Goal: Task Accomplishment & Management: Complete application form

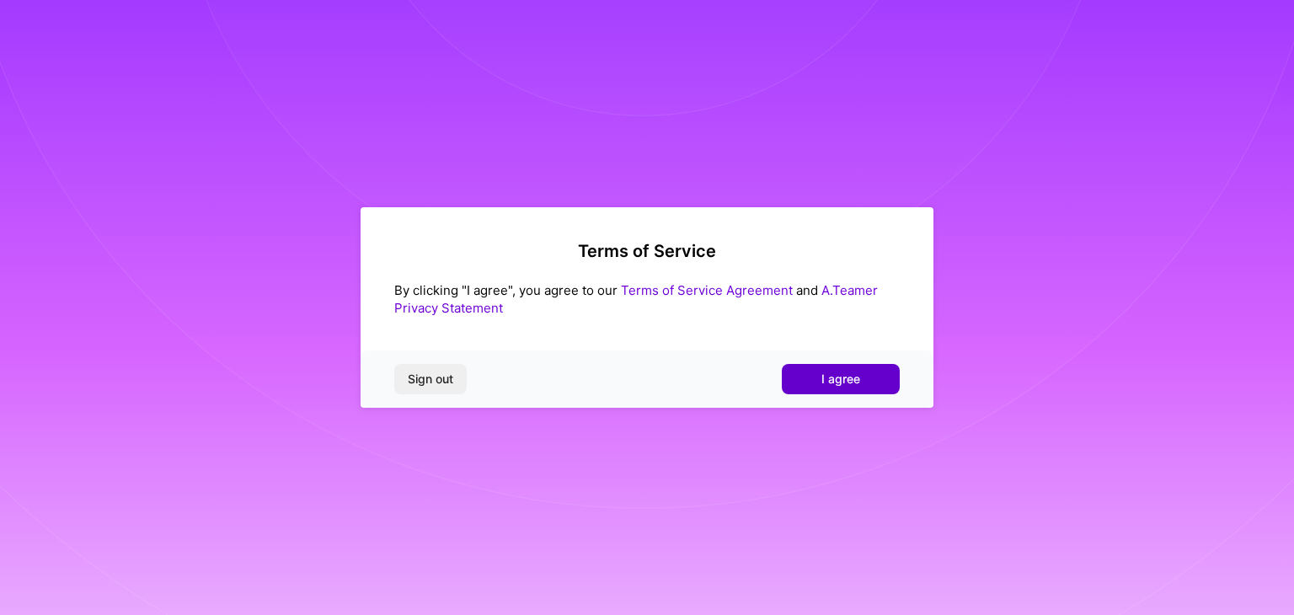
click at [829, 385] on span "I agree" at bounding box center [841, 379] width 39 height 17
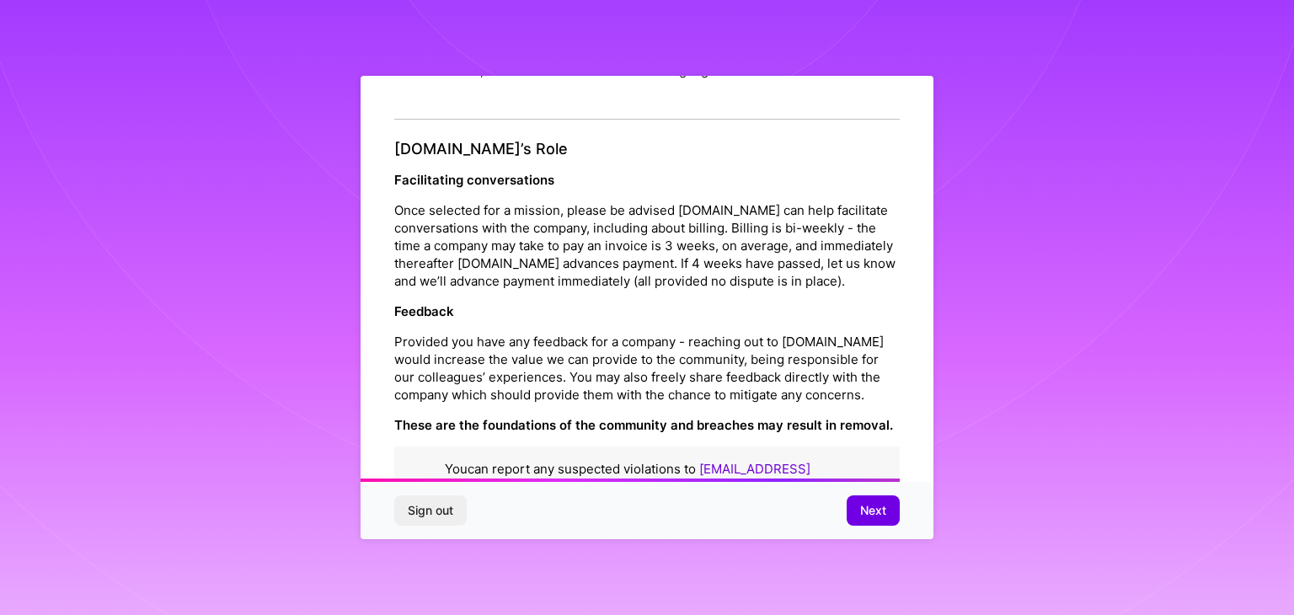
scroll to position [1925, 0]
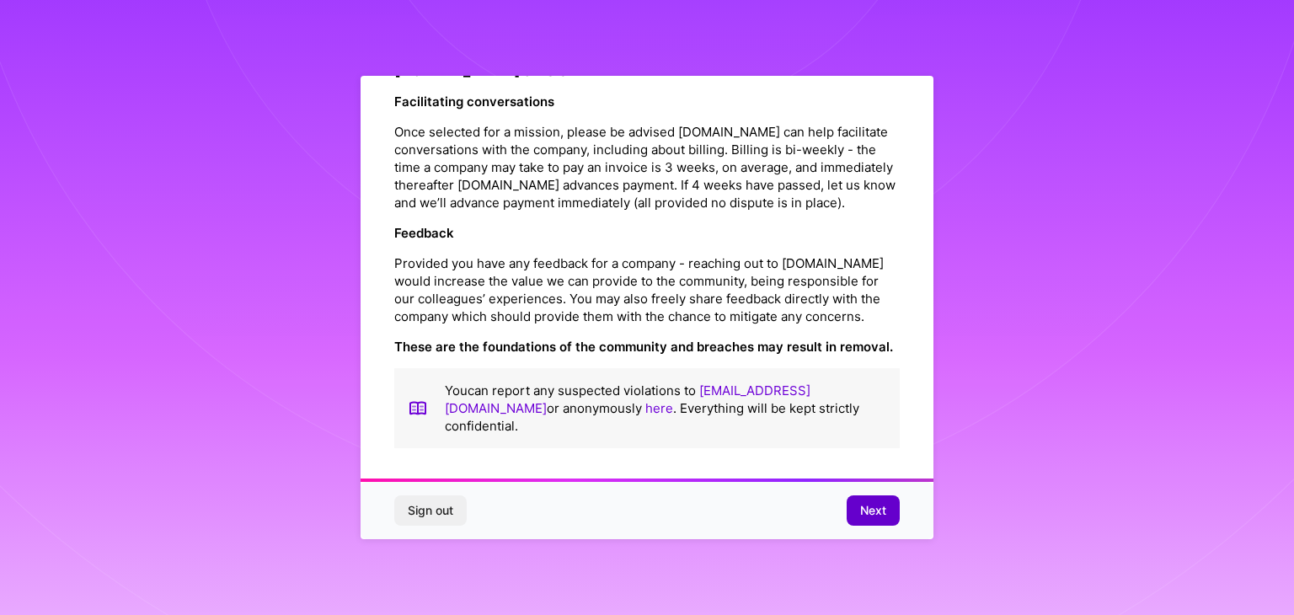
click at [871, 512] on span "Next" at bounding box center [873, 510] width 26 height 17
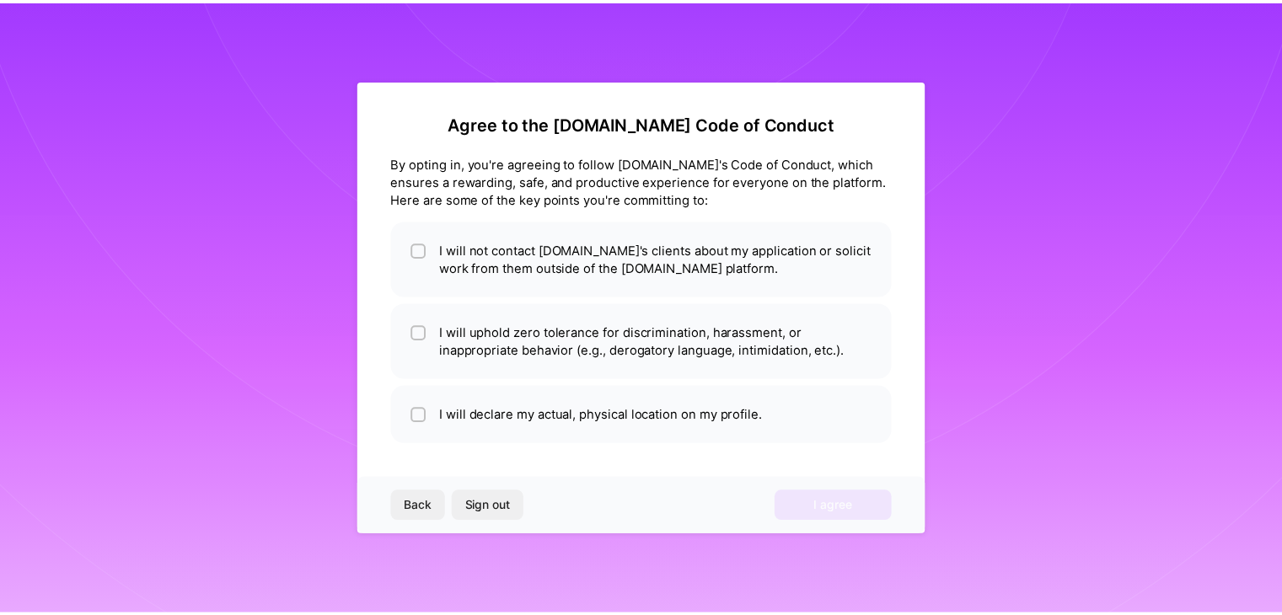
scroll to position [0, 0]
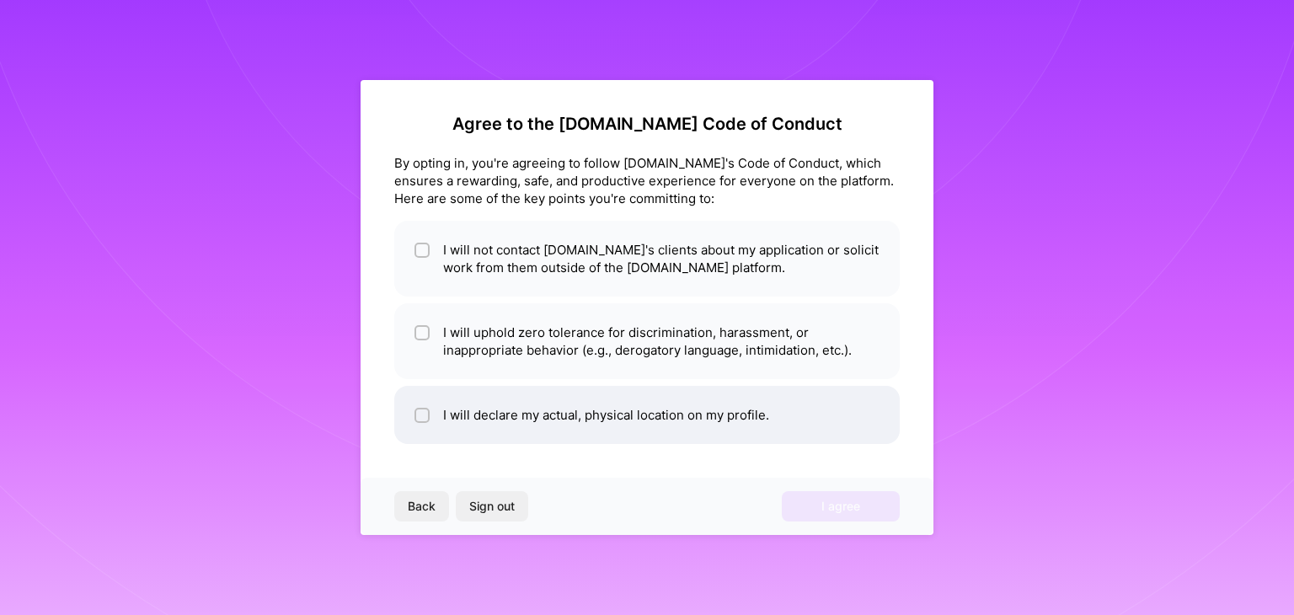
click at [708, 416] on li "I will declare my actual, physical location on my profile." at bounding box center [647, 415] width 506 height 58
checkbox input "true"
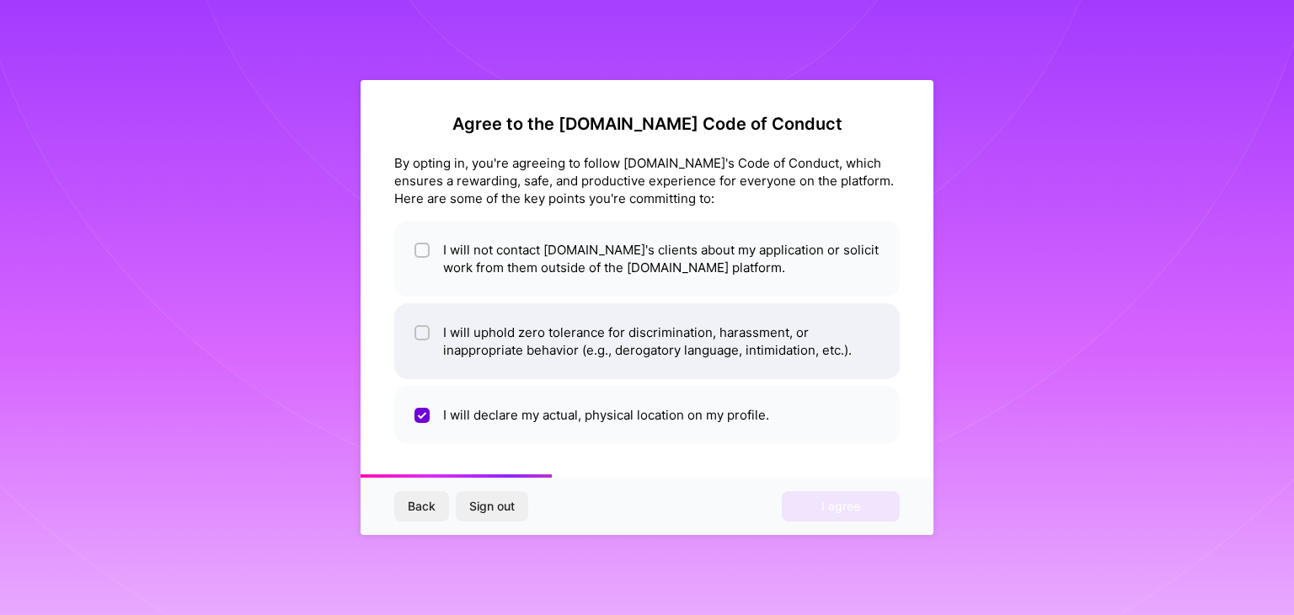
click at [664, 358] on li "I will uphold zero tolerance for discrimination, harassment, or inappropriate b…" at bounding box center [647, 341] width 506 height 76
checkbox input "true"
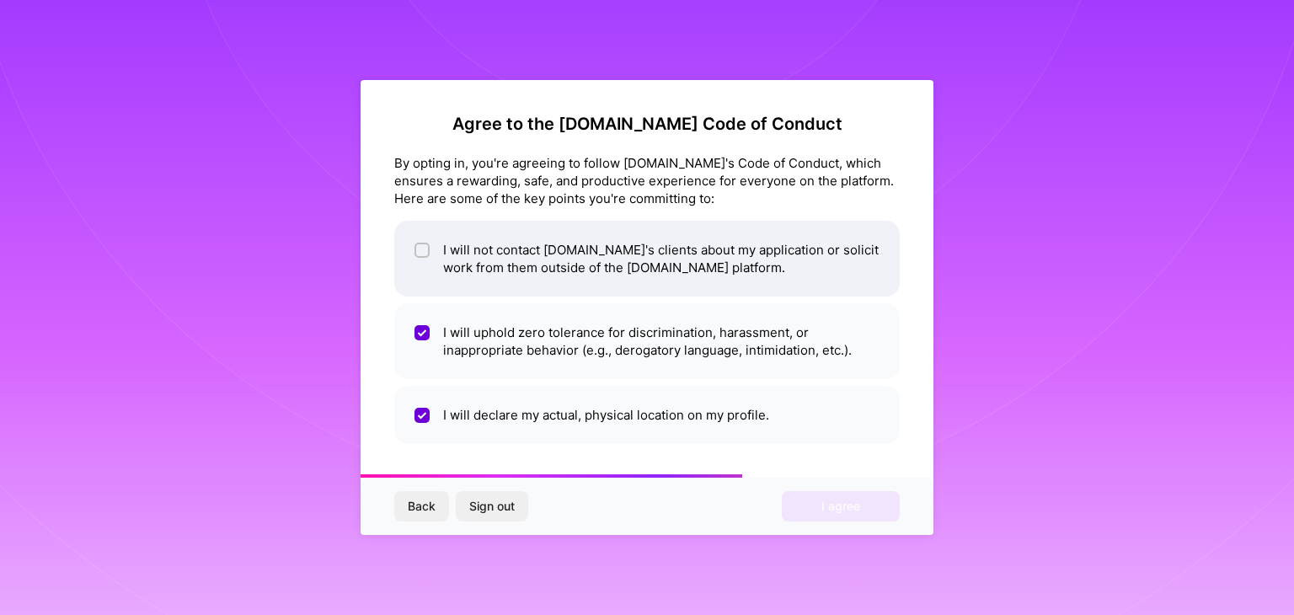
click at [644, 261] on li "I will not contact [DOMAIN_NAME]'s clients about my application or solicit work…" at bounding box center [647, 259] width 506 height 76
checkbox input "true"
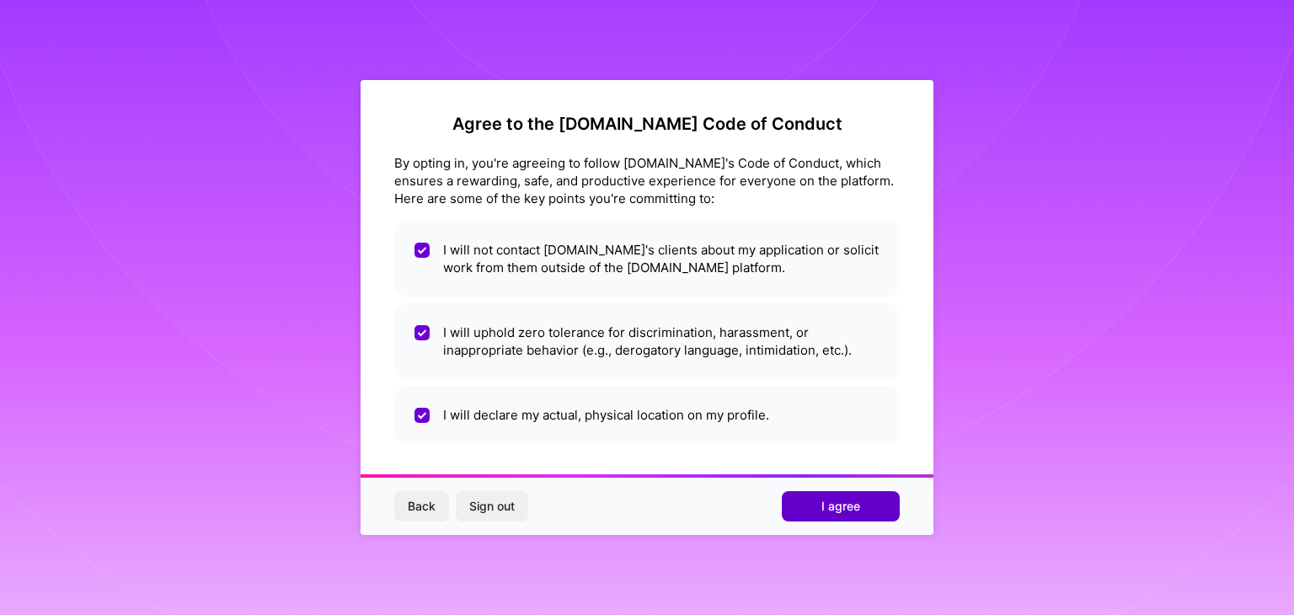
click at [831, 512] on span "I agree" at bounding box center [841, 506] width 39 height 17
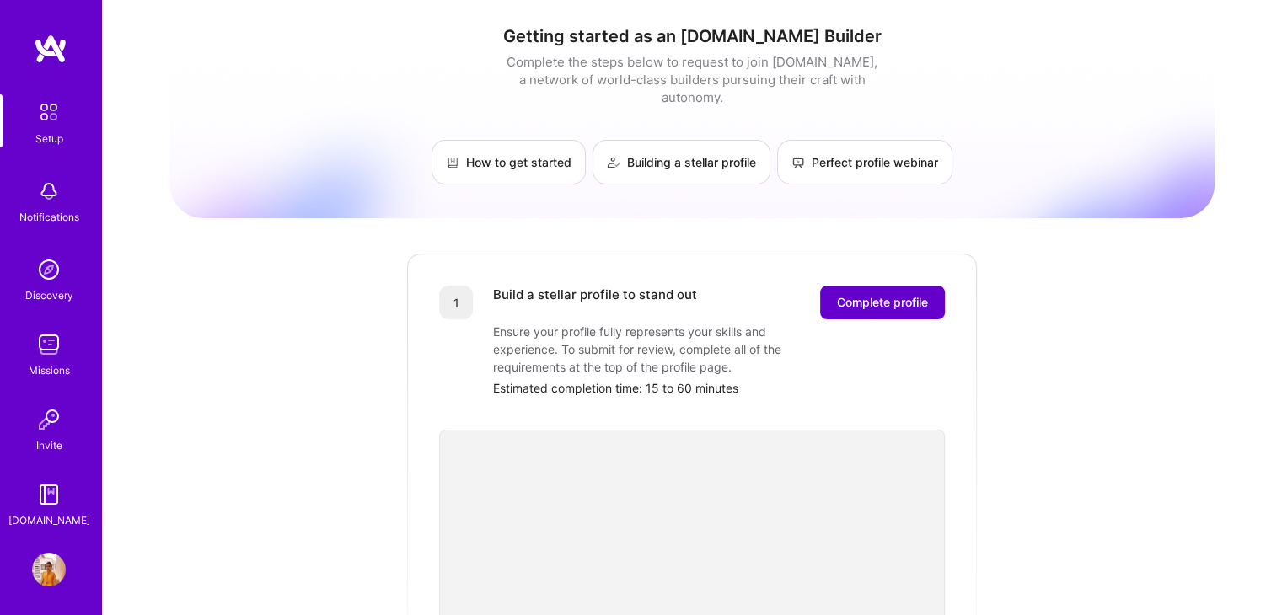
click at [877, 294] on span "Complete profile" at bounding box center [882, 302] width 91 height 17
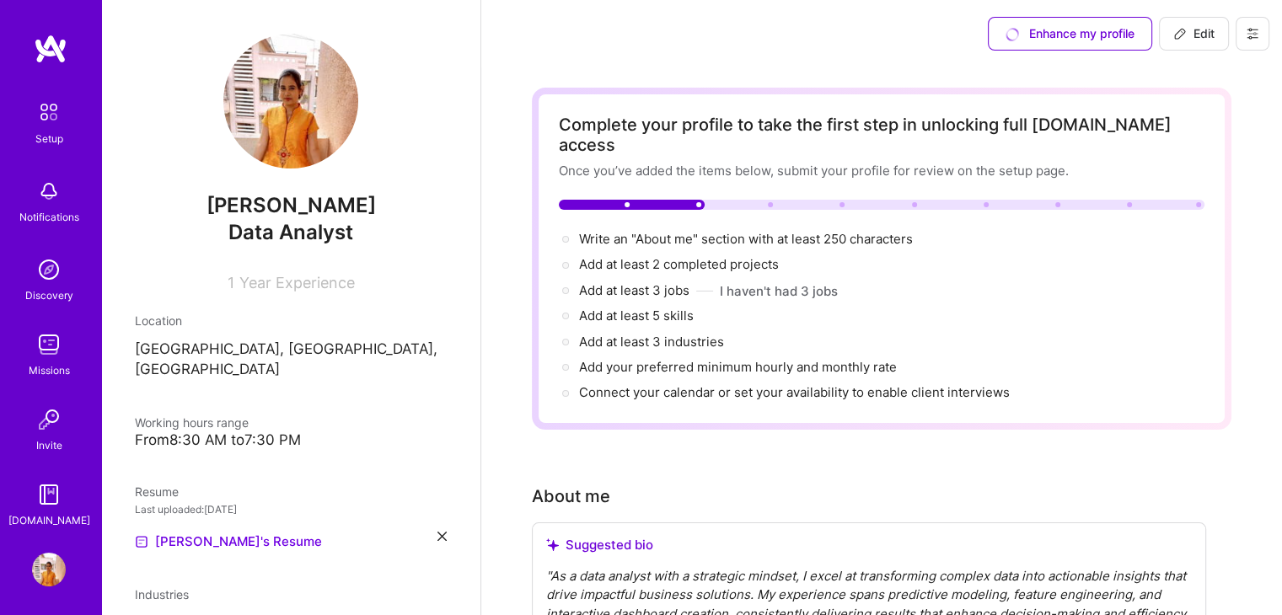
click at [270, 75] on img at bounding box center [290, 101] width 135 height 135
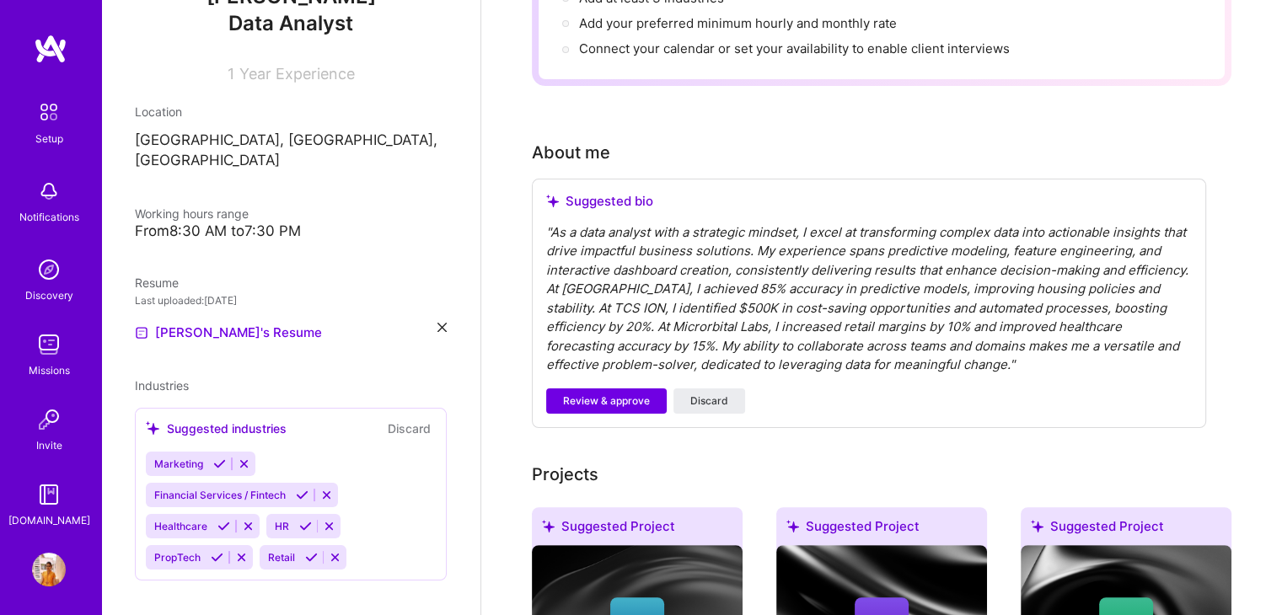
scroll to position [345, 0]
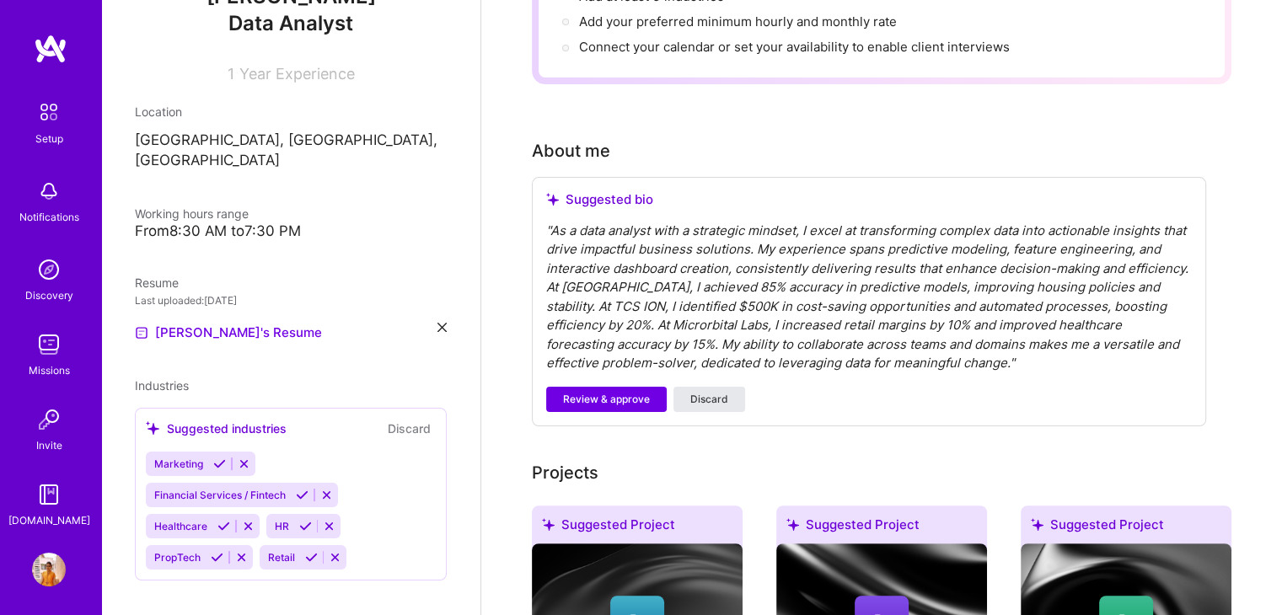
click at [706, 392] on span "Discard" at bounding box center [709, 399] width 38 height 15
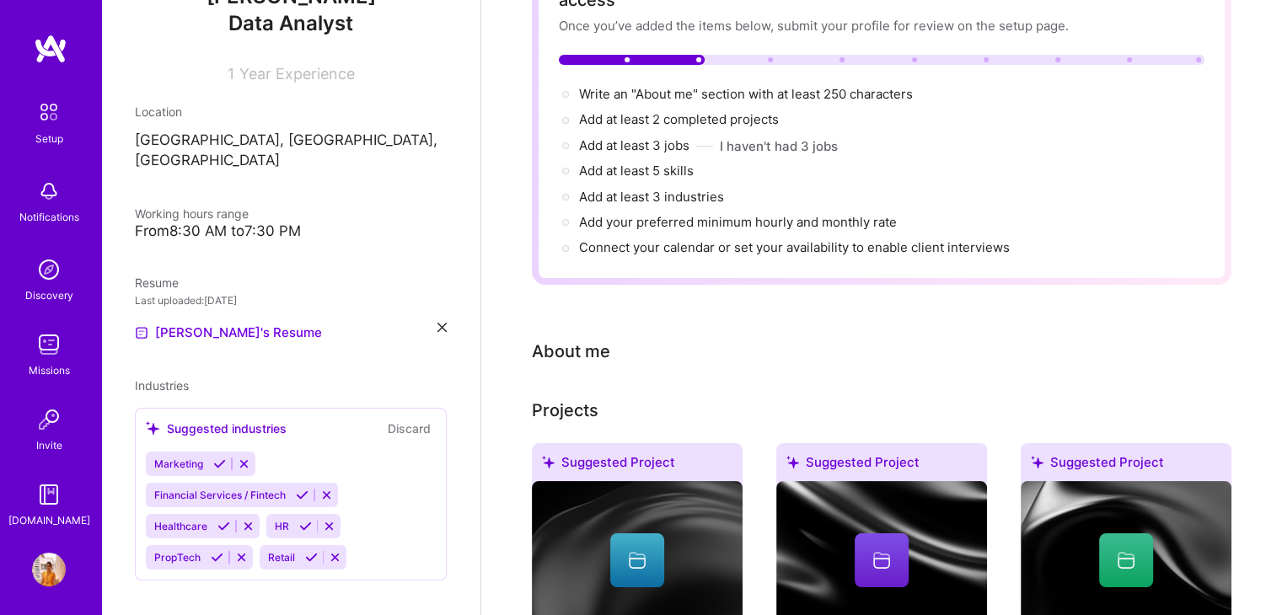
scroll to position [147, 0]
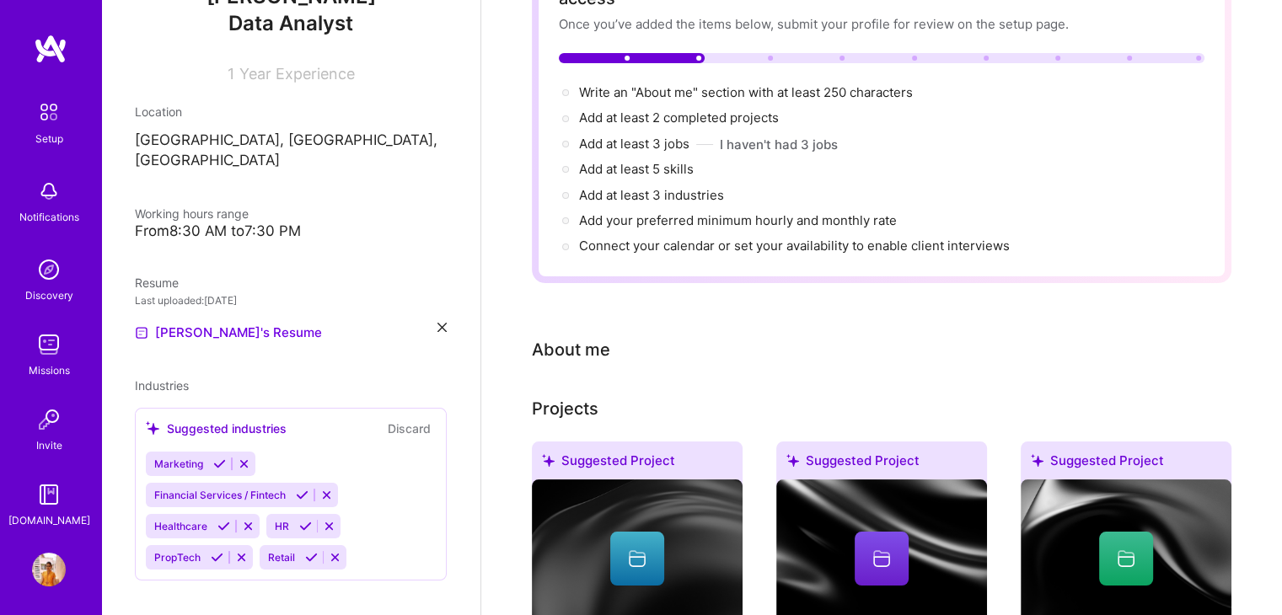
click at [580, 337] on div "About me" at bounding box center [571, 349] width 78 height 25
click at [596, 337] on div "About me" at bounding box center [571, 349] width 78 height 25
click at [620, 337] on div "About me" at bounding box center [869, 349] width 674 height 25
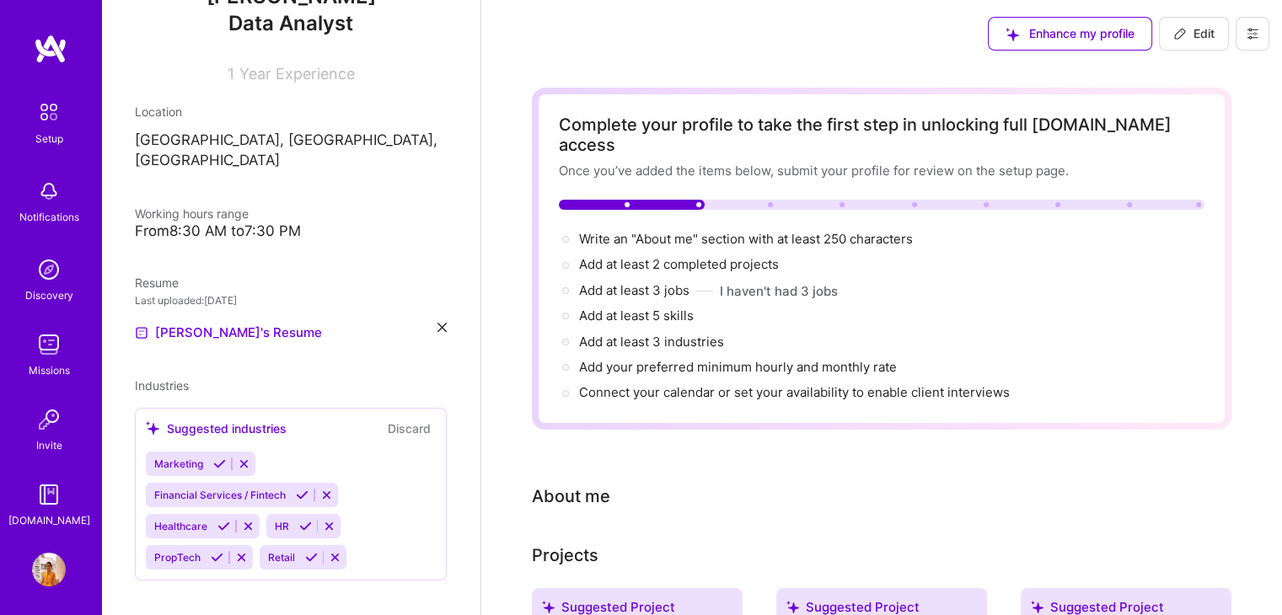
scroll to position [2, 0]
click at [570, 482] on div "About me" at bounding box center [571, 494] width 78 height 25
click at [620, 482] on div "About me" at bounding box center [869, 494] width 674 height 25
click at [1199, 24] on span "Edit" at bounding box center [1193, 32] width 41 height 17
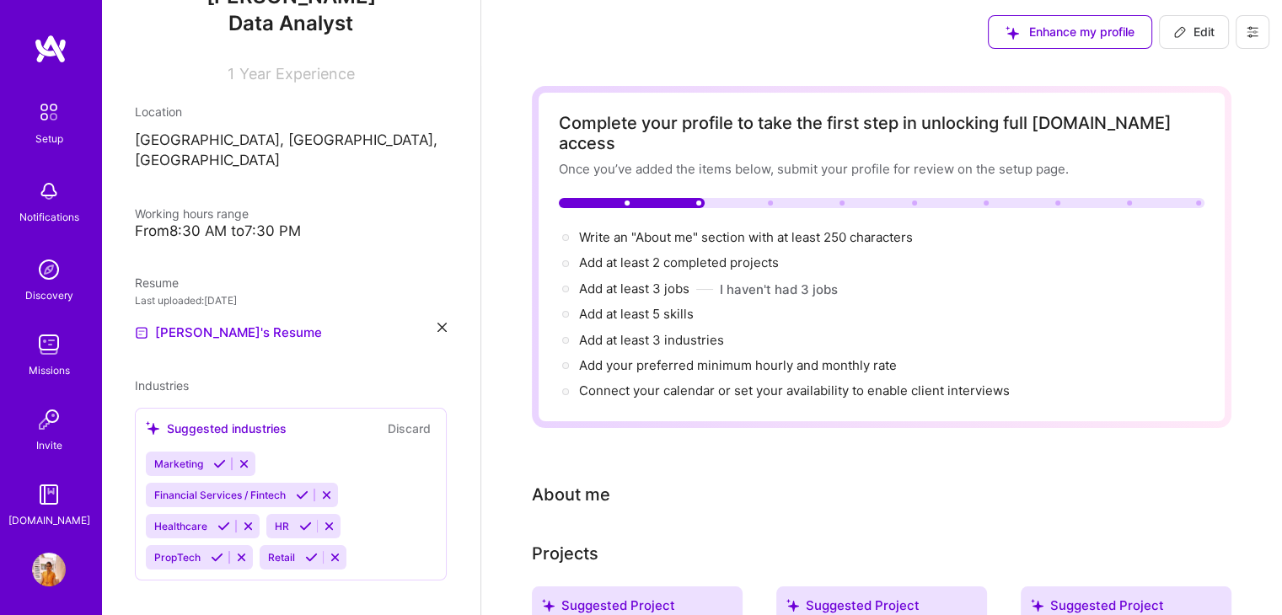
scroll to position [678, 0]
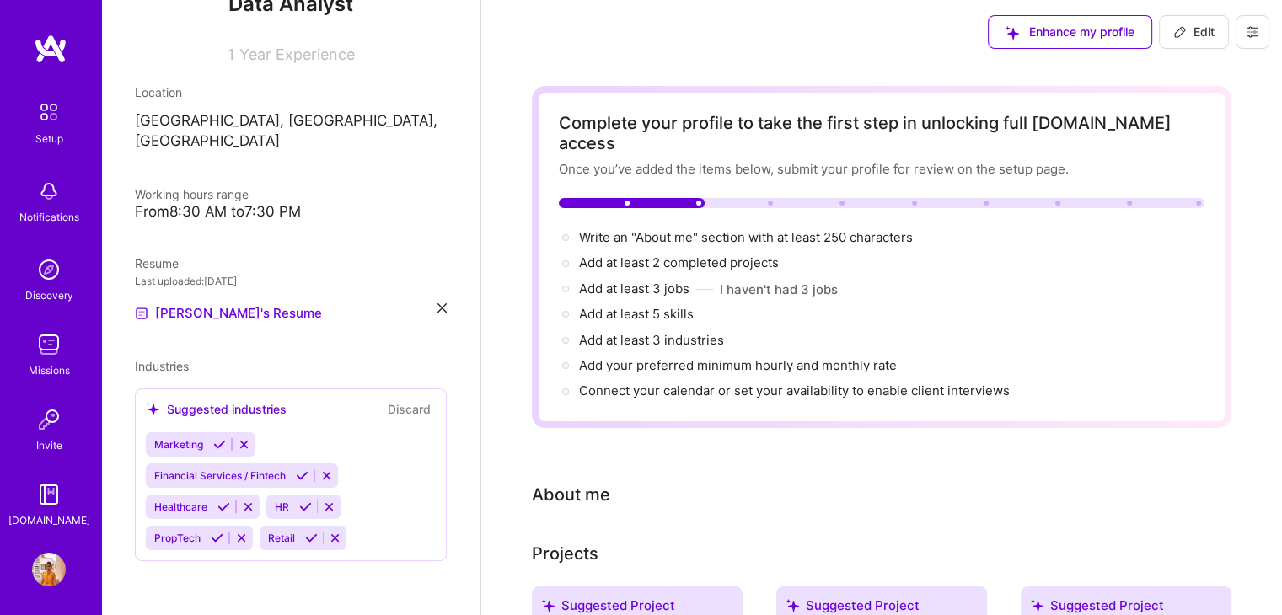
select select "US"
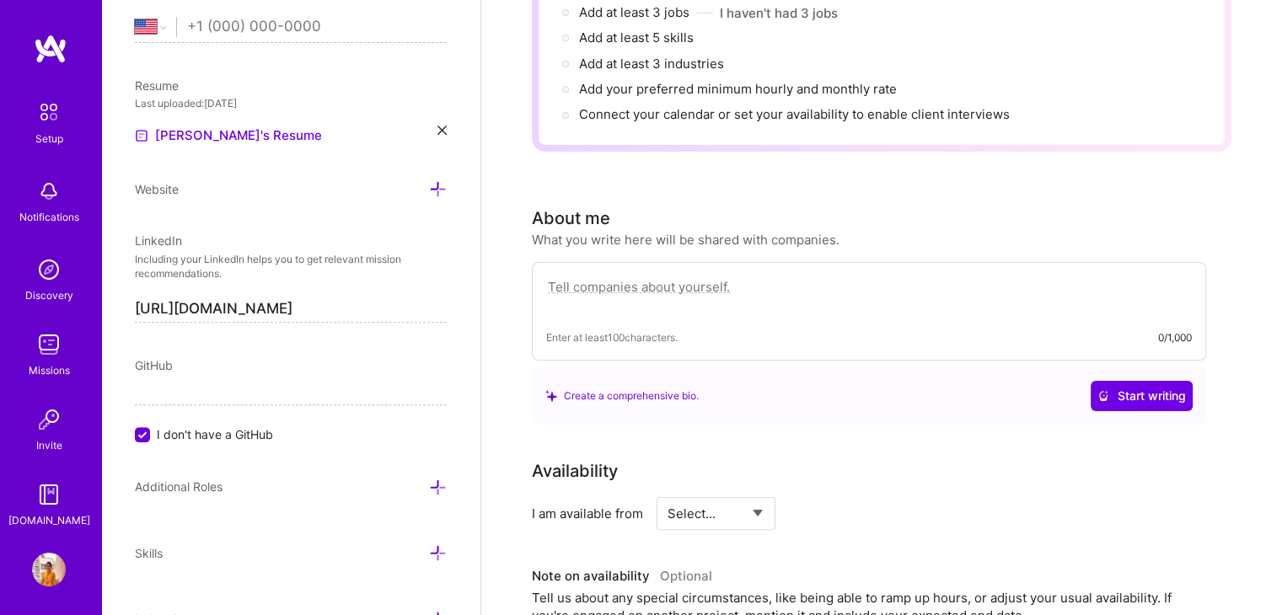
scroll to position [285, 0]
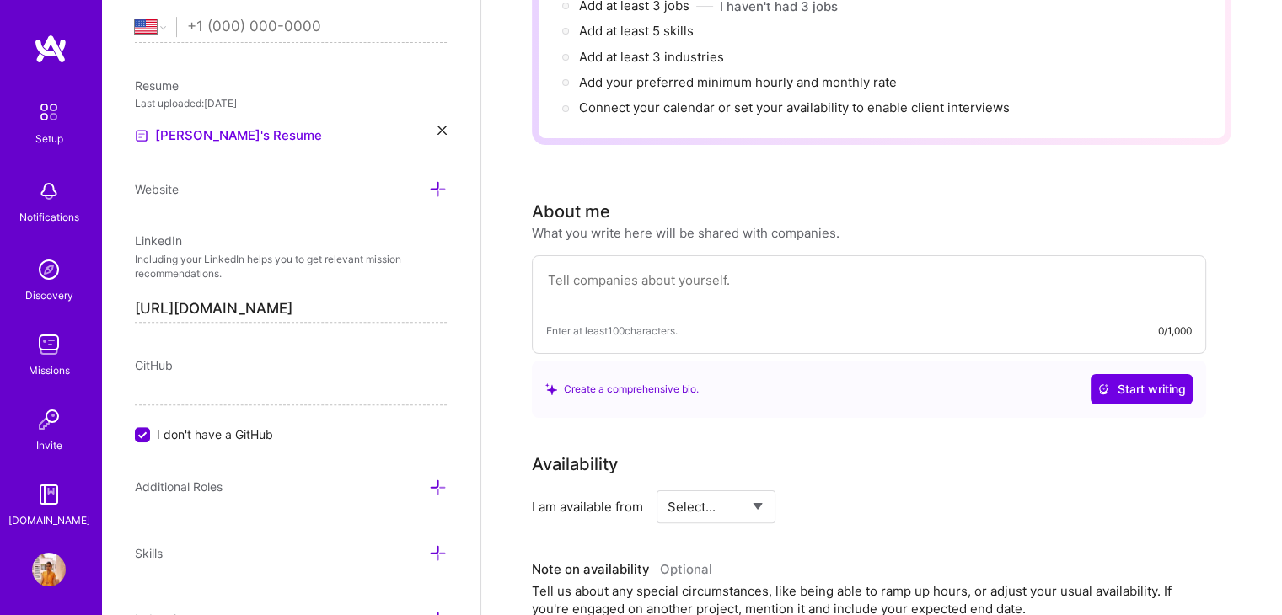
paste textarea "As a passionate data enthusiast, I embarked on a journey to unlock the power of…"
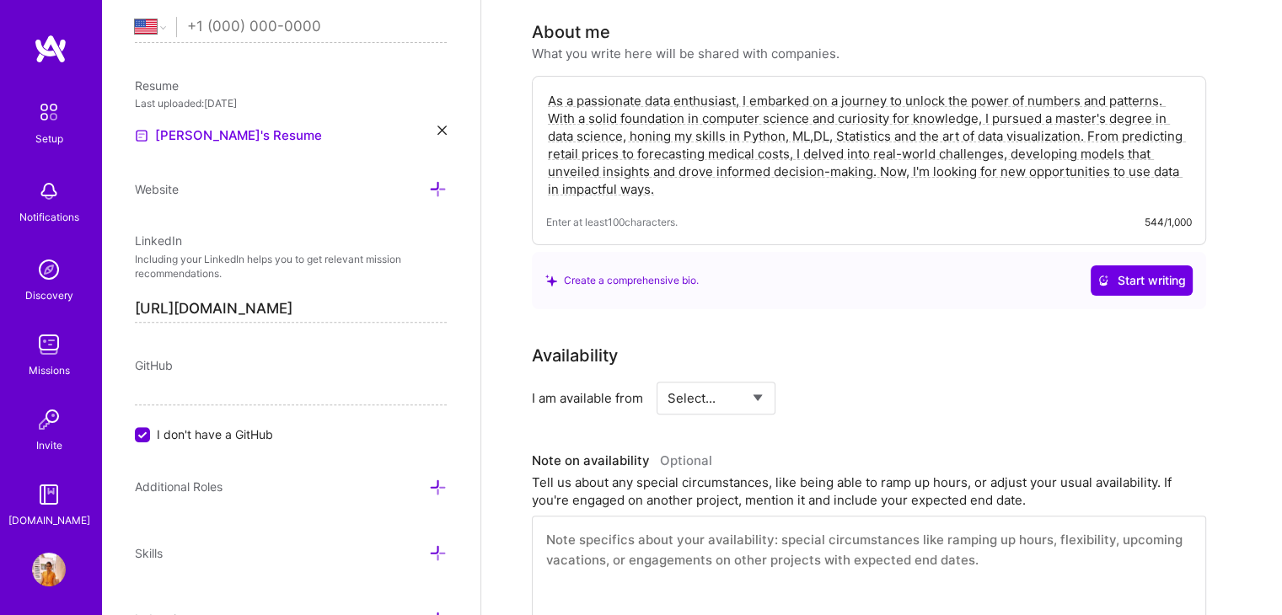
scroll to position [463, 0]
type textarea "As a passionate data enthusiast, I embarked on a journey to unlock the power of…"
click at [639, 272] on div "Create a comprehensive bio." at bounding box center [621, 281] width 153 height 18
click at [1147, 273] on span "Start writing" at bounding box center [1141, 281] width 88 height 17
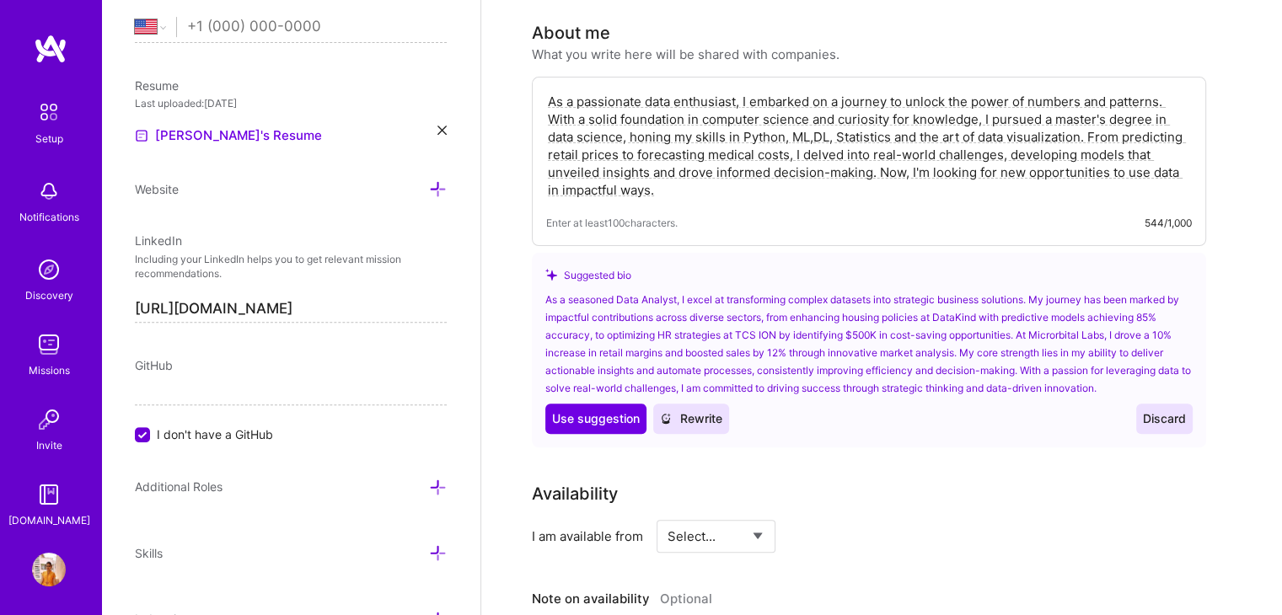
click at [1165, 404] on button "Discard" at bounding box center [1164, 419] width 56 height 30
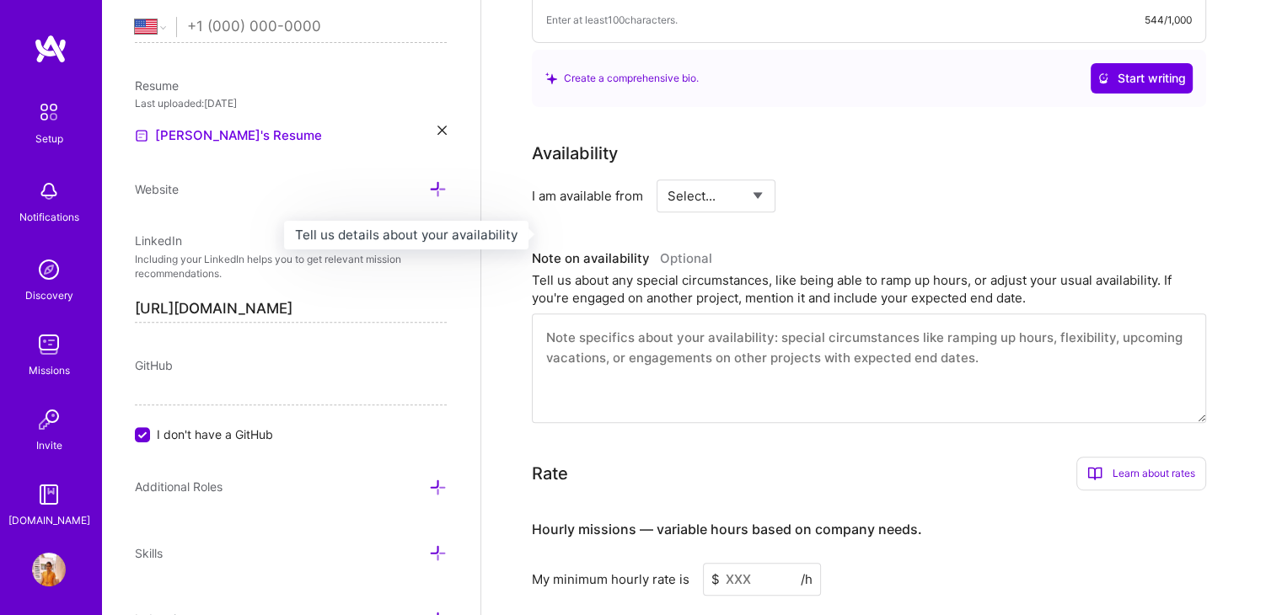
scroll to position [666, 0]
click at [752, 180] on select "Select... Right Now Future Date Not Available" at bounding box center [715, 196] width 97 height 43
select select "Right Now"
click at [667, 175] on select "Select... Right Now Future Date Not Available" at bounding box center [715, 196] width 97 height 43
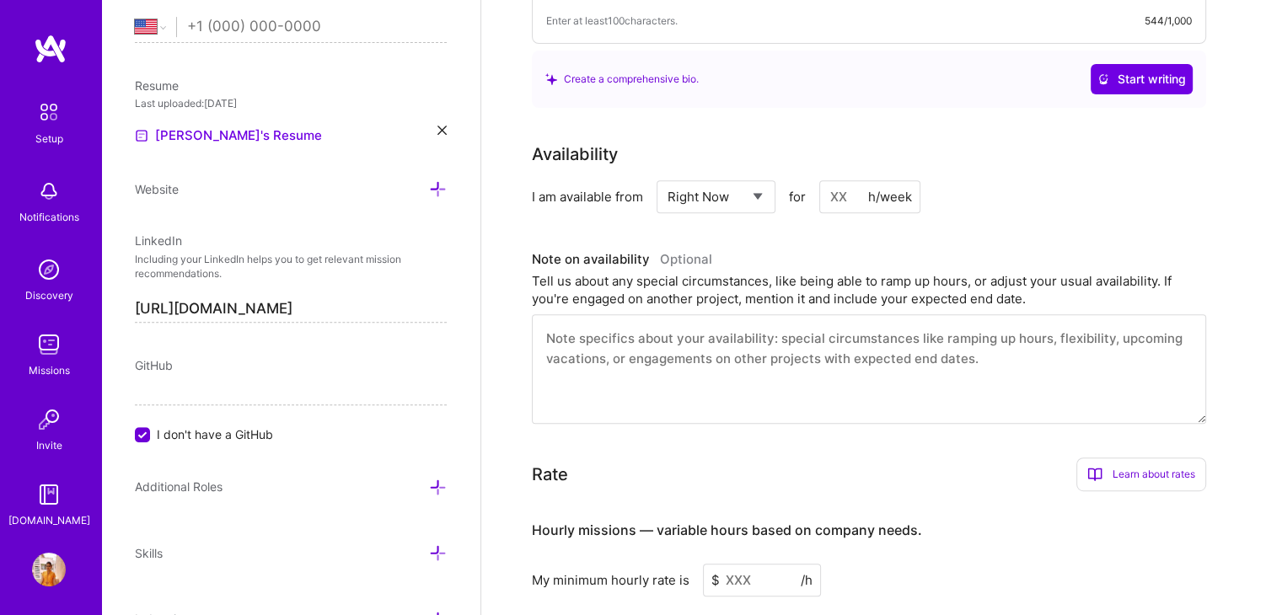
click at [846, 180] on input at bounding box center [869, 196] width 101 height 33
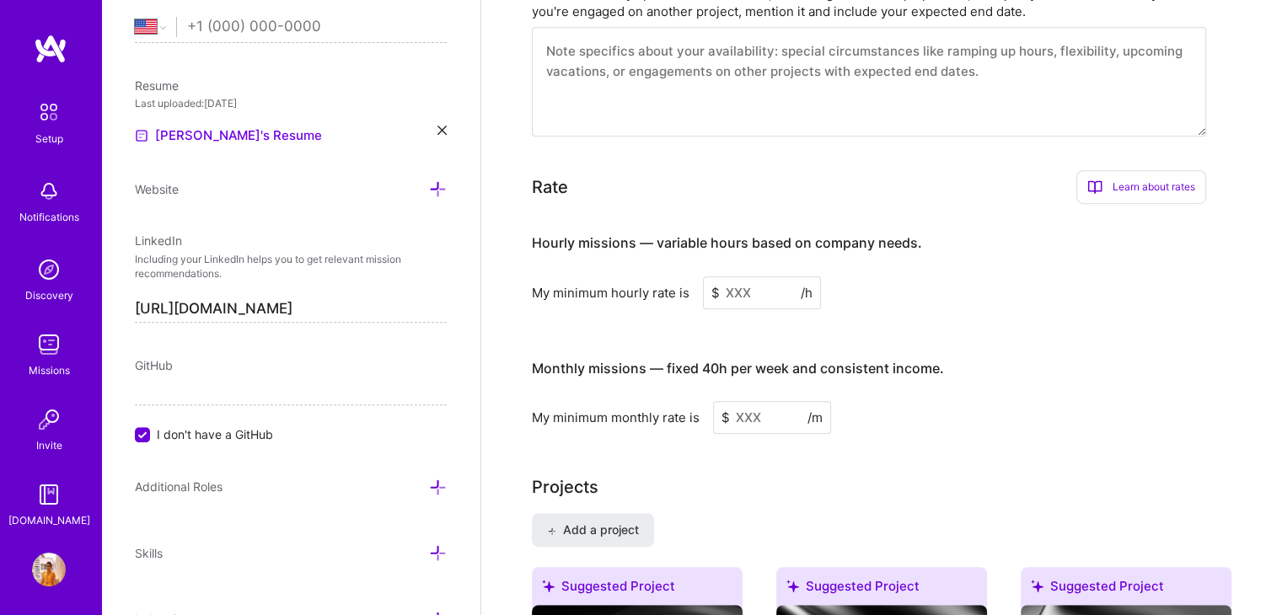
scroll to position [956, 0]
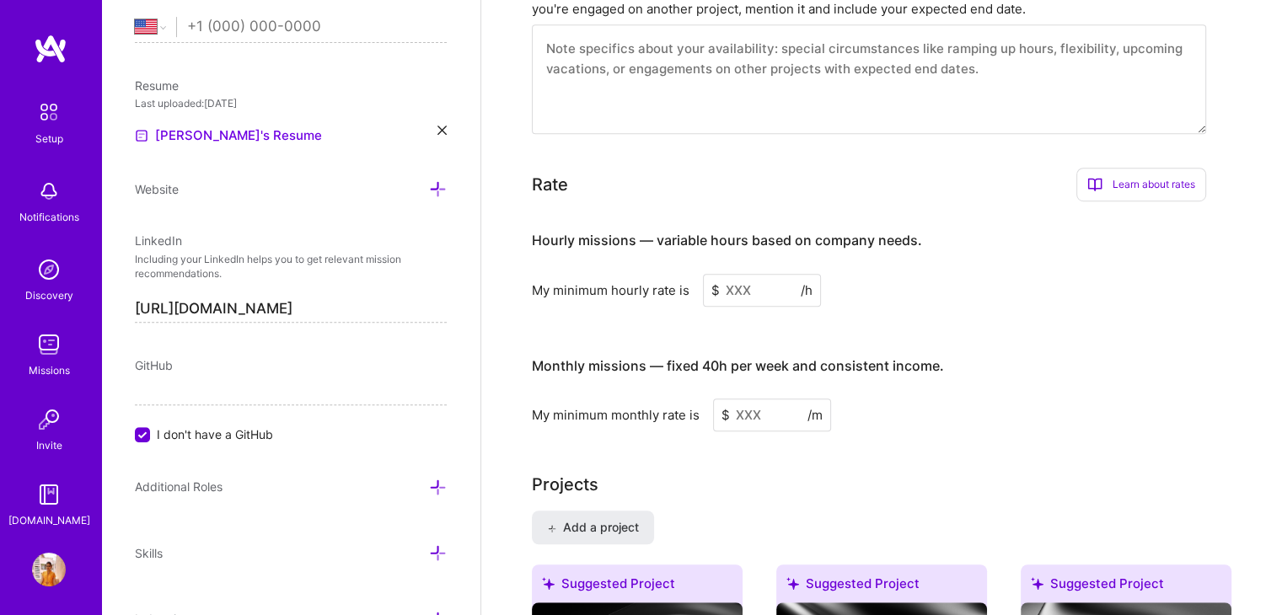
type input "10"
click at [731, 274] on input at bounding box center [762, 290] width 118 height 33
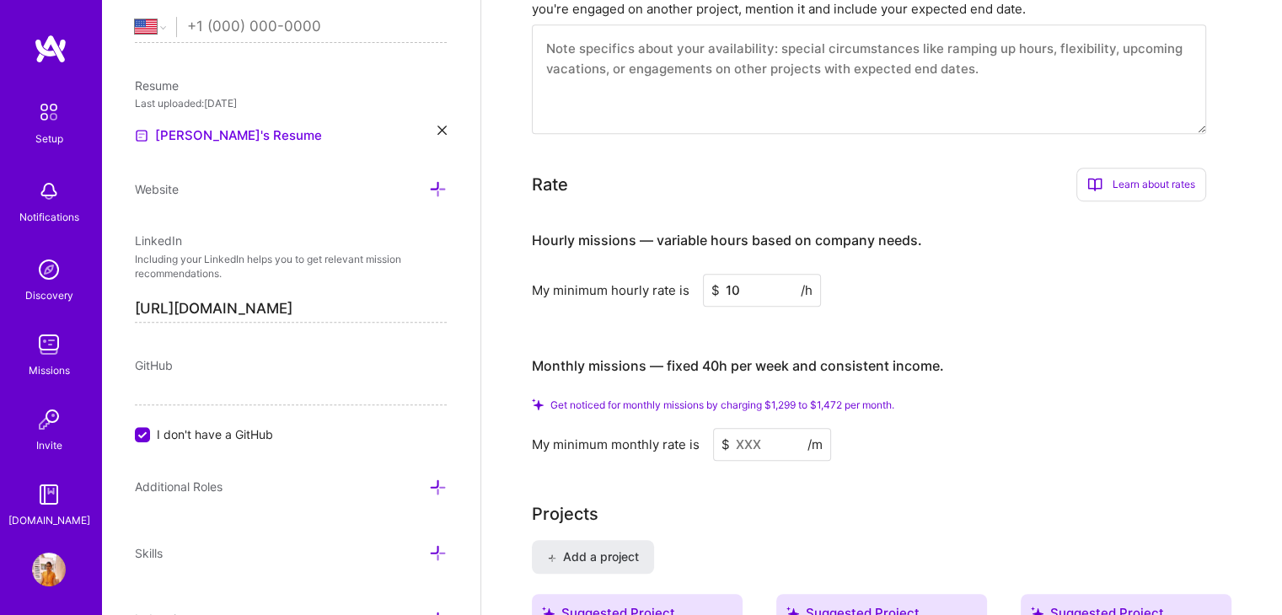
type input "10"
click at [740, 428] on input at bounding box center [772, 444] width 118 height 33
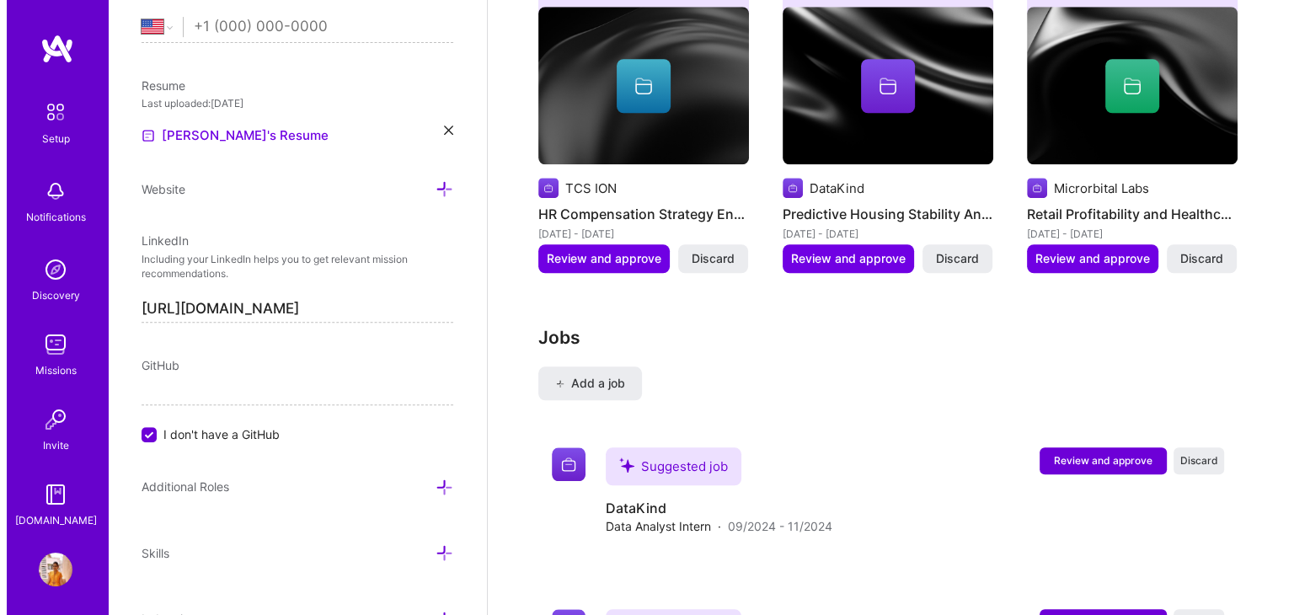
scroll to position [1525, 0]
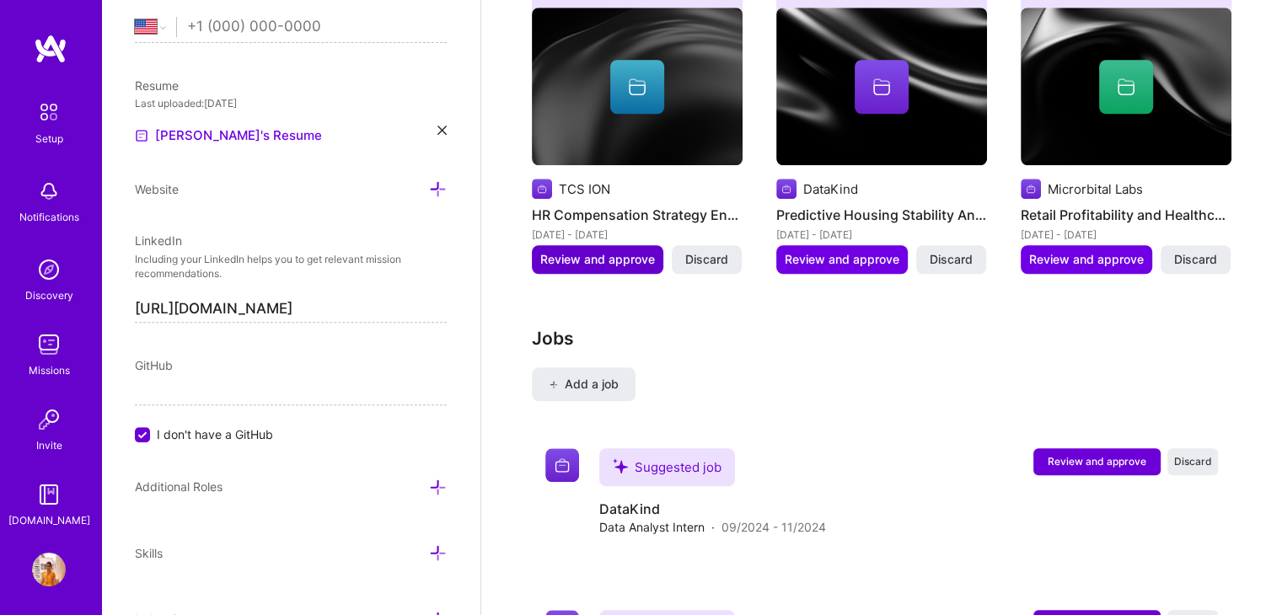
type input "10"
click at [601, 251] on span "Review and approve" at bounding box center [597, 259] width 115 height 17
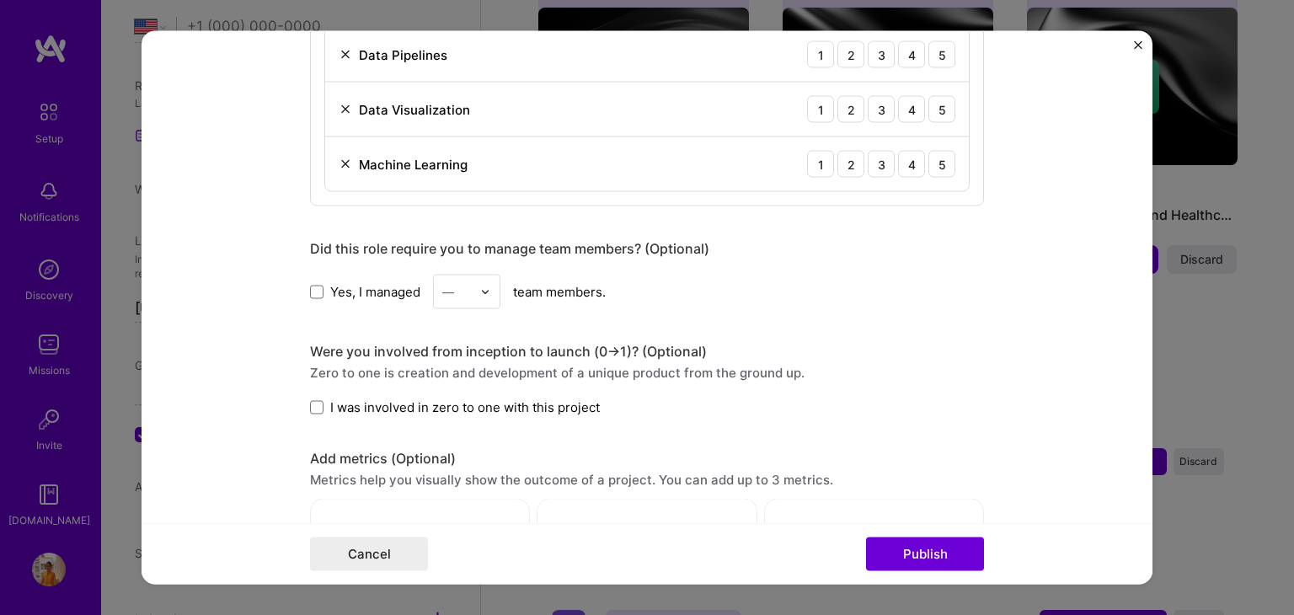
scroll to position [967, 0]
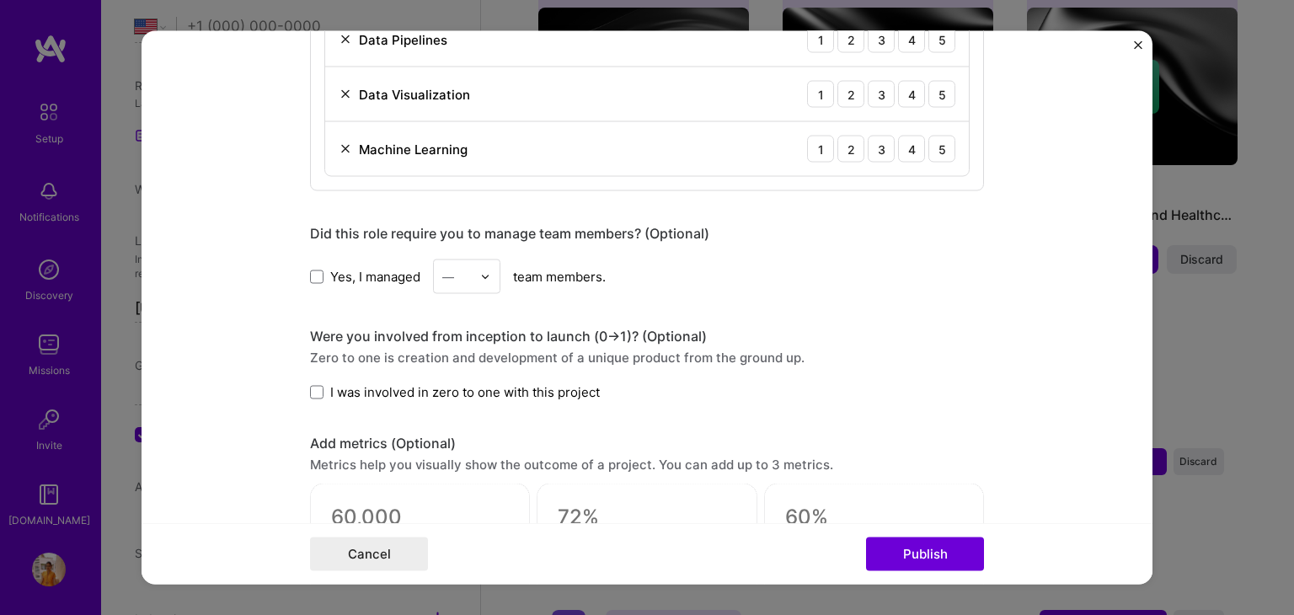
click at [317, 284] on div "Yes, I managed — team members." at bounding box center [647, 277] width 674 height 35
click at [310, 272] on span at bounding box center [316, 276] width 13 height 13
click at [0, 0] on input "Yes, I managed" at bounding box center [0, 0] width 0 height 0
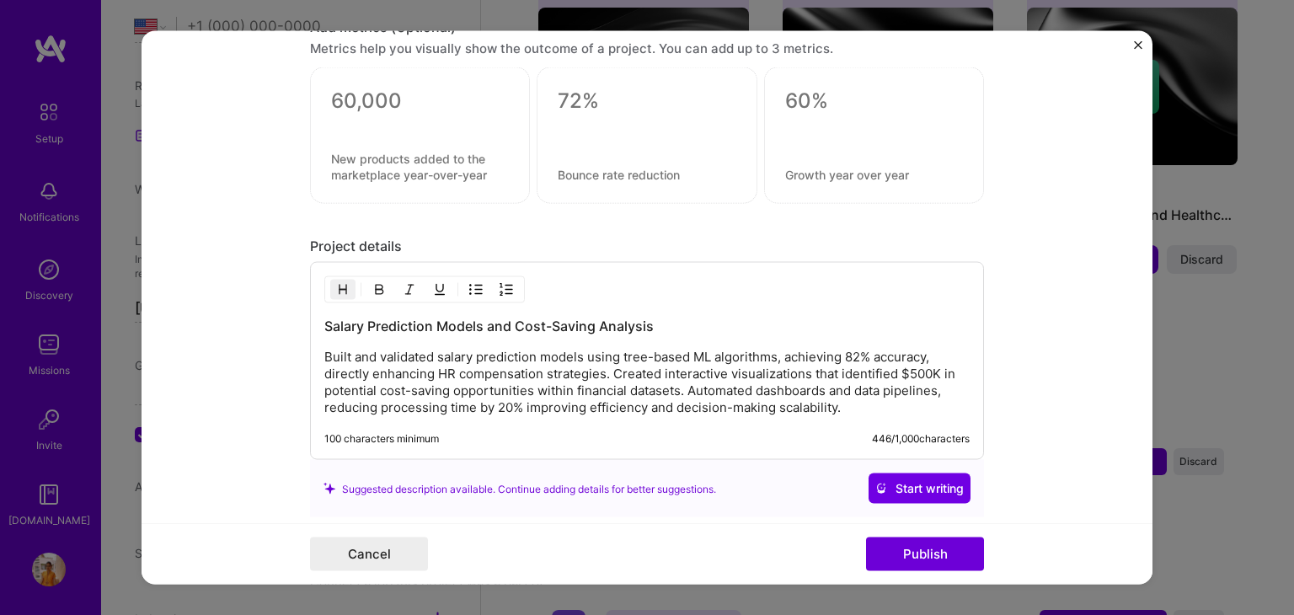
scroll to position [1525, 0]
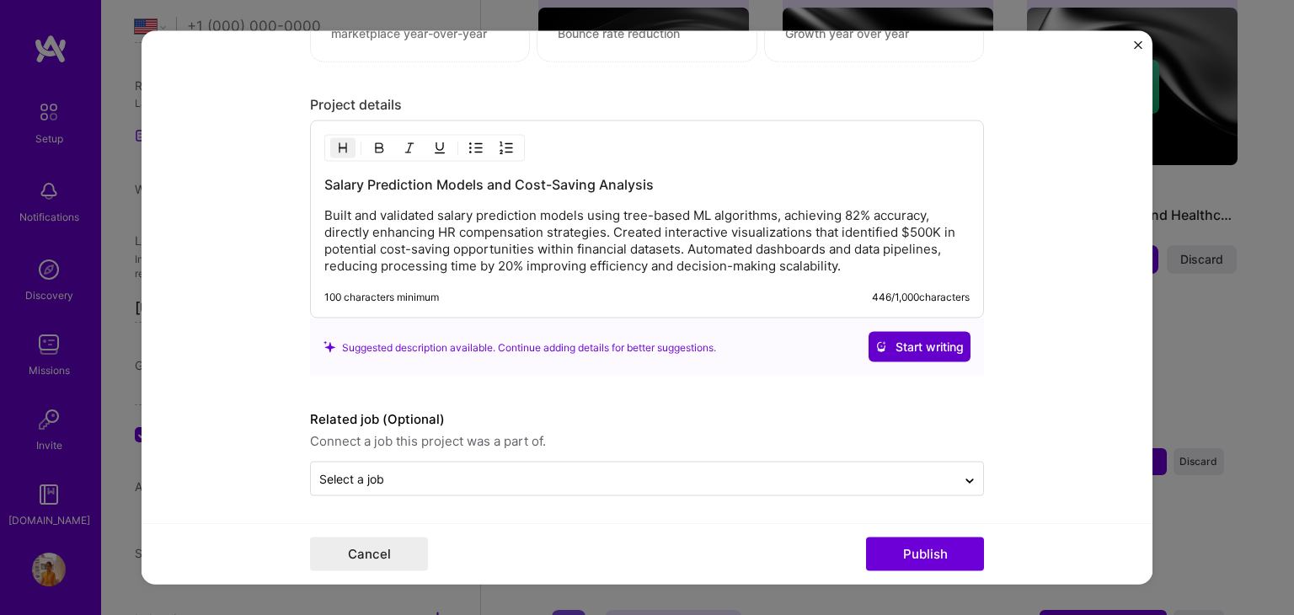
click at [923, 339] on span "Start writing" at bounding box center [920, 347] width 88 height 17
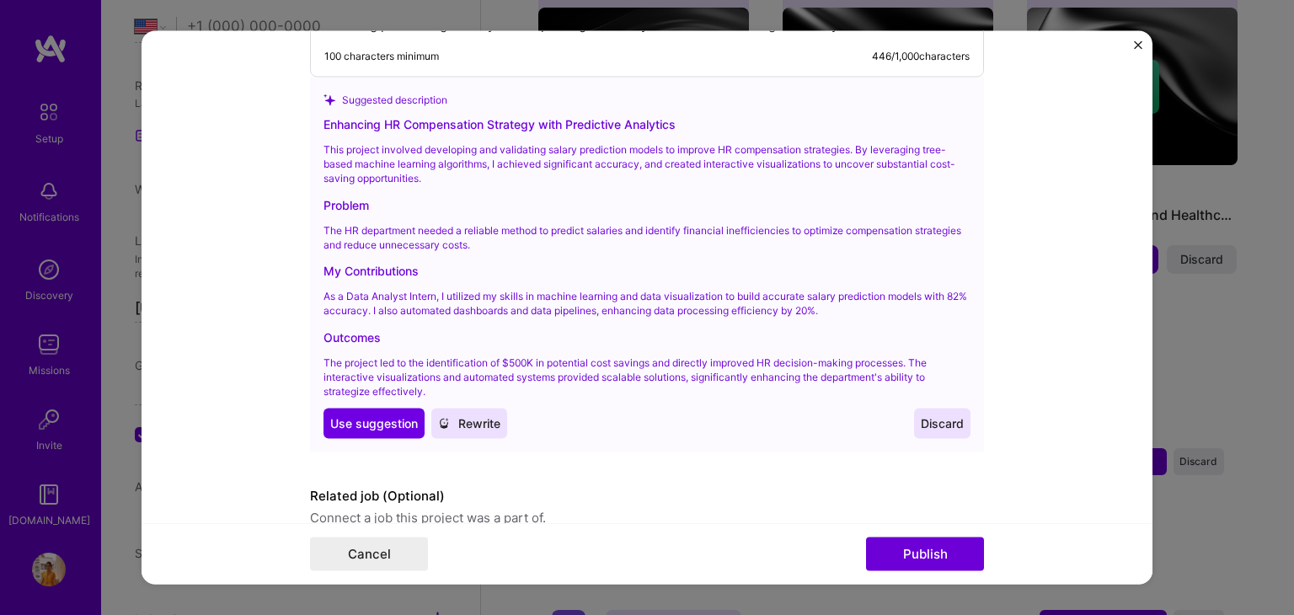
scroll to position [1765, 0]
click at [366, 419] on span "Use suggestion" at bounding box center [374, 424] width 88 height 17
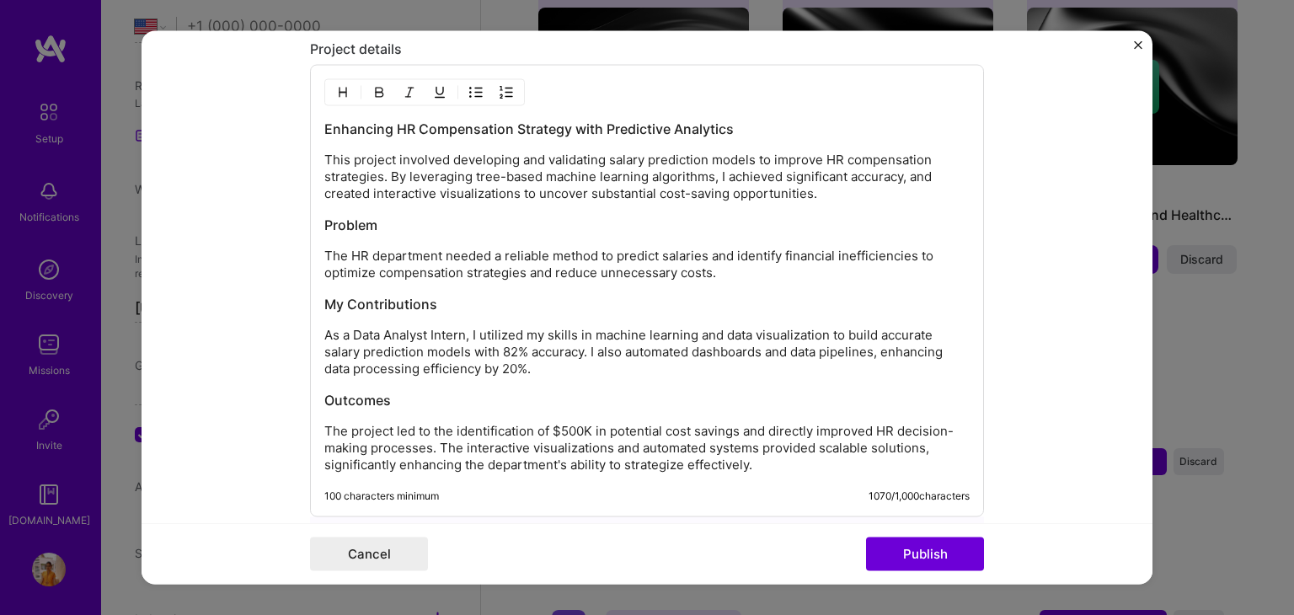
scroll to position [1582, 0]
click at [395, 220] on h3 "Problem" at bounding box center [646, 224] width 645 height 19
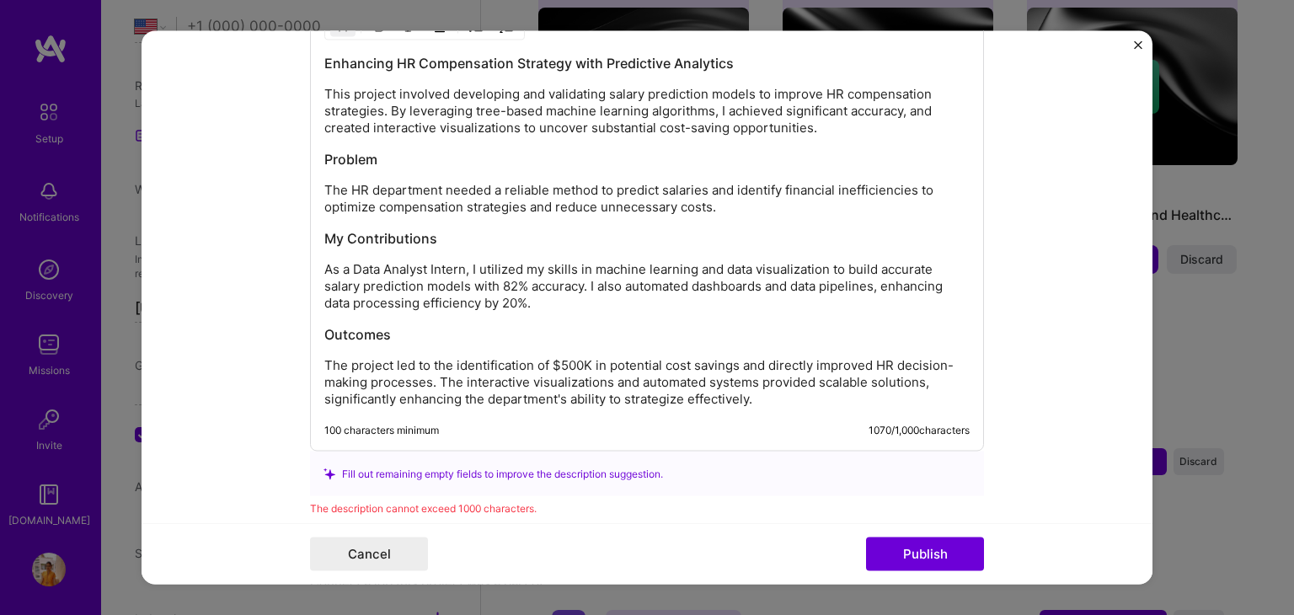
scroll to position [1670, 0]
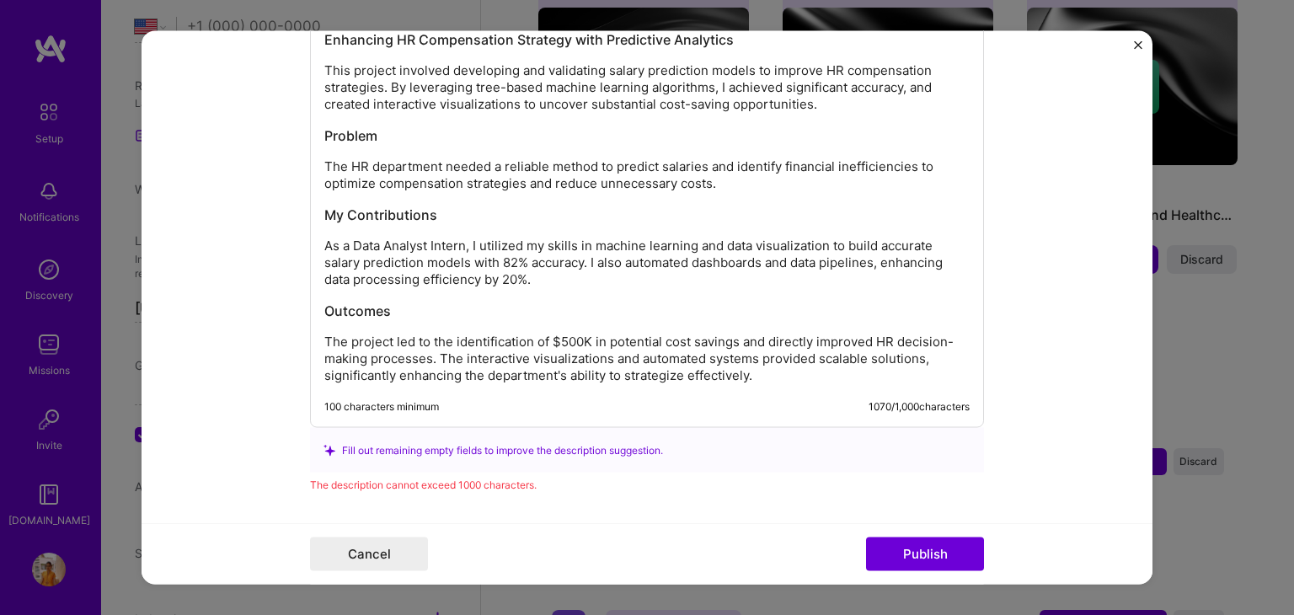
click at [388, 304] on h3 "Outcomes" at bounding box center [646, 311] width 645 height 19
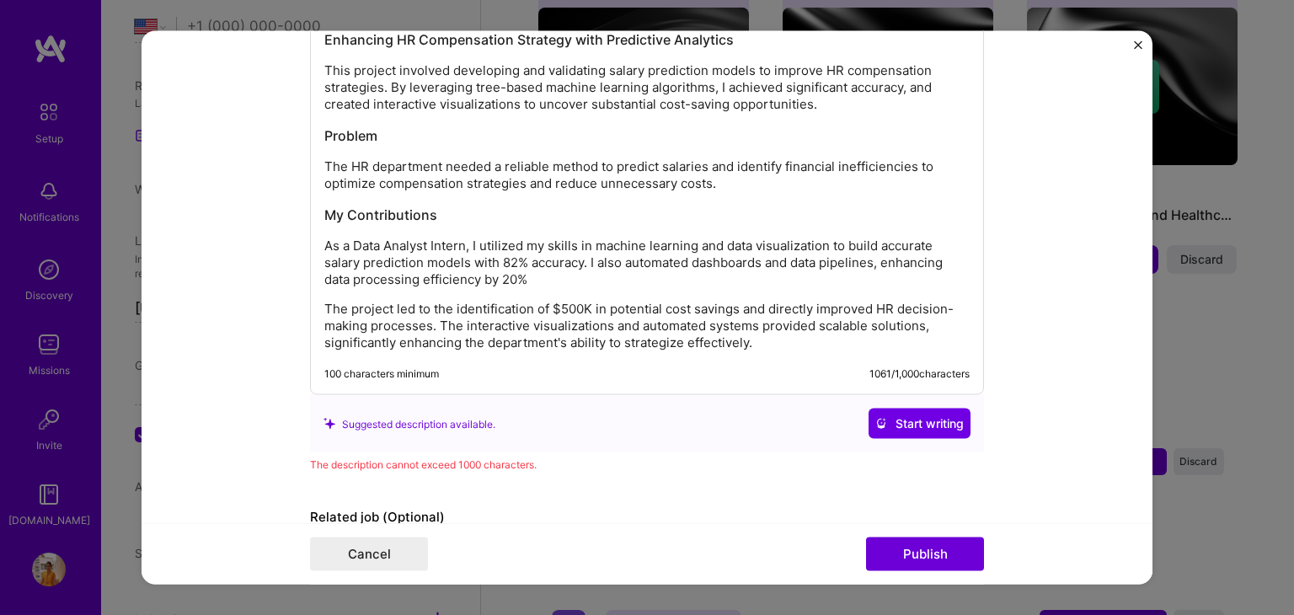
click at [324, 292] on div "Enhancing HR Compensation Strategy with Predictive Analytics This project invol…" at bounding box center [646, 190] width 645 height 321
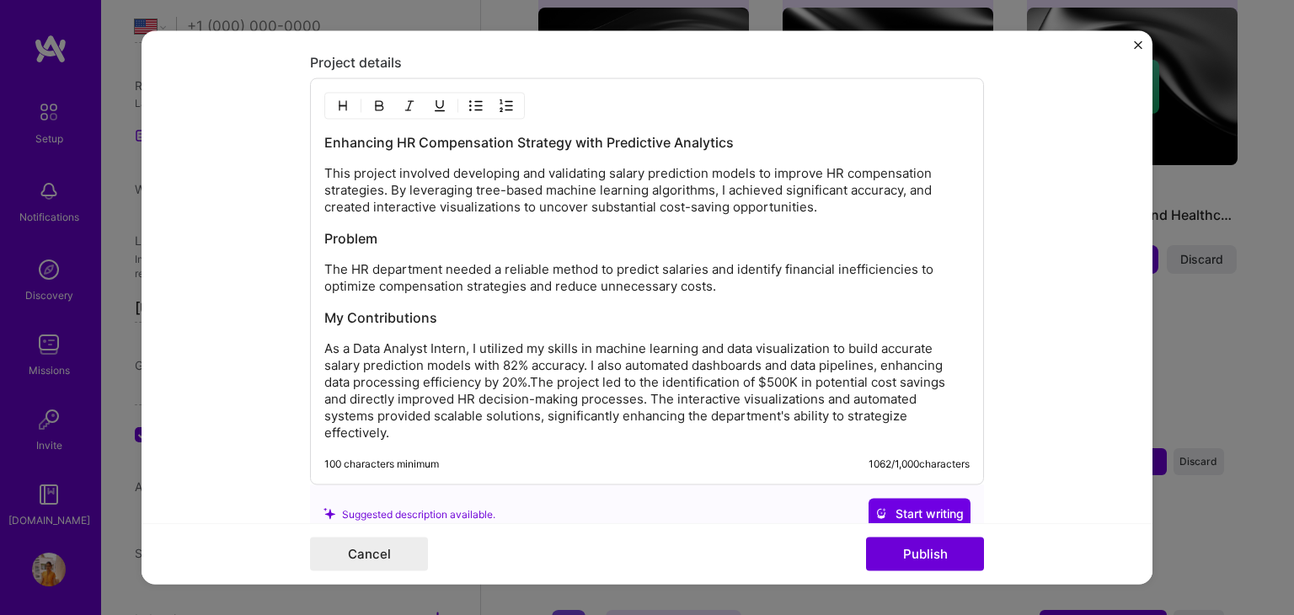
scroll to position [1566, 0]
click at [753, 145] on h3 "Enhancing HR Compensation Strategy with Predictive Analytics" at bounding box center [646, 144] width 645 height 19
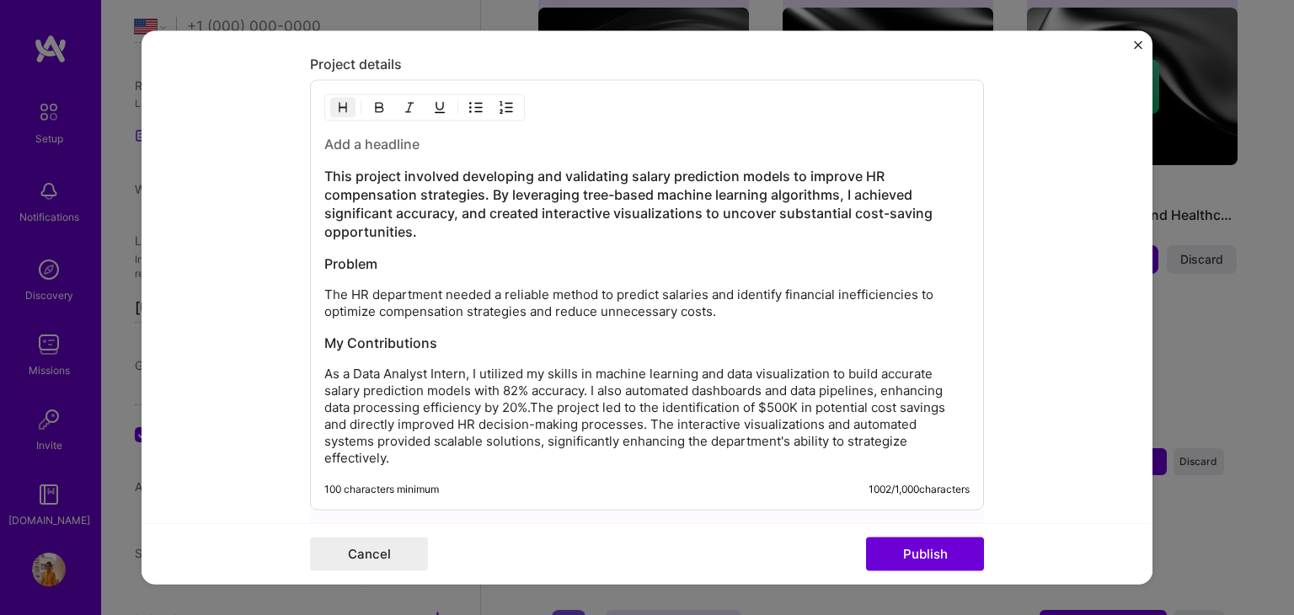
click at [374, 258] on h3 "Problem" at bounding box center [646, 263] width 645 height 19
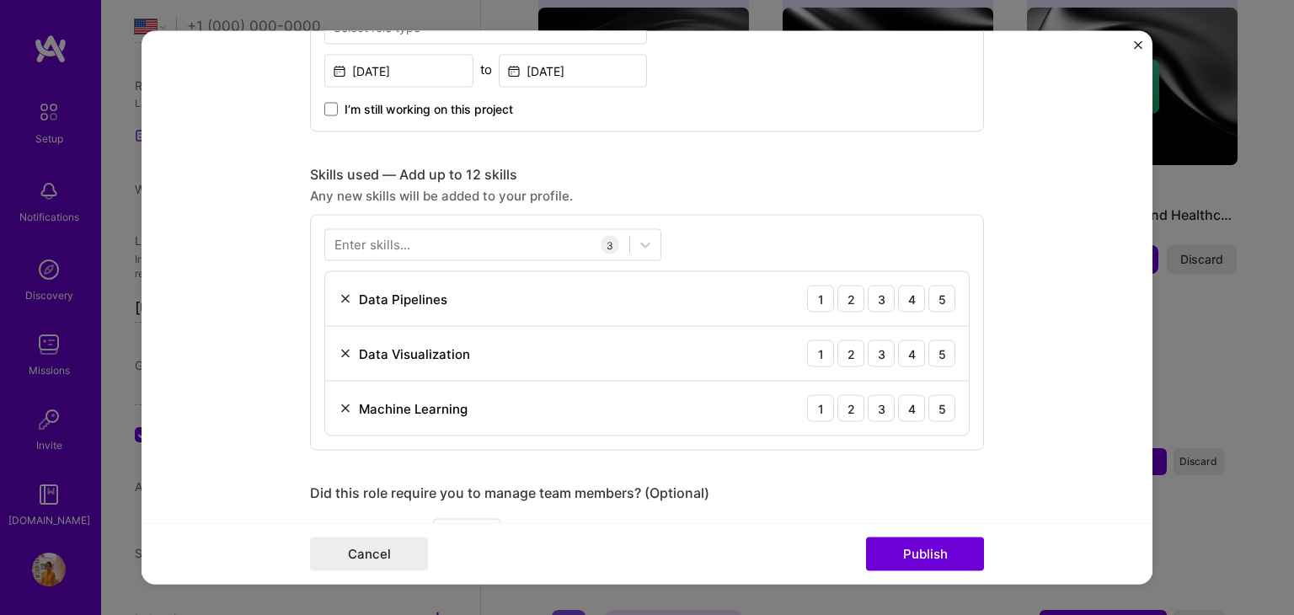
scroll to position [710, 0]
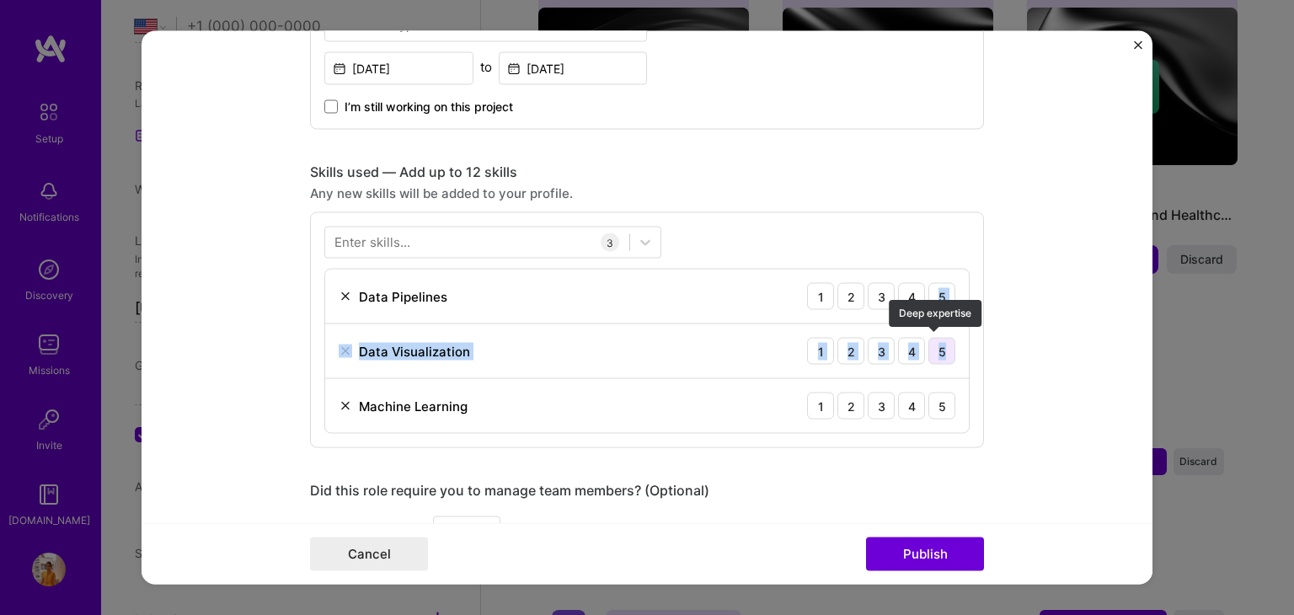
drag, startPoint x: 907, startPoint y: 297, endPoint x: 937, endPoint y: 351, distance: 61.1
click at [937, 351] on div "Data Pipelines 1 2 3 4 5 Data Visualization 1 2 3 4 5 Machine Learning 1 2 3 4 5" at bounding box center [646, 351] width 645 height 165
click at [937, 351] on div "5" at bounding box center [942, 351] width 27 height 27
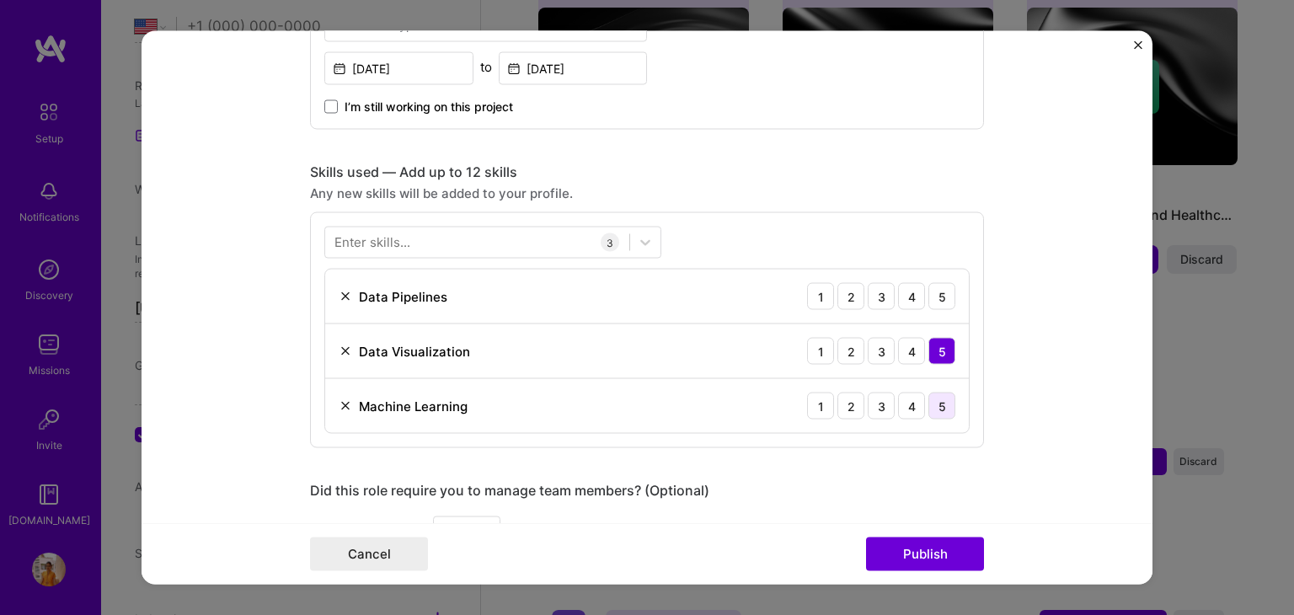
click at [943, 409] on div "5" at bounding box center [942, 406] width 27 height 27
click at [908, 304] on div "4" at bounding box center [911, 296] width 27 height 27
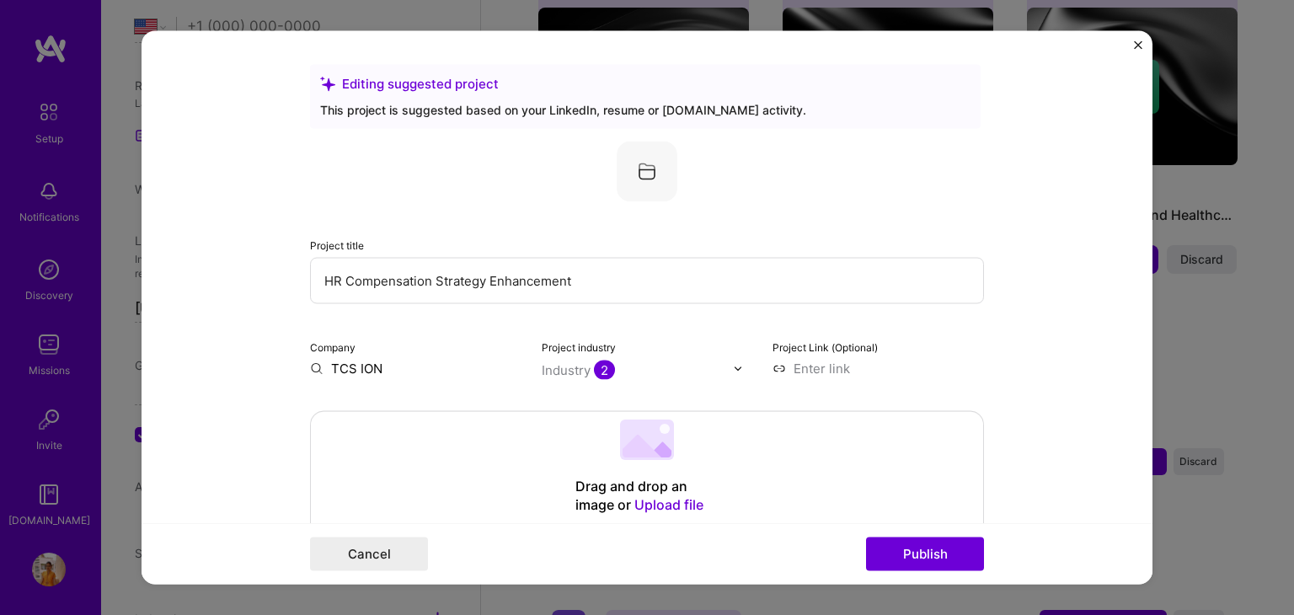
scroll to position [0, 0]
click at [924, 549] on button "Publish" at bounding box center [925, 555] width 118 height 34
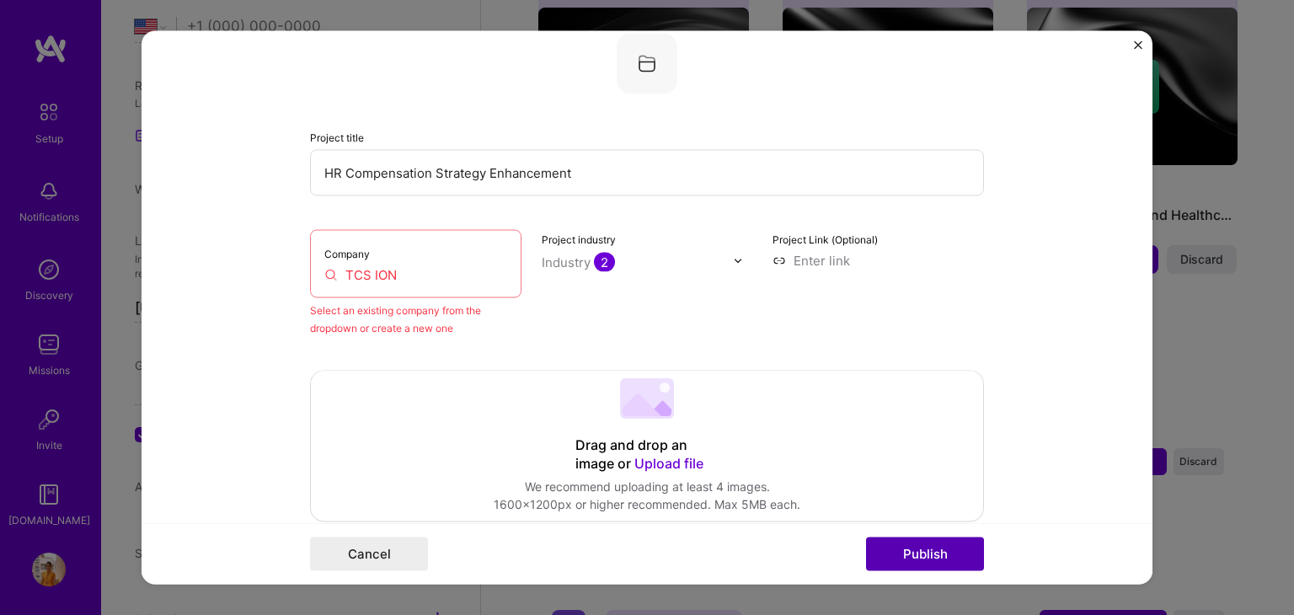
scroll to position [110, 0]
click at [401, 270] on input "TCS ION" at bounding box center [415, 273] width 183 height 18
click at [930, 557] on button "Publish" at bounding box center [925, 555] width 118 height 34
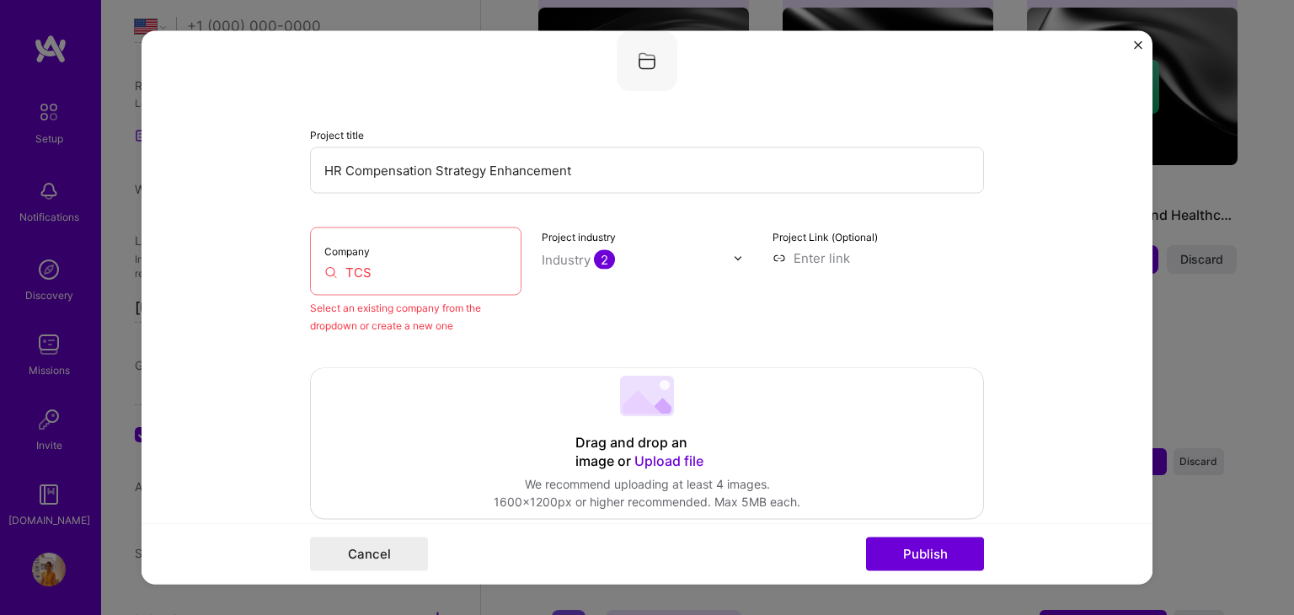
click at [400, 275] on input "TCS" at bounding box center [415, 273] width 183 height 18
type input "T"
click at [381, 274] on input "TCS" at bounding box center [415, 273] width 183 height 18
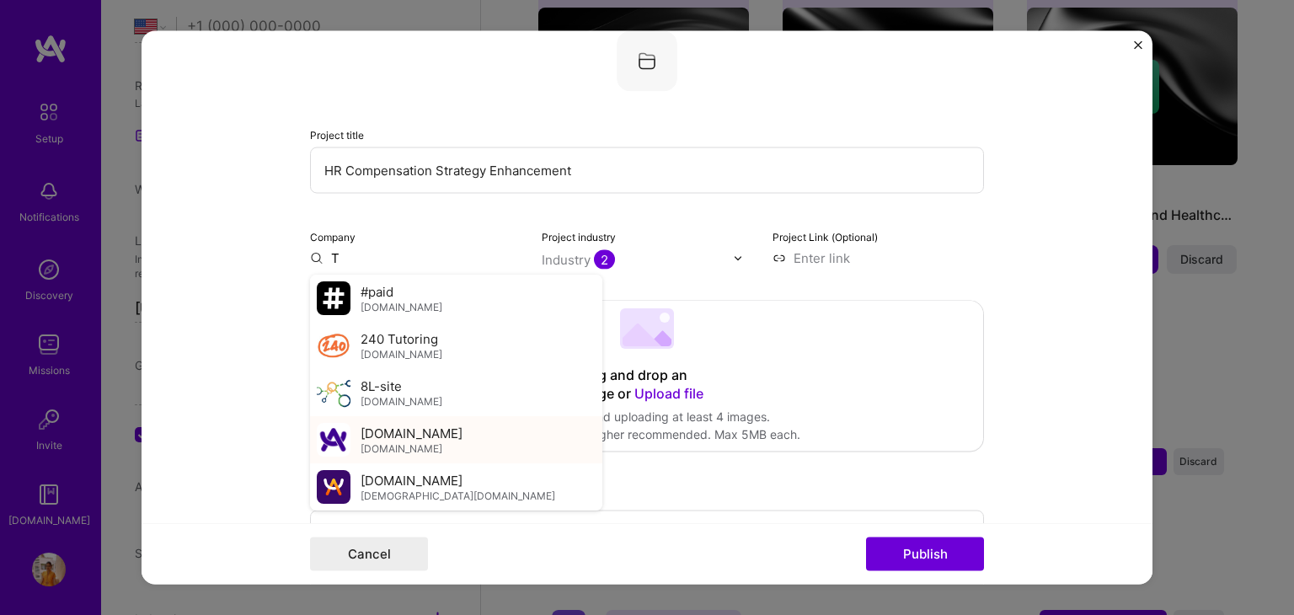
type input "T"
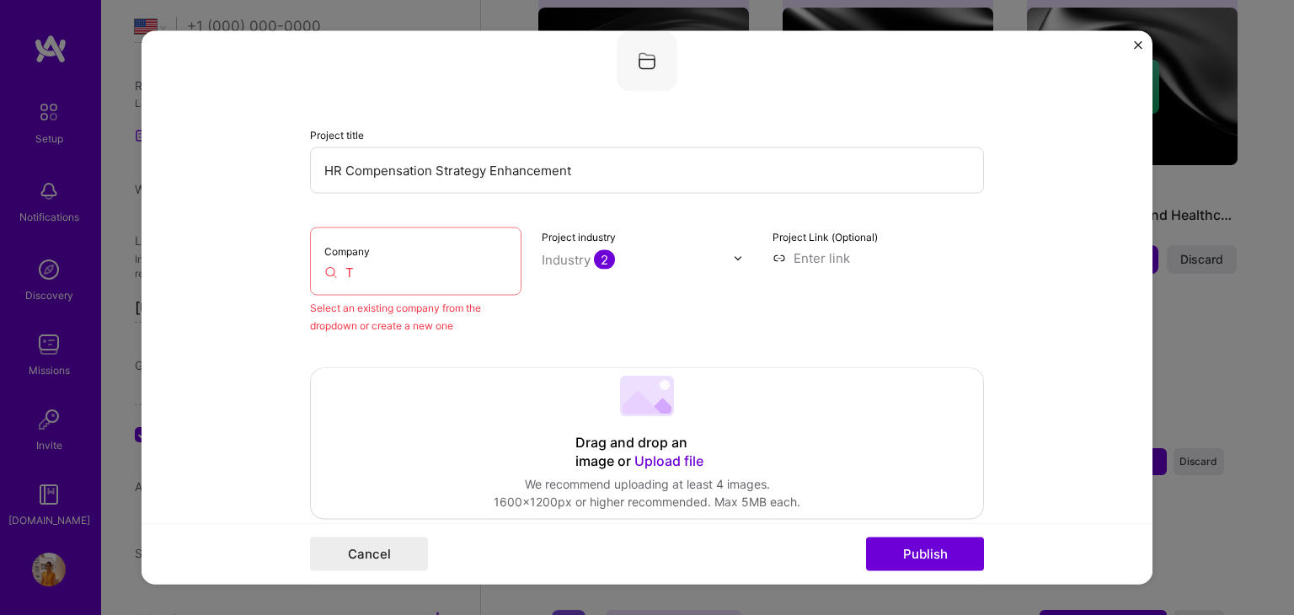
click at [383, 276] on input "T" at bounding box center [415, 273] width 183 height 18
click at [371, 270] on input "TCS" at bounding box center [415, 273] width 183 height 18
click at [389, 274] on input "TCS" at bounding box center [415, 273] width 183 height 18
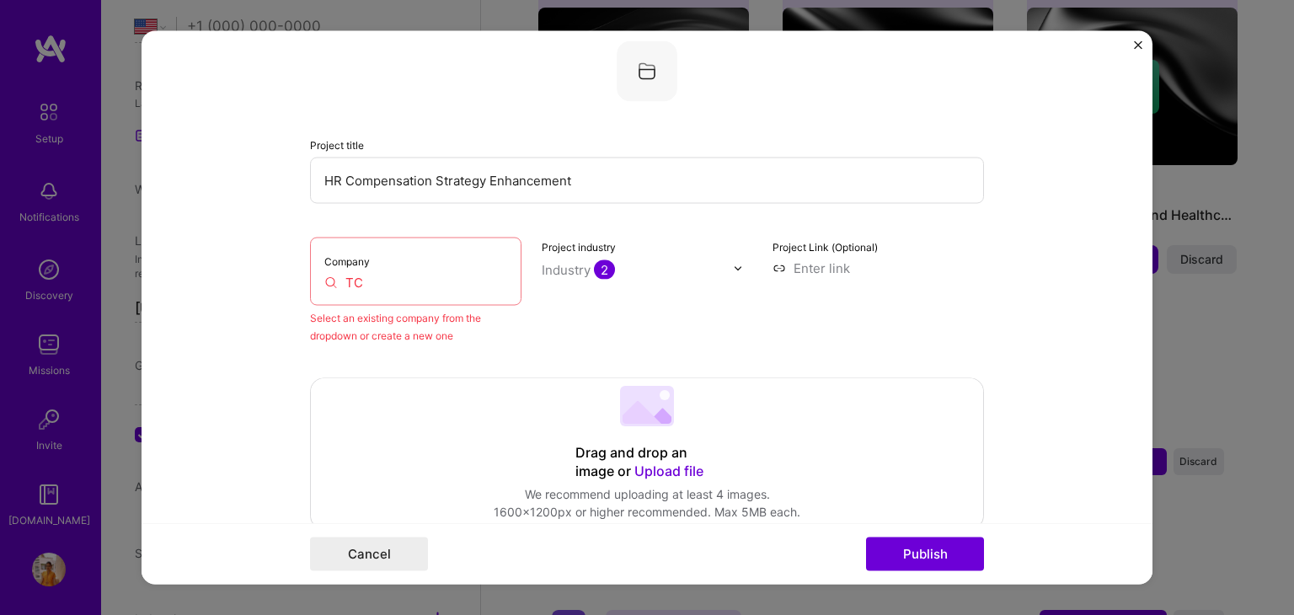
scroll to position [104, 0]
click at [369, 270] on input "TC" at bounding box center [415, 279] width 183 height 18
type input "T"
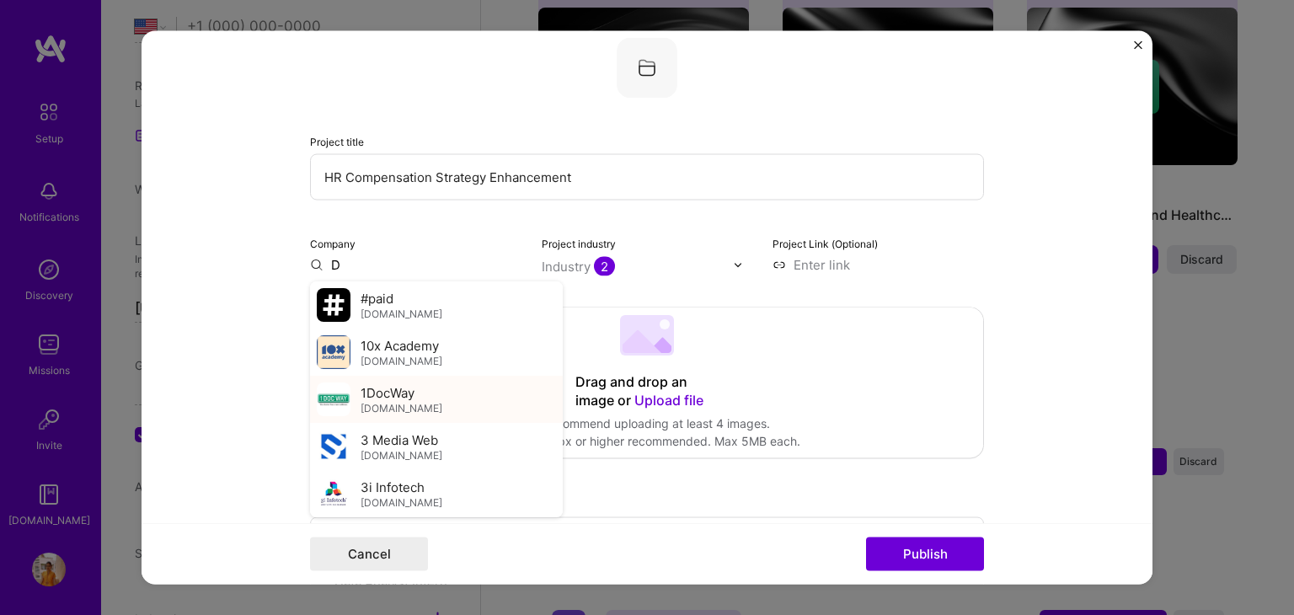
click at [384, 390] on span "1DocWay" at bounding box center [388, 393] width 54 height 18
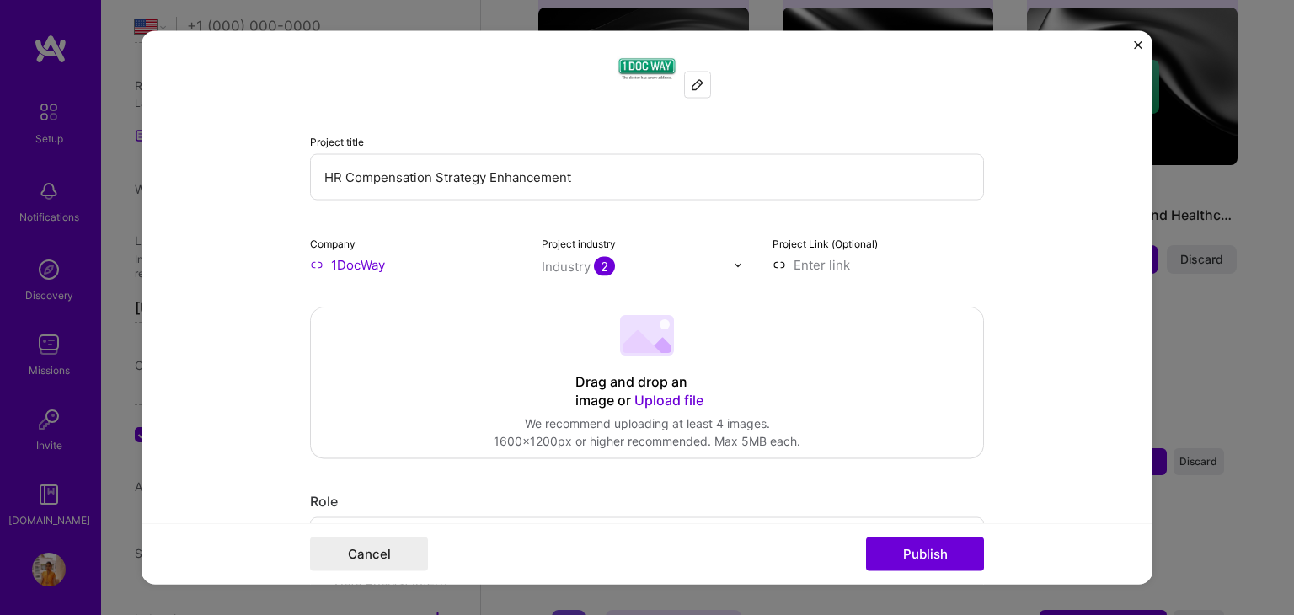
click at [387, 267] on input "1DocWay" at bounding box center [416, 265] width 212 height 18
type input "1"
click at [351, 265] on input "T" at bounding box center [416, 265] width 212 height 18
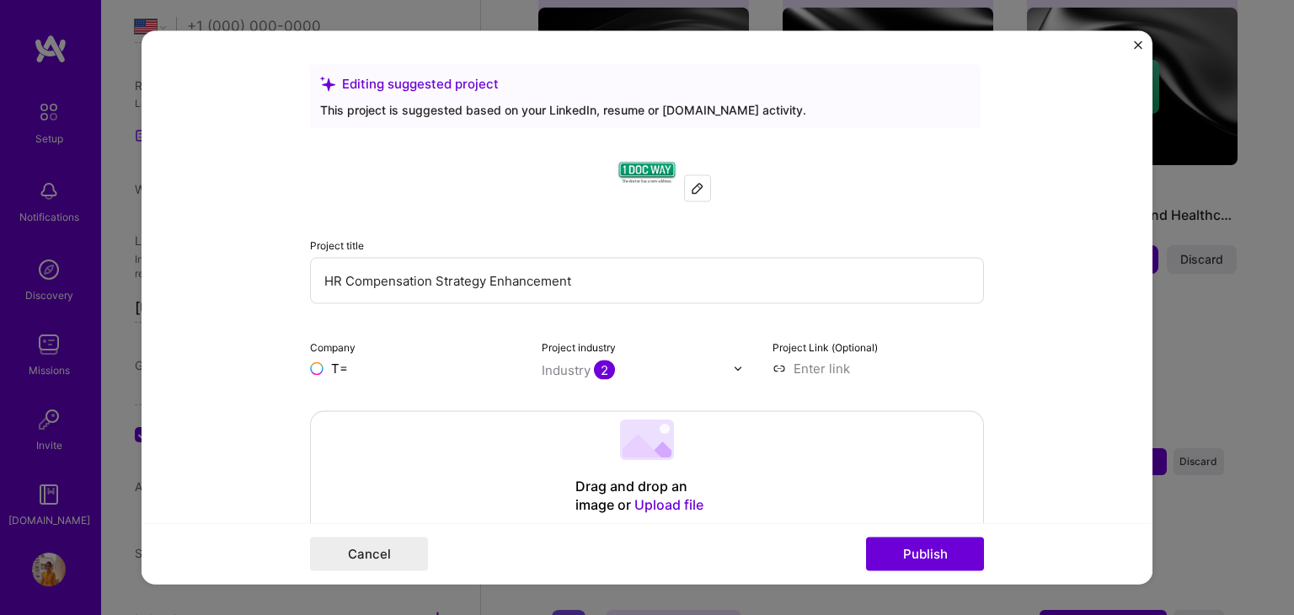
scroll to position [0, 0]
click at [691, 185] on img at bounding box center [697, 188] width 13 height 13
click at [354, 365] on input "T=" at bounding box center [416, 369] width 212 height 18
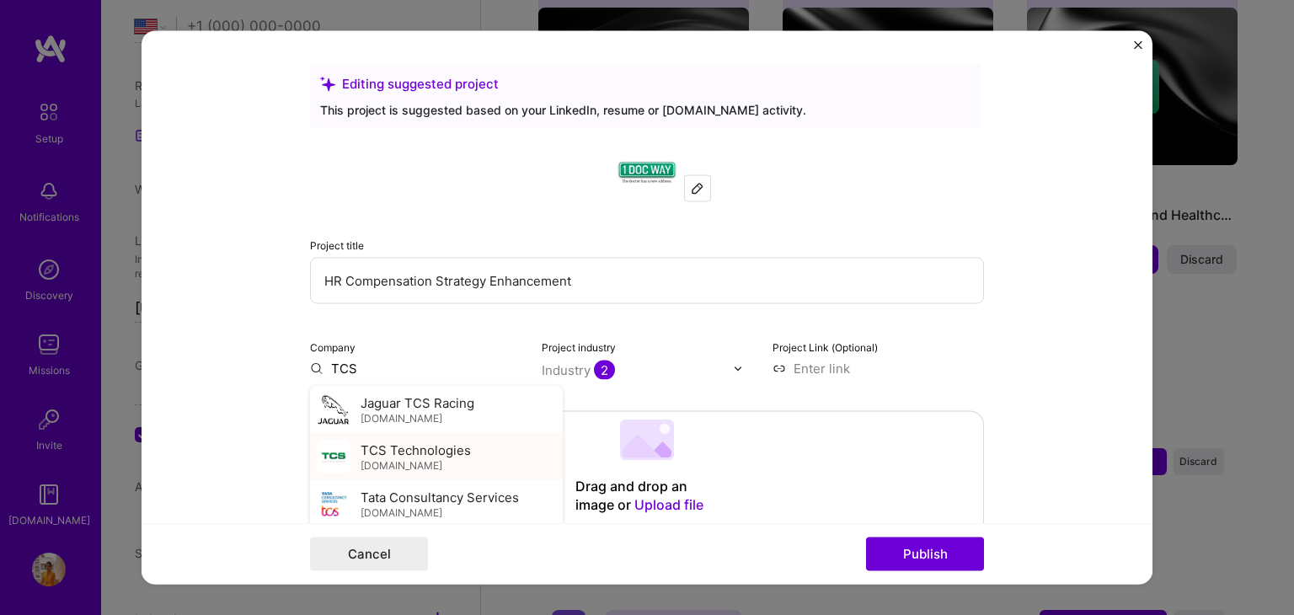
type input "TCS"
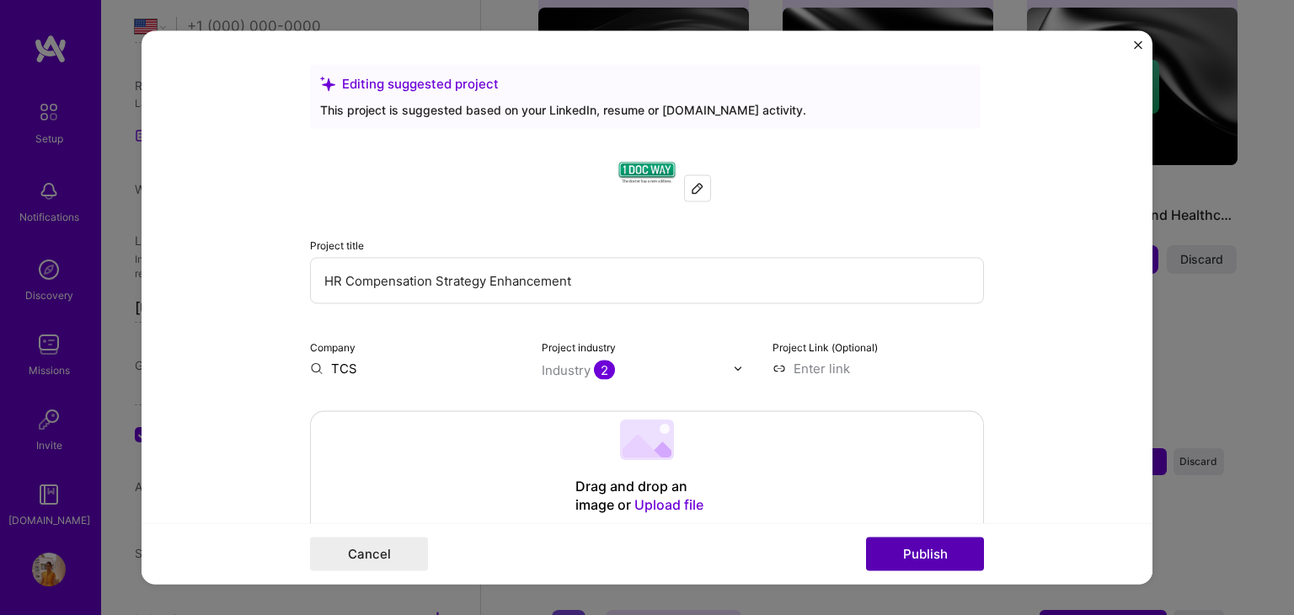
click at [908, 546] on button "Publish" at bounding box center [925, 555] width 118 height 34
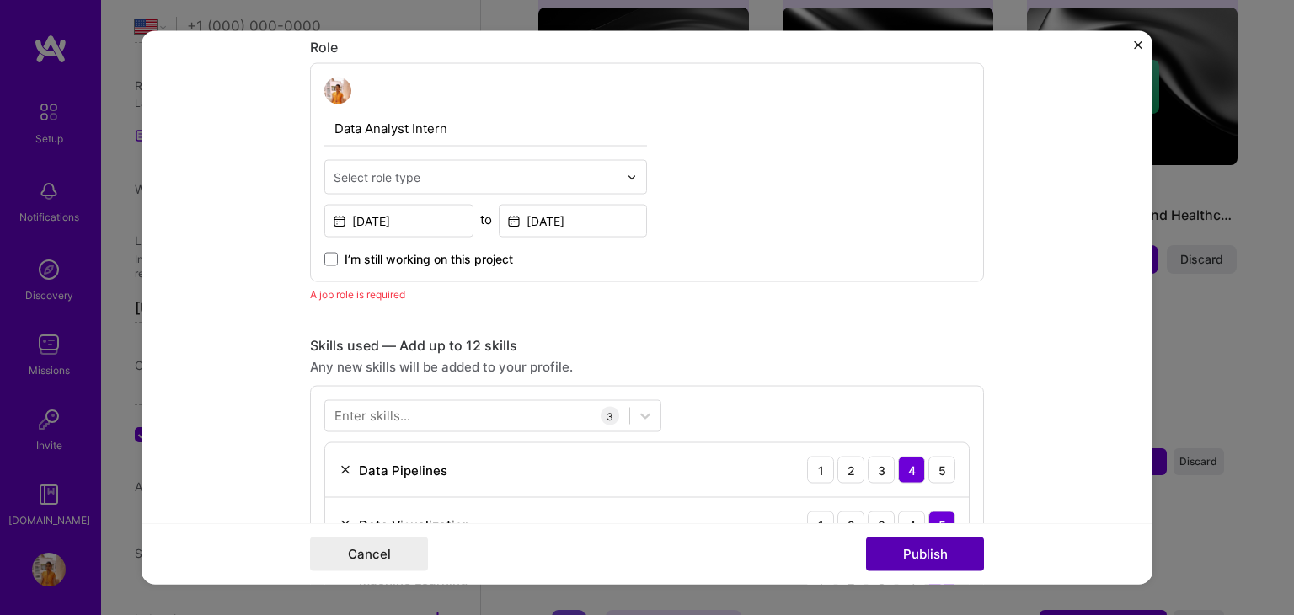
scroll to position [565, 0]
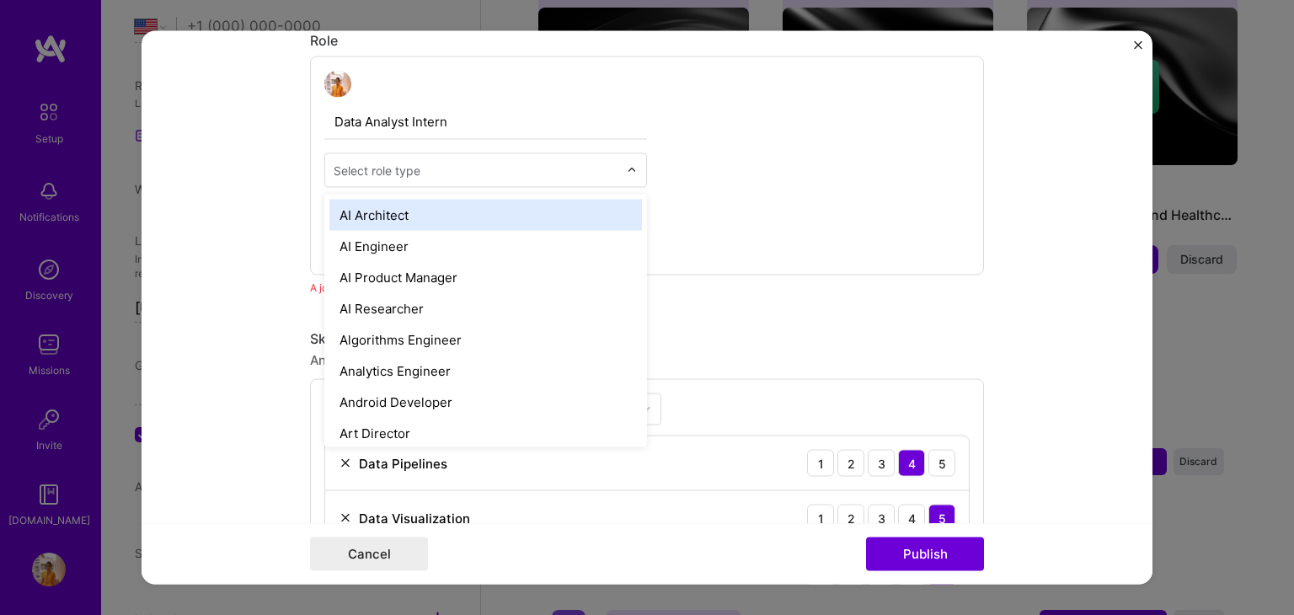
click at [390, 163] on div "Select role type" at bounding box center [377, 171] width 87 height 18
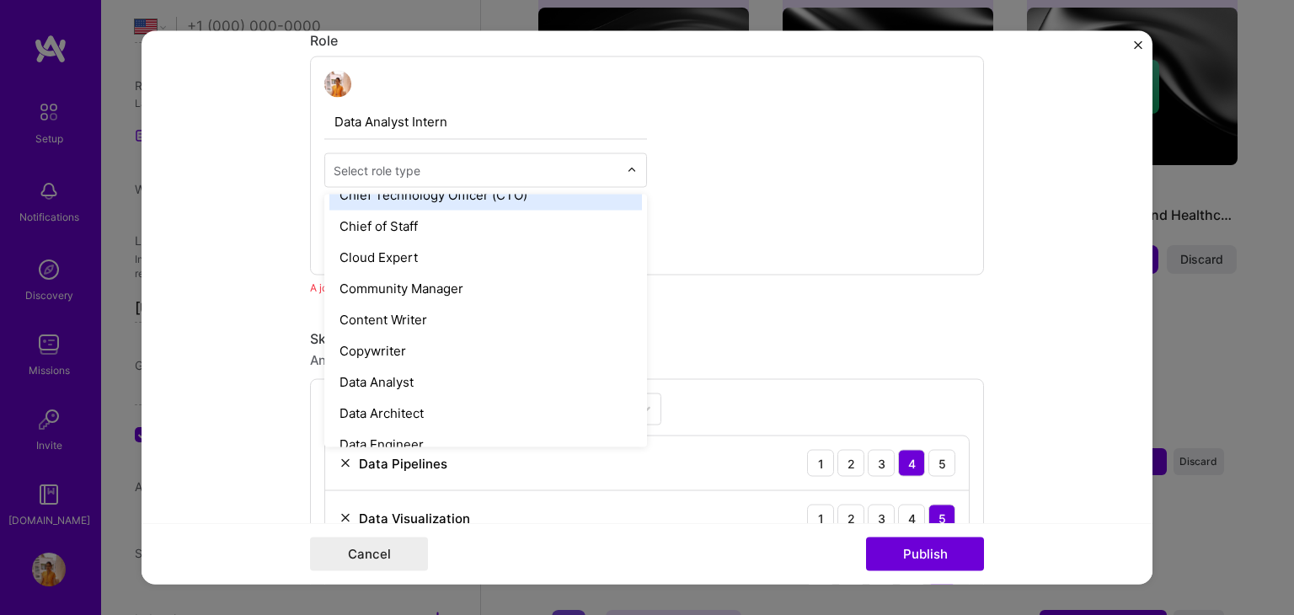
scroll to position [458, 0]
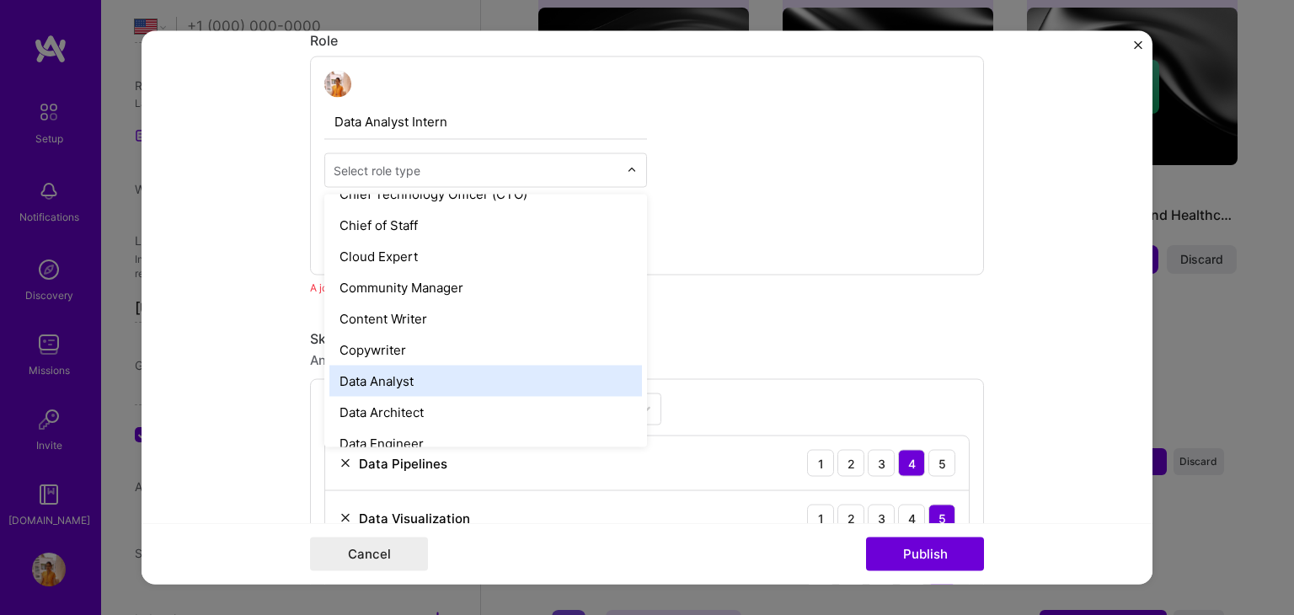
click at [420, 387] on div "Data Analyst" at bounding box center [485, 381] width 313 height 31
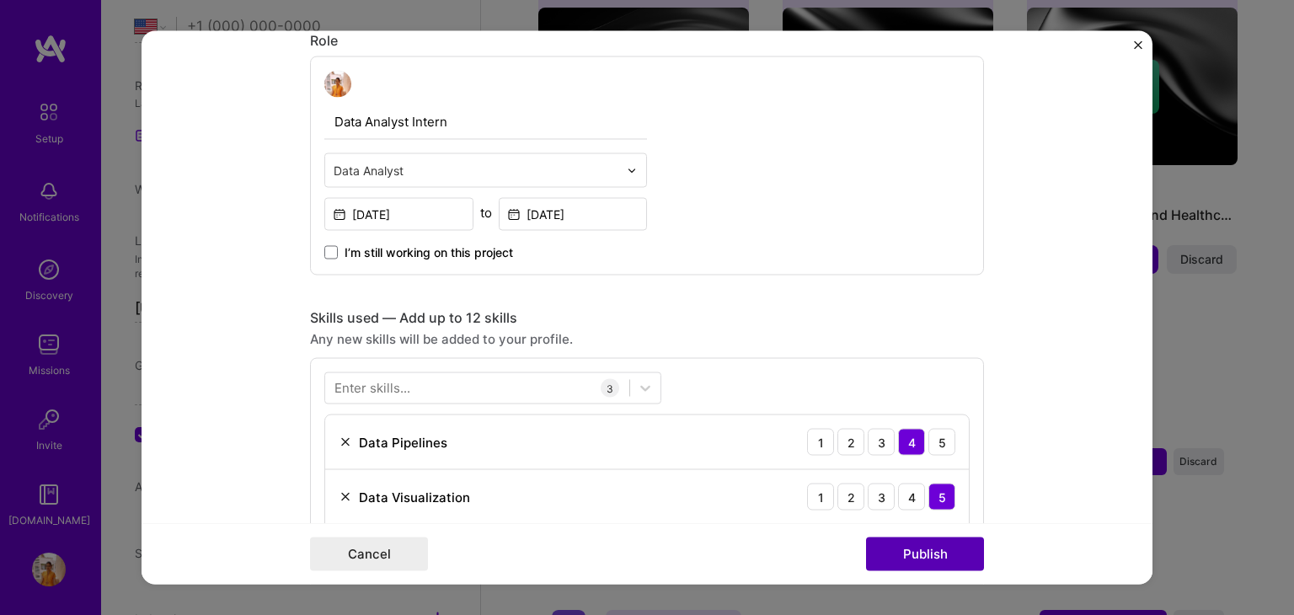
click at [924, 555] on button "Publish" at bounding box center [925, 555] width 118 height 34
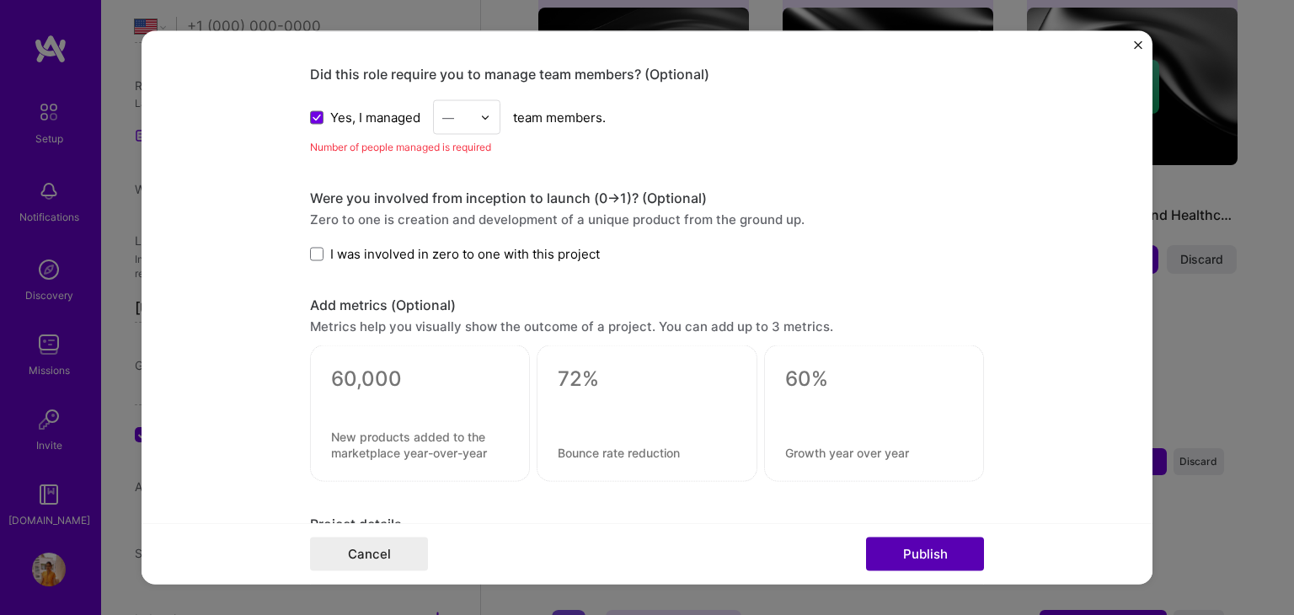
scroll to position [1158, 0]
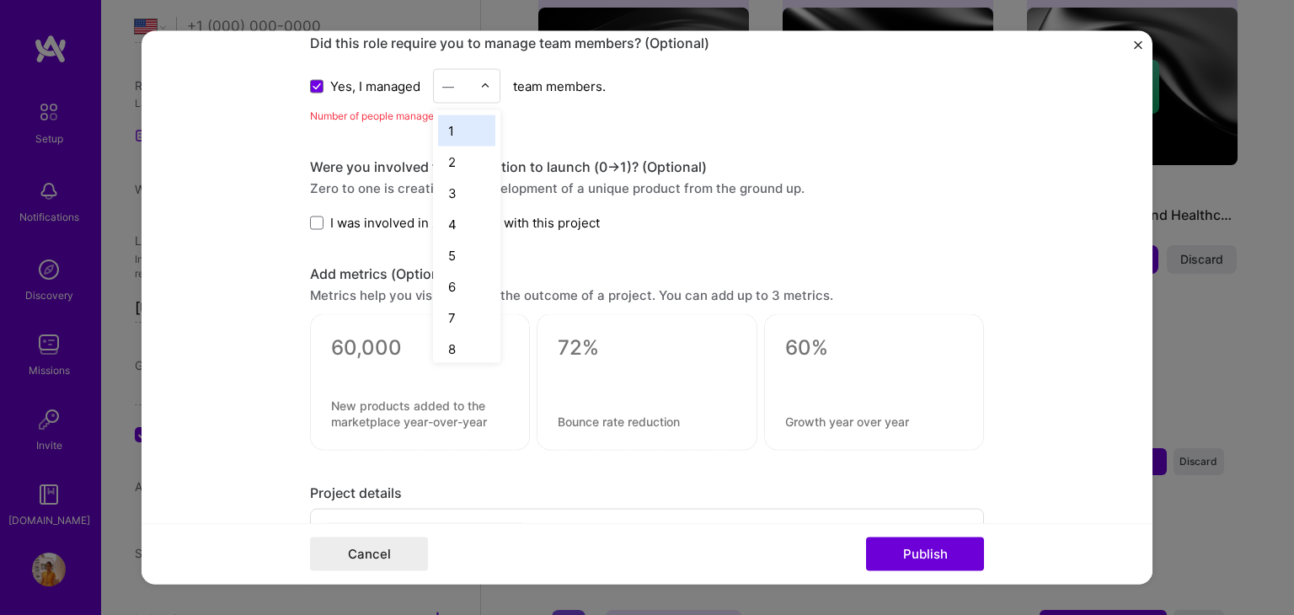
click at [480, 82] on img at bounding box center [485, 86] width 10 height 10
click at [450, 120] on div "1" at bounding box center [466, 130] width 57 height 31
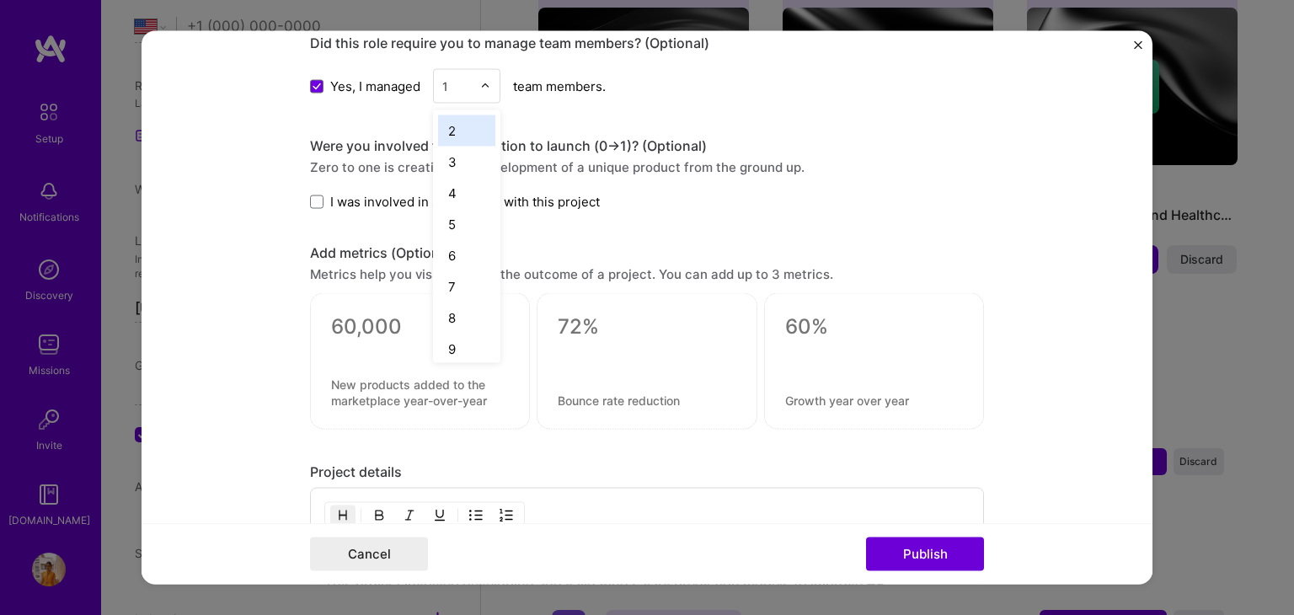
click at [480, 81] on img at bounding box center [485, 86] width 10 height 10
click at [447, 155] on div "3" at bounding box center [466, 162] width 57 height 31
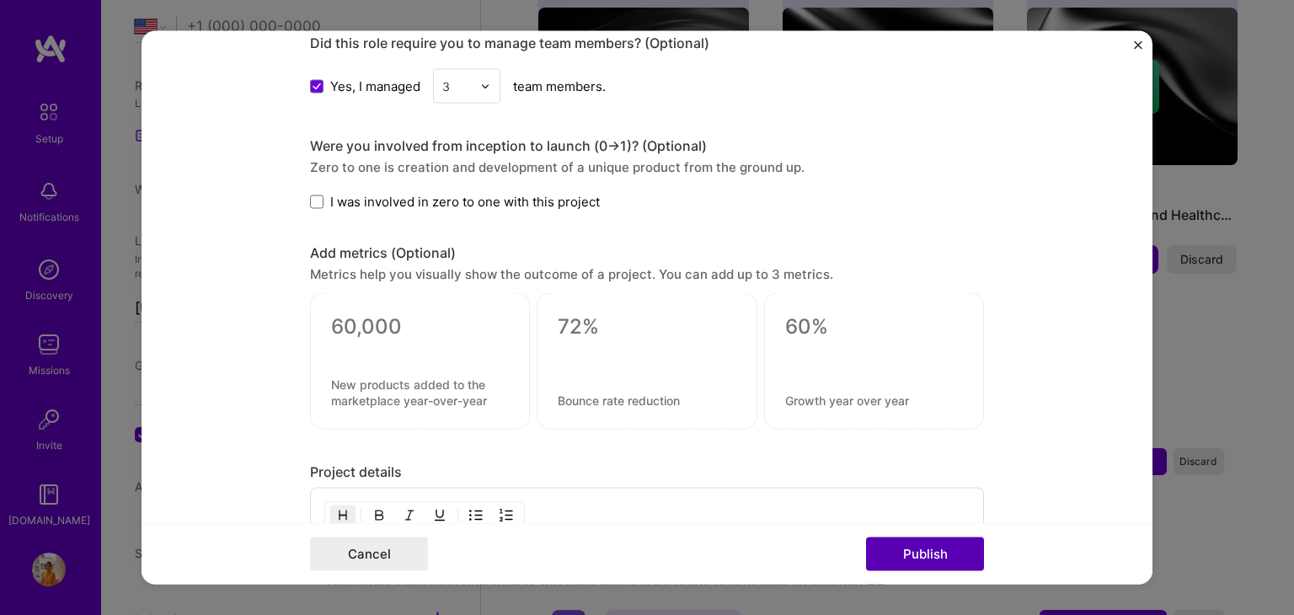
click at [931, 554] on button "Publish" at bounding box center [925, 555] width 118 height 34
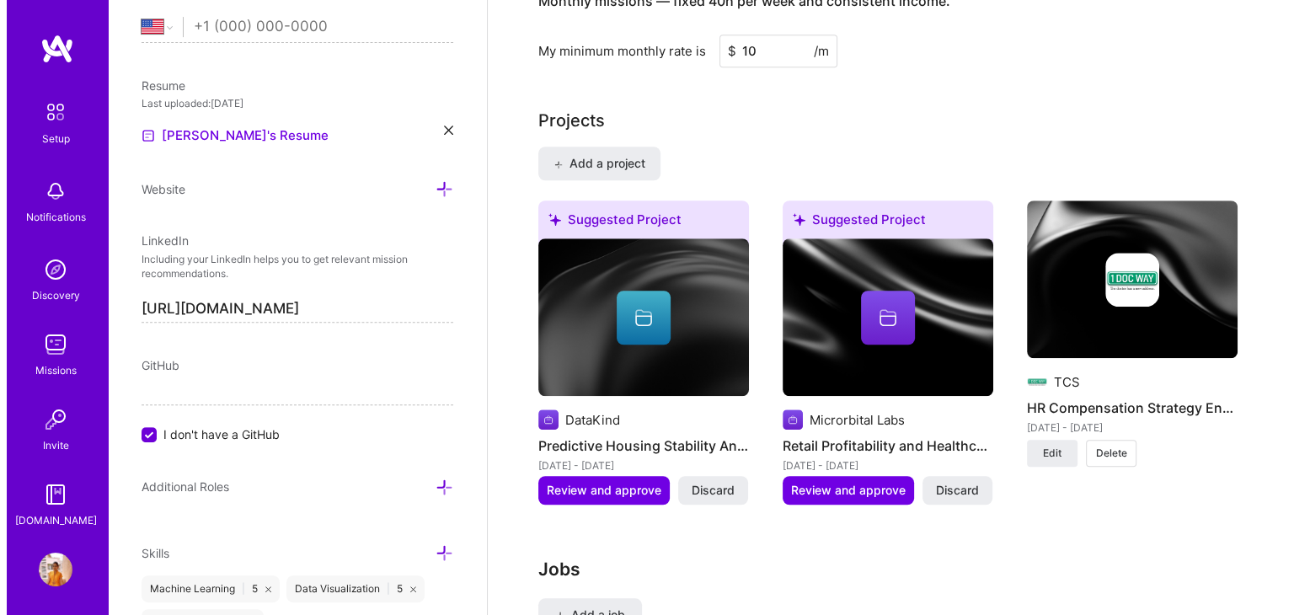
scroll to position [1296, 0]
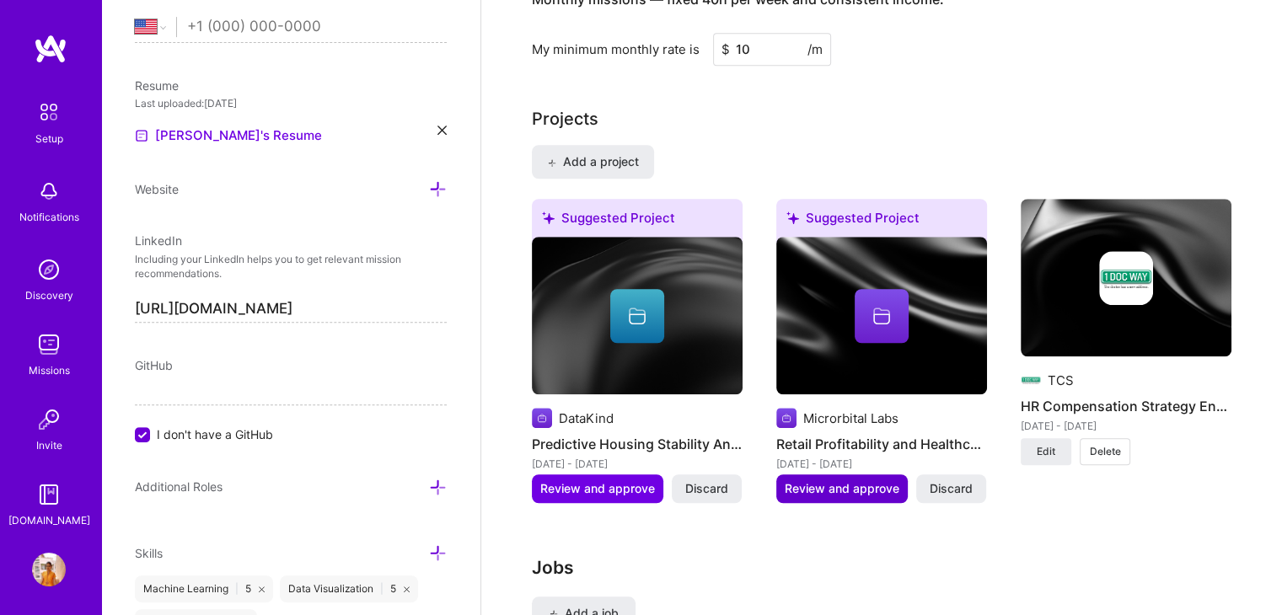
click at [842, 480] on span "Review and approve" at bounding box center [842, 488] width 115 height 17
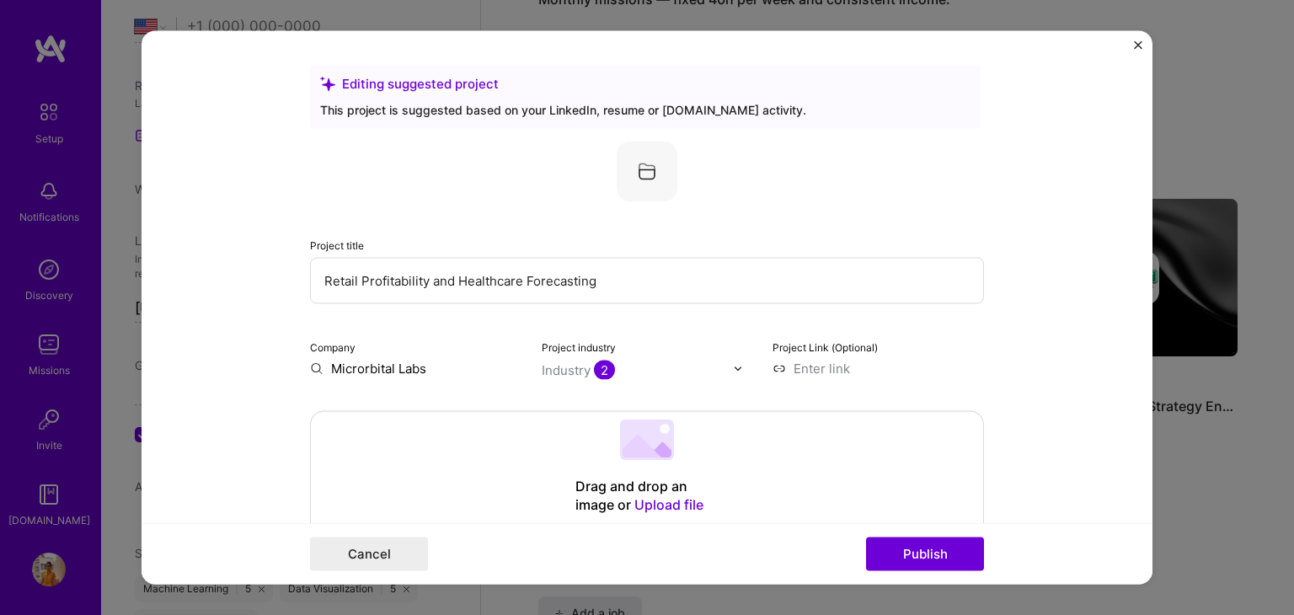
click at [421, 371] on input "Microrbital Labs" at bounding box center [416, 369] width 212 height 18
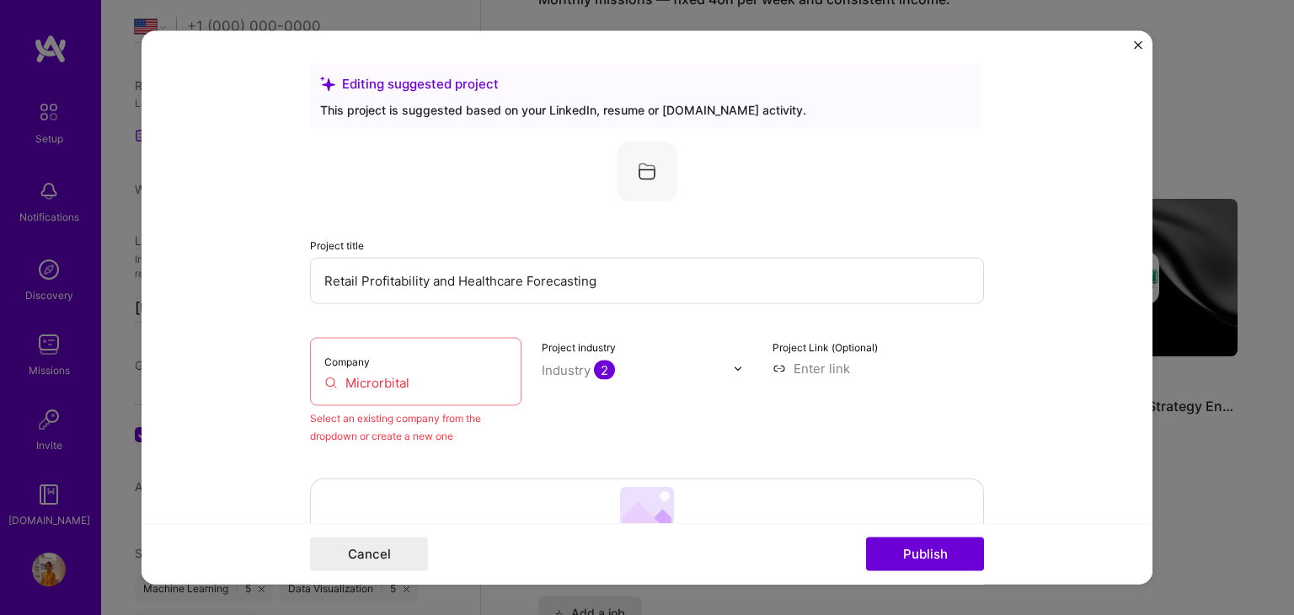
click at [411, 388] on input "Microrbital" at bounding box center [415, 383] width 183 height 18
click at [379, 388] on input "Micr" at bounding box center [415, 383] width 183 height 18
click at [374, 384] on input "Mic" at bounding box center [415, 383] width 183 height 18
click at [374, 383] on input "Mi" at bounding box center [415, 383] width 183 height 18
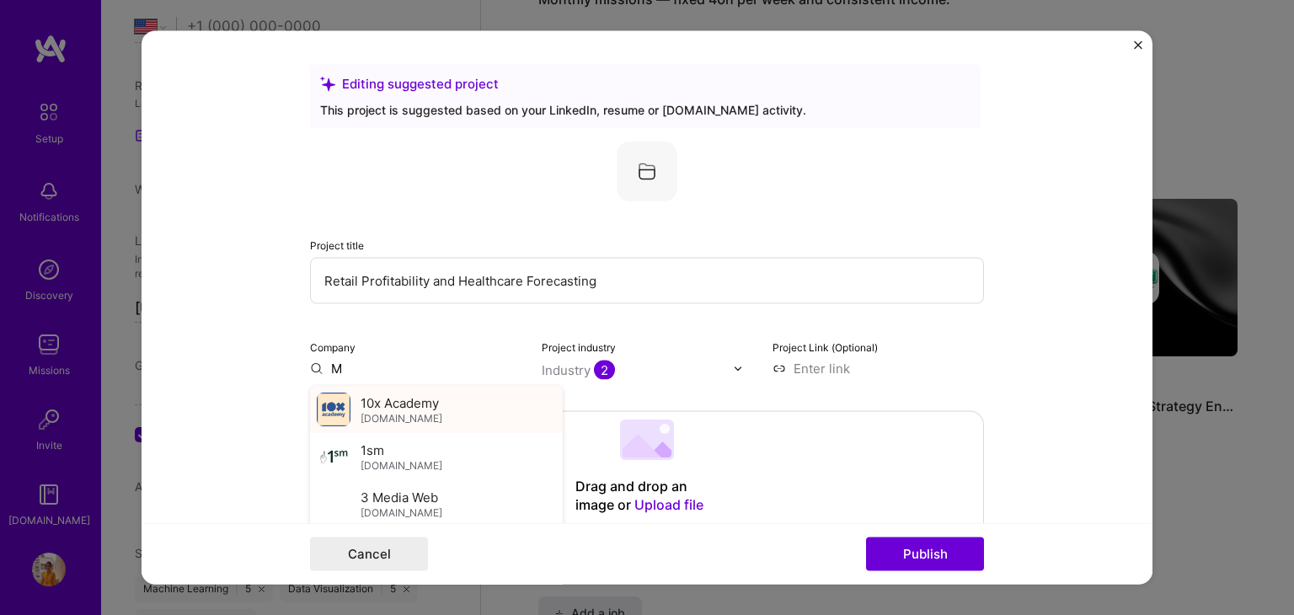
type input "M"
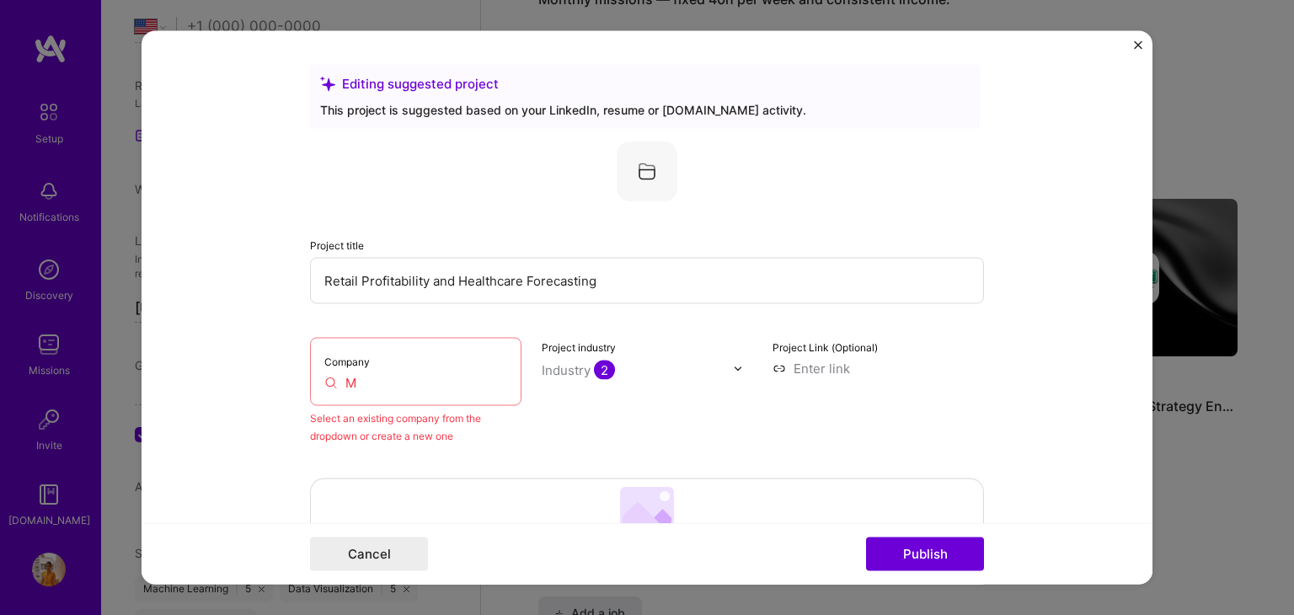
click at [367, 378] on input "M" at bounding box center [415, 383] width 183 height 18
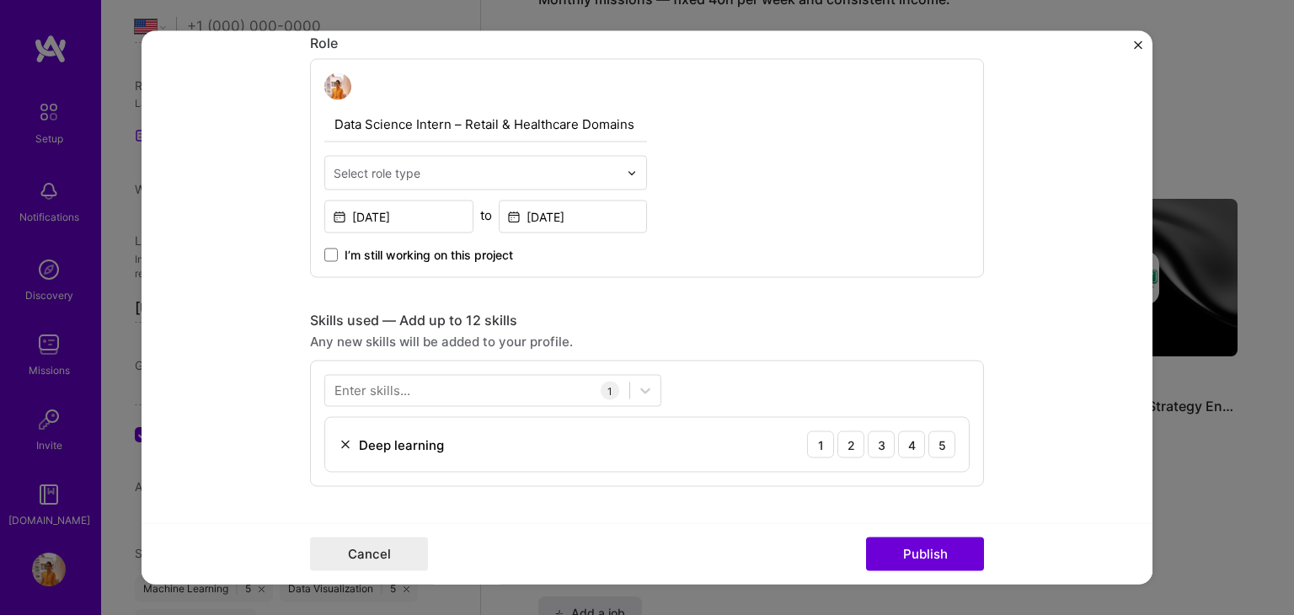
scroll to position [562, 0]
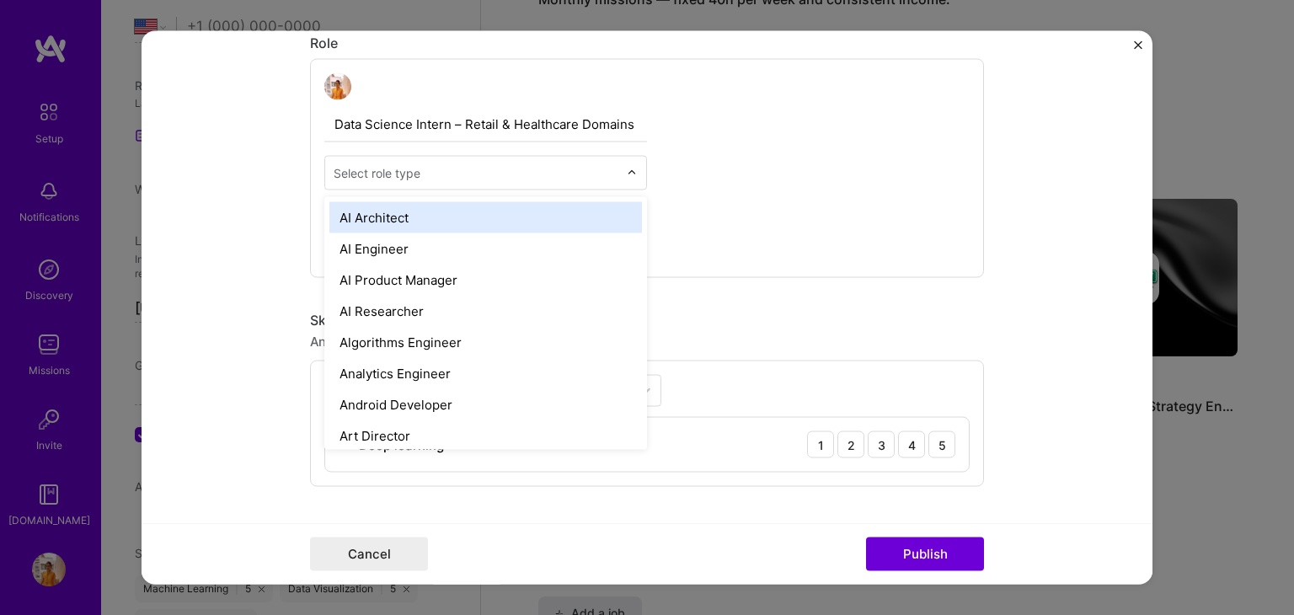
click at [424, 167] on input "text" at bounding box center [476, 173] width 285 height 18
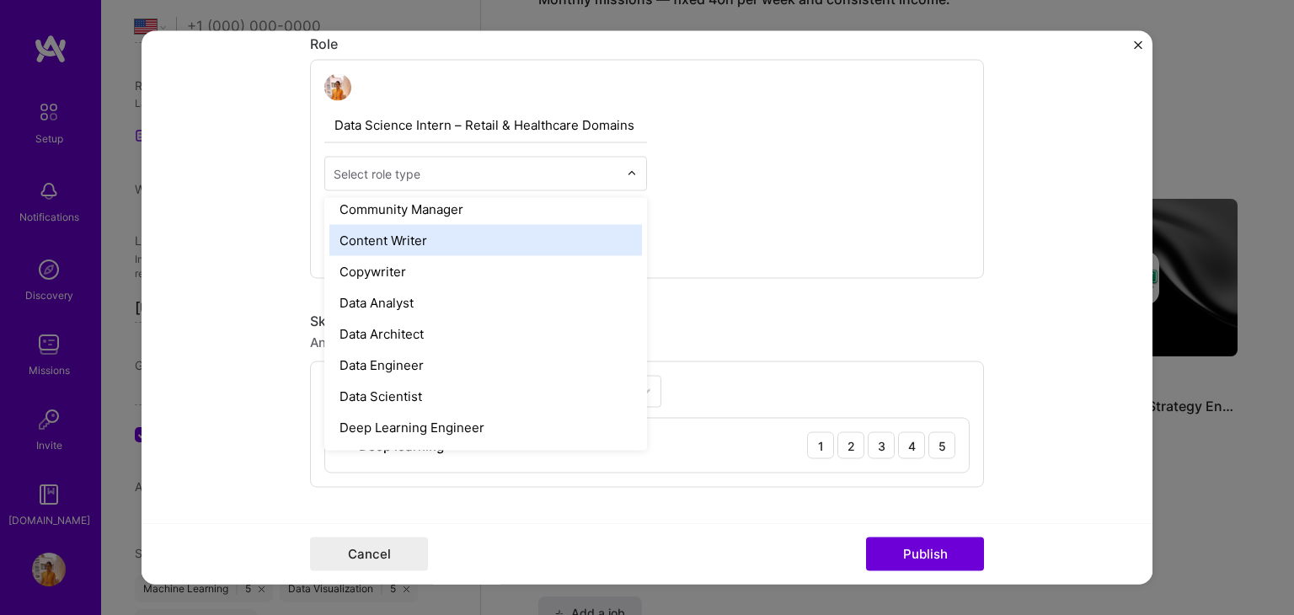
scroll to position [541, 0]
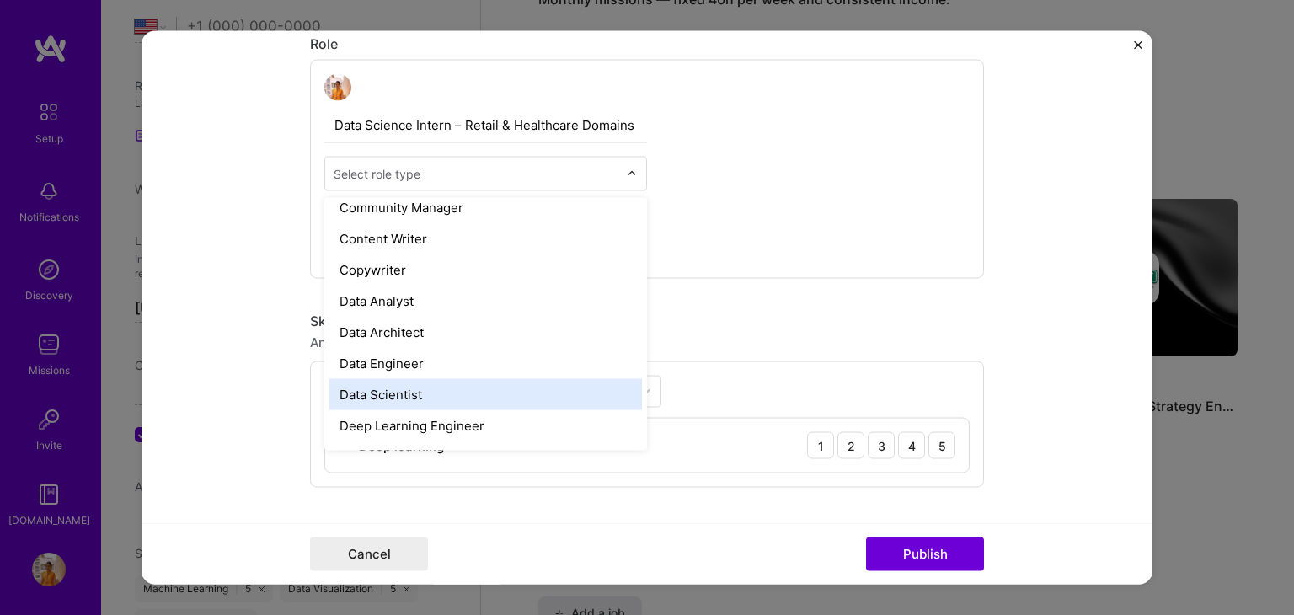
click at [393, 397] on div "Data Scientist" at bounding box center [485, 394] width 313 height 31
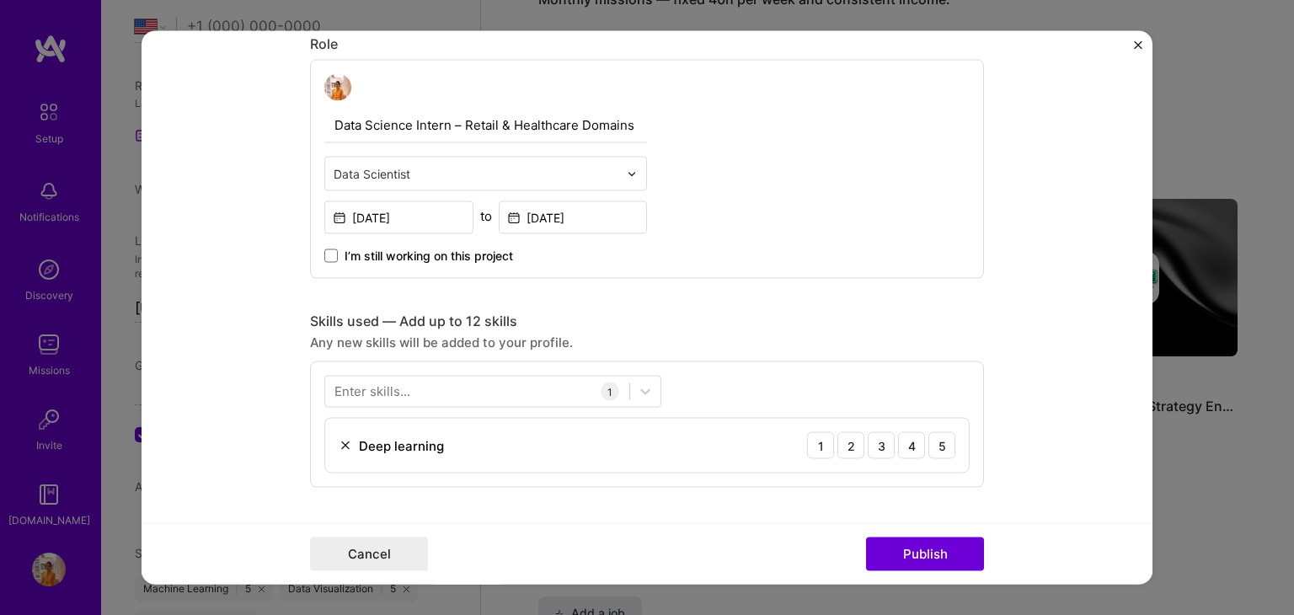
scroll to position [726, 0]
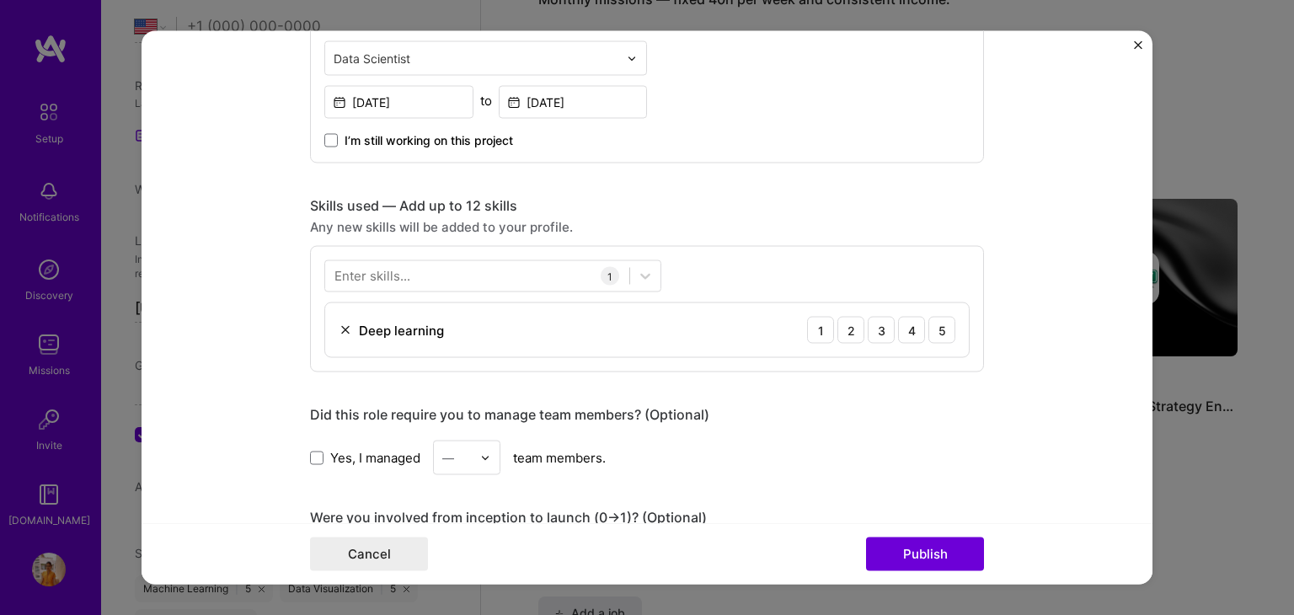
click at [394, 267] on div "Enter skills..." at bounding box center [373, 276] width 76 height 18
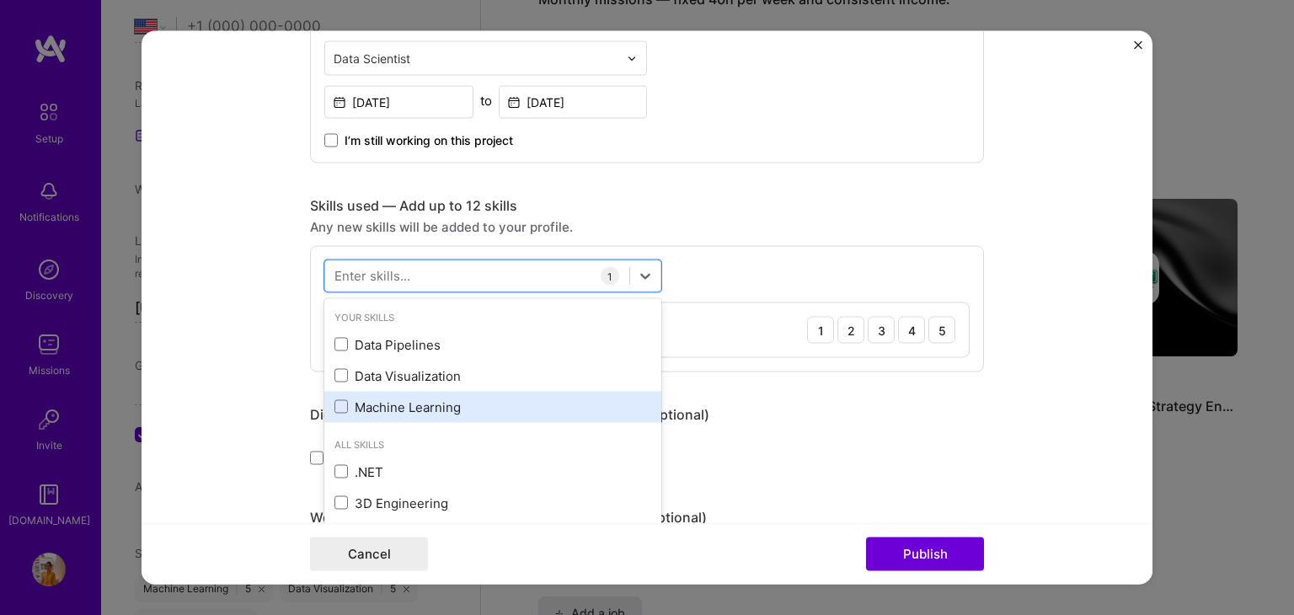
click at [335, 412] on div "Machine Learning" at bounding box center [493, 407] width 317 height 18
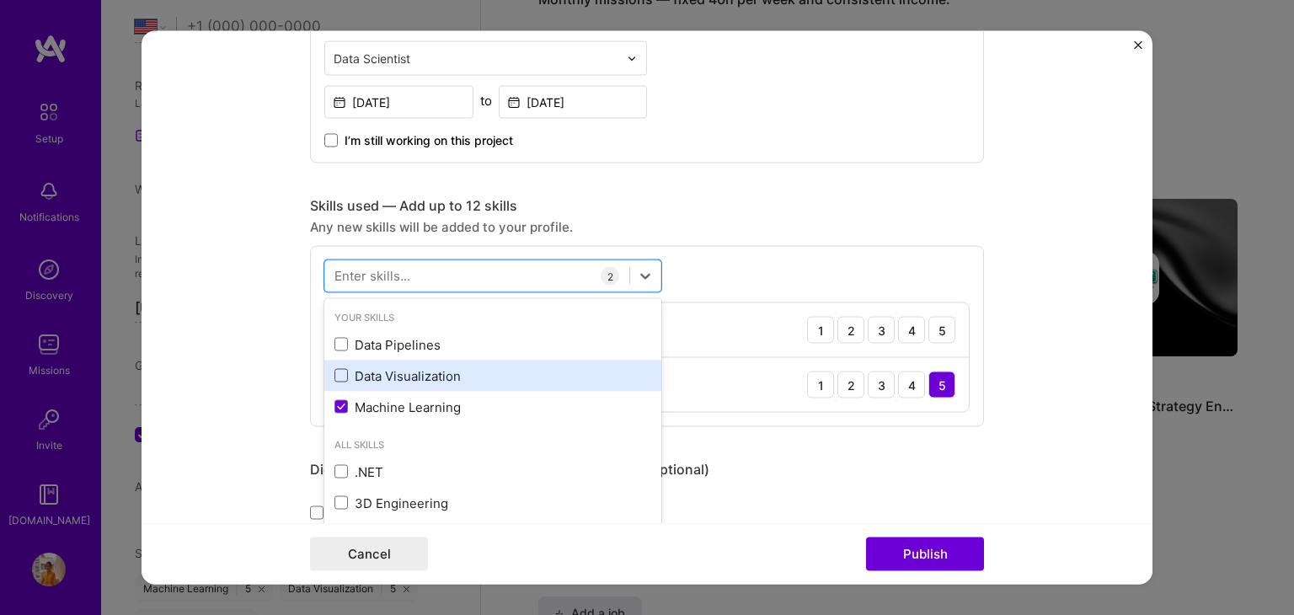
click at [335, 379] on span at bounding box center [341, 375] width 13 height 13
click at [0, 0] on input "checkbox" at bounding box center [0, 0] width 0 height 0
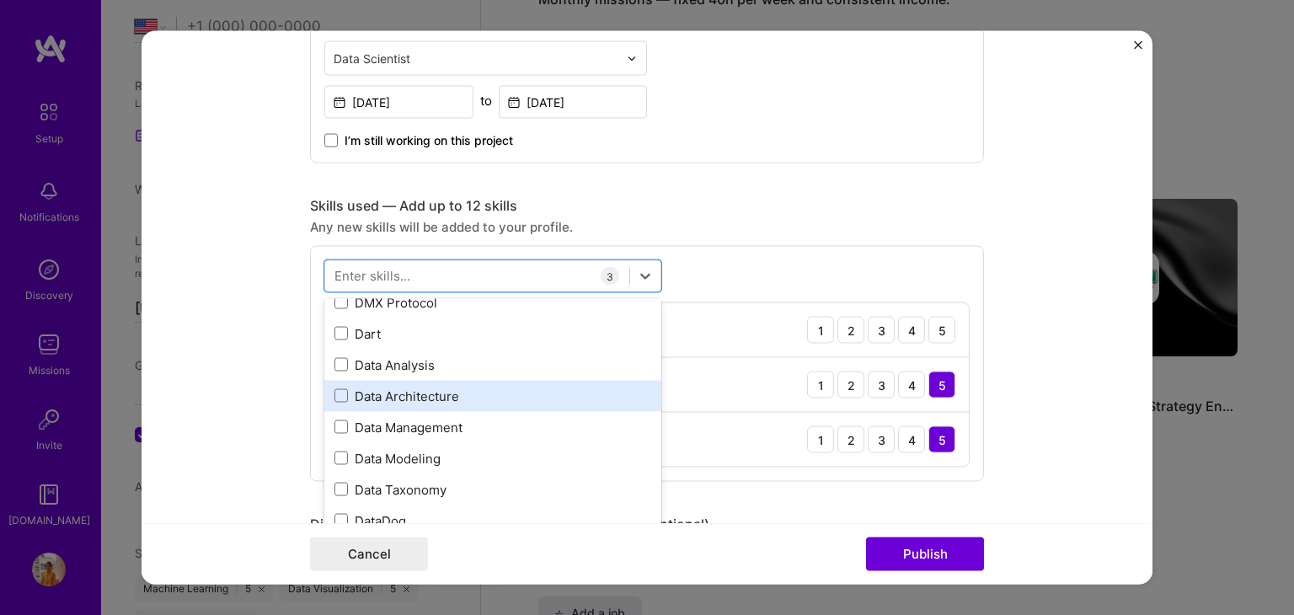
scroll to position [2767, 0]
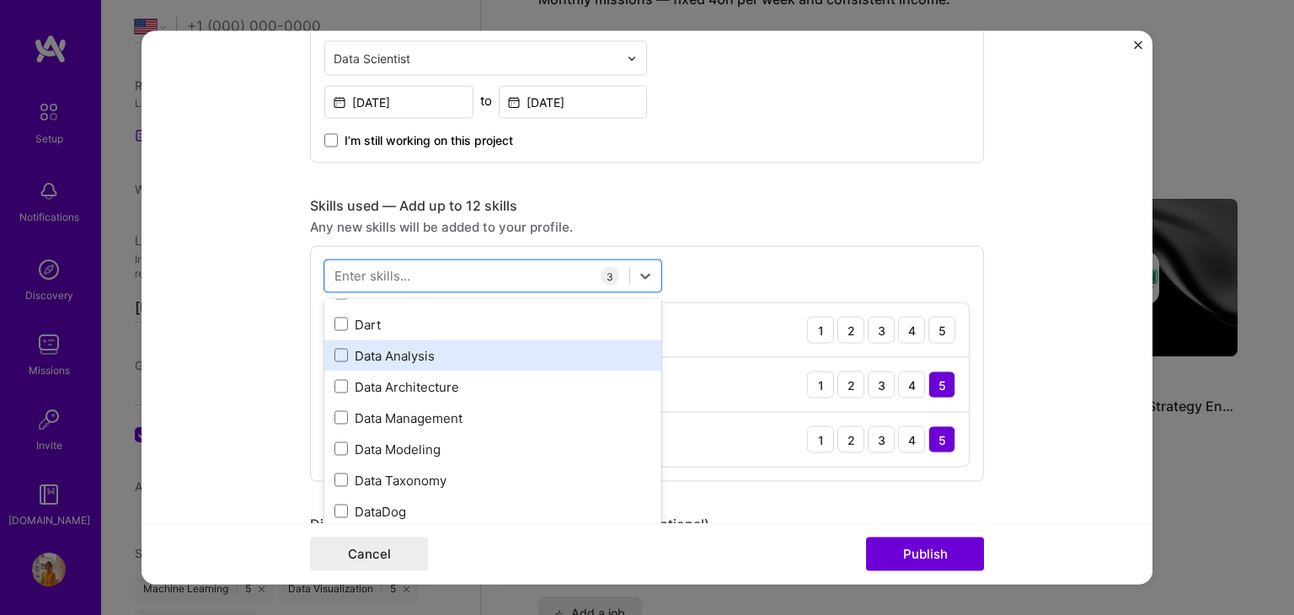
click at [401, 361] on div "Data Analysis" at bounding box center [493, 355] width 317 height 18
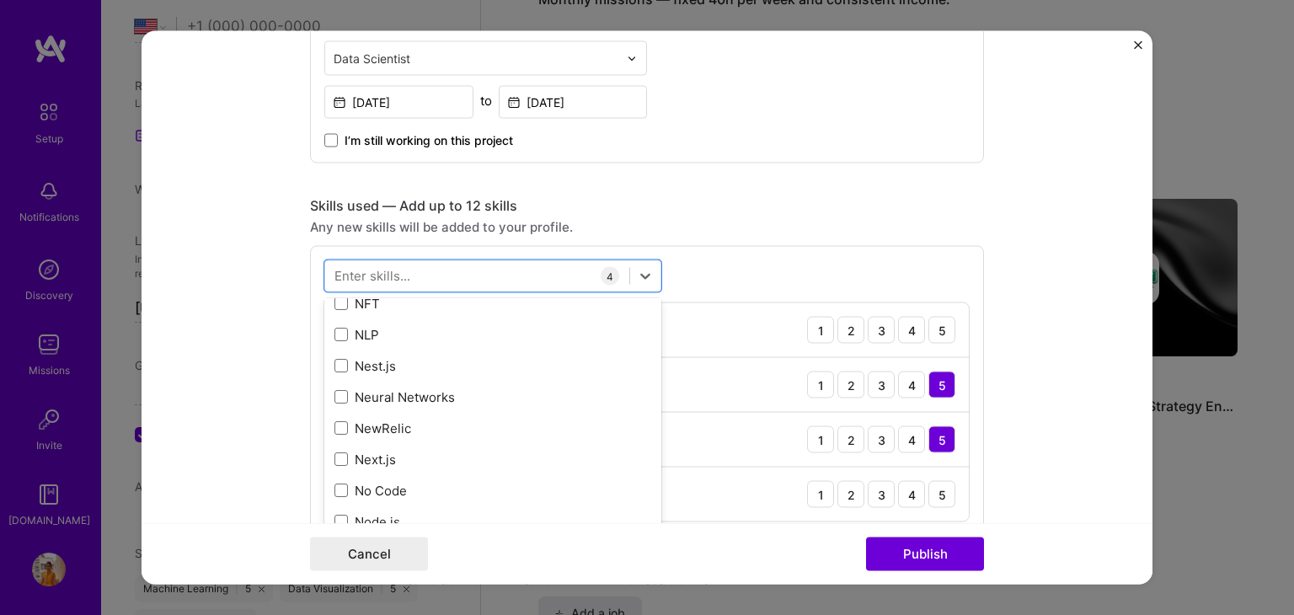
scroll to position [6779, 0]
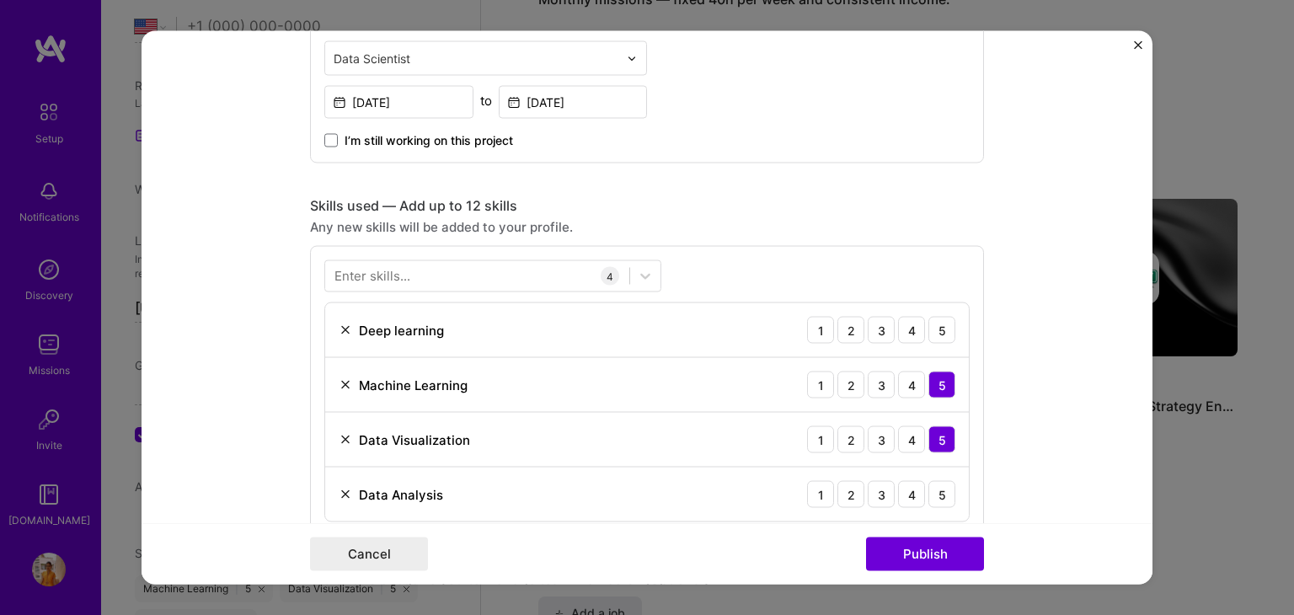
click at [702, 540] on div "Cancel Publish" at bounding box center [647, 555] width 674 height 34
click at [913, 324] on div "4" at bounding box center [911, 330] width 27 height 27
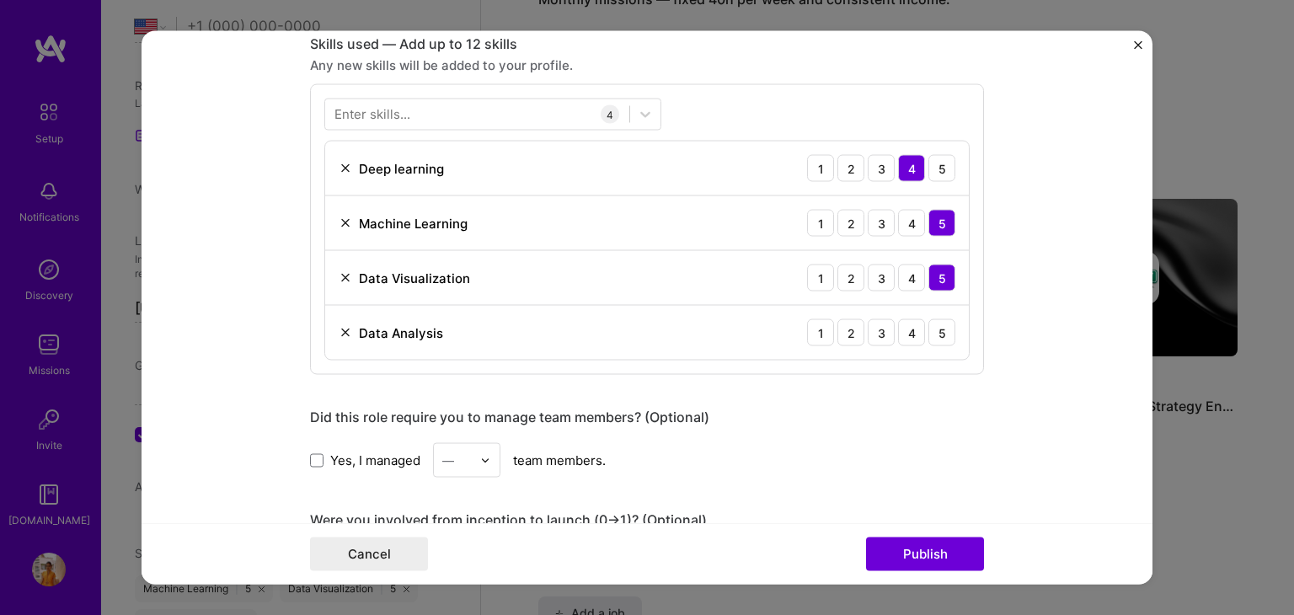
scroll to position [892, 0]
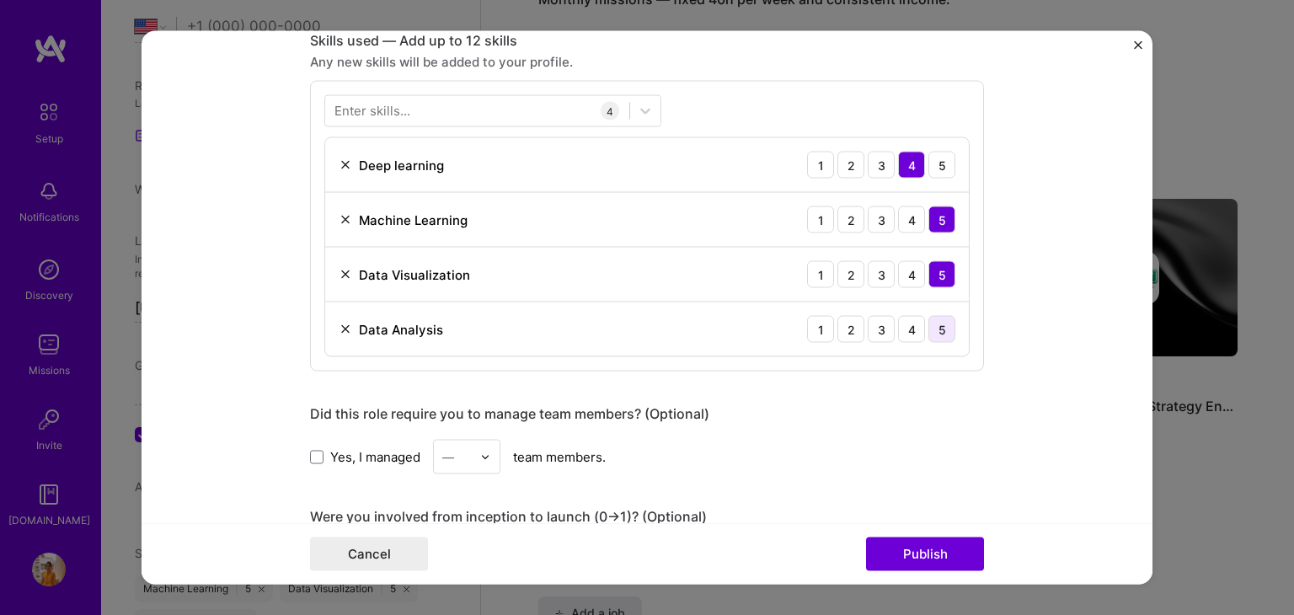
click at [935, 324] on div "5" at bounding box center [942, 329] width 27 height 27
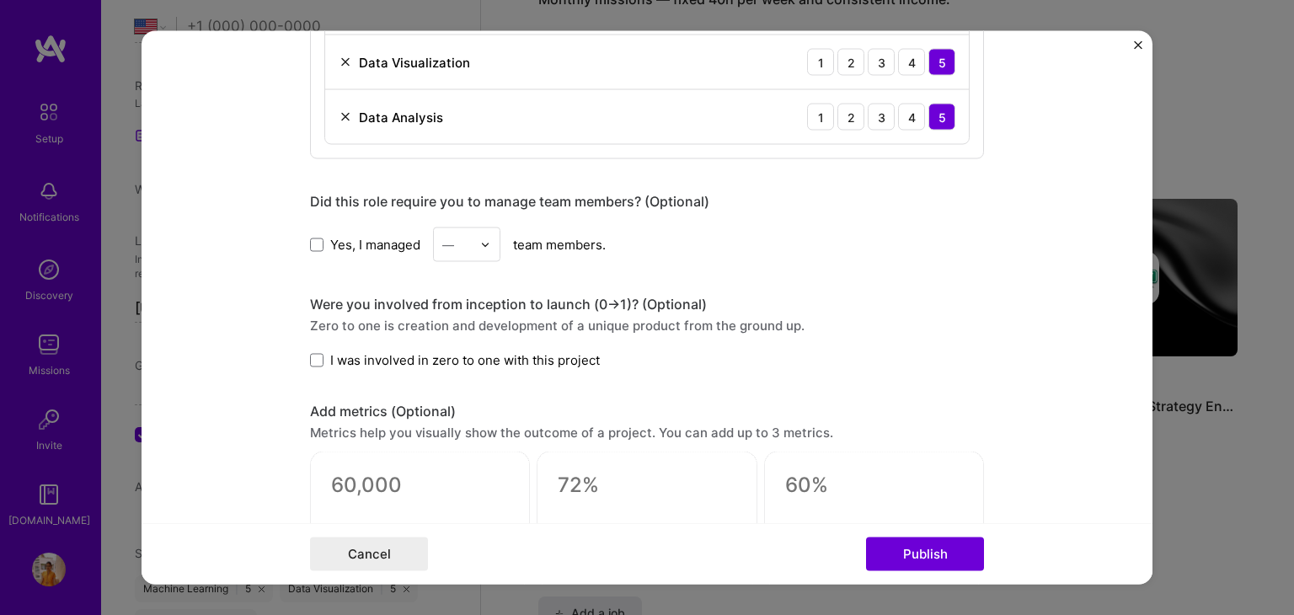
scroll to position [1107, 0]
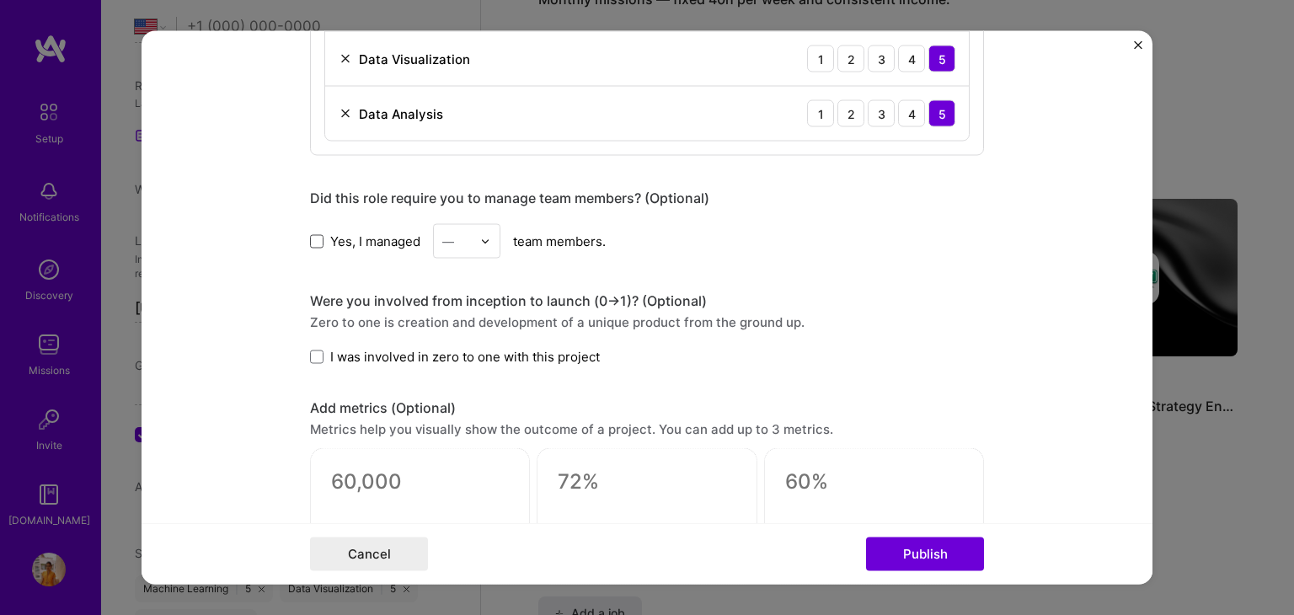
click at [310, 237] on span at bounding box center [316, 240] width 13 height 13
click at [0, 0] on input "Yes, I managed" at bounding box center [0, 0] width 0 height 0
click at [491, 240] on div at bounding box center [489, 241] width 19 height 33
click at [446, 321] on div "2" at bounding box center [466, 317] width 57 height 31
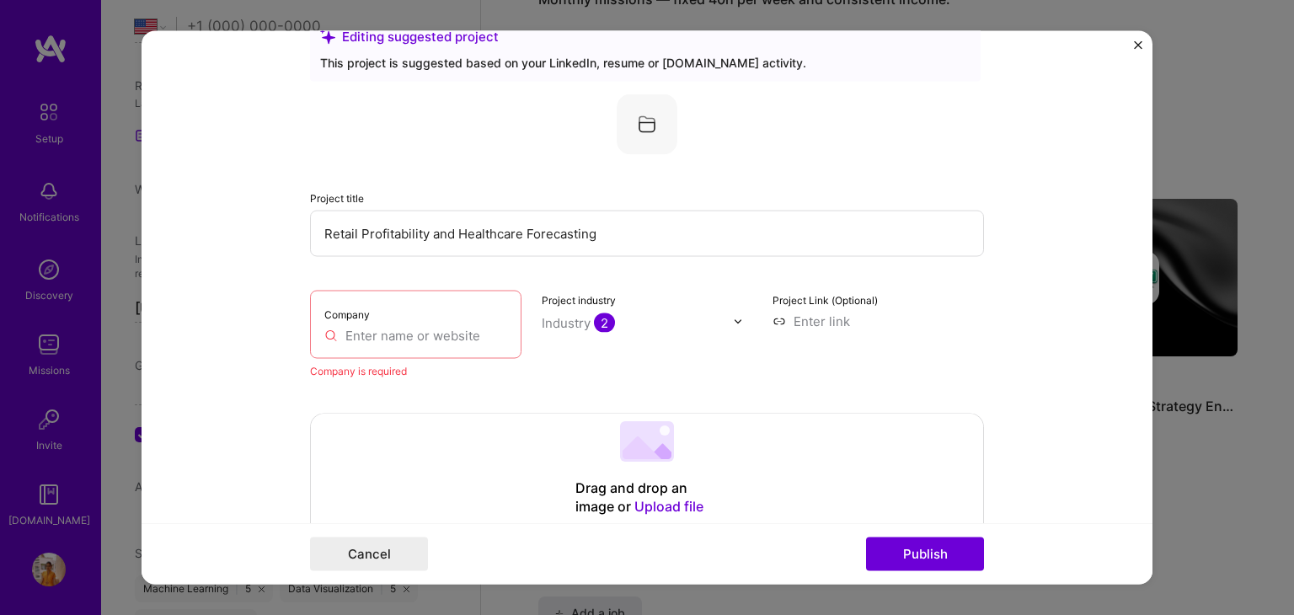
scroll to position [0, 0]
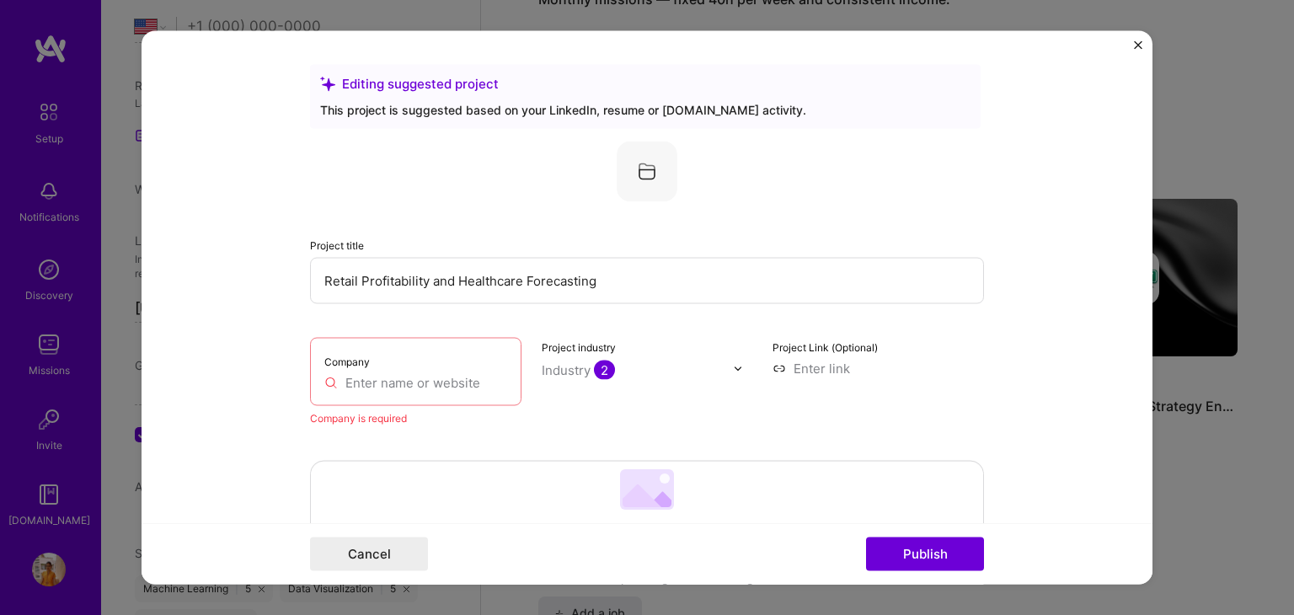
click at [394, 374] on input "text" at bounding box center [415, 383] width 183 height 18
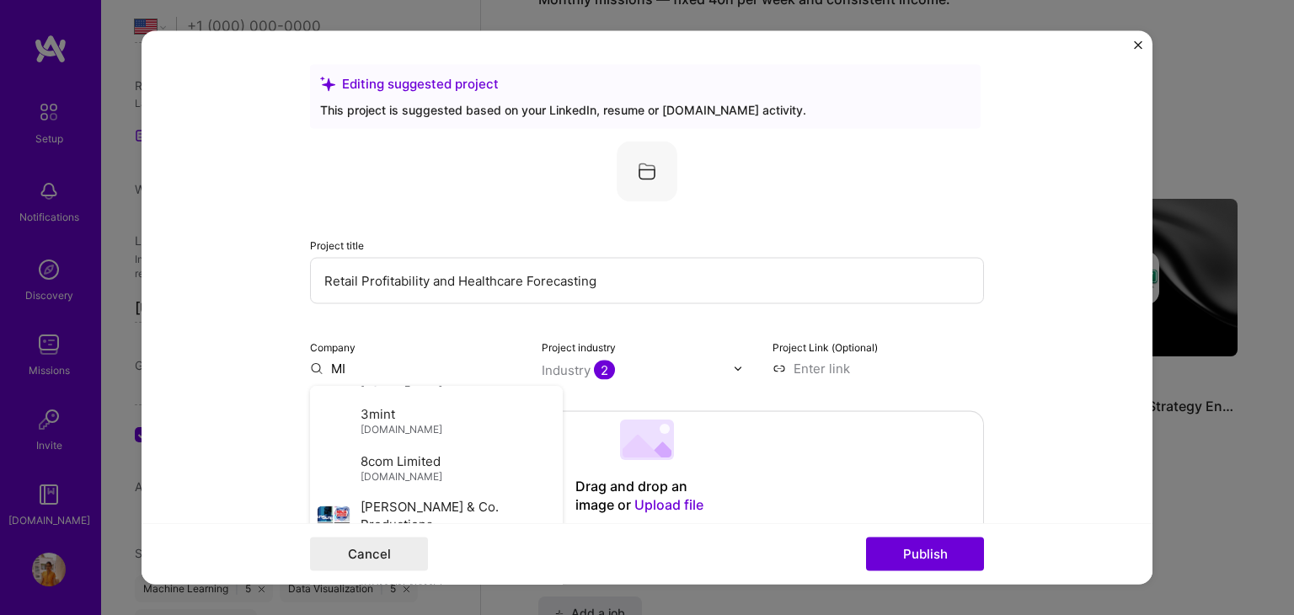
scroll to position [179, 0]
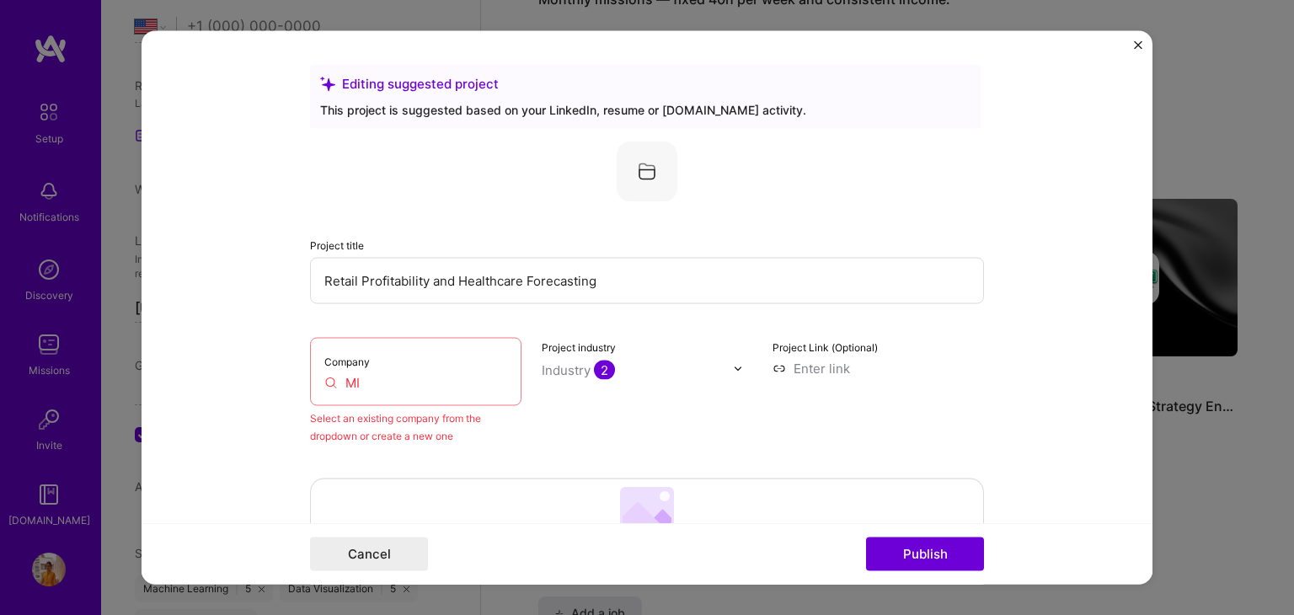
click at [373, 383] on input "MI" at bounding box center [415, 383] width 183 height 18
type input "M"
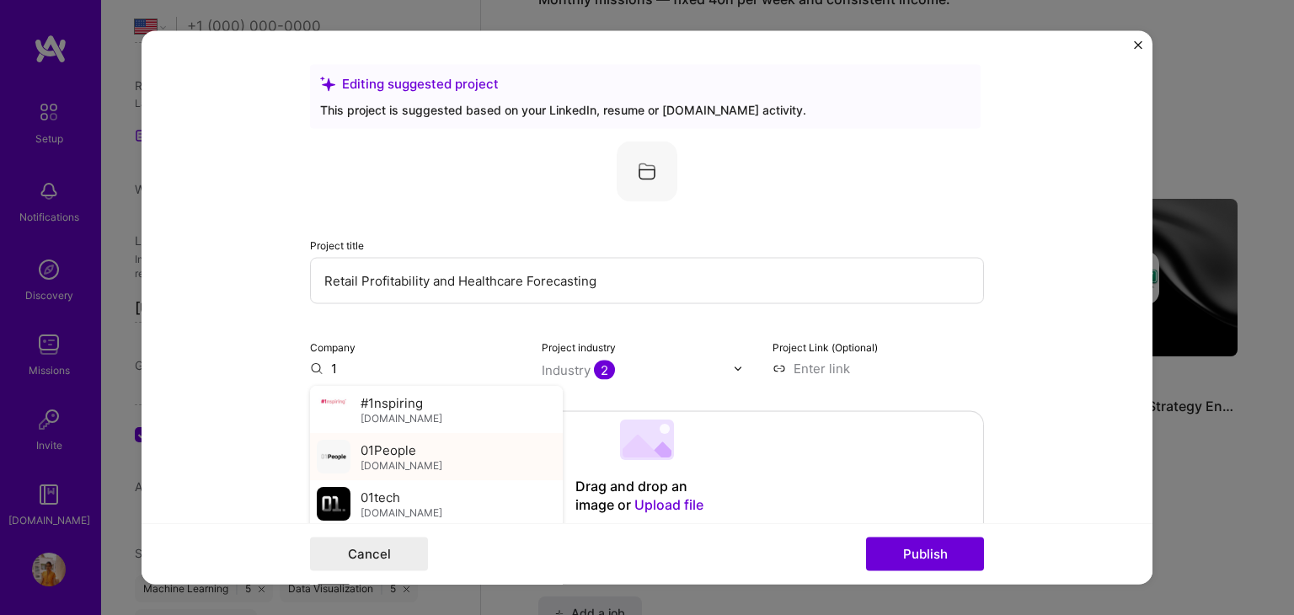
type input "1"
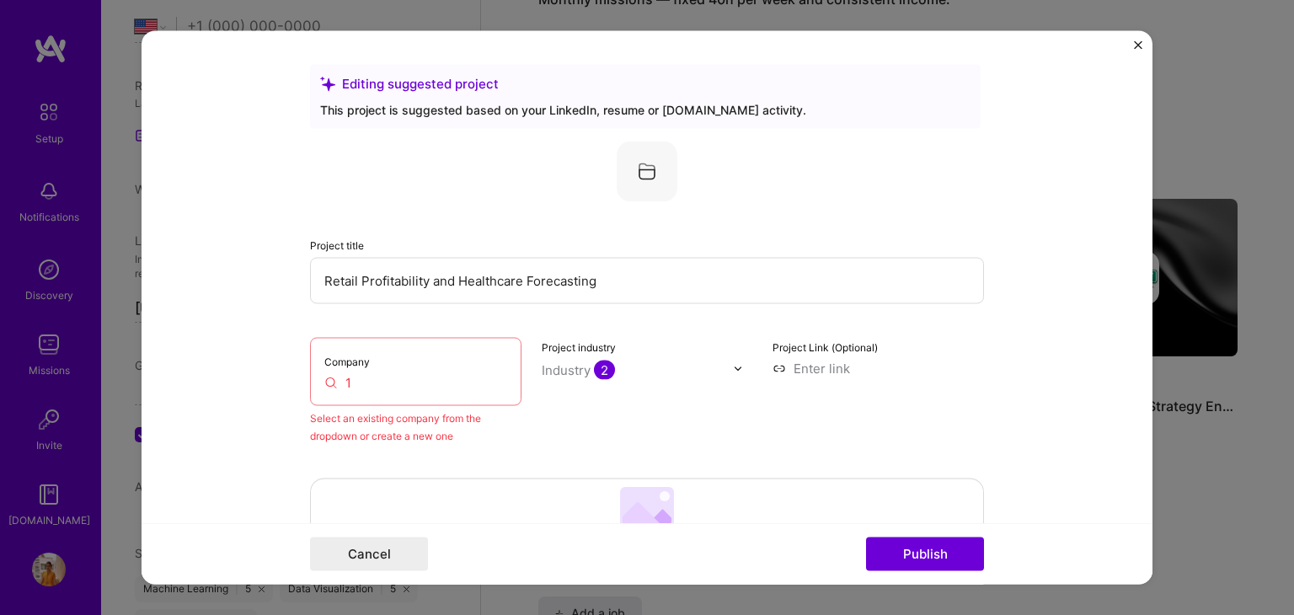
click at [362, 382] on input "1" at bounding box center [415, 383] width 183 height 18
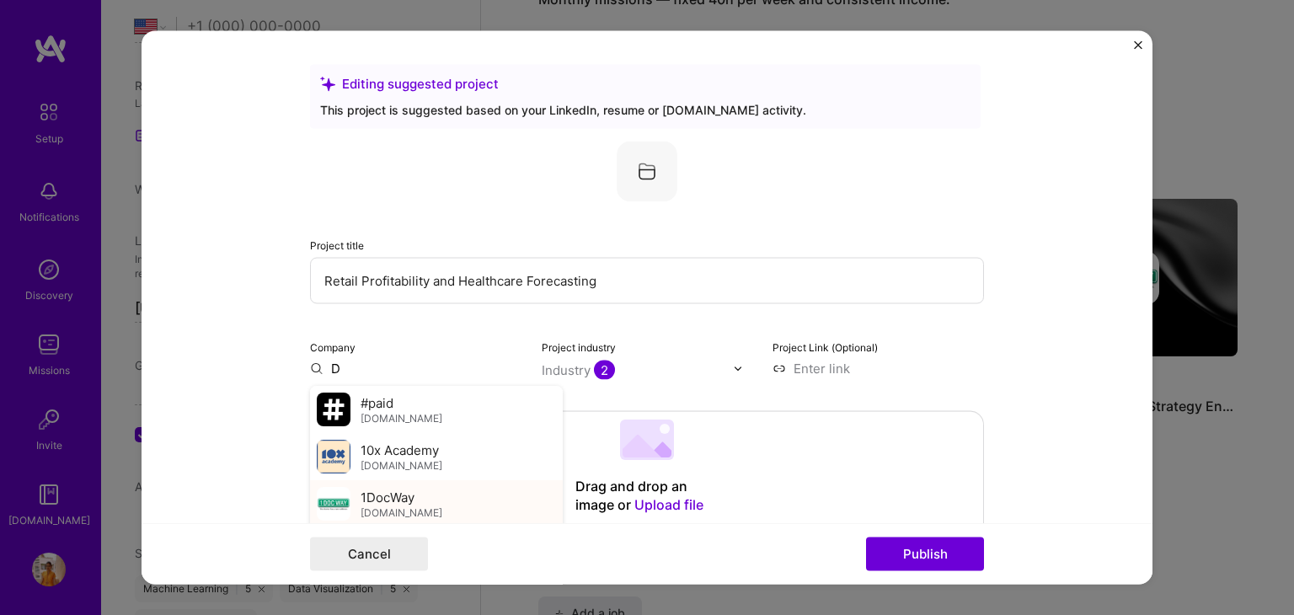
type input "D"
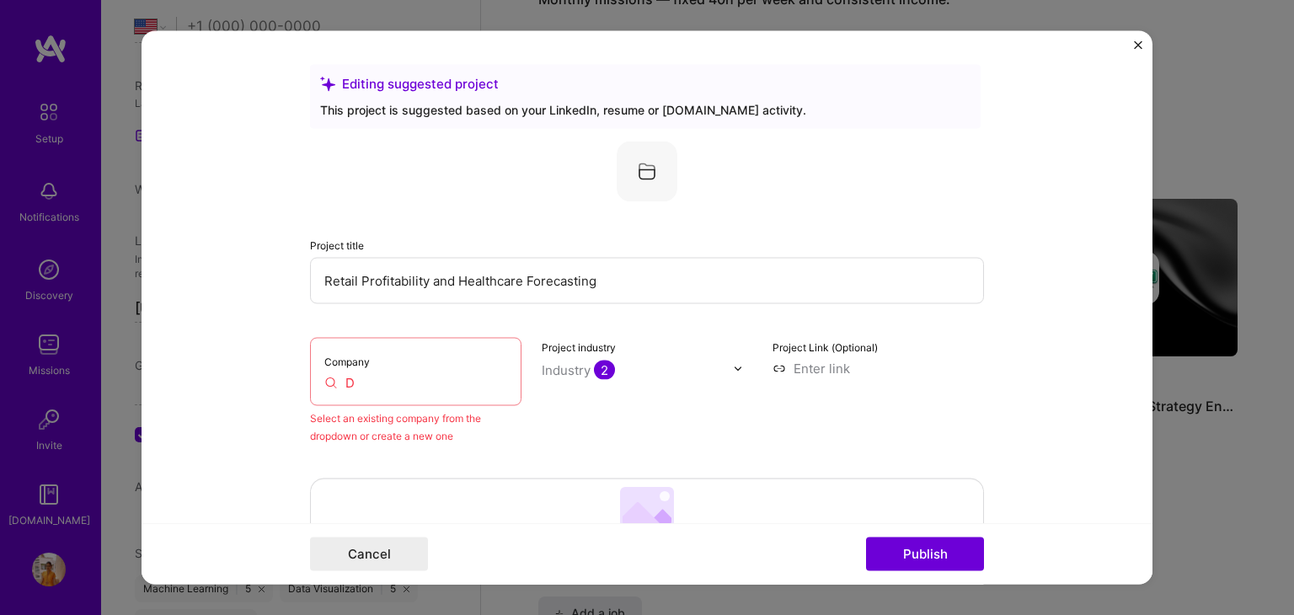
click at [367, 382] on input "D" at bounding box center [415, 383] width 183 height 18
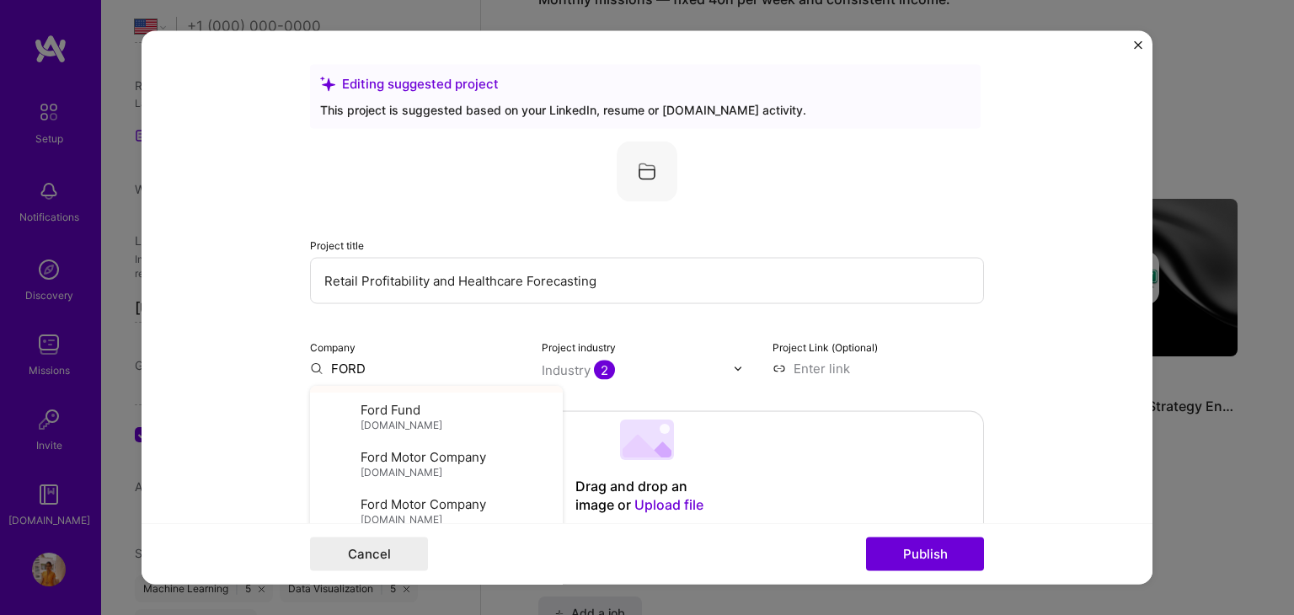
scroll to position [0, 0]
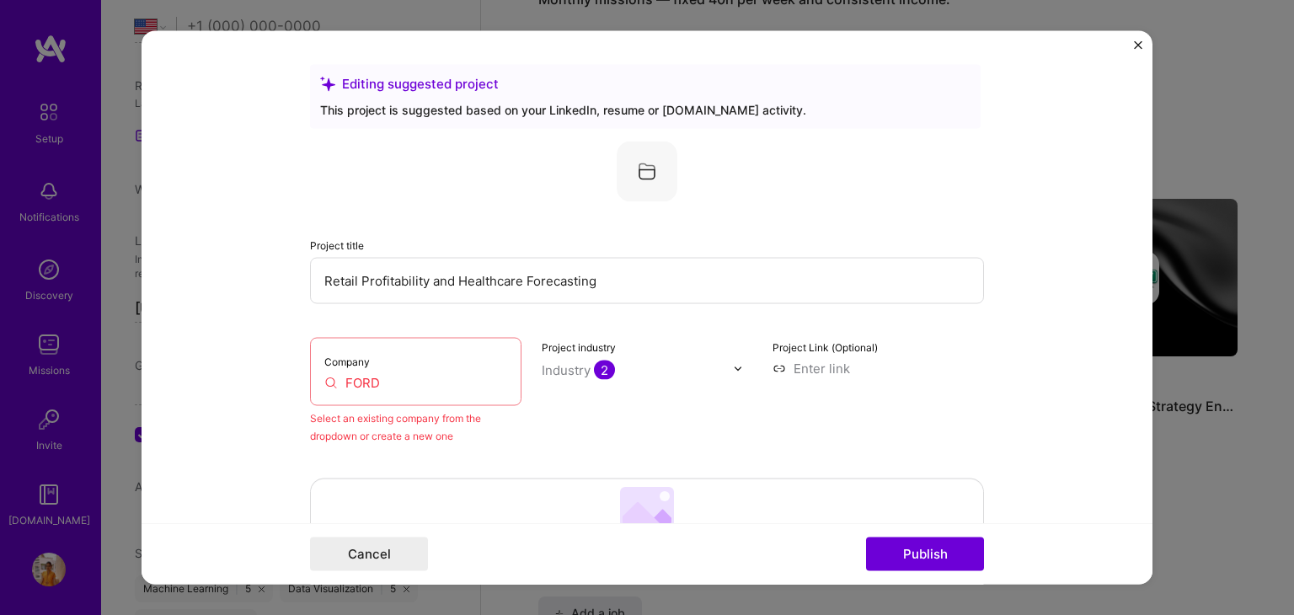
click at [380, 383] on input "FORD" at bounding box center [415, 383] width 183 height 18
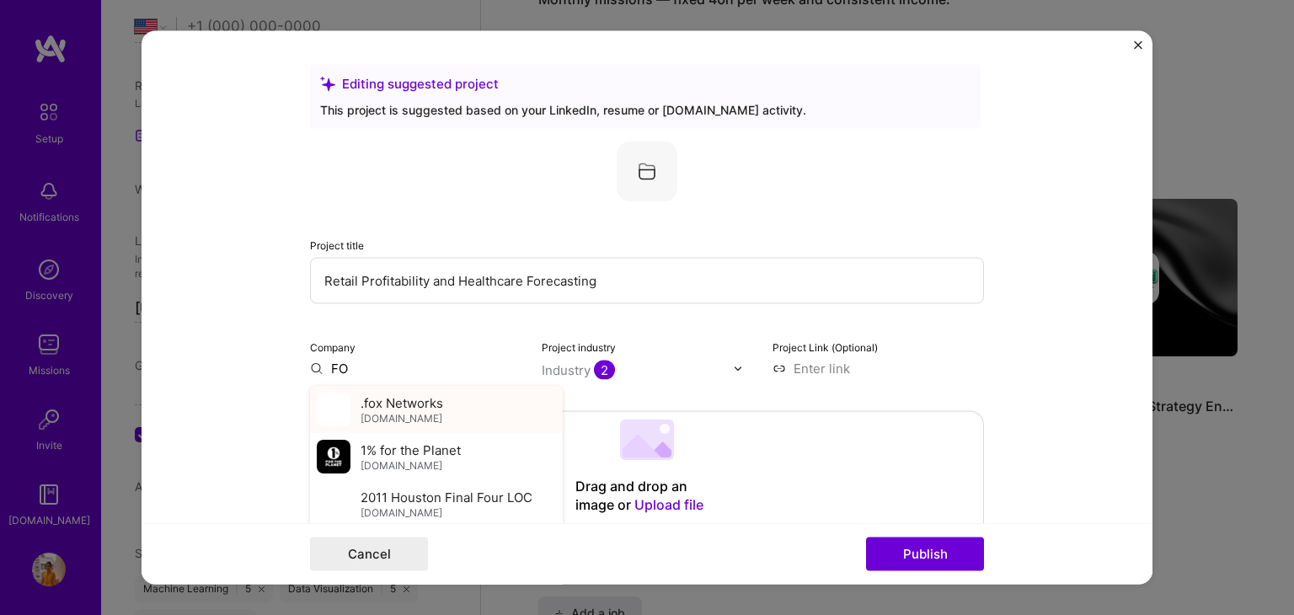
click at [383, 396] on span ".fox Networks" at bounding box center [402, 403] width 83 height 18
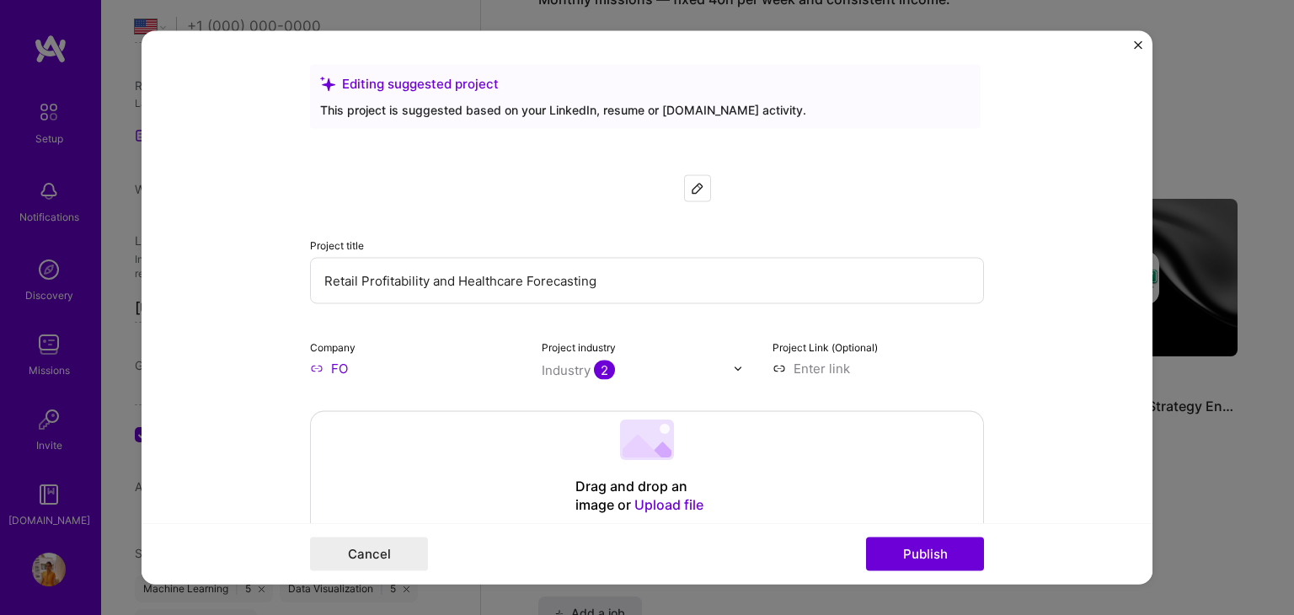
type input ".fox Networks"
click at [923, 555] on button "Publish" at bounding box center [925, 555] width 118 height 34
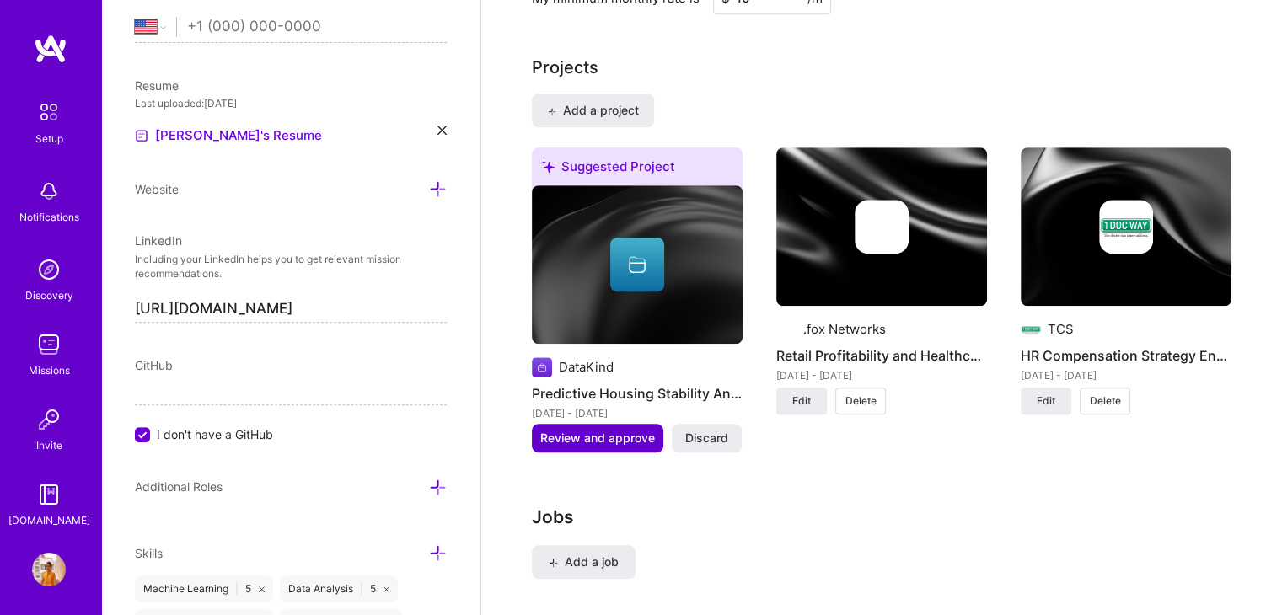
click at [590, 430] on span "Review and approve" at bounding box center [597, 438] width 115 height 17
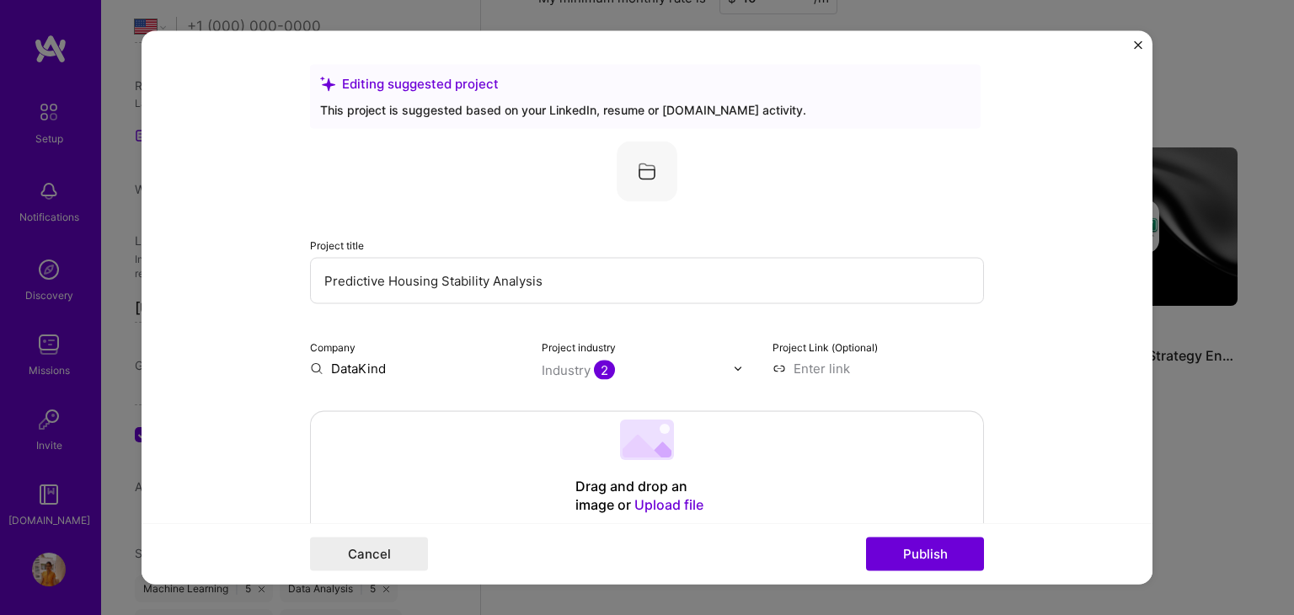
click at [384, 367] on input "DataKind" at bounding box center [416, 369] width 212 height 18
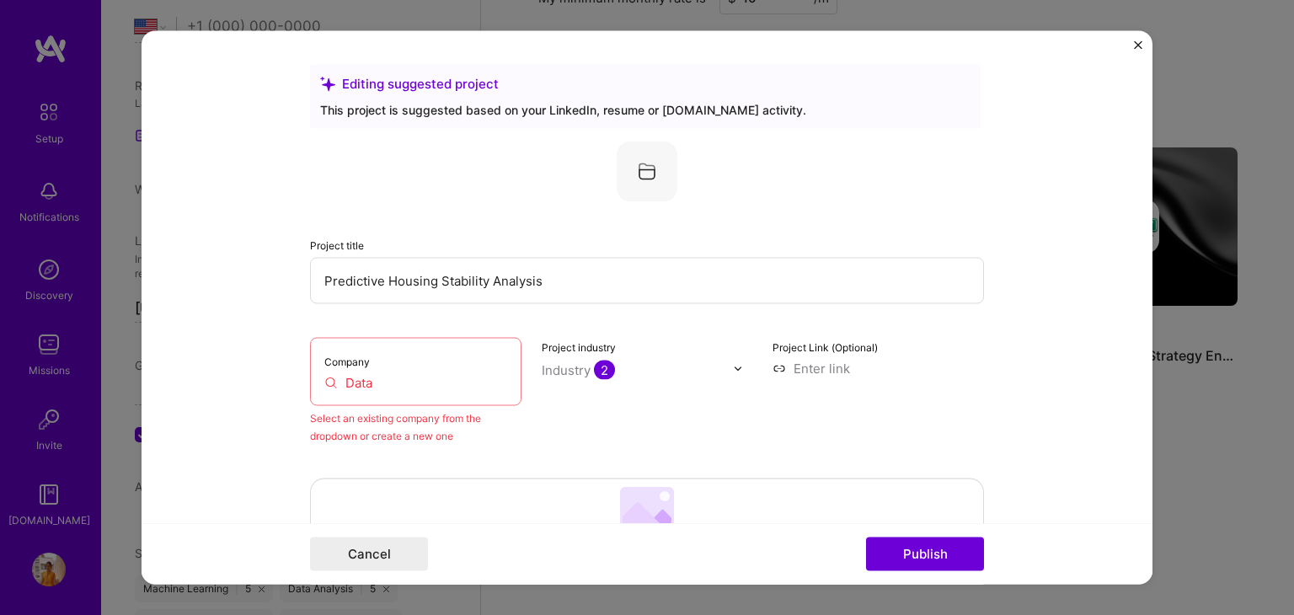
click at [393, 385] on input "Data" at bounding box center [415, 383] width 183 height 18
click at [393, 385] on input "Datad" at bounding box center [415, 383] width 183 height 18
click at [378, 385] on input "Data" at bounding box center [415, 383] width 183 height 18
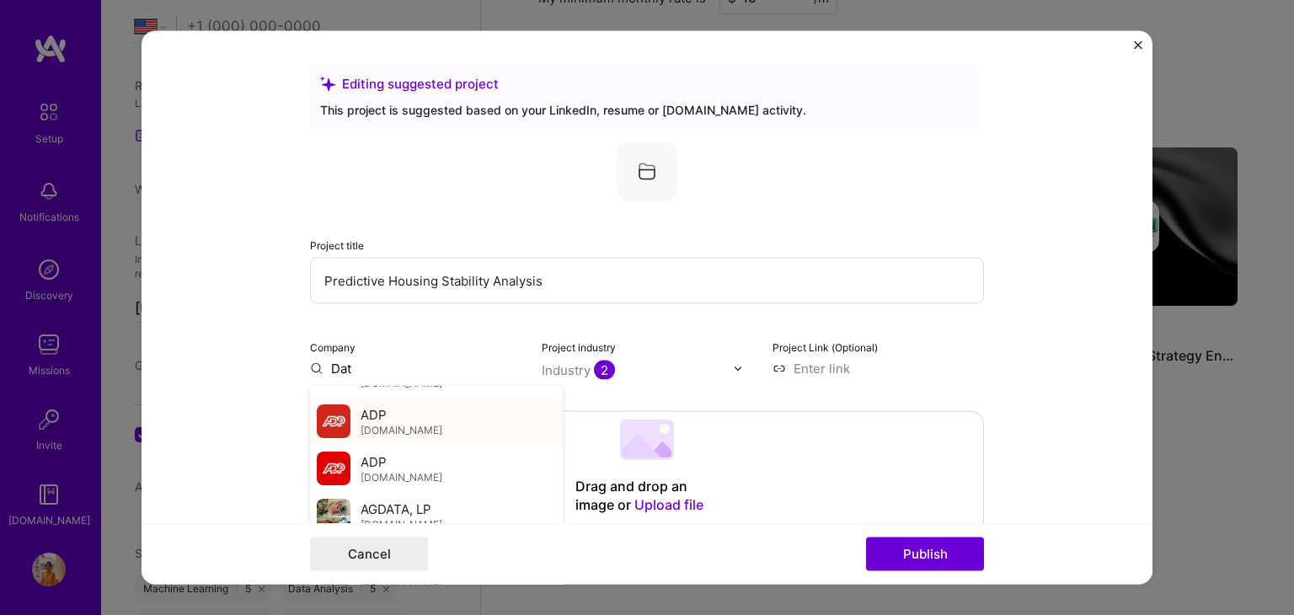
scroll to position [86, 0]
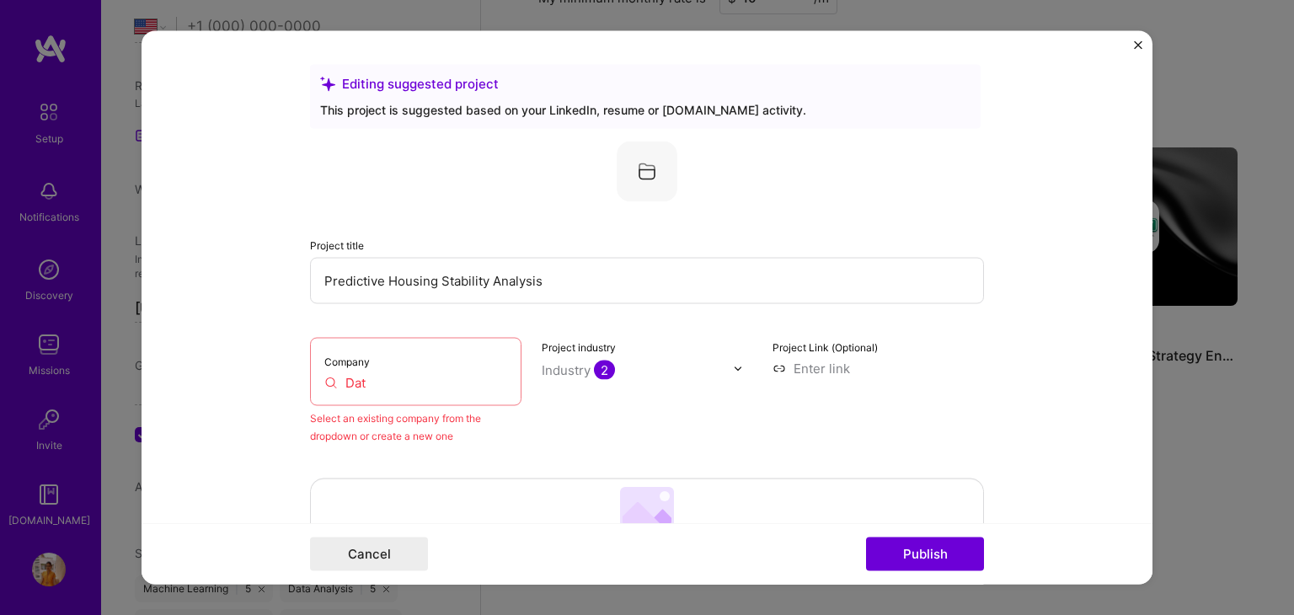
click at [367, 371] on div "Company Dat" at bounding box center [416, 372] width 212 height 68
click at [371, 387] on input "Dat" at bounding box center [415, 383] width 183 height 18
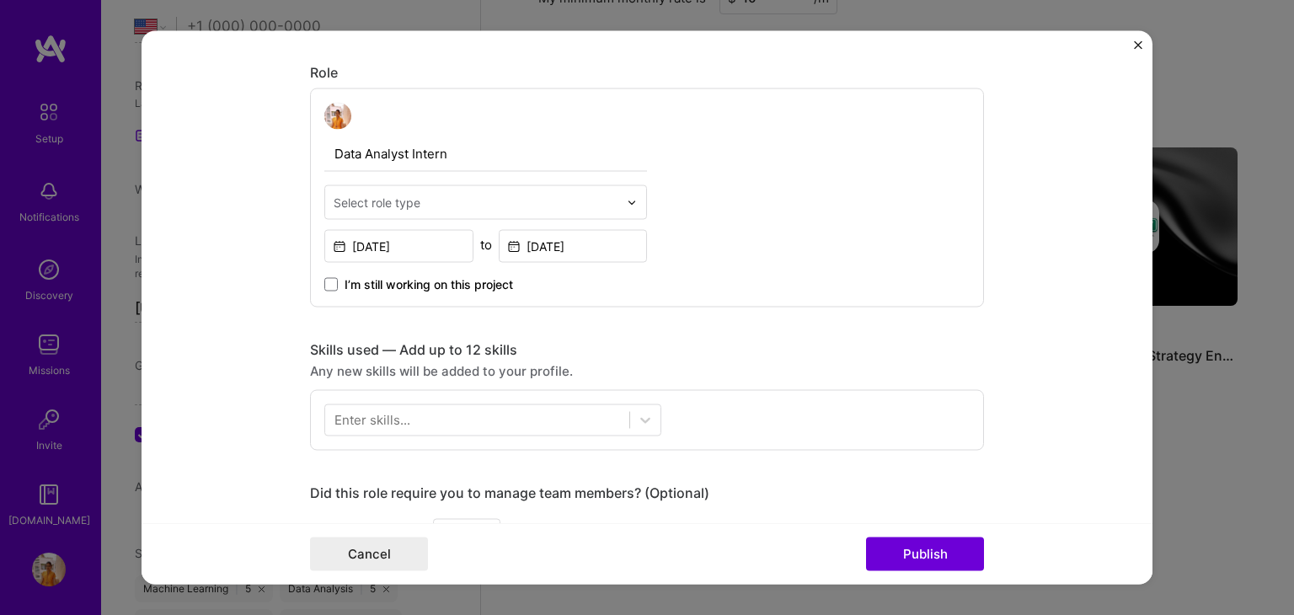
scroll to position [600, 0]
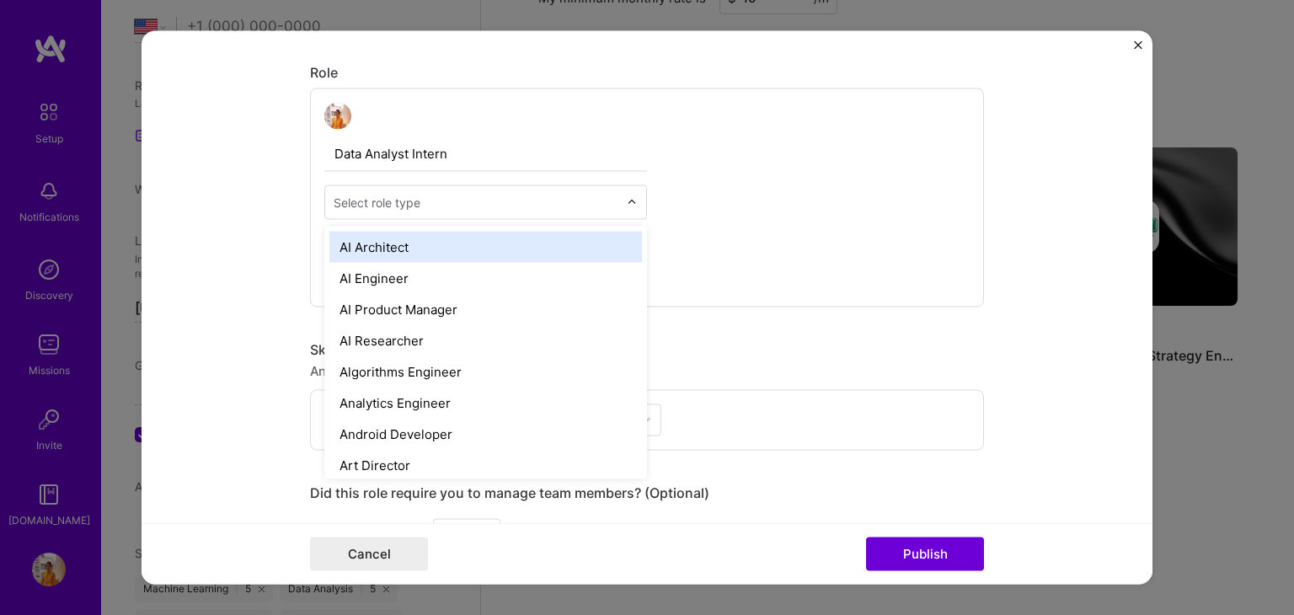
click at [414, 205] on div "Select role type" at bounding box center [377, 203] width 87 height 18
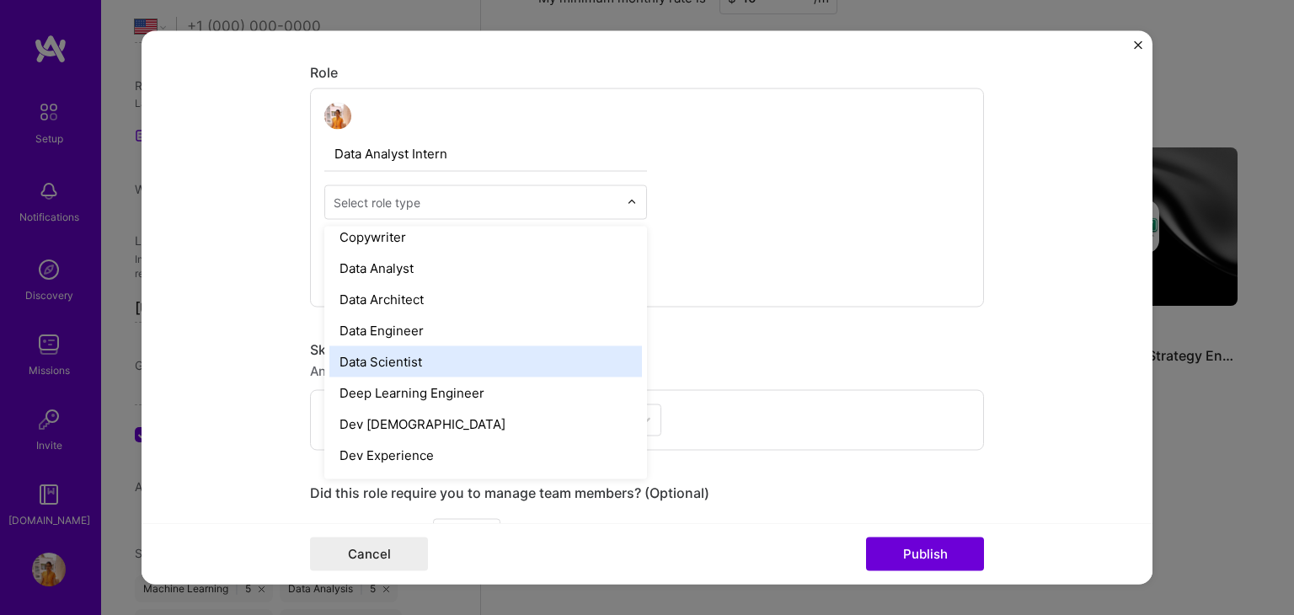
scroll to position [602, 0]
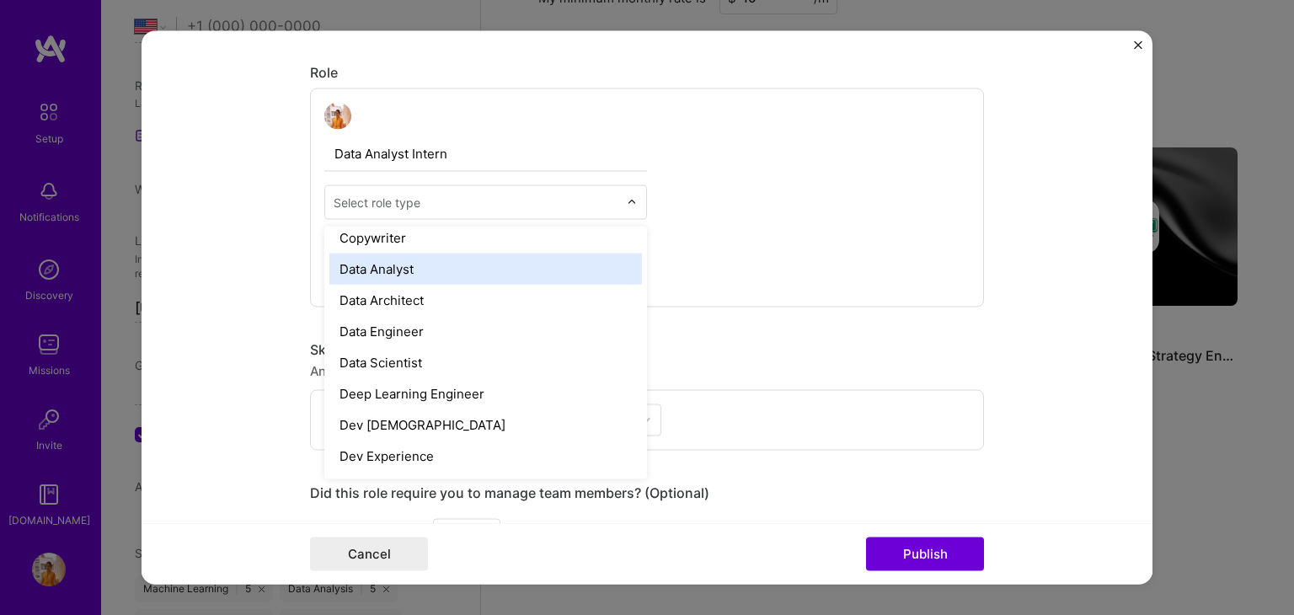
click at [388, 265] on div "Data Analyst" at bounding box center [485, 269] width 313 height 31
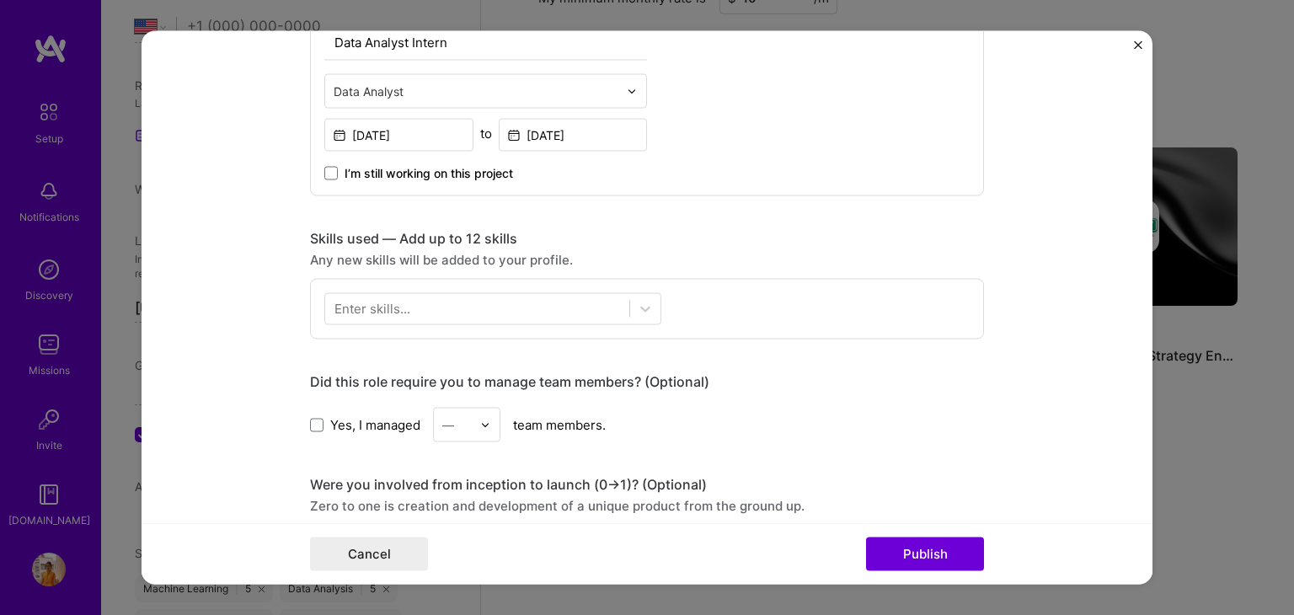
scroll to position [715, 0]
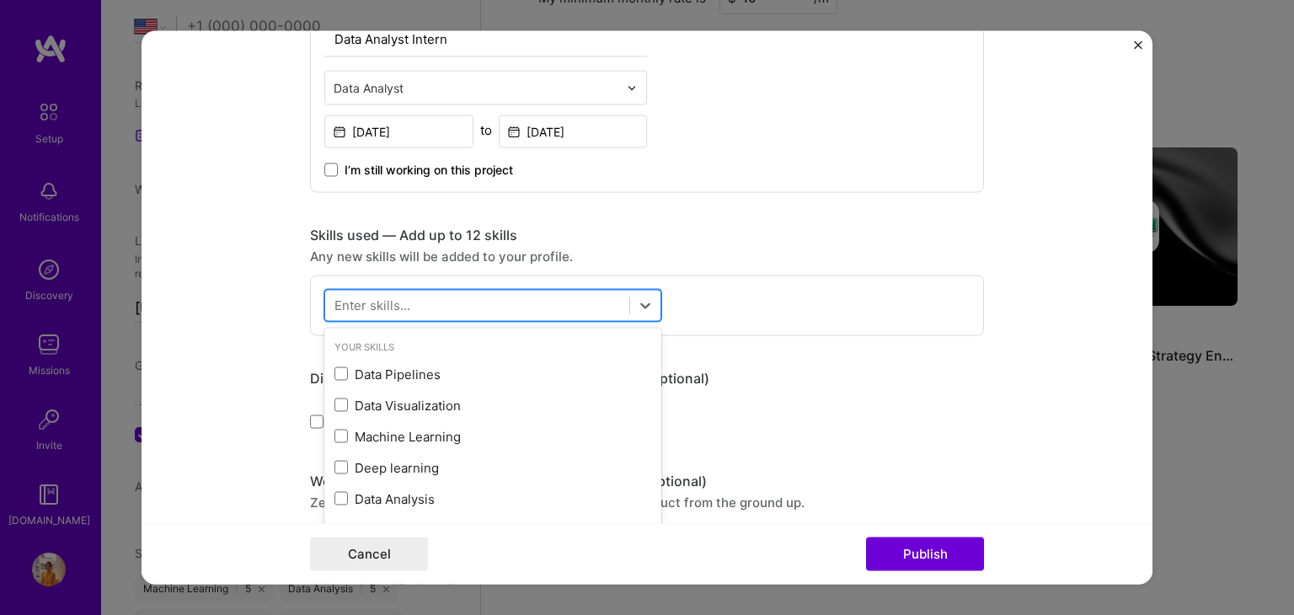
click at [408, 295] on div at bounding box center [477, 306] width 304 height 28
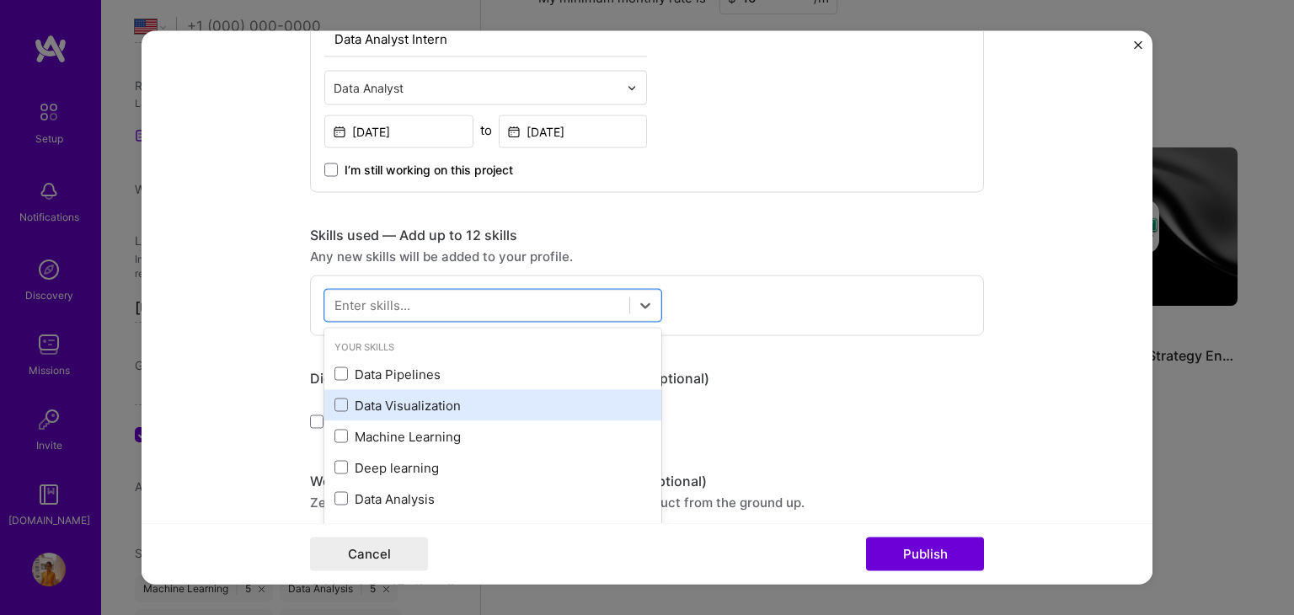
click at [410, 415] on div "Data Visualization" at bounding box center [492, 404] width 337 height 31
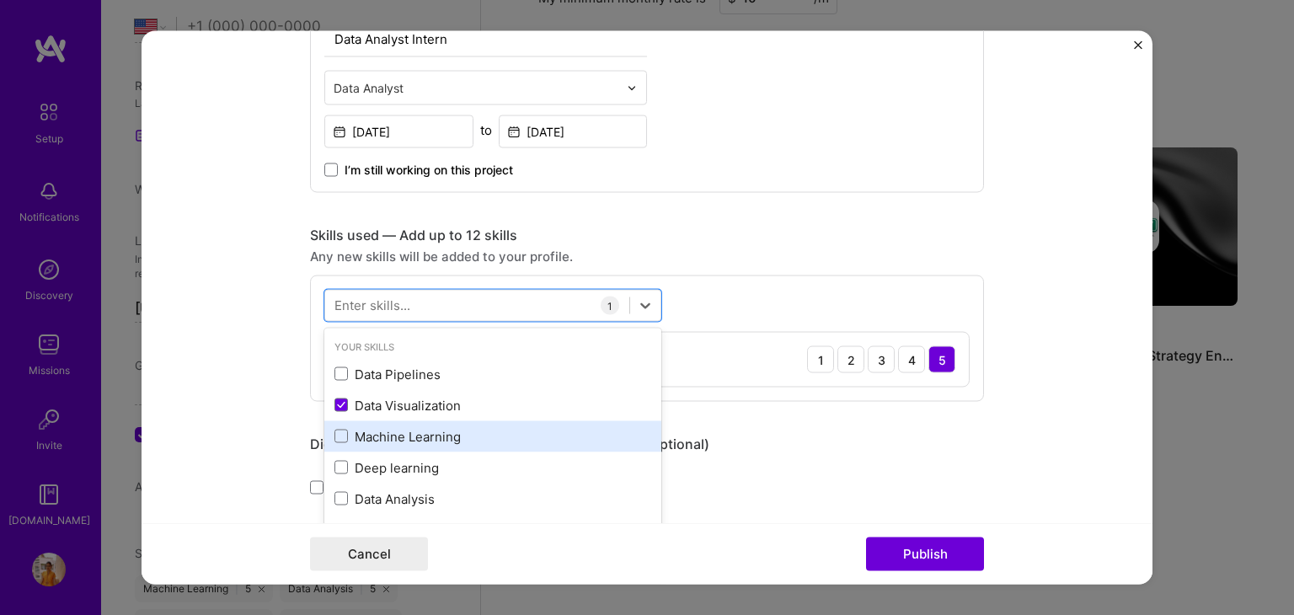
click at [412, 442] on div "Machine Learning" at bounding box center [492, 435] width 337 height 31
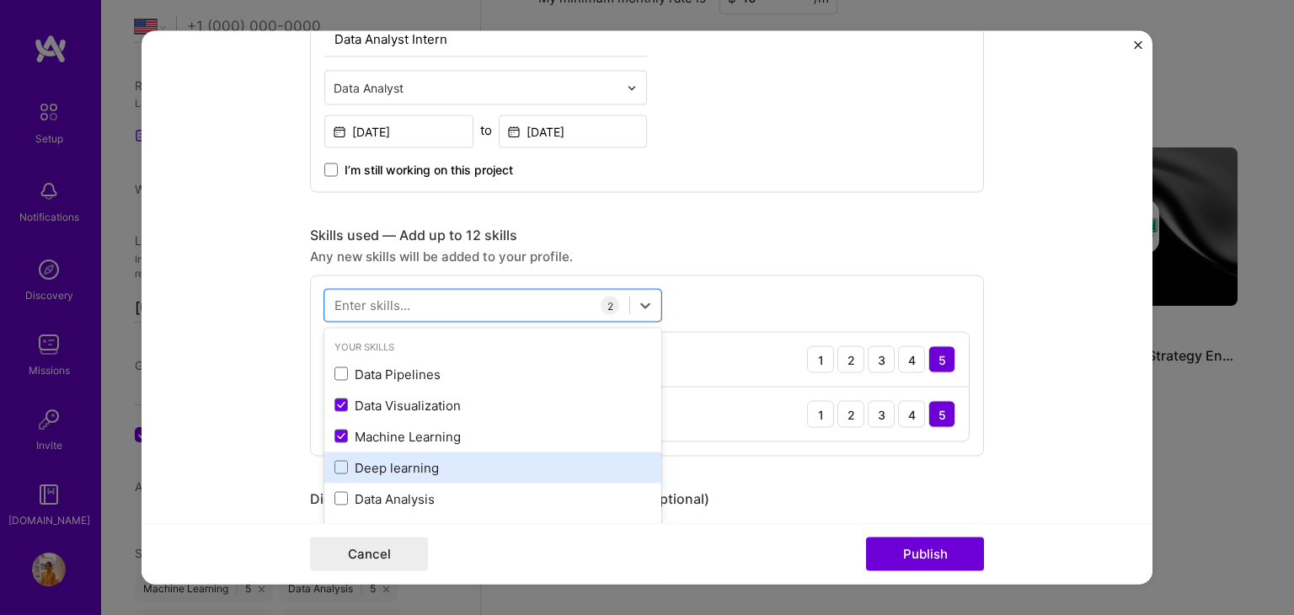
click at [408, 465] on div "Deep learning" at bounding box center [493, 467] width 317 height 18
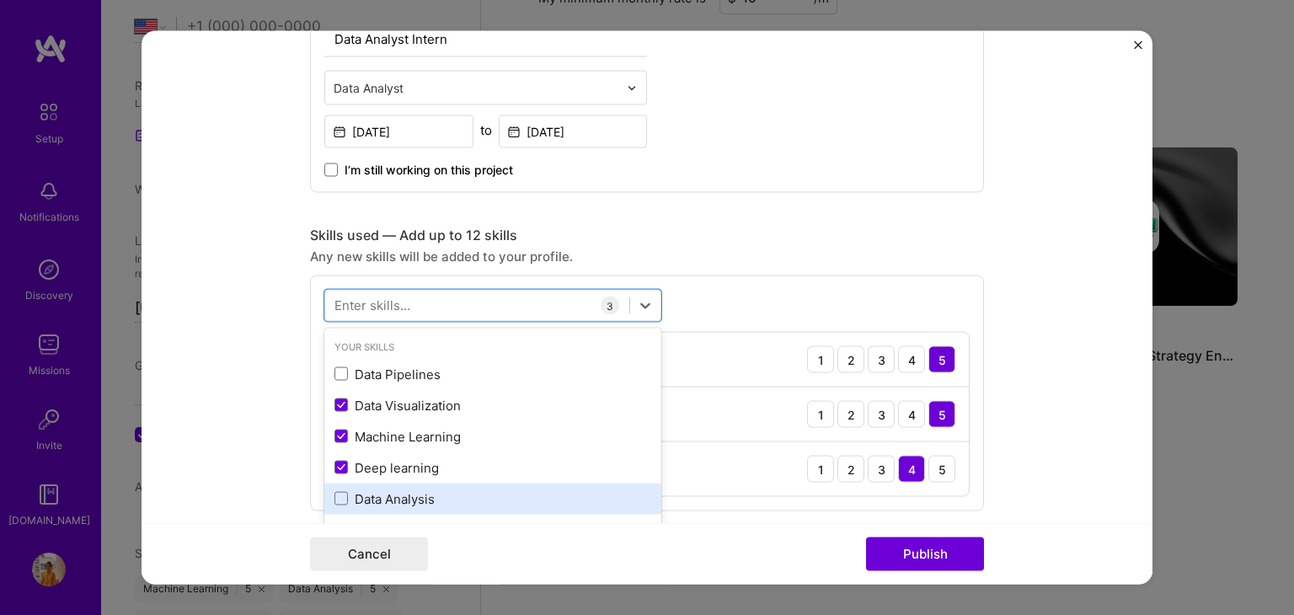
click at [408, 493] on div "Data Analysis" at bounding box center [493, 499] width 317 height 18
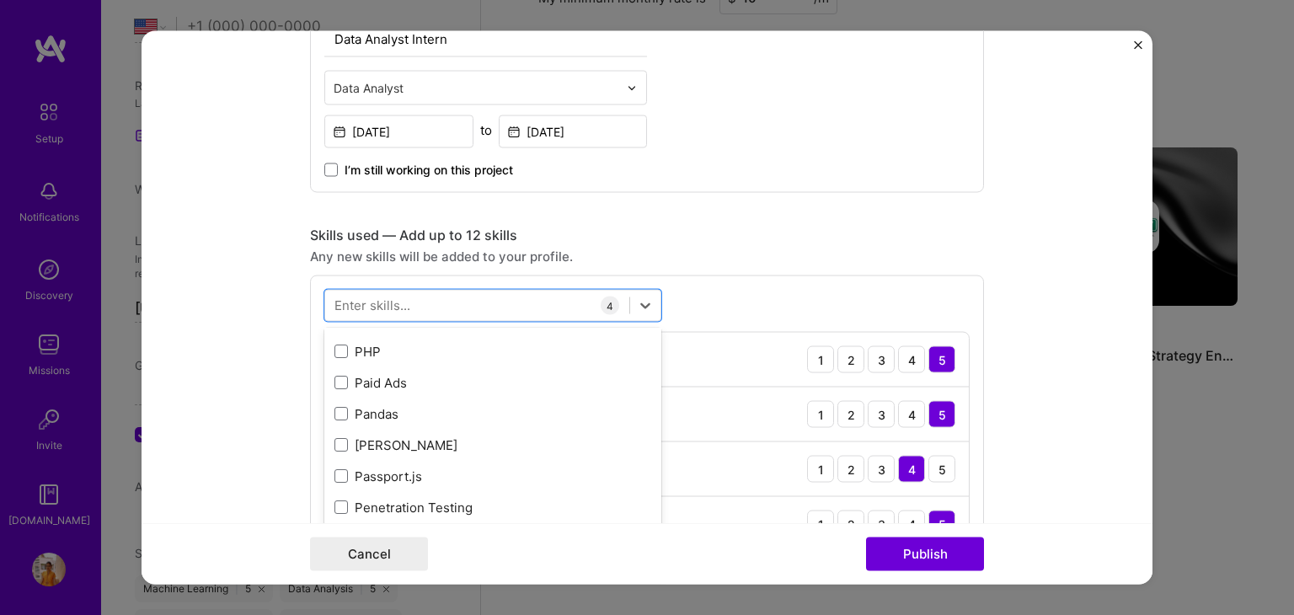
scroll to position [7234, 0]
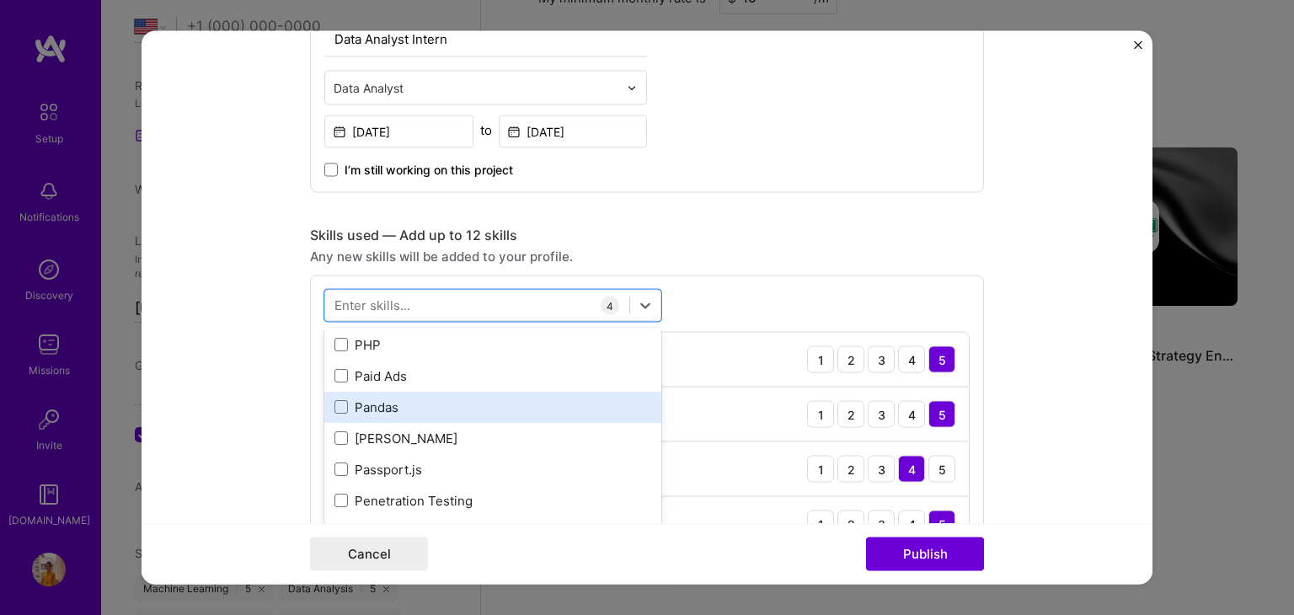
click at [371, 409] on div "Pandas" at bounding box center [493, 408] width 317 height 18
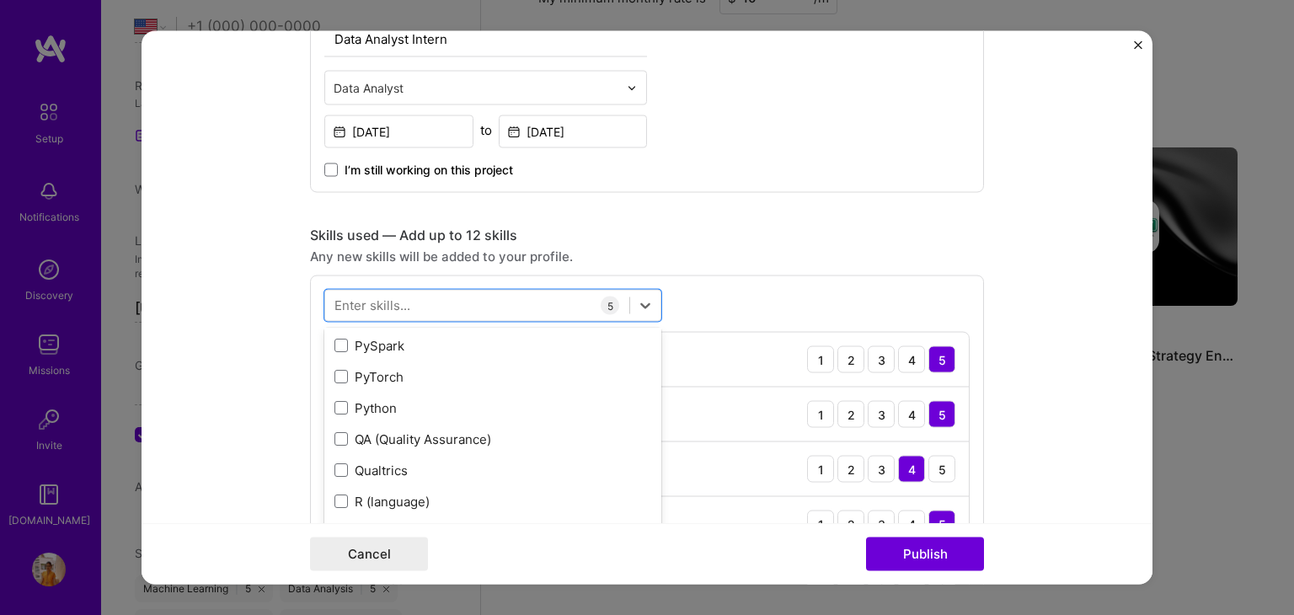
scroll to position [8099, 0]
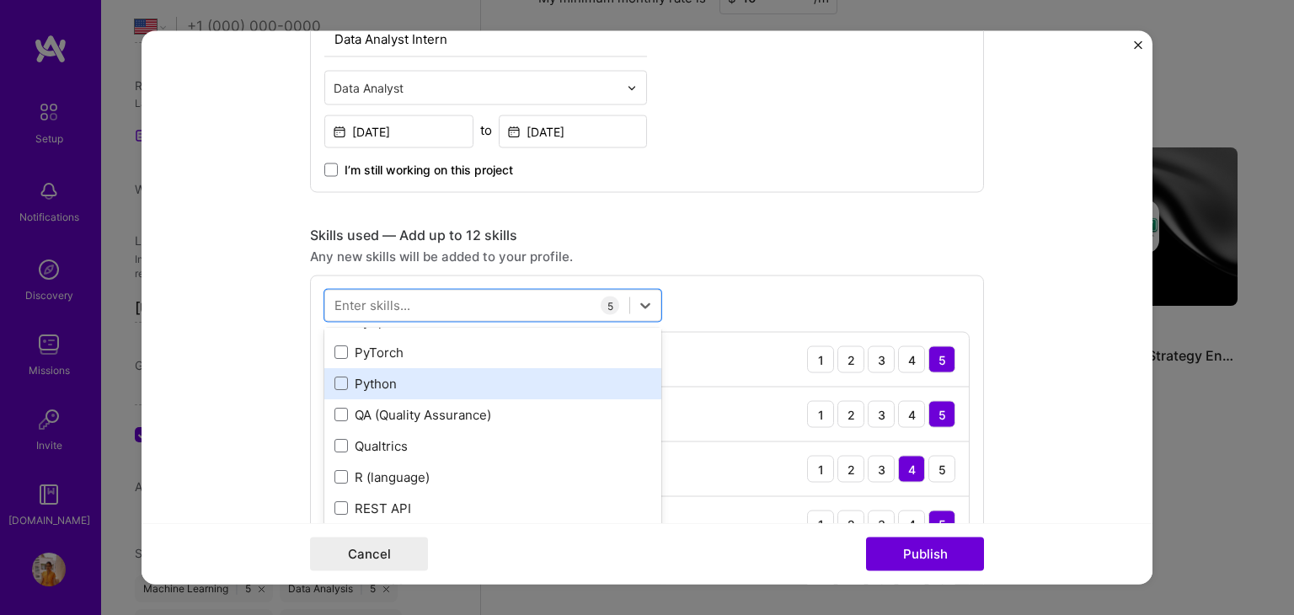
click at [374, 383] on div "Python" at bounding box center [493, 384] width 317 height 18
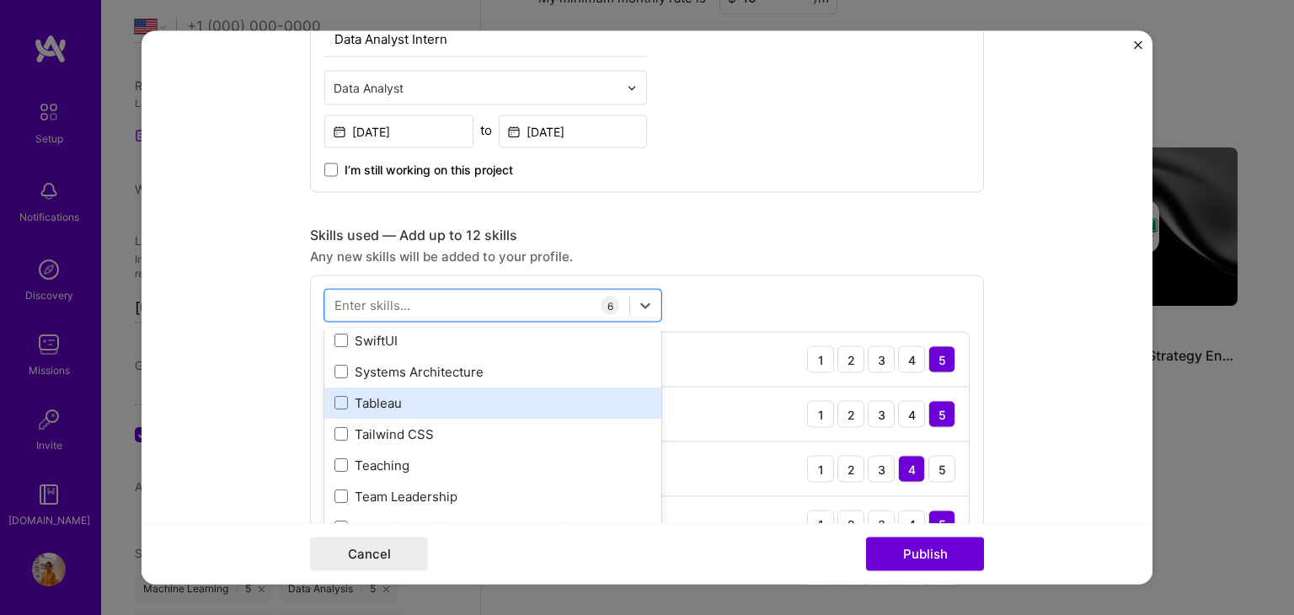
scroll to position [10169, 0]
click at [372, 395] on div "Tableau" at bounding box center [493, 403] width 317 height 18
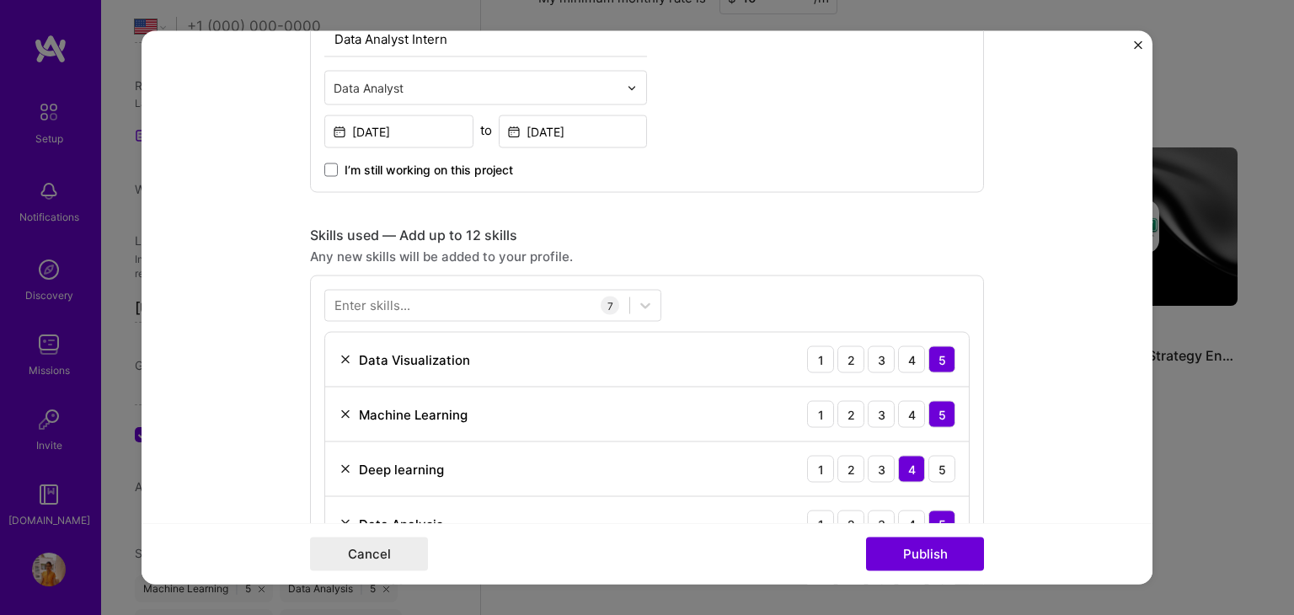
click at [711, 280] on div "Enter skills... 7 Data Visualization 1 2 3 4 5 Machine Learning 1 2 3 4 5 Deep …" at bounding box center [647, 503] width 674 height 455
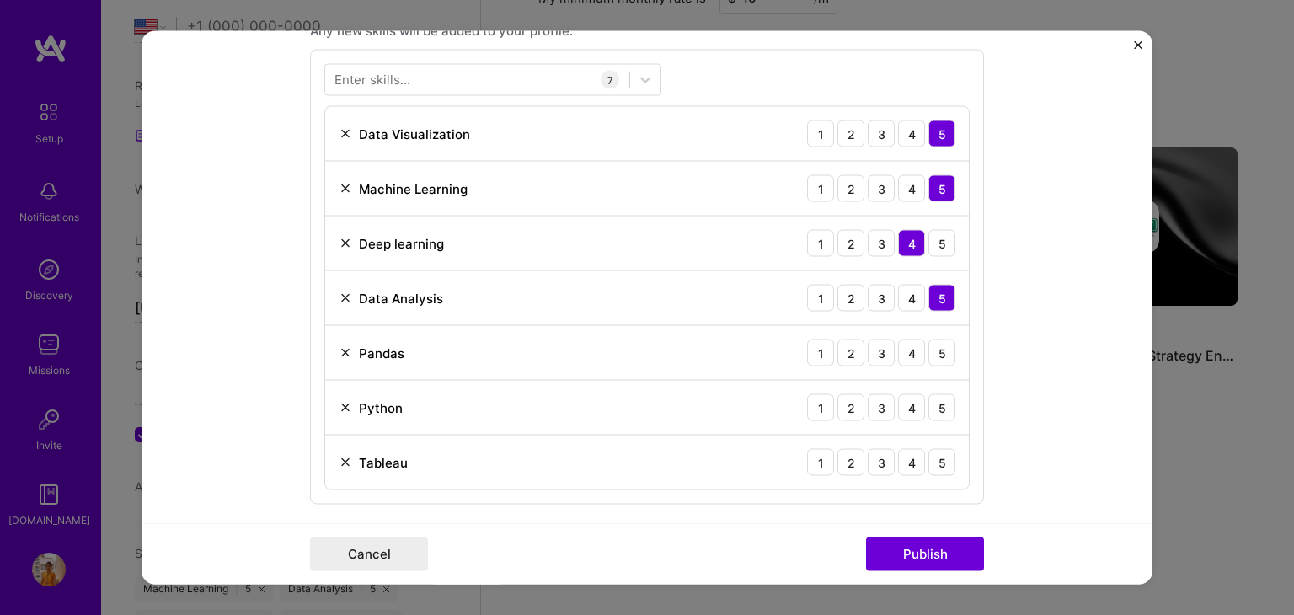
scroll to position [945, 0]
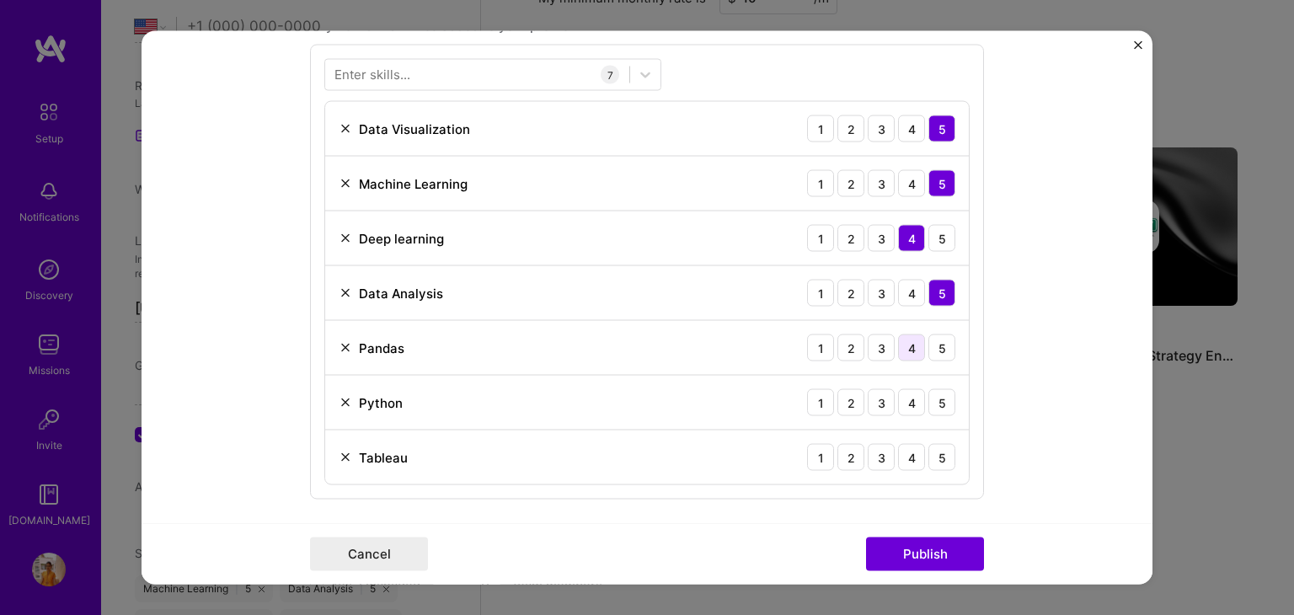
click at [903, 345] on div "4" at bounding box center [911, 348] width 27 height 27
click at [940, 340] on div "5" at bounding box center [942, 348] width 27 height 27
click at [940, 397] on div "5" at bounding box center [942, 402] width 27 height 27
click at [911, 449] on div "4" at bounding box center [911, 457] width 27 height 27
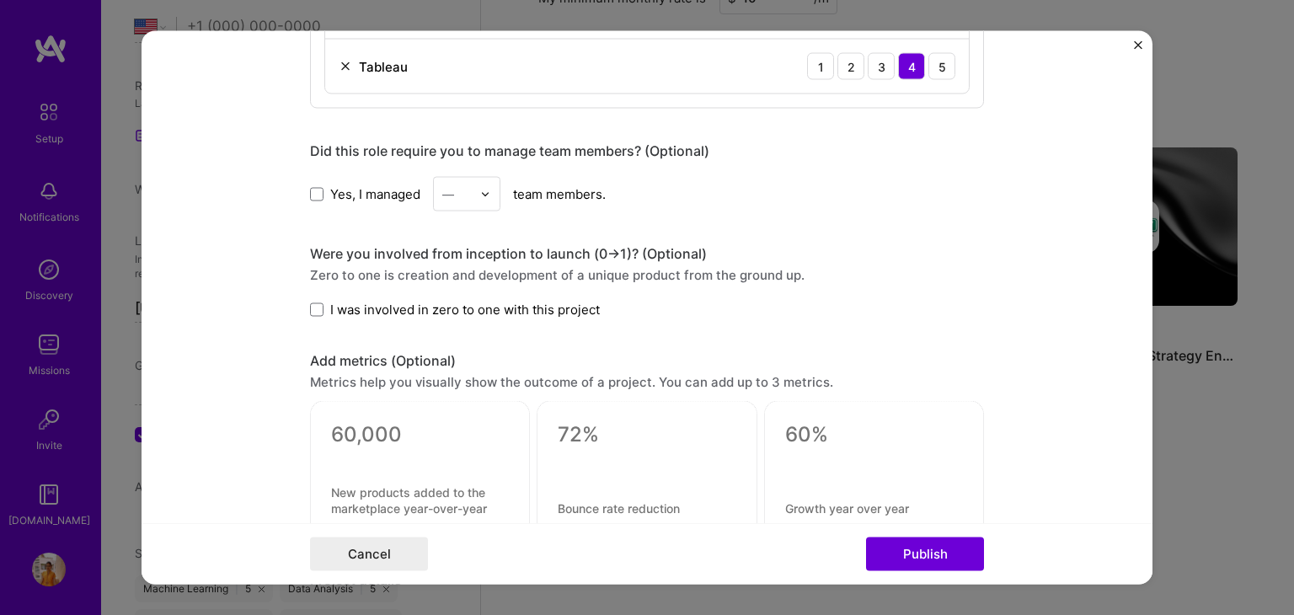
scroll to position [1352, 0]
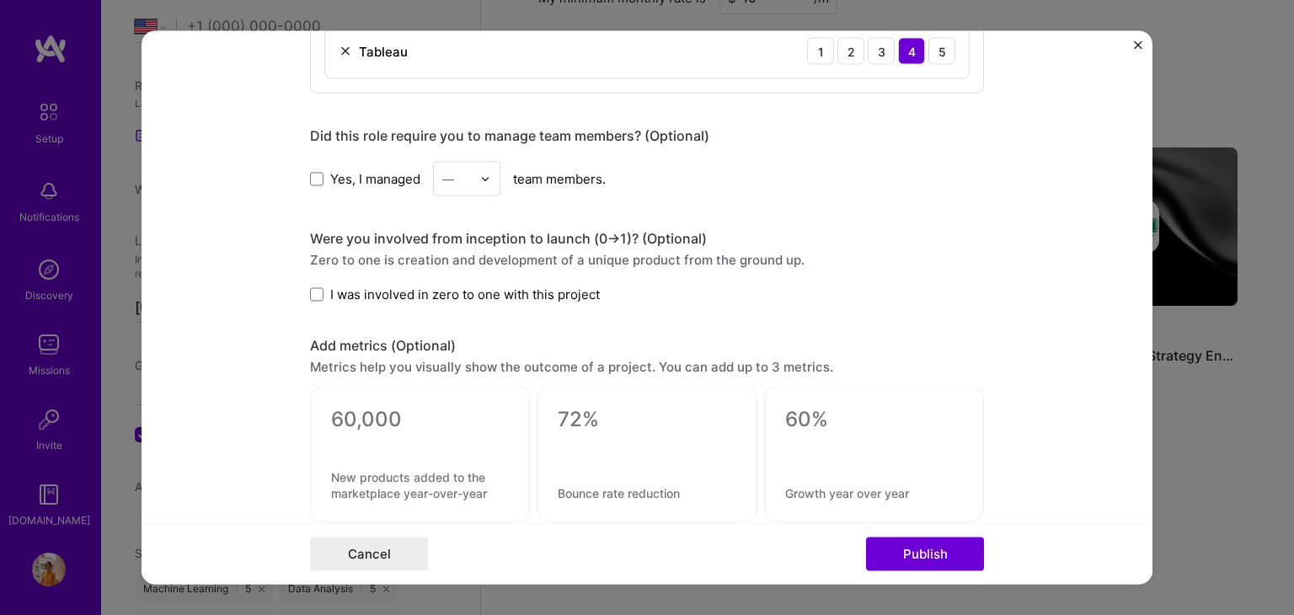
click at [317, 173] on span at bounding box center [316, 178] width 13 height 13
click at [0, 0] on input "Yes, I managed" at bounding box center [0, 0] width 0 height 0
click at [468, 174] on div "—" at bounding box center [457, 179] width 46 height 33
click at [452, 211] on div "1" at bounding box center [466, 223] width 57 height 31
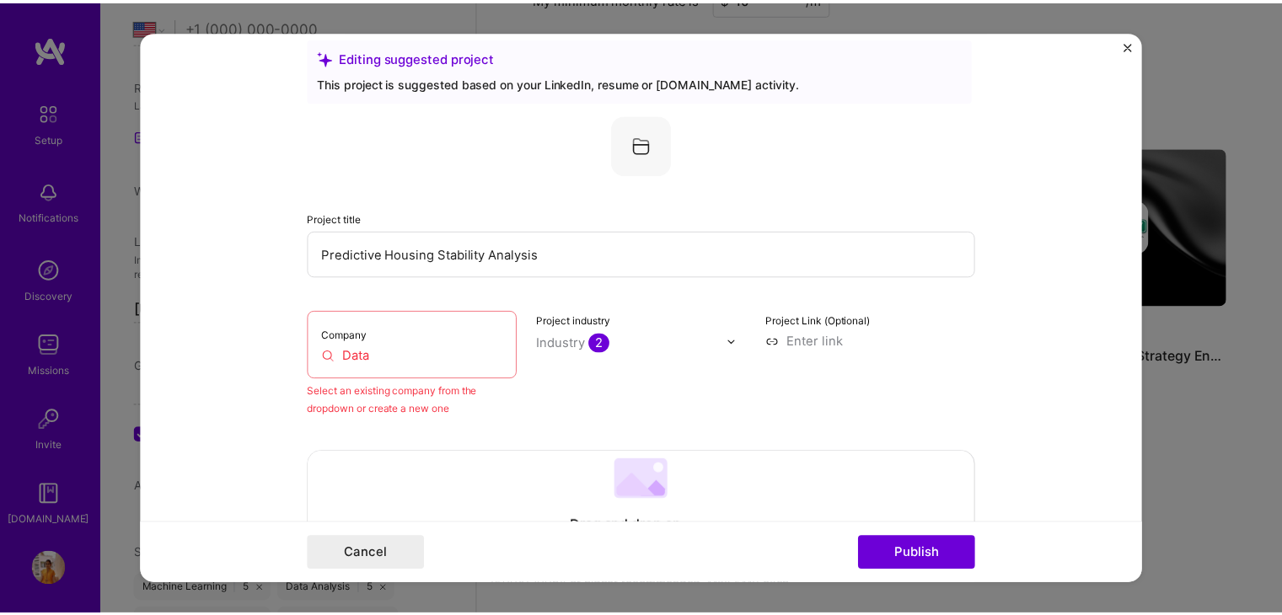
scroll to position [0, 0]
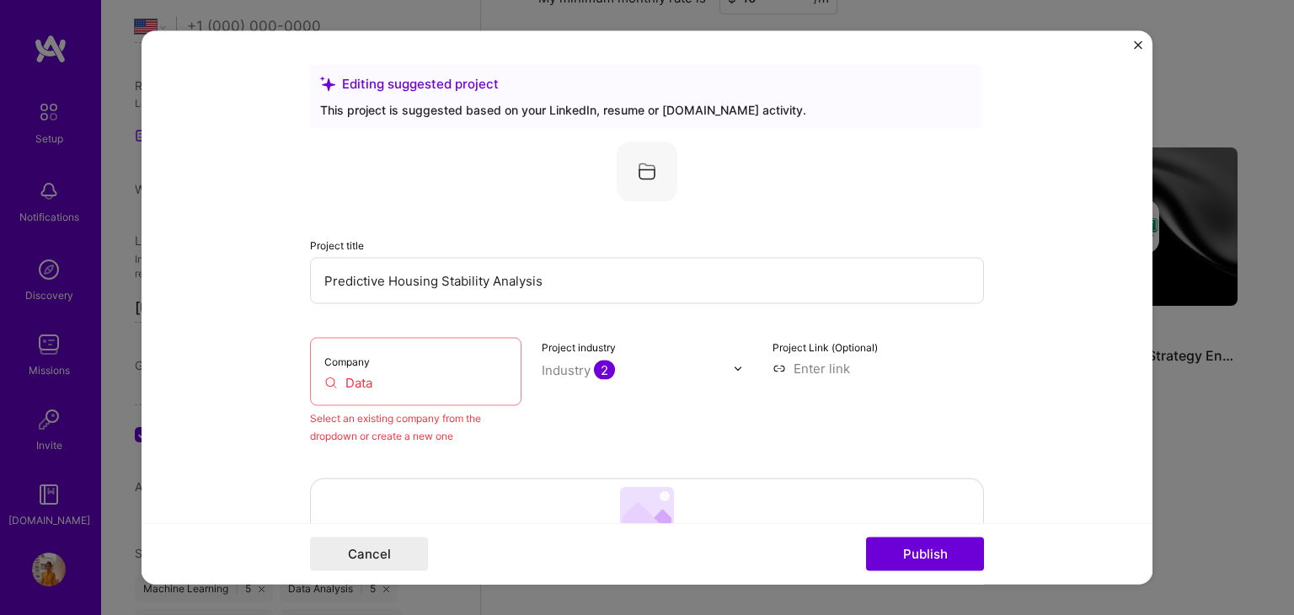
click at [373, 384] on input "Data" at bounding box center [415, 383] width 183 height 18
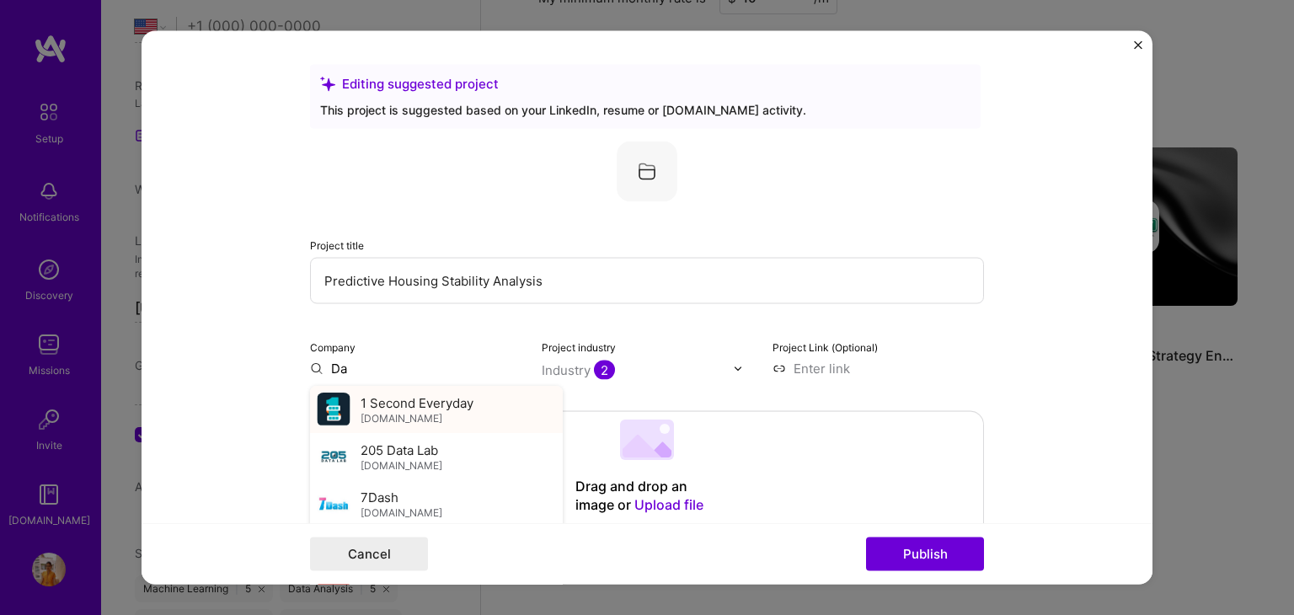
click at [383, 397] on span "1 Second Everyday" at bounding box center [417, 403] width 113 height 18
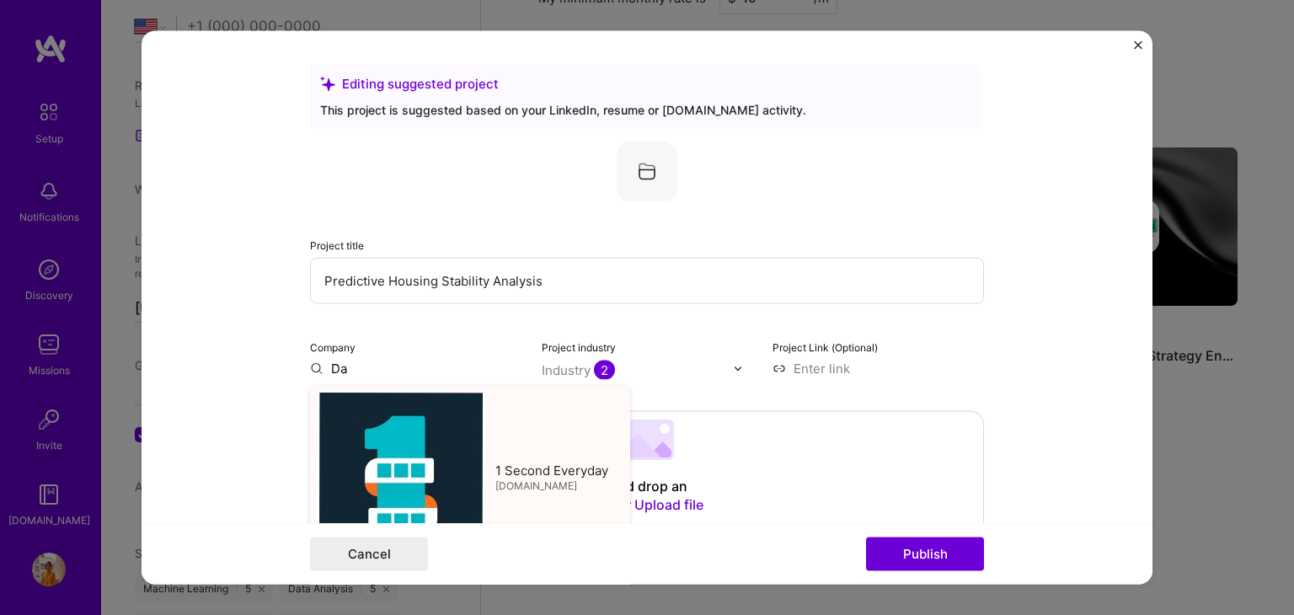
type input "1 Second Everyday"
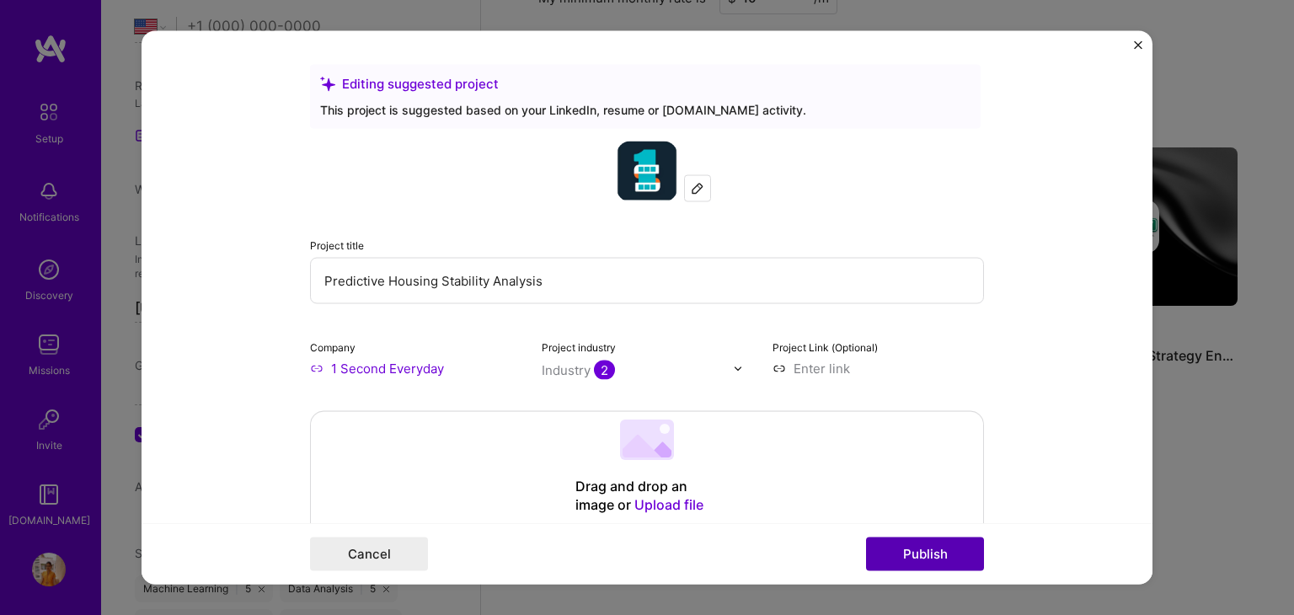
click at [918, 549] on button "Publish" at bounding box center [925, 555] width 118 height 34
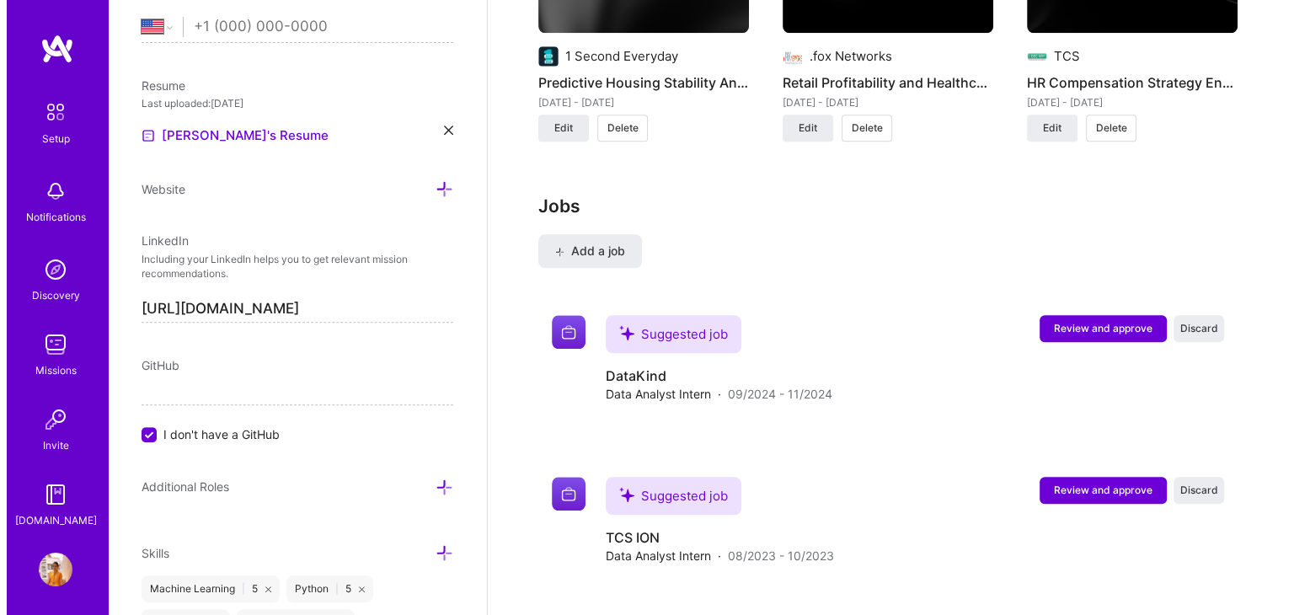
scroll to position [1601, 0]
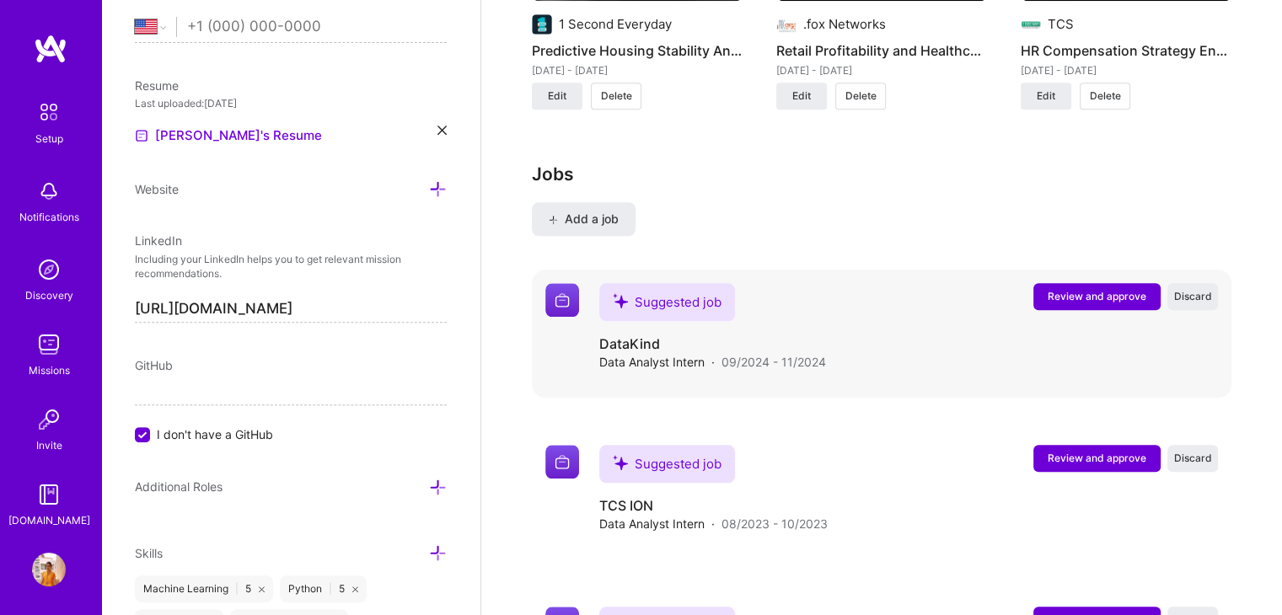
click at [1096, 289] on span "Review and approve" at bounding box center [1096, 296] width 99 height 14
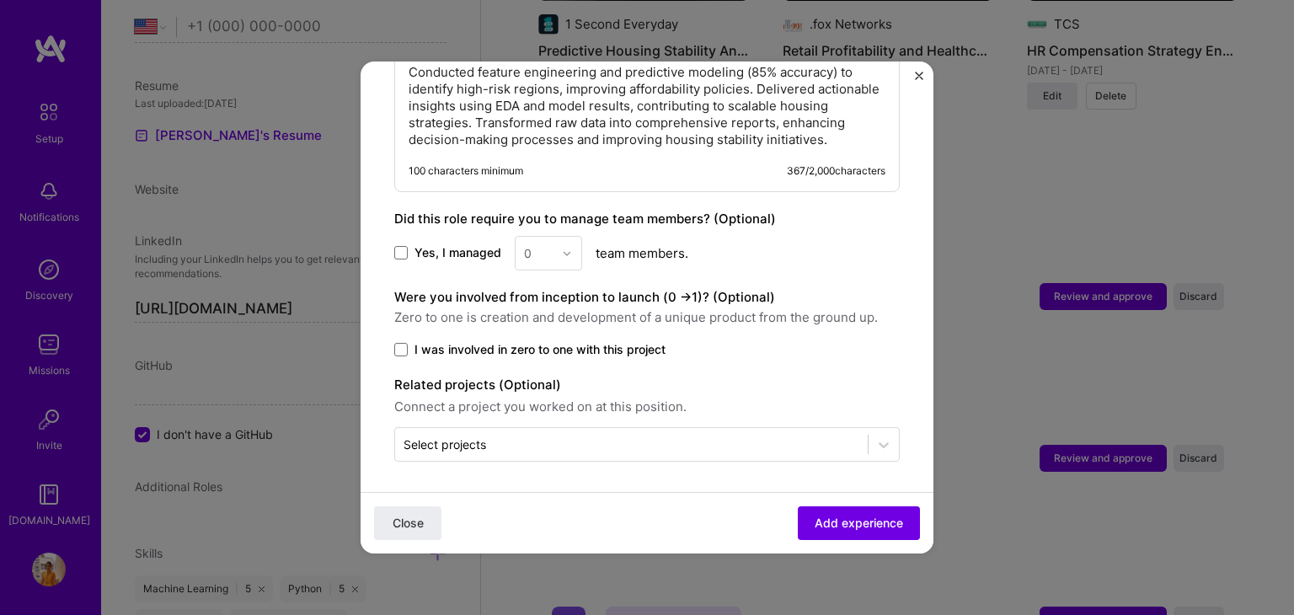
scroll to position [808, 0]
click at [402, 252] on span at bounding box center [400, 253] width 13 height 13
click at [0, 0] on input "Yes, I managed" at bounding box center [0, 0] width 0 height 0
click at [398, 252] on icon at bounding box center [401, 253] width 8 height 7
click at [0, 0] on input "Yes, I managed" at bounding box center [0, 0] width 0 height 0
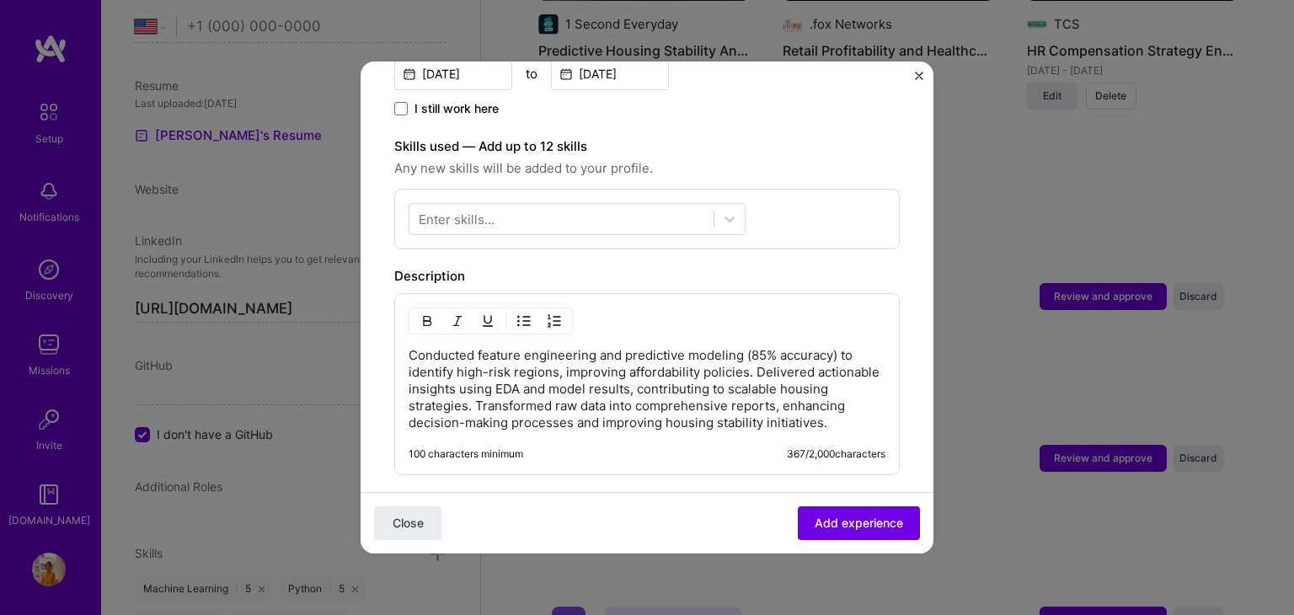
scroll to position [515, 0]
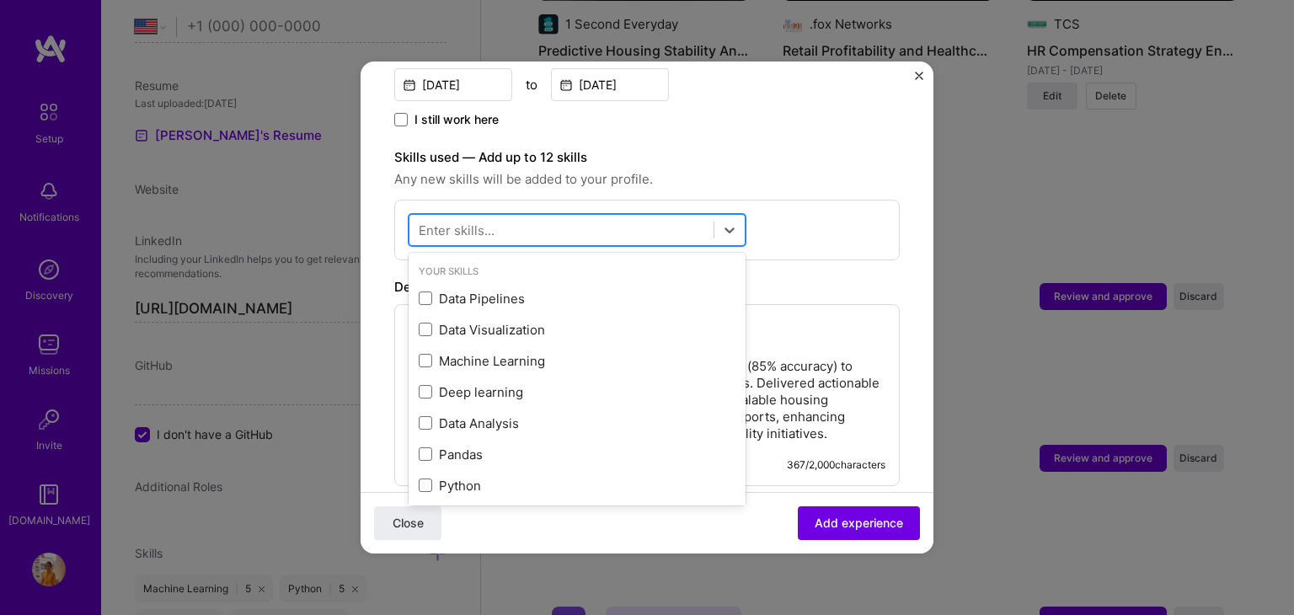
click at [543, 217] on div at bounding box center [562, 231] width 304 height 28
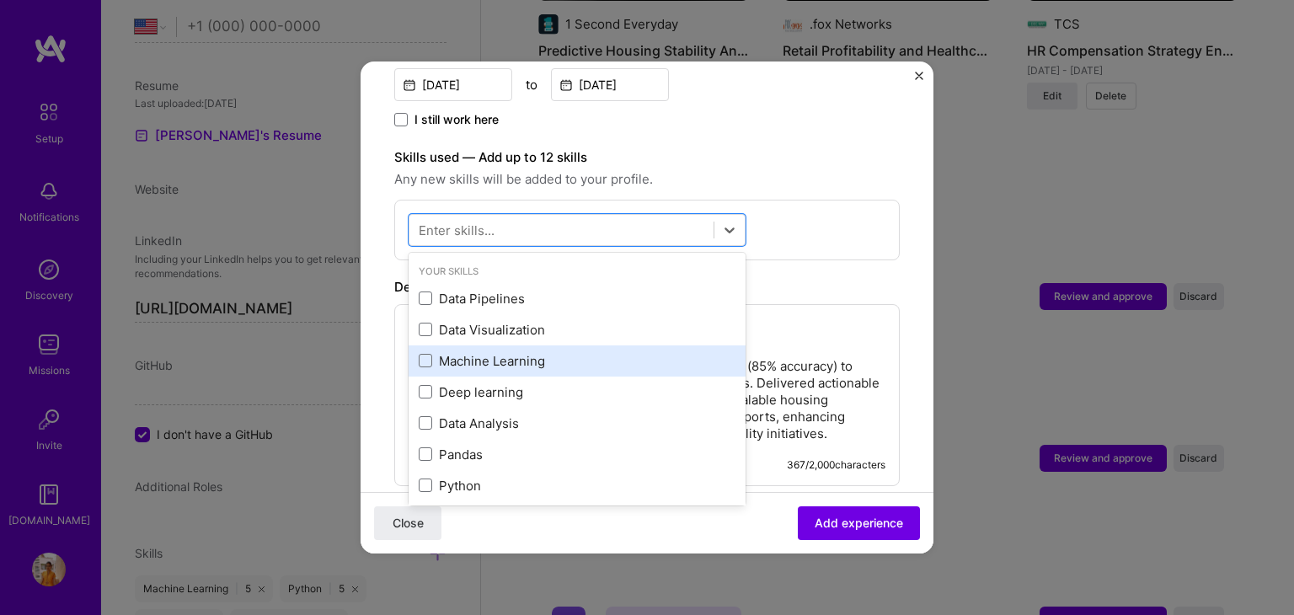
drag, startPoint x: 492, startPoint y: 317, endPoint x: 494, endPoint y: 348, distance: 31.2
click at [494, 348] on div "Data Pipelines Data Visualization Machine Learning Deep learning Data Analysis …" at bounding box center [577, 407] width 337 height 249
click at [494, 352] on div "Machine Learning" at bounding box center [577, 361] width 317 height 18
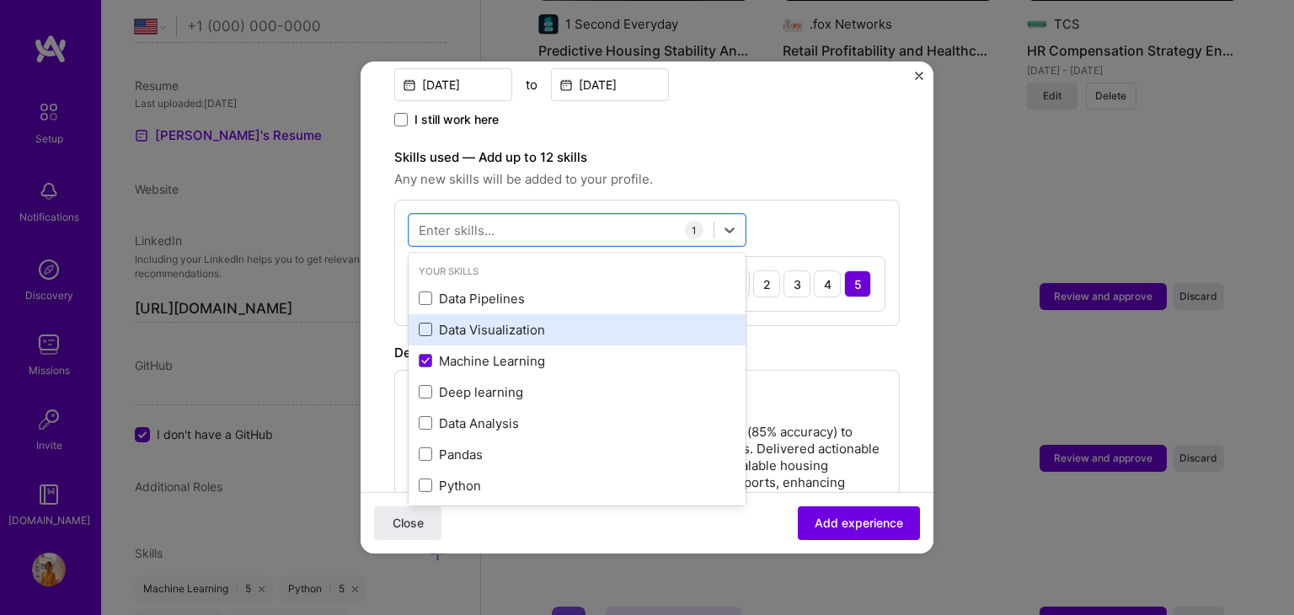
click at [428, 323] on span at bounding box center [425, 329] width 13 height 13
click at [0, 0] on input "checkbox" at bounding box center [0, 0] width 0 height 0
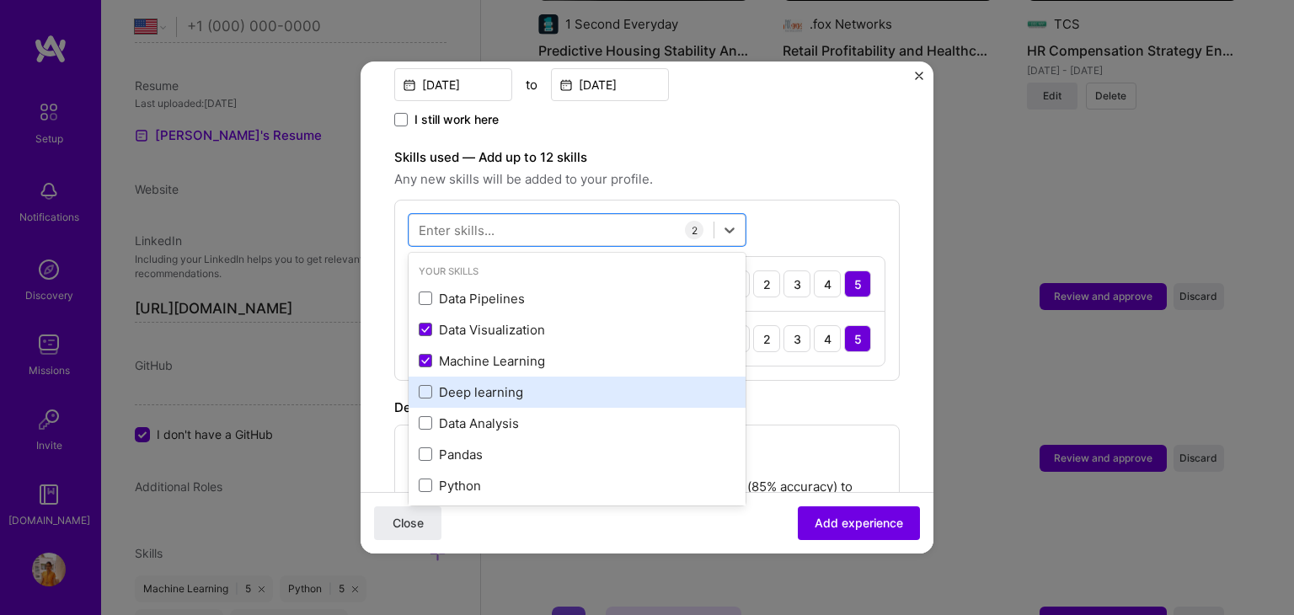
click at [431, 385] on span at bounding box center [425, 391] width 13 height 13
click at [0, 0] on input "checkbox" at bounding box center [0, 0] width 0 height 0
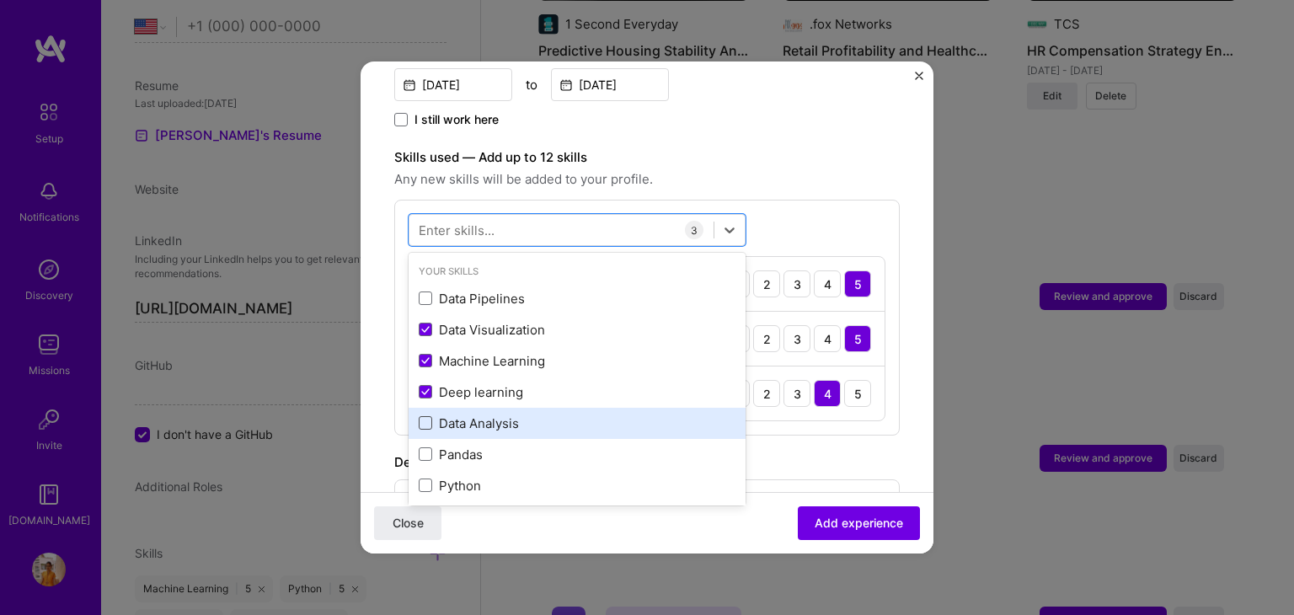
click at [428, 416] on span at bounding box center [425, 422] width 13 height 13
click at [0, 0] on input "checkbox" at bounding box center [0, 0] width 0 height 0
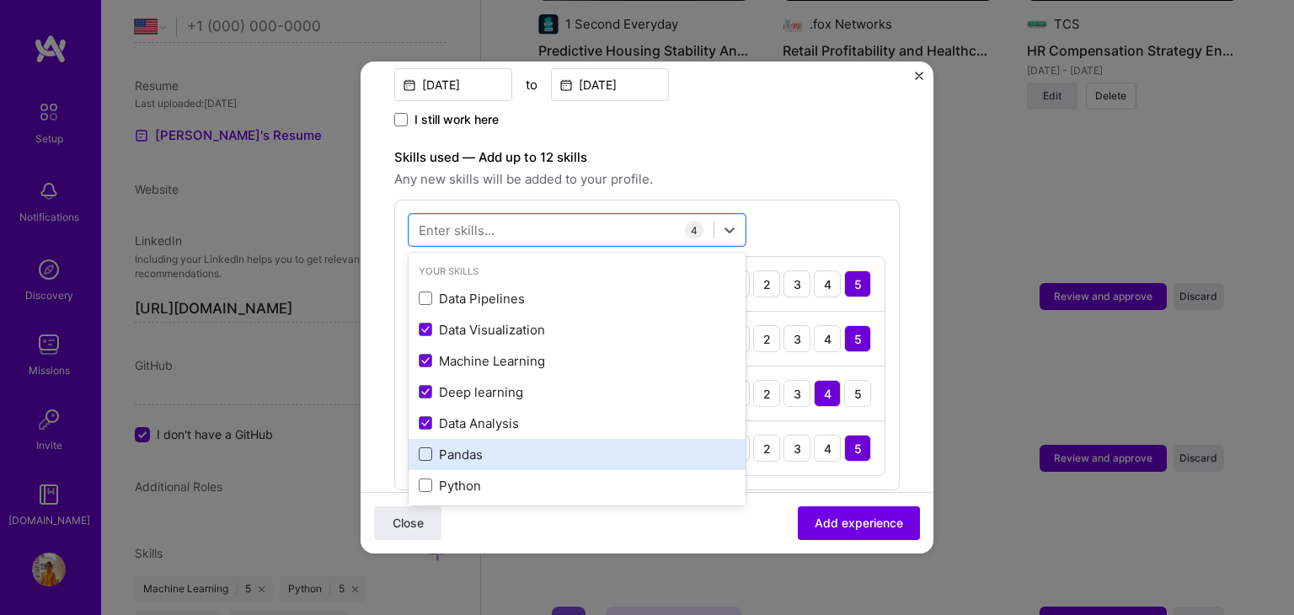
click at [425, 447] on span at bounding box center [425, 453] width 13 height 13
click at [0, 0] on input "checkbox" at bounding box center [0, 0] width 0 height 0
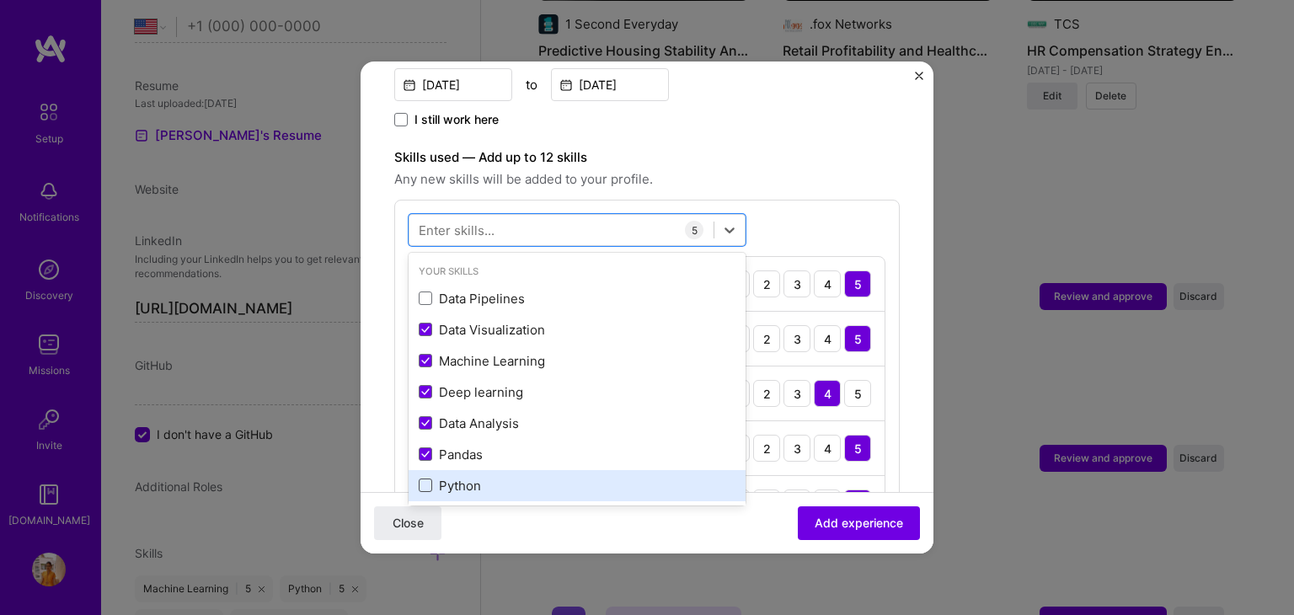
click at [426, 479] on span at bounding box center [425, 485] width 13 height 13
click at [0, 0] on input "checkbox" at bounding box center [0, 0] width 0 height 0
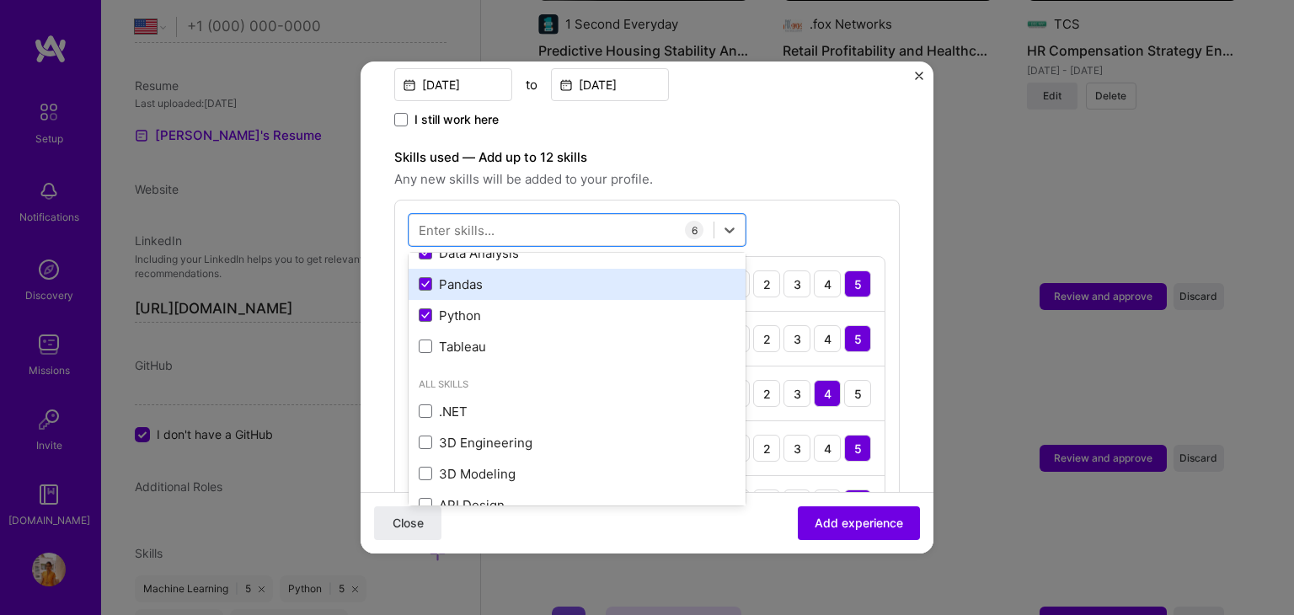
scroll to position [175, 0]
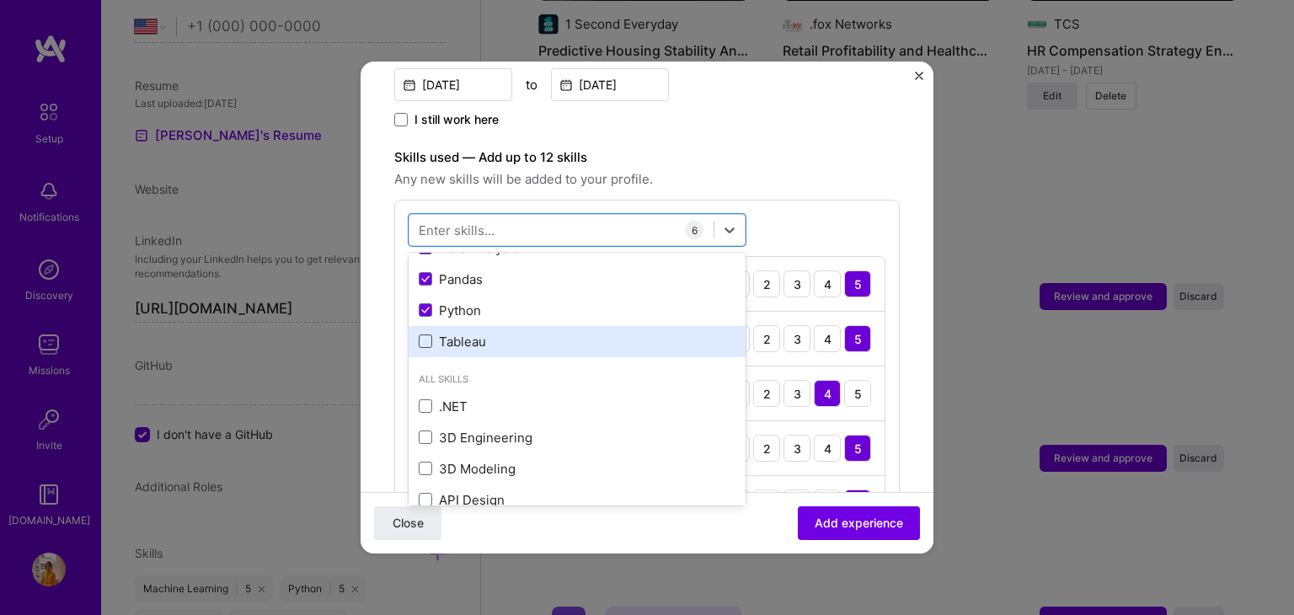
click at [424, 335] on span at bounding box center [425, 341] width 13 height 13
click at [0, 0] on input "checkbox" at bounding box center [0, 0] width 0 height 0
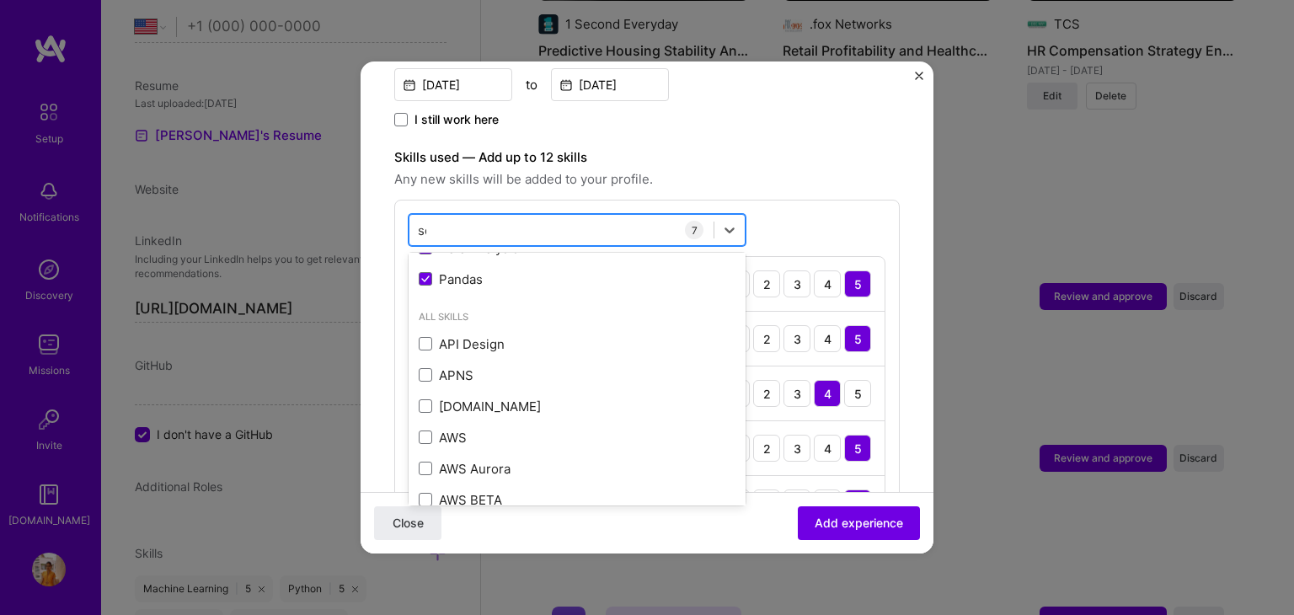
scroll to position [0, 0]
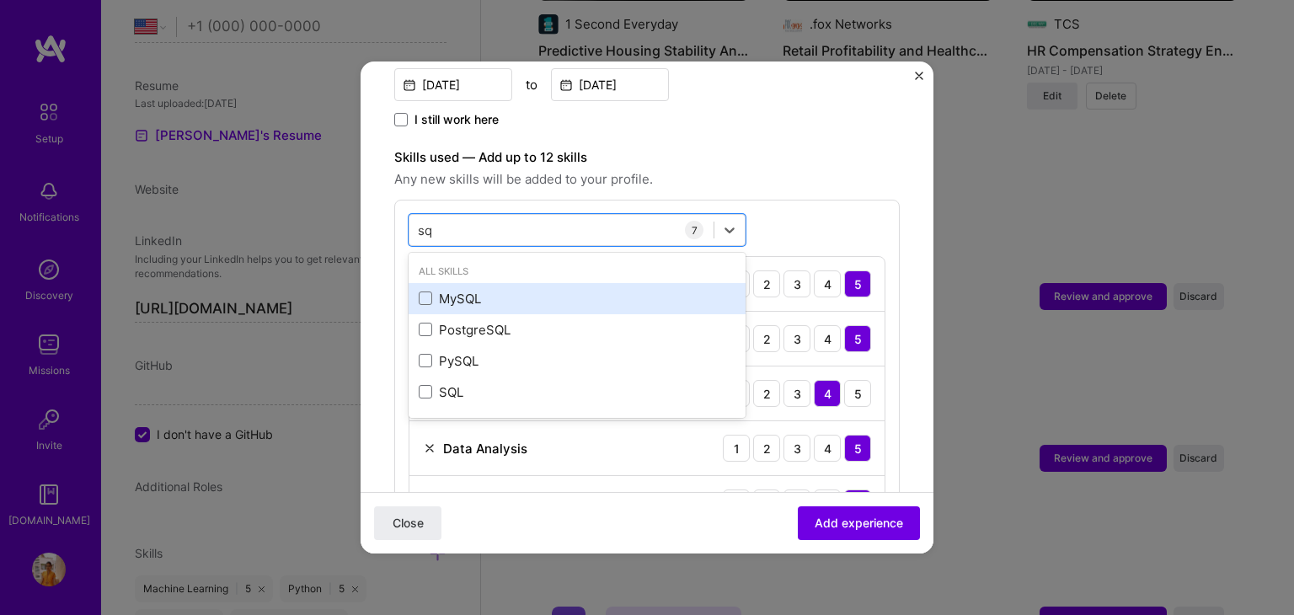
click at [454, 290] on div "MySQL" at bounding box center [577, 299] width 317 height 18
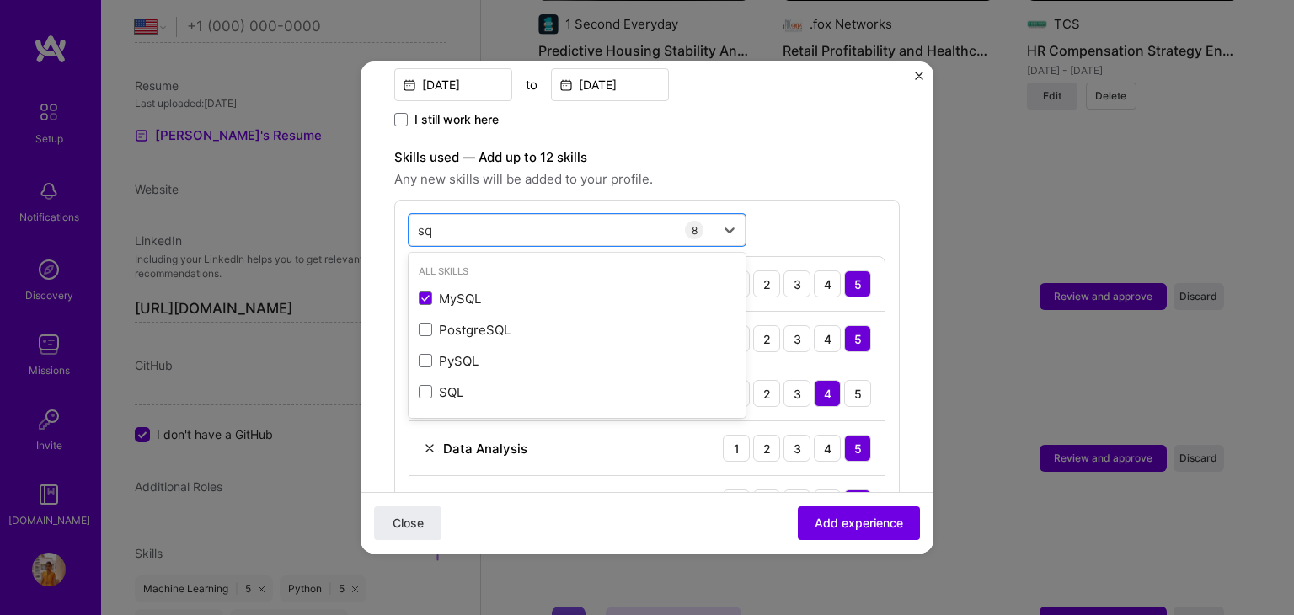
type input "sq"
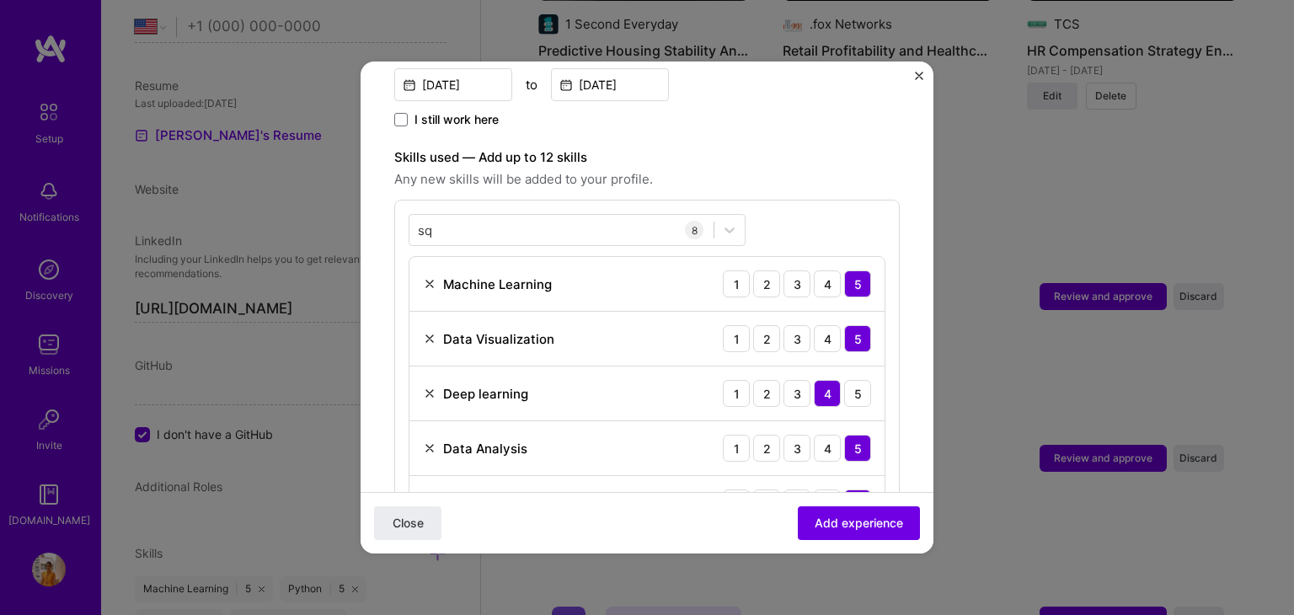
click at [806, 169] on span "Any new skills will be added to your profile." at bounding box center [647, 179] width 506 height 20
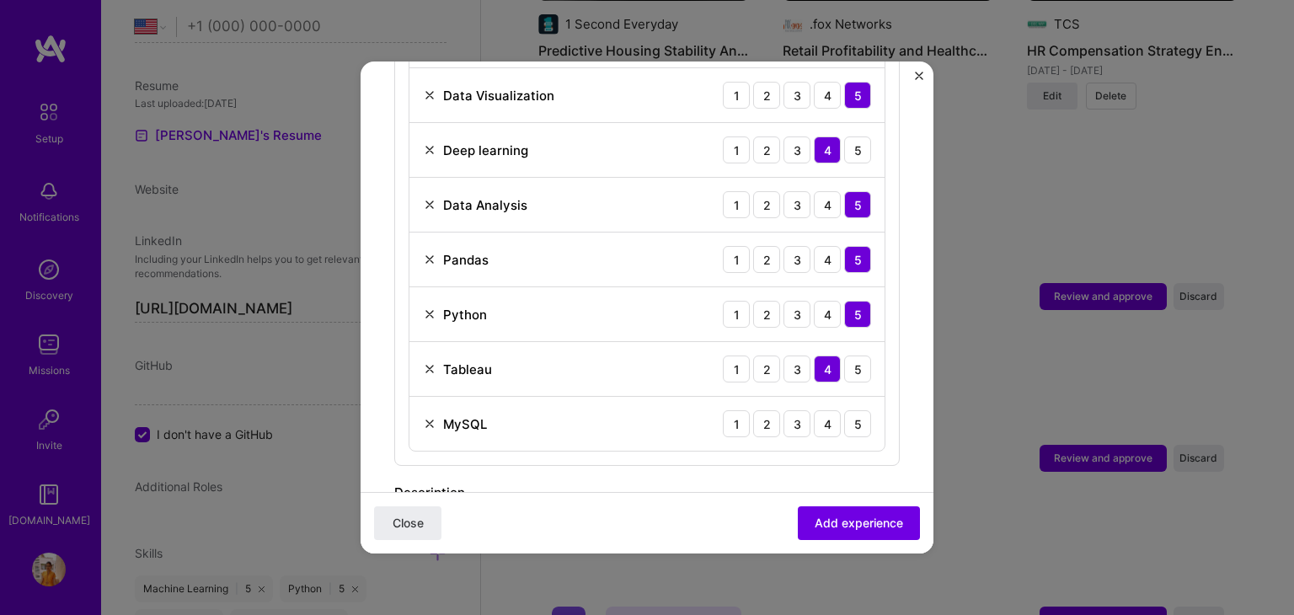
scroll to position [758, 0]
click at [844, 410] on div "5" at bounding box center [857, 423] width 27 height 27
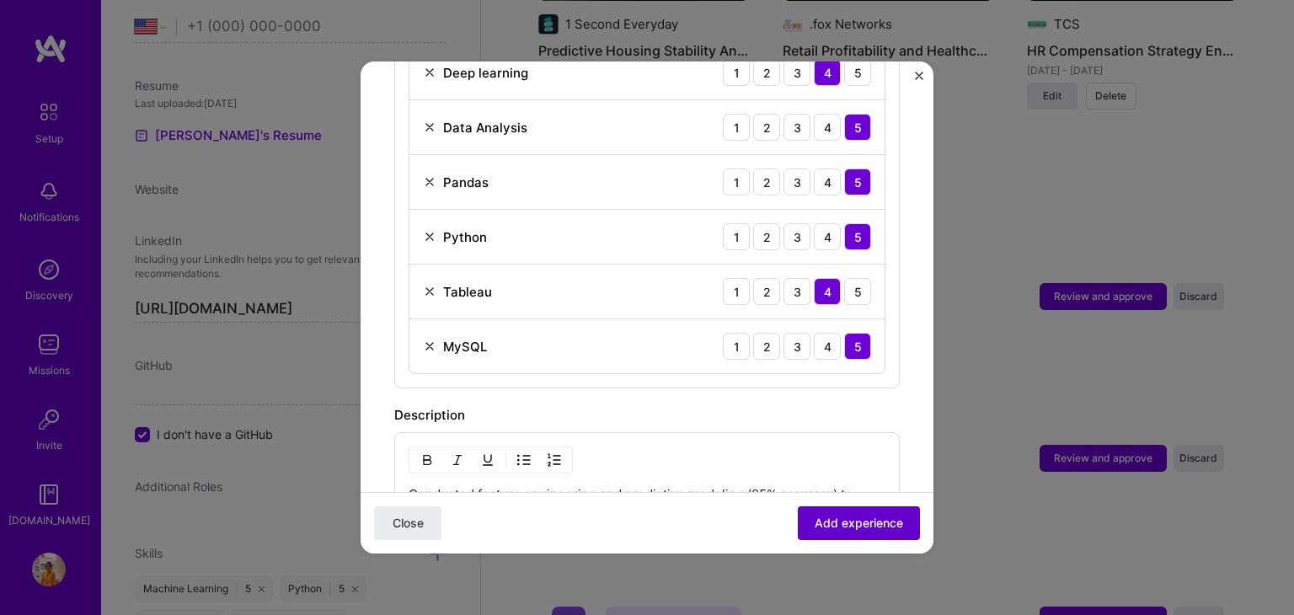
click at [829, 521] on span "Add experience" at bounding box center [859, 523] width 88 height 17
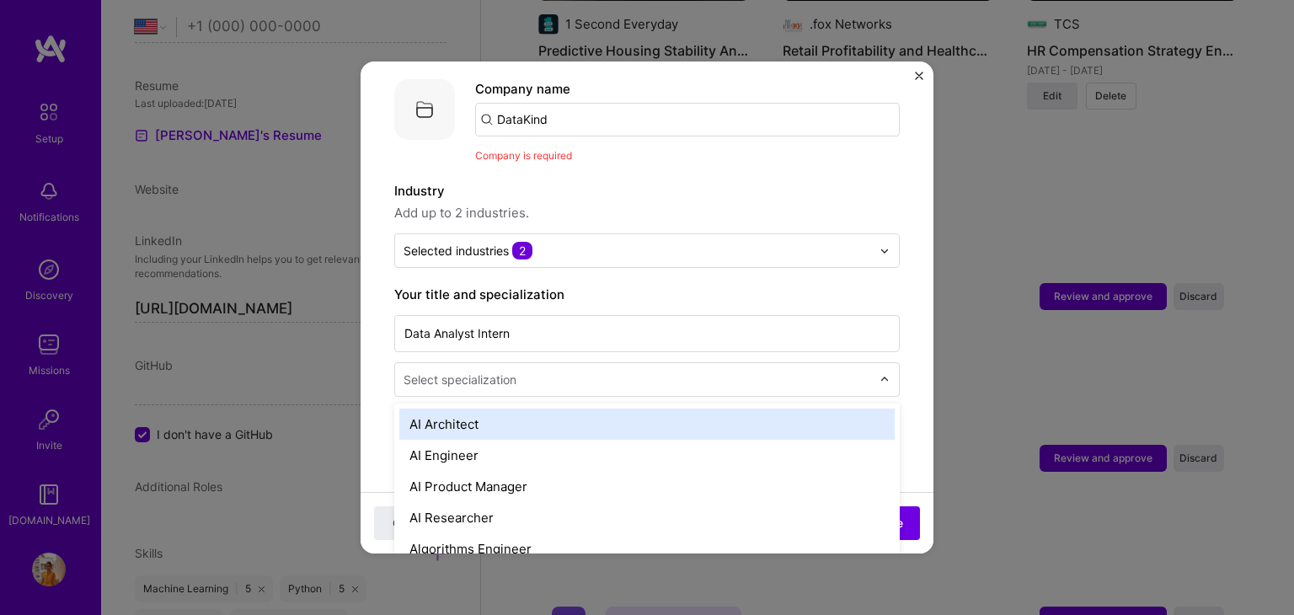
scroll to position [1630, 0]
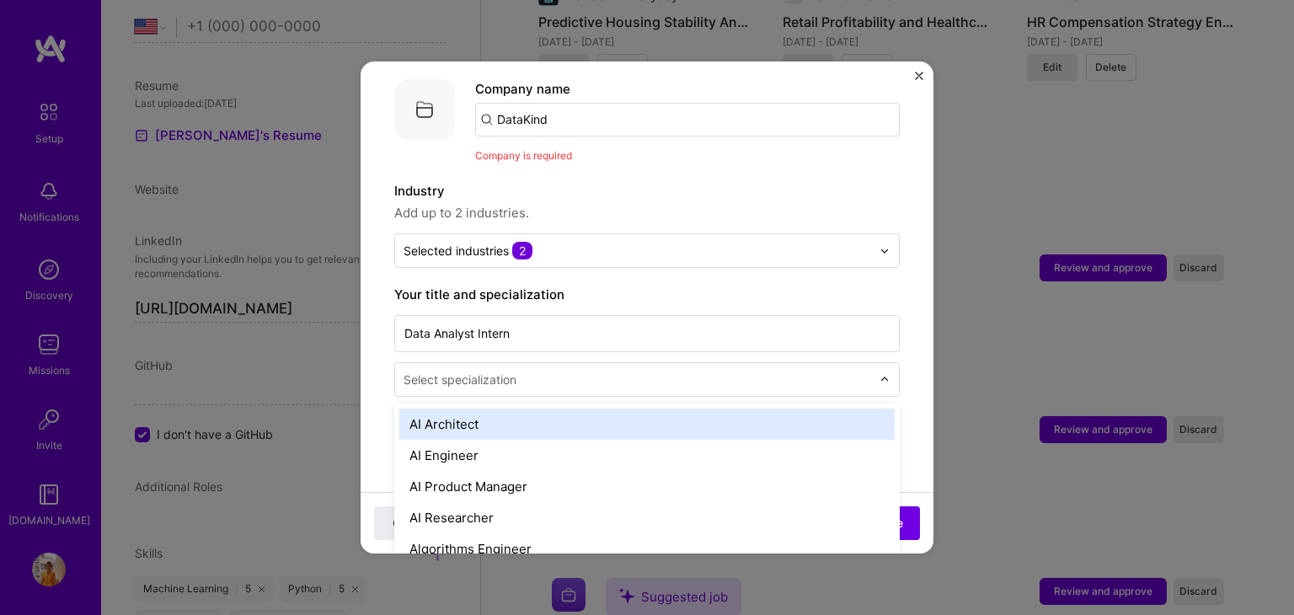
click at [485, 371] on div "Select specialization" at bounding box center [460, 380] width 113 height 18
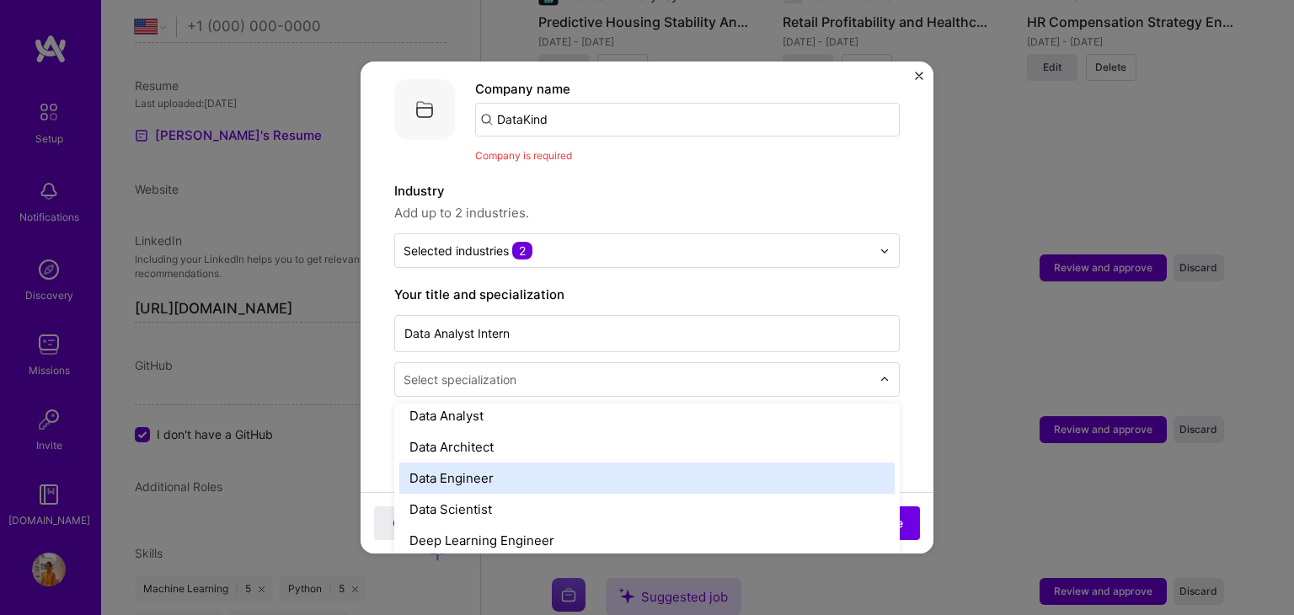
scroll to position [633, 0]
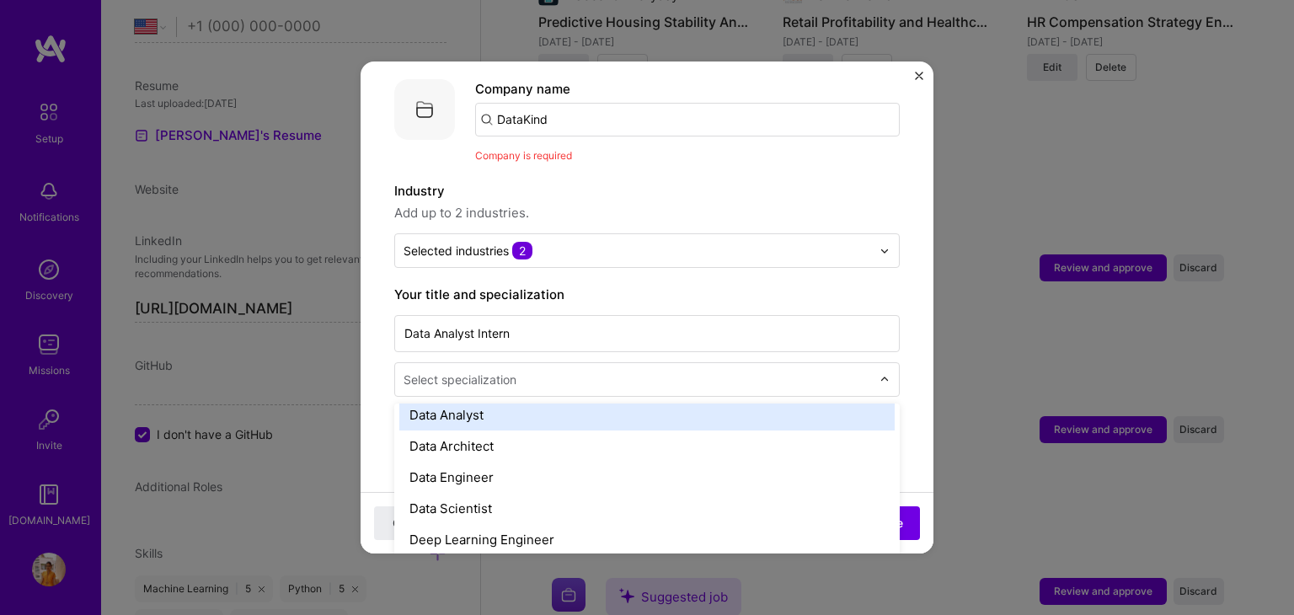
click at [463, 406] on div "Data Analyst" at bounding box center [646, 414] width 495 height 31
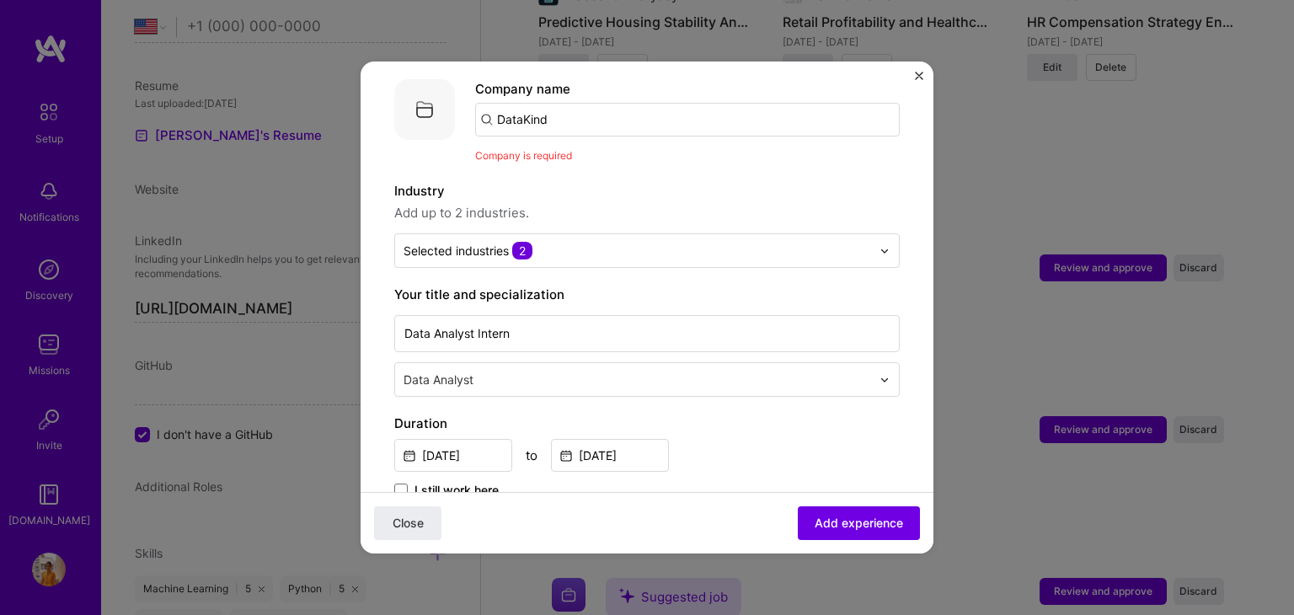
scroll to position [0, 0]
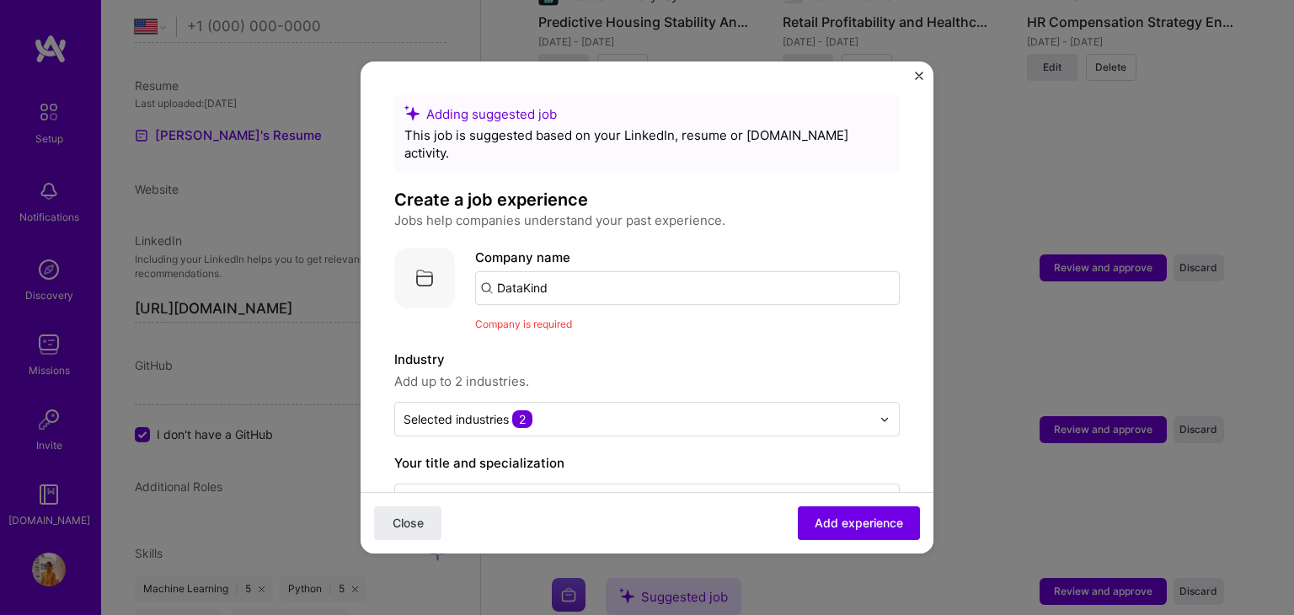
click at [556, 271] on input "DataKind" at bounding box center [687, 288] width 425 height 34
click at [487, 271] on input "DataKind" at bounding box center [687, 288] width 425 height 34
click at [866, 517] on span "Add experience" at bounding box center [859, 523] width 88 height 17
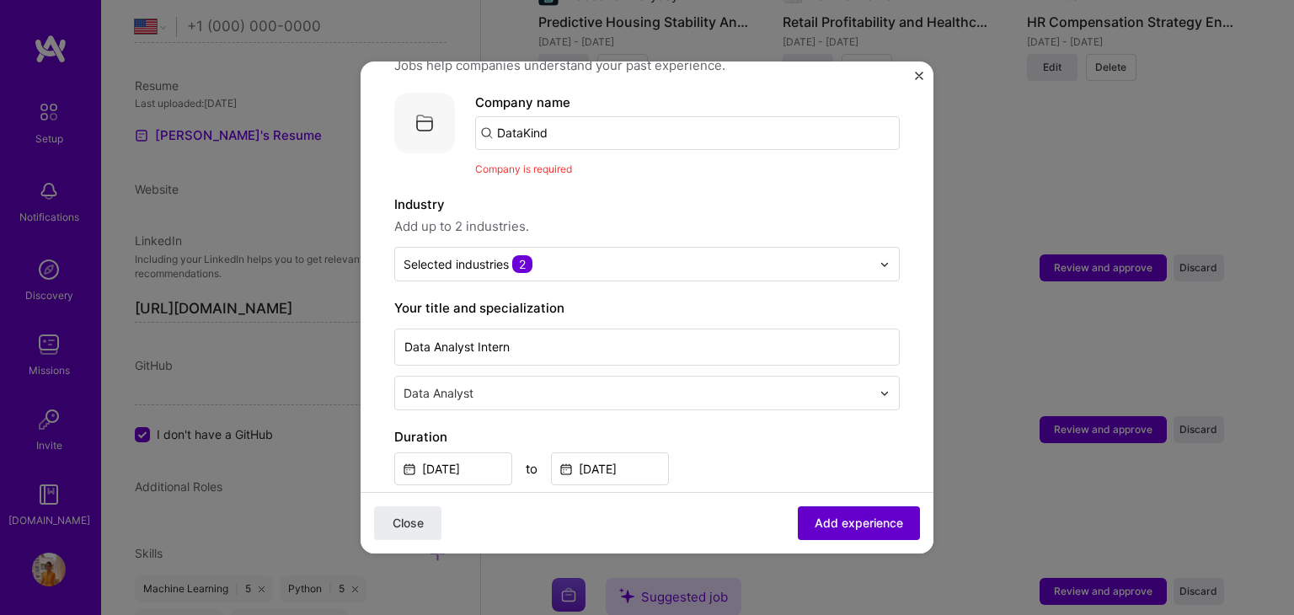
scroll to position [169, 0]
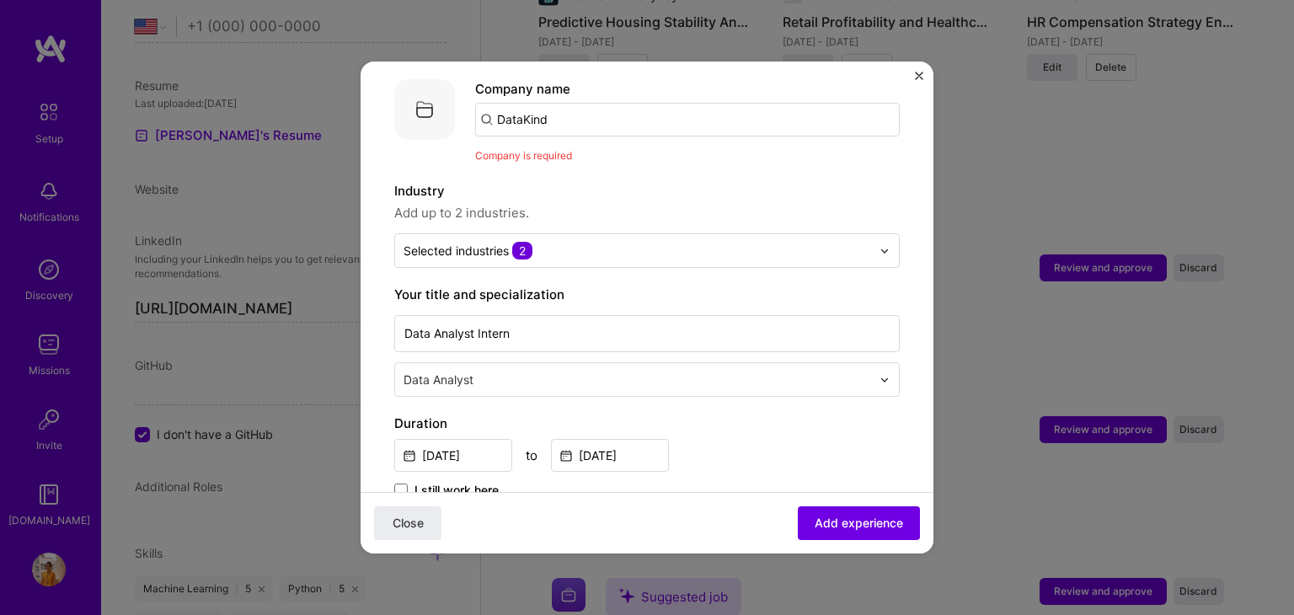
click at [559, 106] on input "DataKind" at bounding box center [687, 120] width 425 height 34
type input "Datakind"
click at [604, 152] on div "Datakind" at bounding box center [604, 166] width 68 height 29
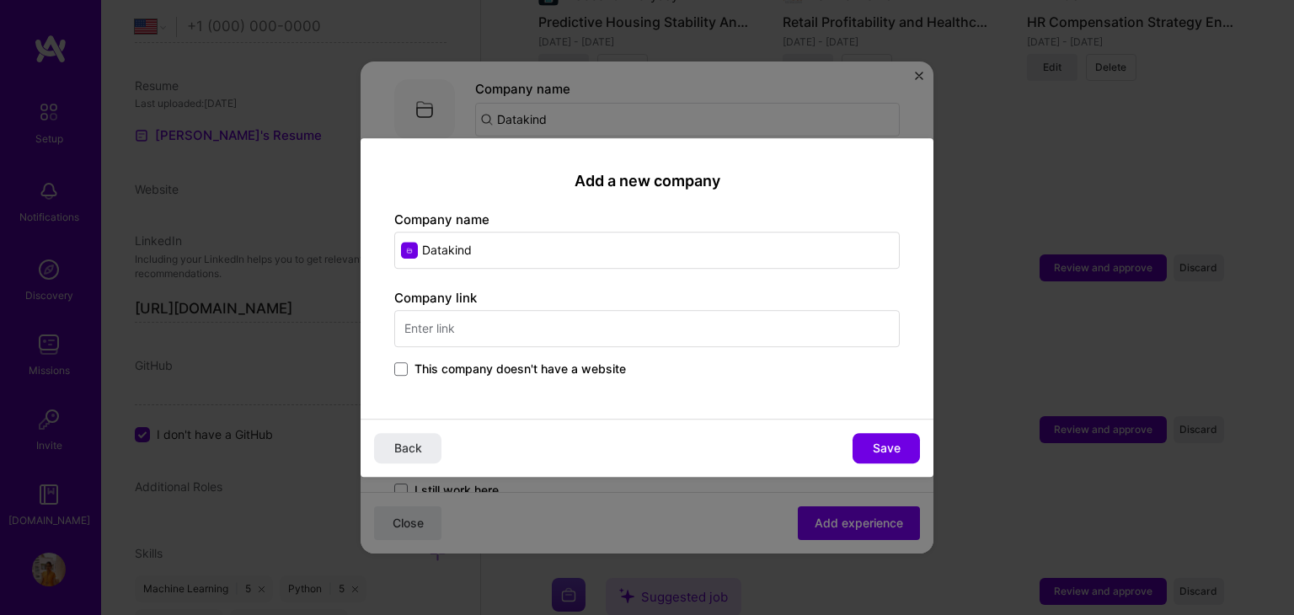
click at [438, 320] on input "text" at bounding box center [647, 328] width 506 height 37
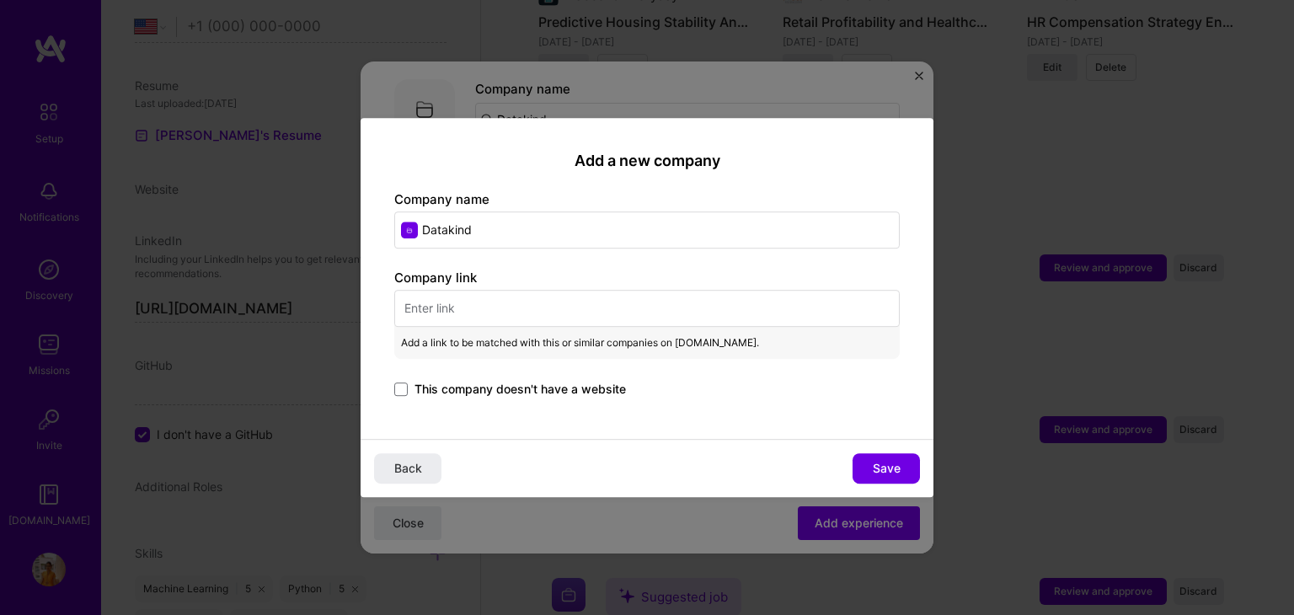
paste input "[URL][DOMAIN_NAME]"
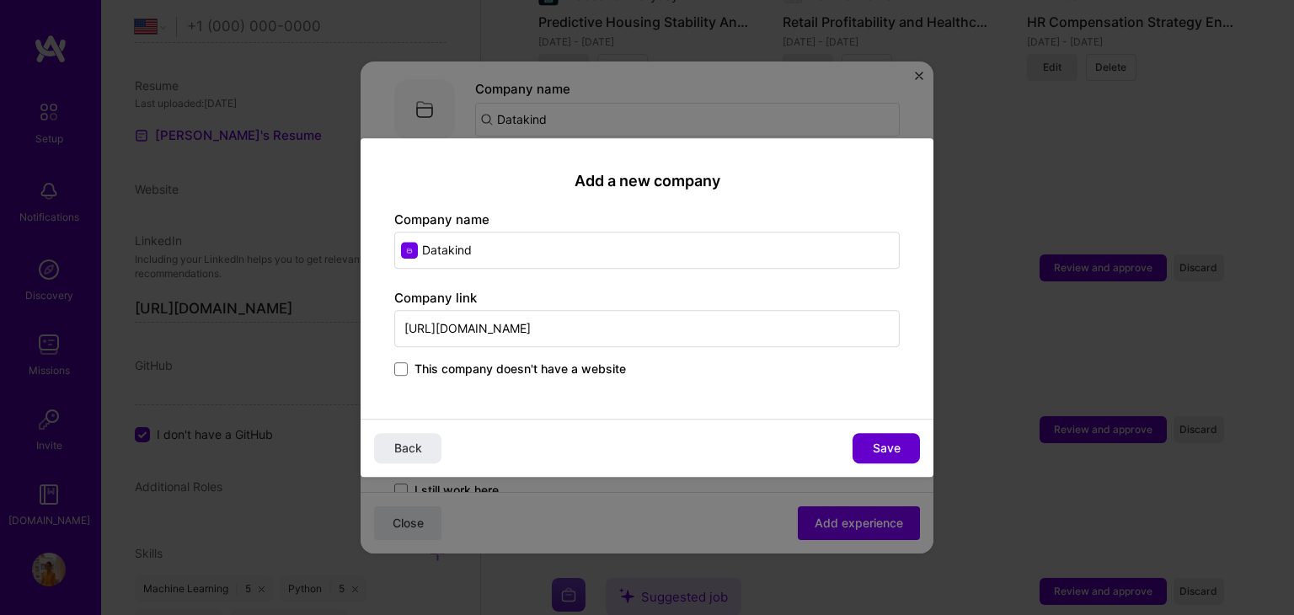
type input "[URL][DOMAIN_NAME]"
click at [880, 440] on span "Save" at bounding box center [887, 448] width 28 height 17
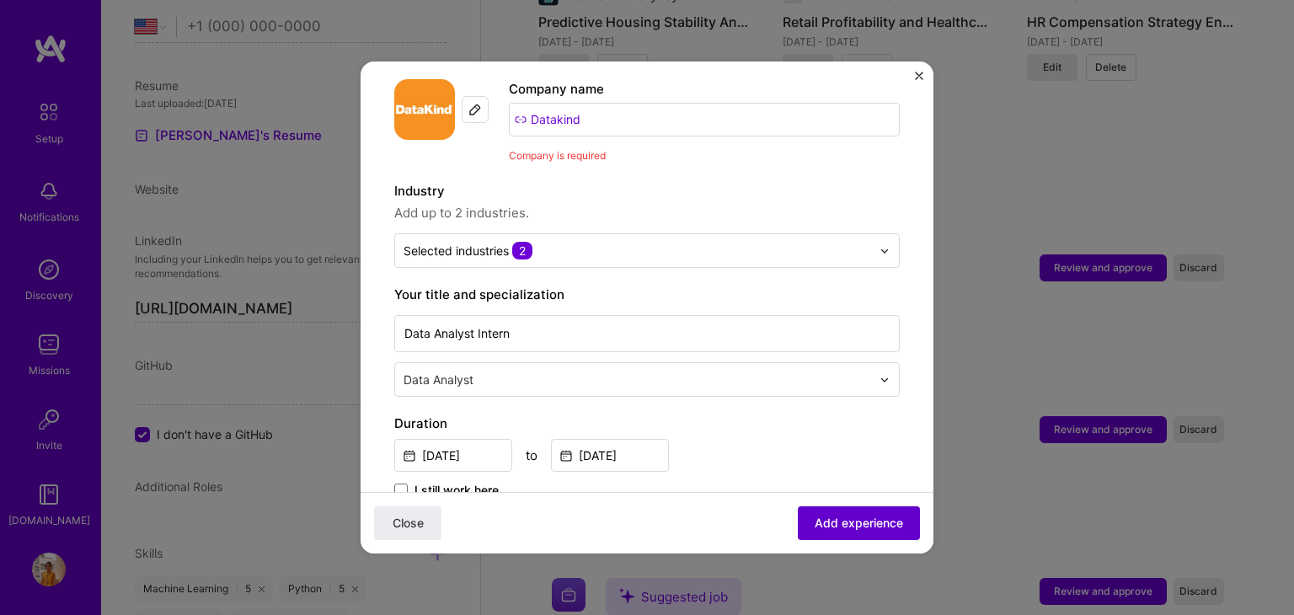
click at [849, 518] on span "Add experience" at bounding box center [859, 523] width 88 height 17
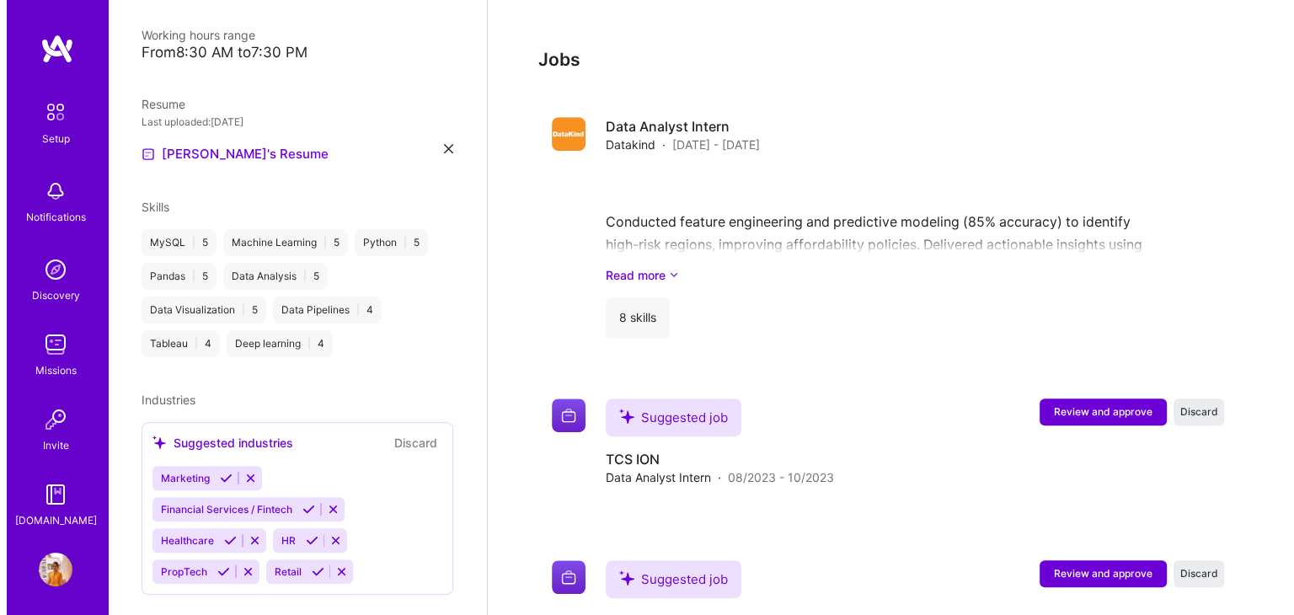
scroll to position [886, 0]
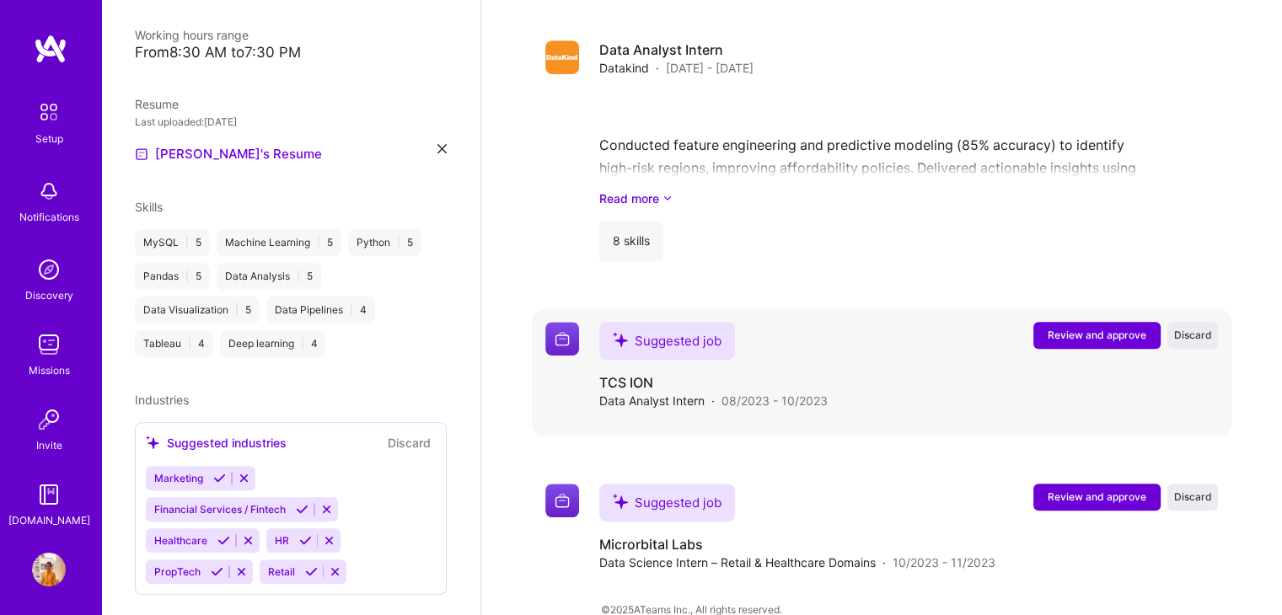
click at [1107, 328] on span "Review and approve" at bounding box center [1096, 335] width 99 height 14
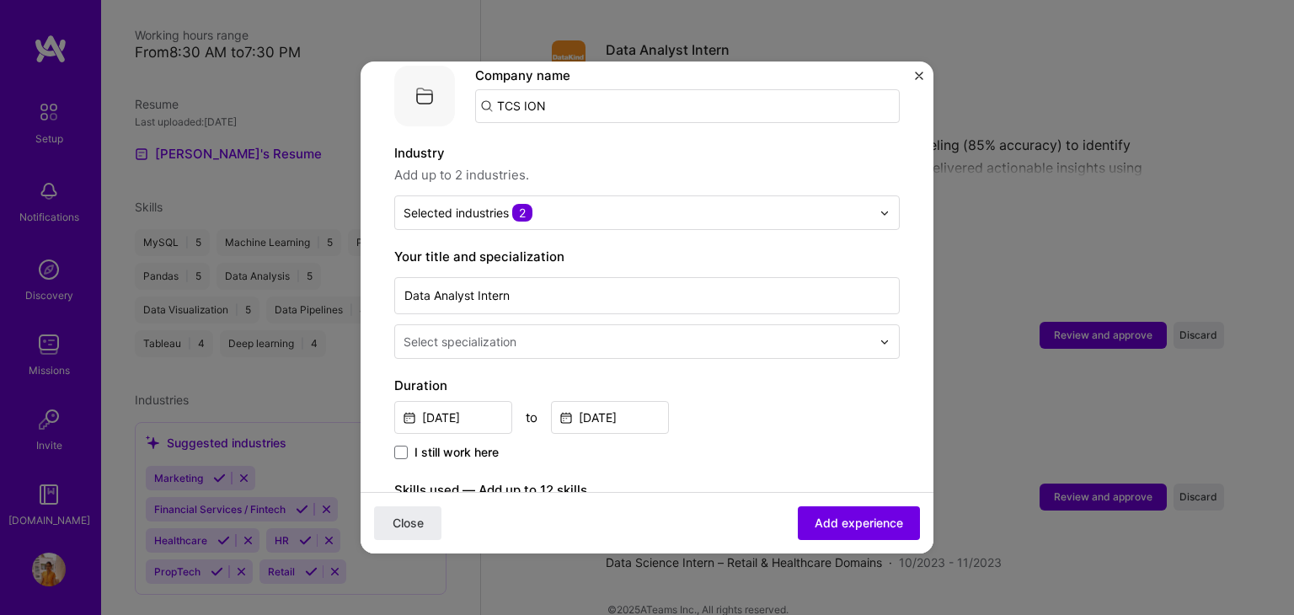
scroll to position [185, 0]
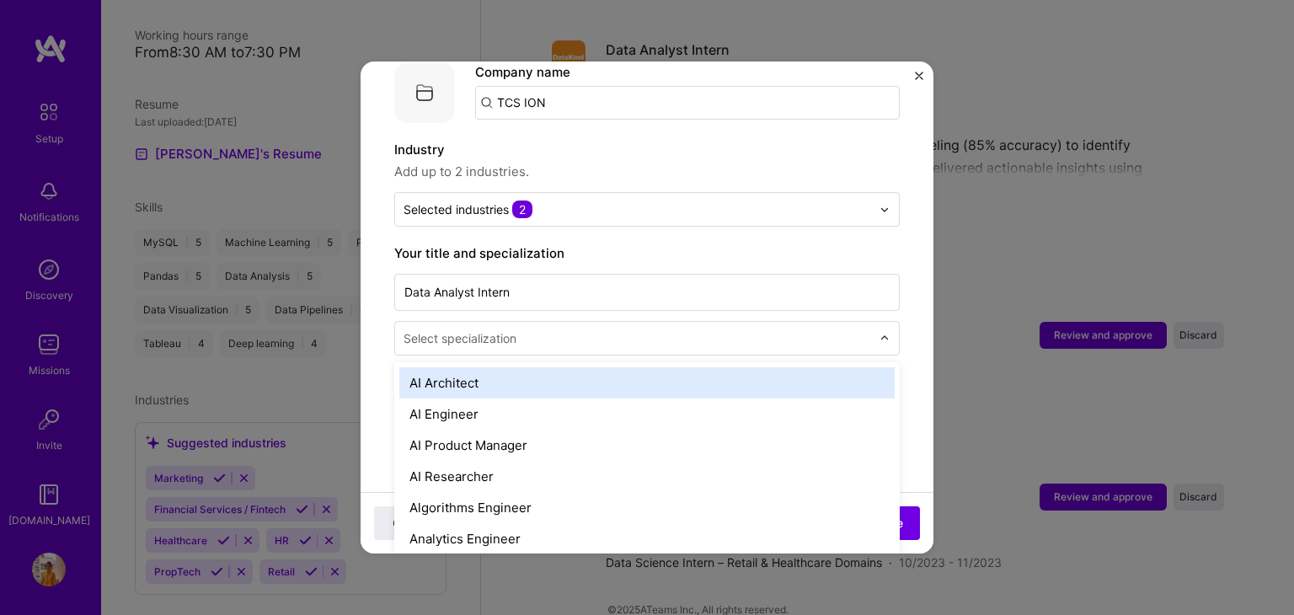
click at [536, 329] on input "text" at bounding box center [639, 338] width 471 height 18
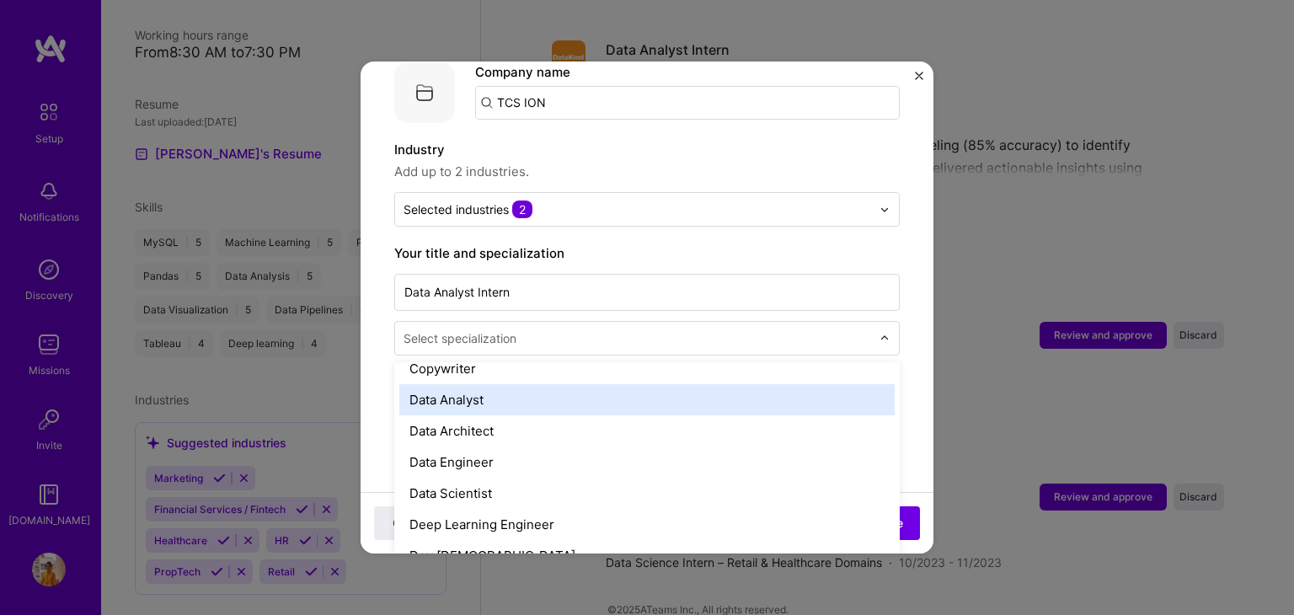
scroll to position [610, 0]
click at [465, 381] on div "Data Analyst" at bounding box center [646, 396] width 495 height 31
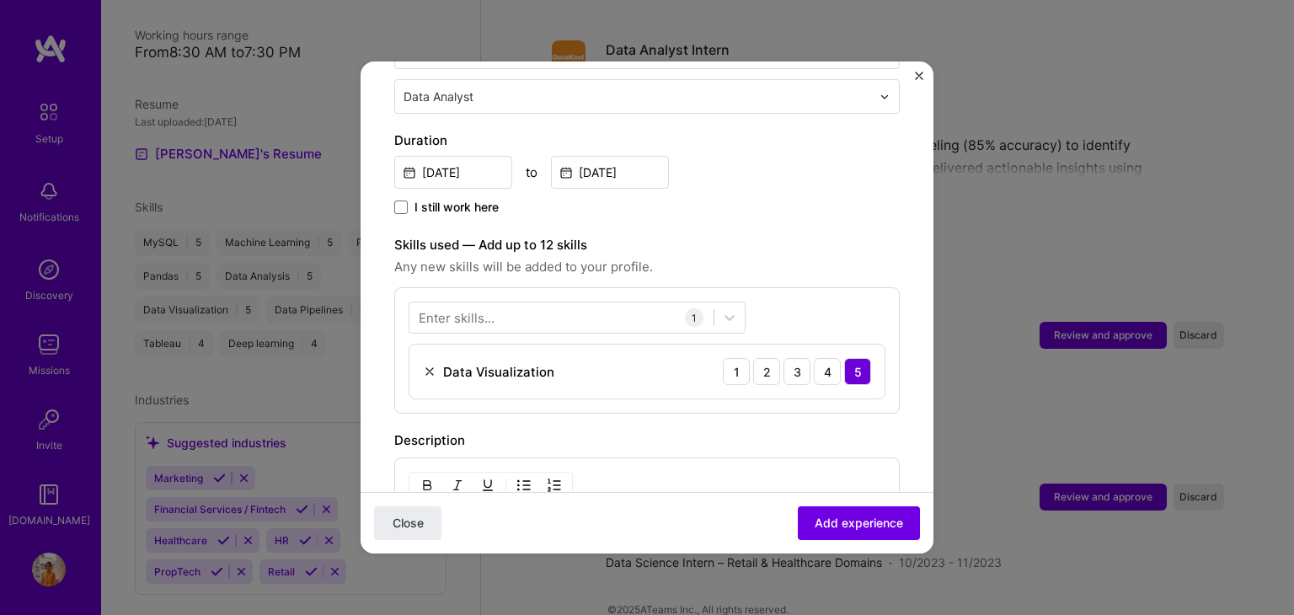
scroll to position [428, 0]
click at [538, 303] on div at bounding box center [562, 317] width 304 height 28
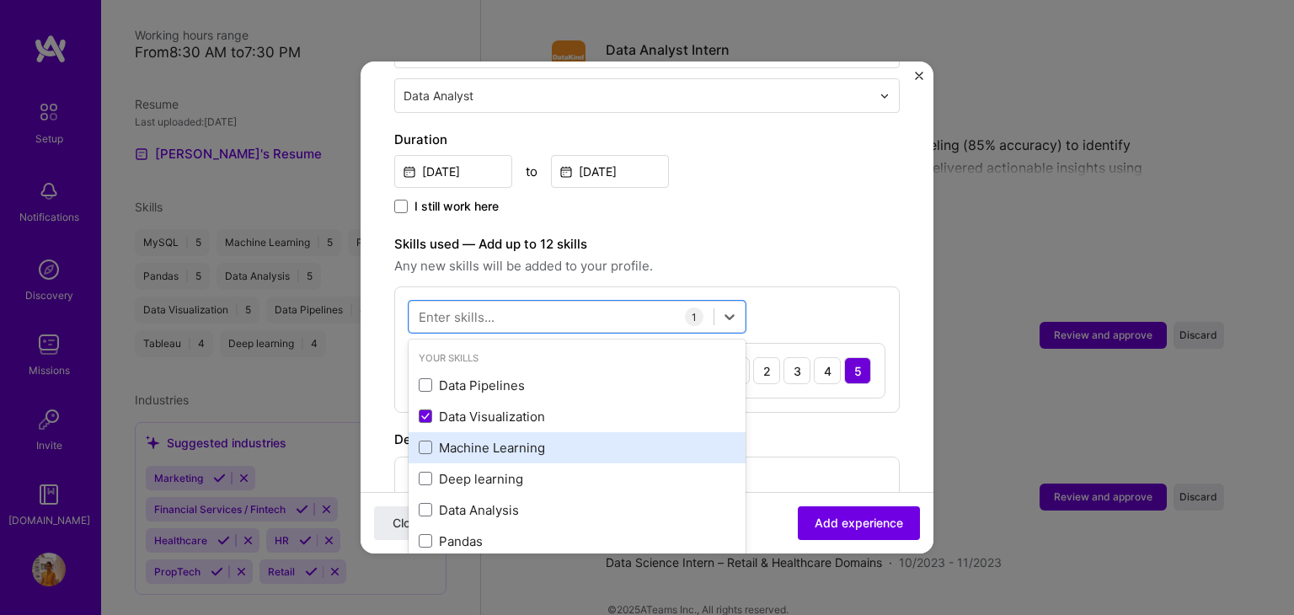
click at [479, 439] on div "Machine Learning" at bounding box center [577, 448] width 317 height 18
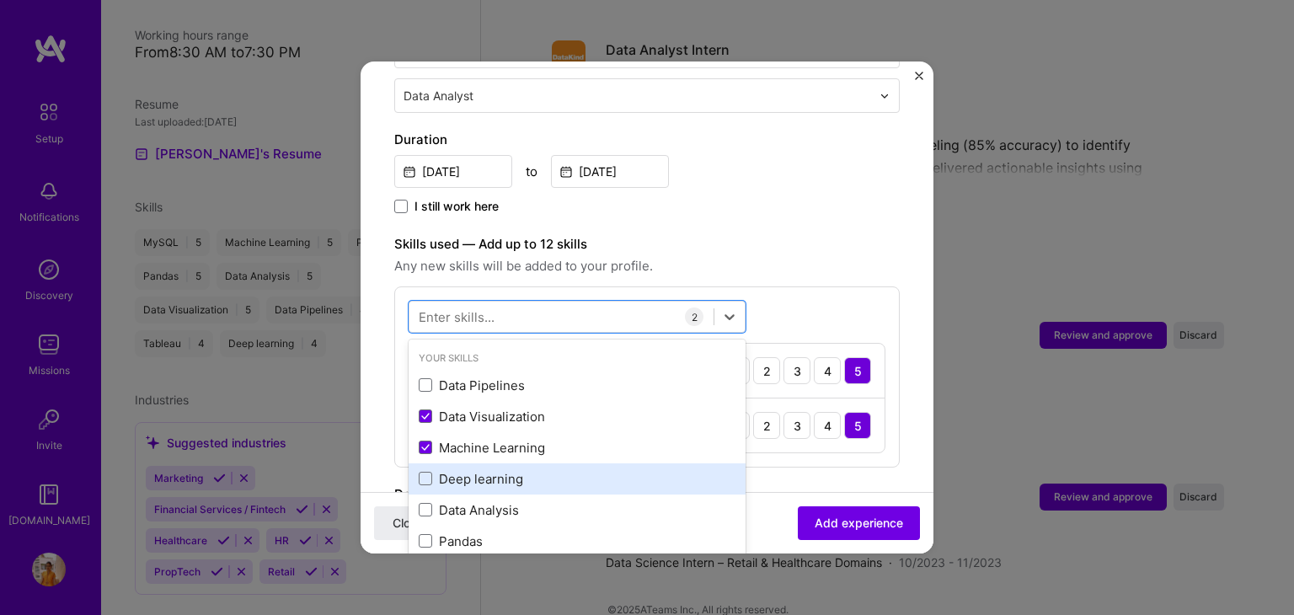
click at [477, 470] on div "Deep learning" at bounding box center [577, 479] width 317 height 18
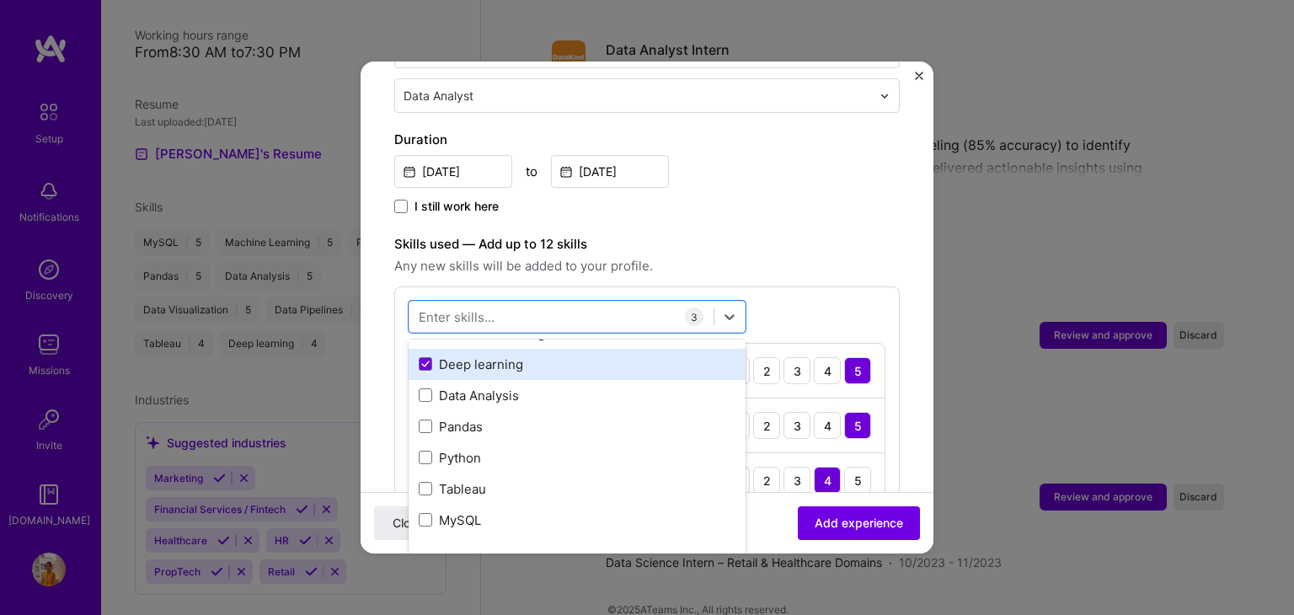
scroll to position [124, 0]
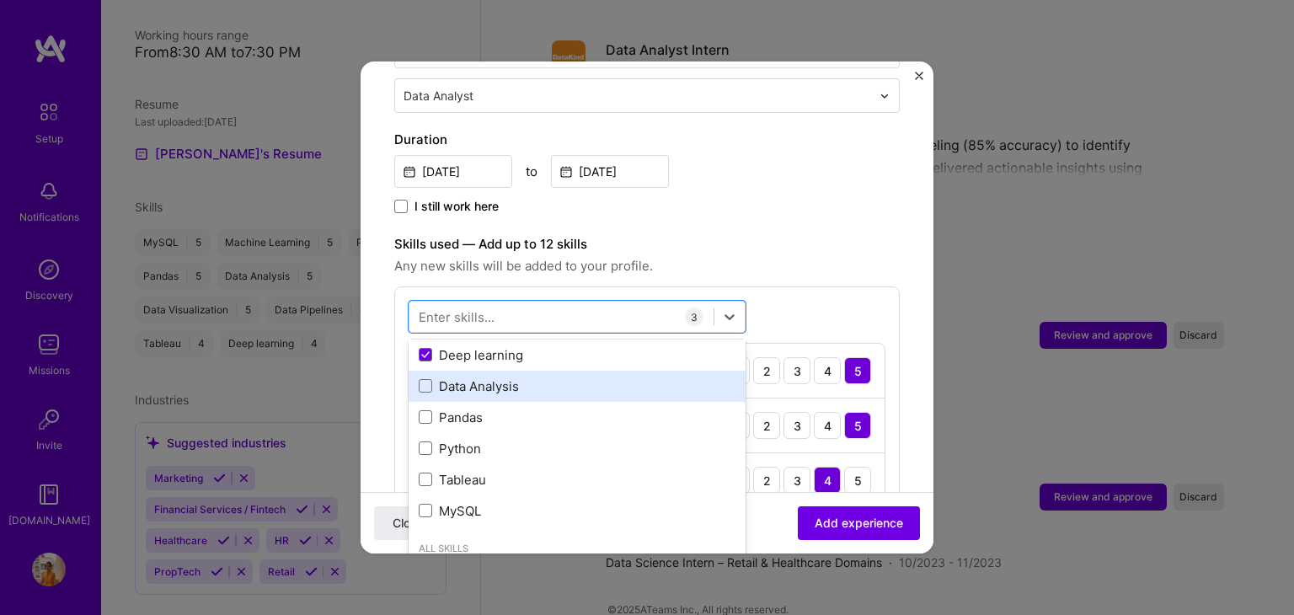
click at [473, 378] on div "Data Analysis" at bounding box center [577, 387] width 317 height 18
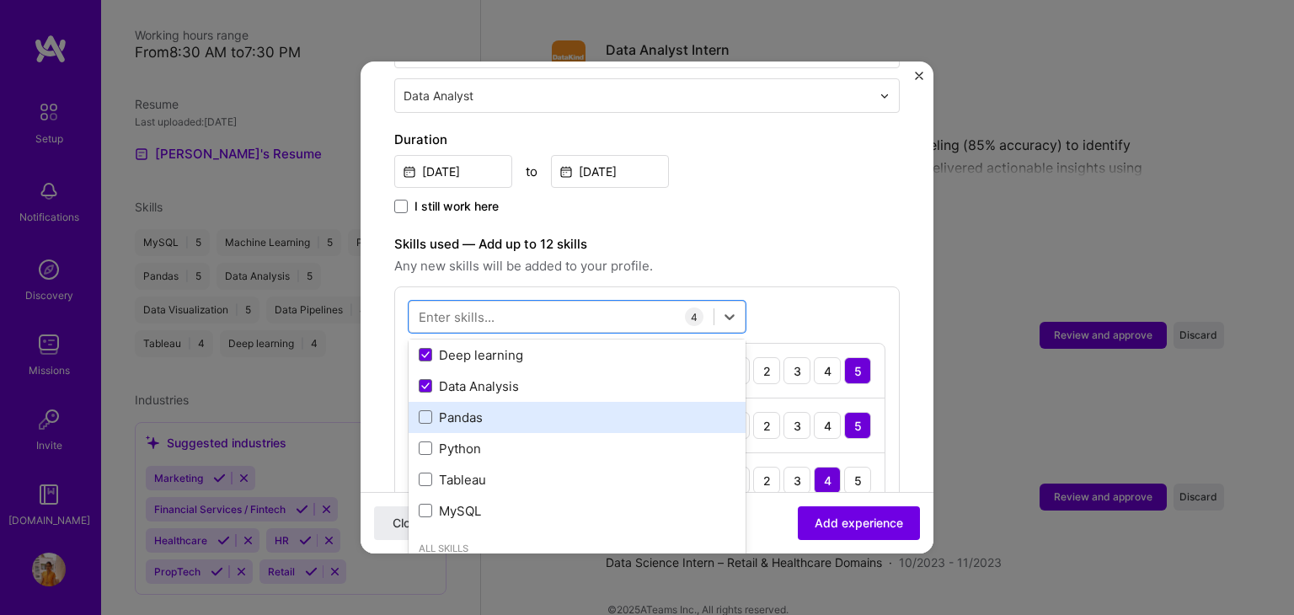
click at [469, 409] on div "Pandas" at bounding box center [577, 418] width 317 height 18
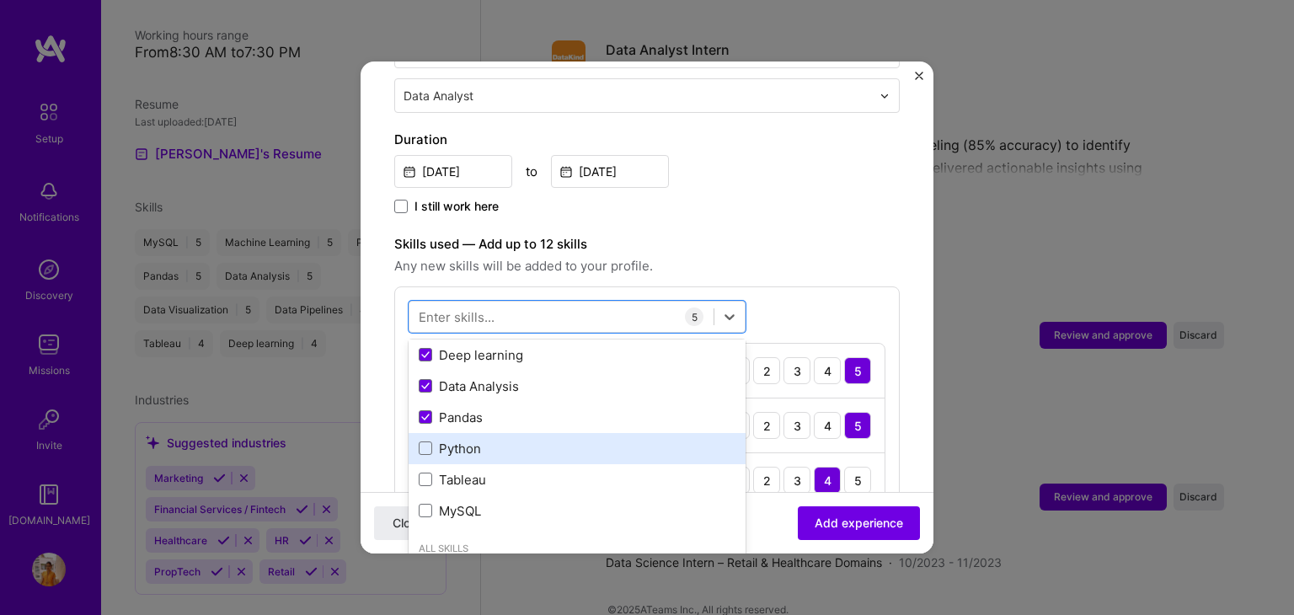
click at [460, 440] on div "Python" at bounding box center [577, 449] width 317 height 18
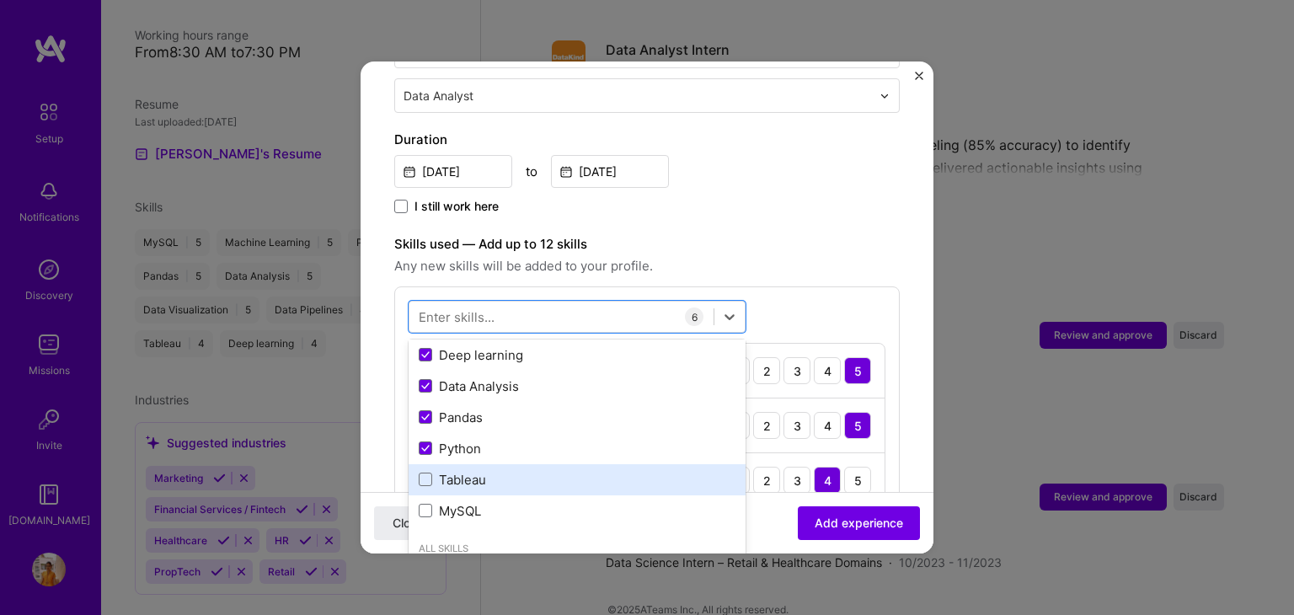
click at [465, 471] on div "Tableau" at bounding box center [577, 480] width 317 height 18
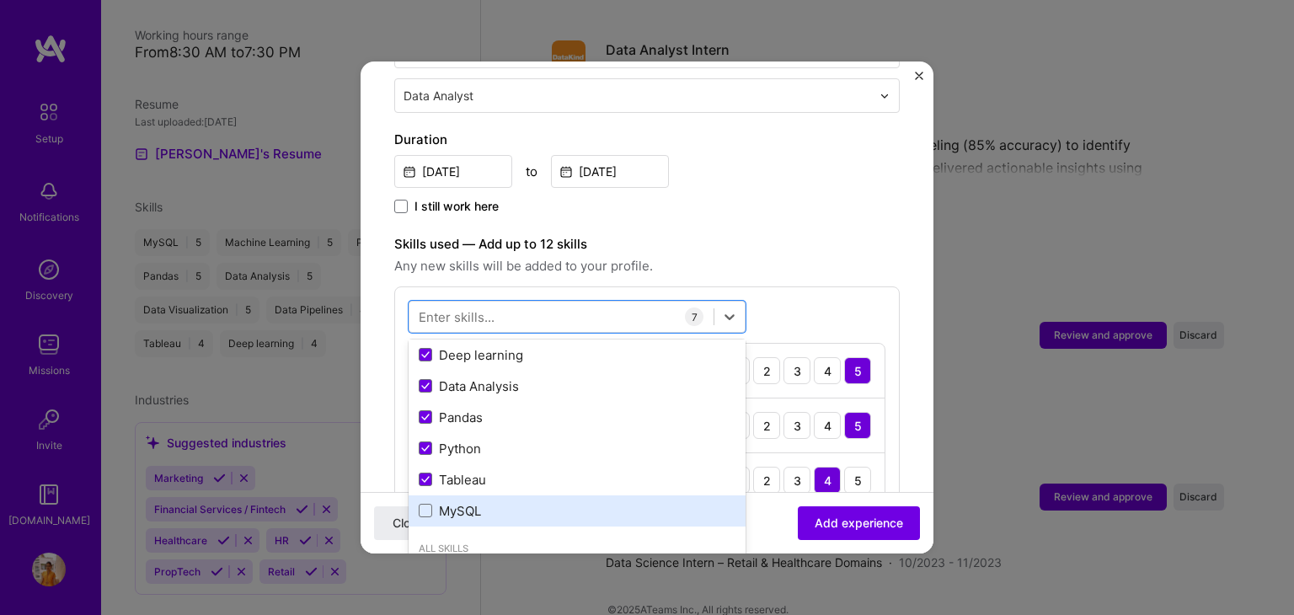
click at [465, 502] on div "MySQL" at bounding box center [577, 511] width 317 height 18
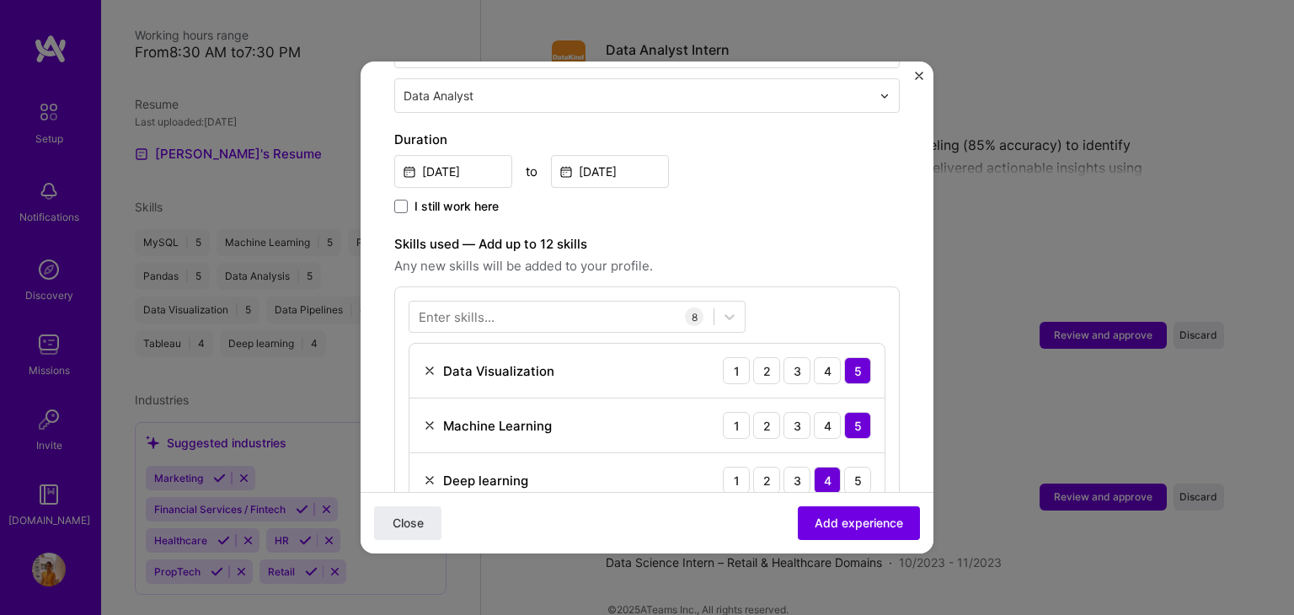
click at [828, 256] on span "Any new skills will be added to your profile." at bounding box center [647, 266] width 506 height 20
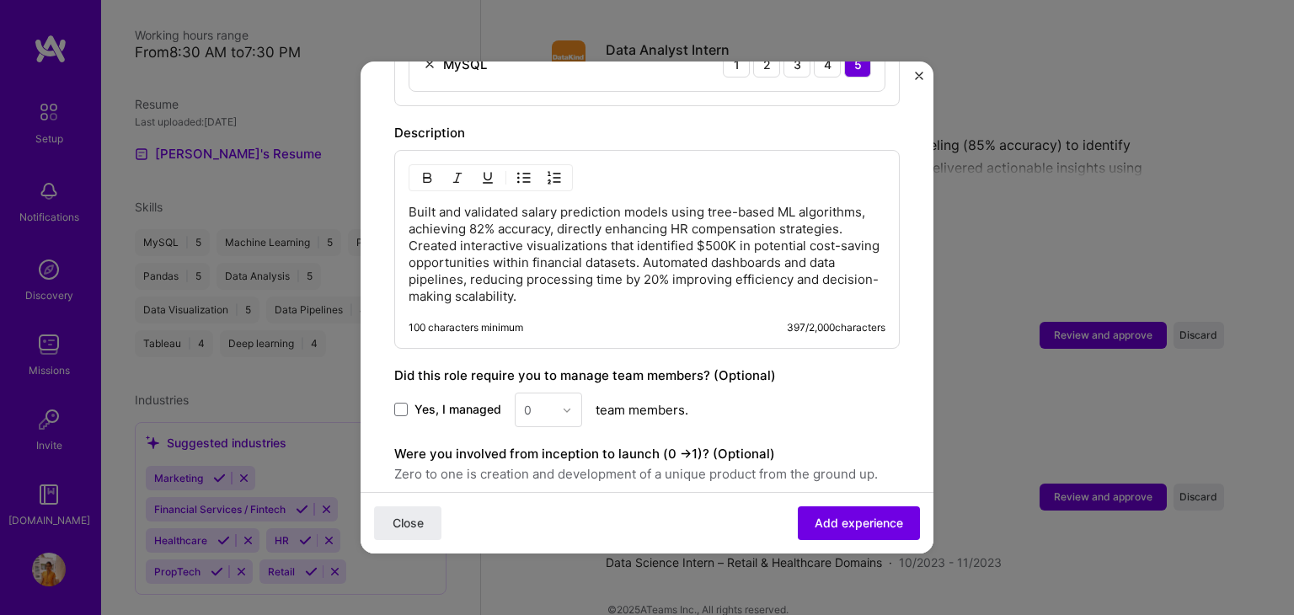
scroll to position [1256, 0]
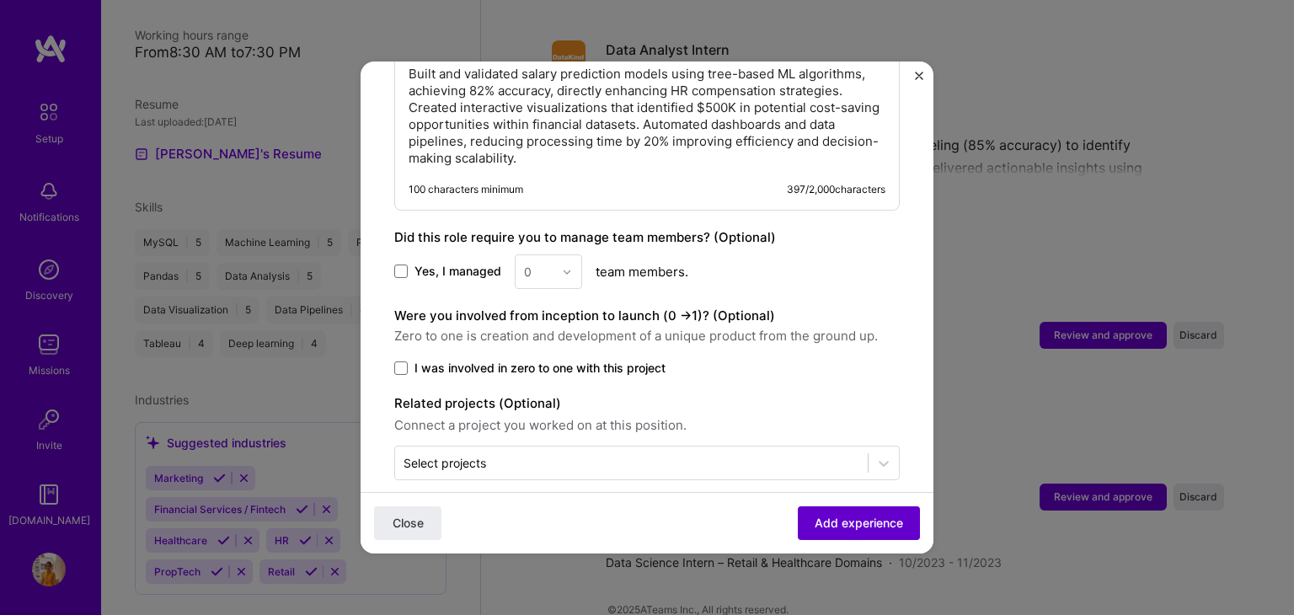
click at [854, 529] on span "Add experience" at bounding box center [859, 523] width 88 height 17
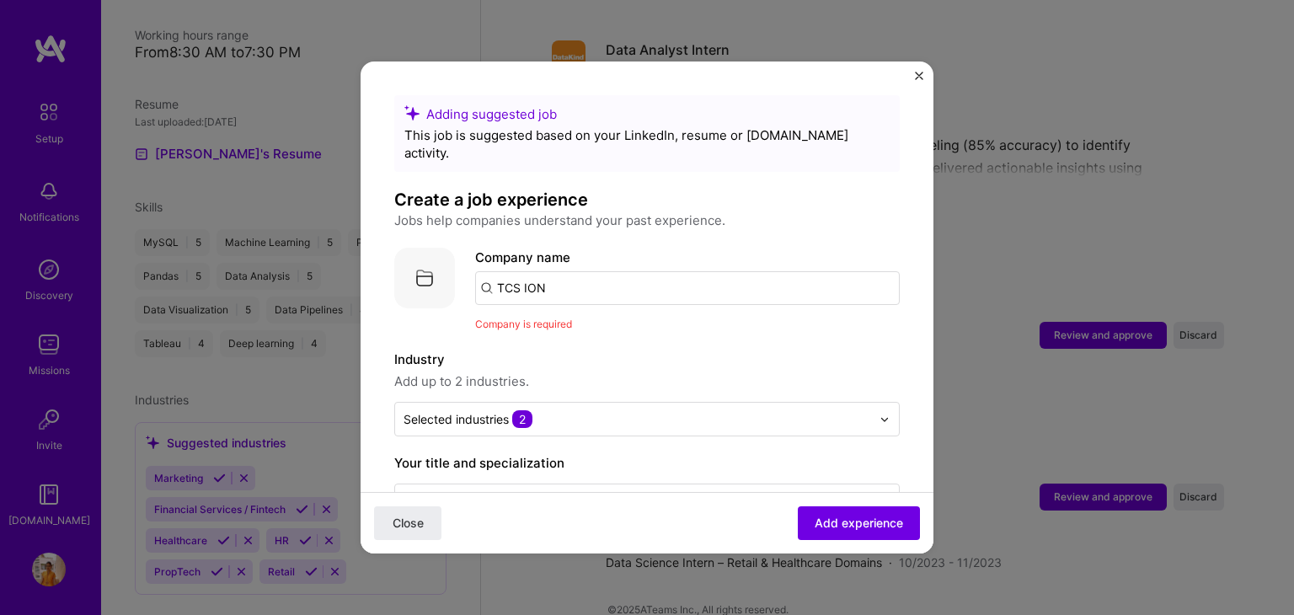
scroll to position [0, 0]
click at [554, 271] on input "TCS ION" at bounding box center [687, 288] width 425 height 34
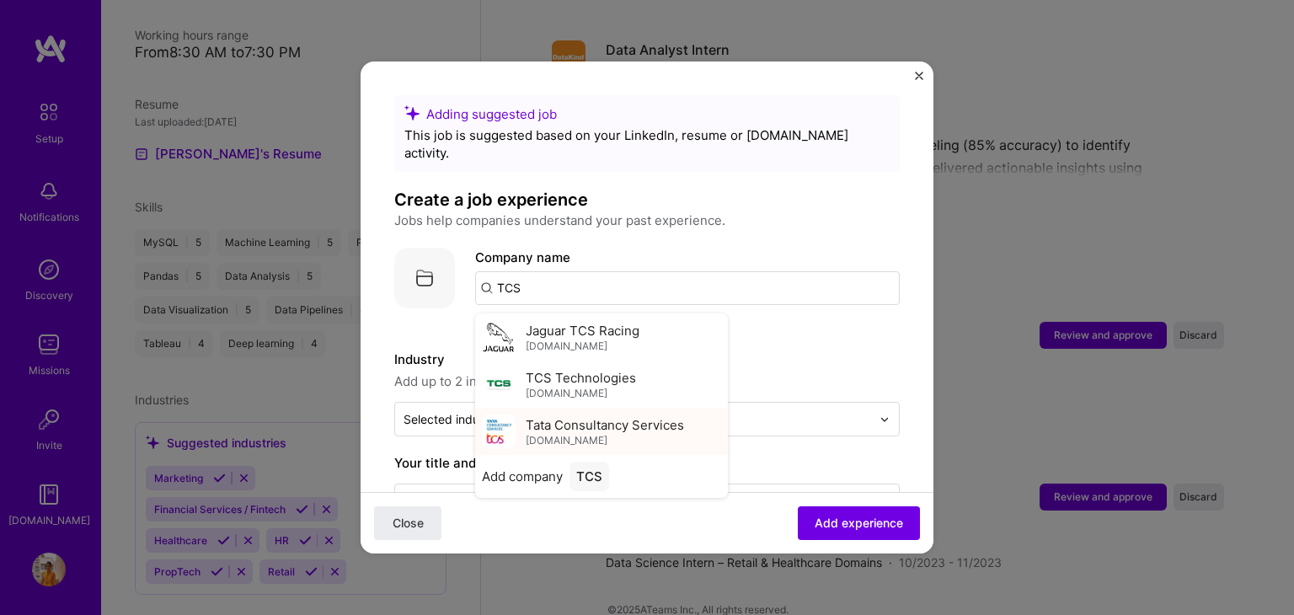
click at [560, 416] on span "Tata Consultancy Services" at bounding box center [605, 425] width 158 height 18
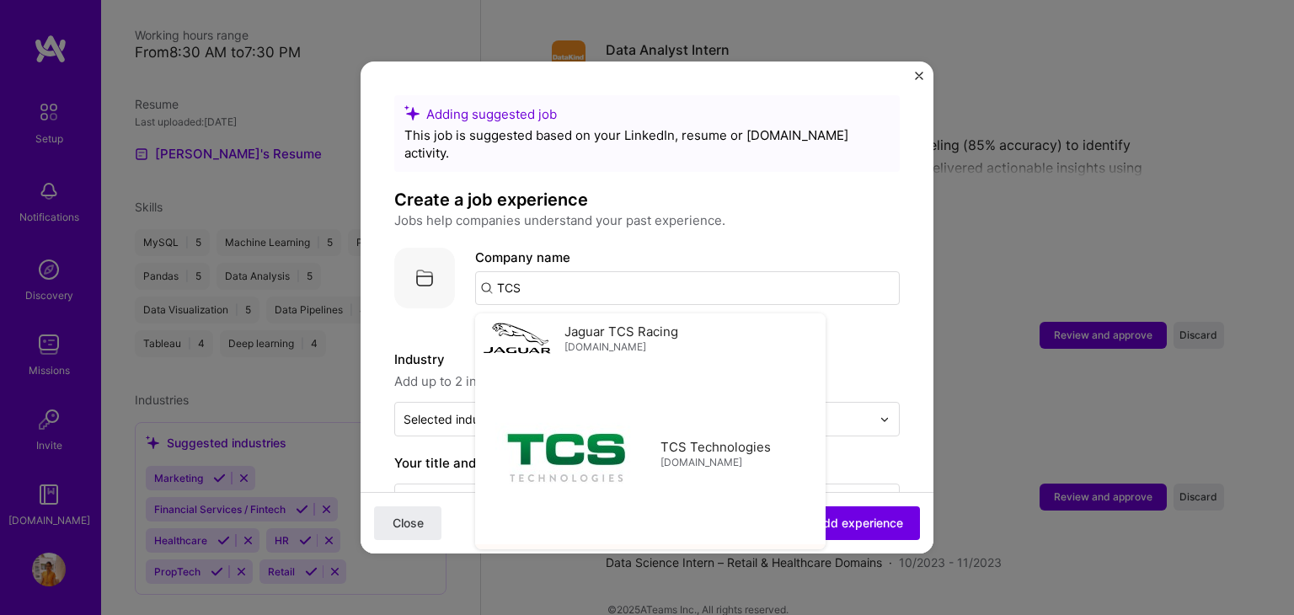
type input "Tata Consultancy Services"
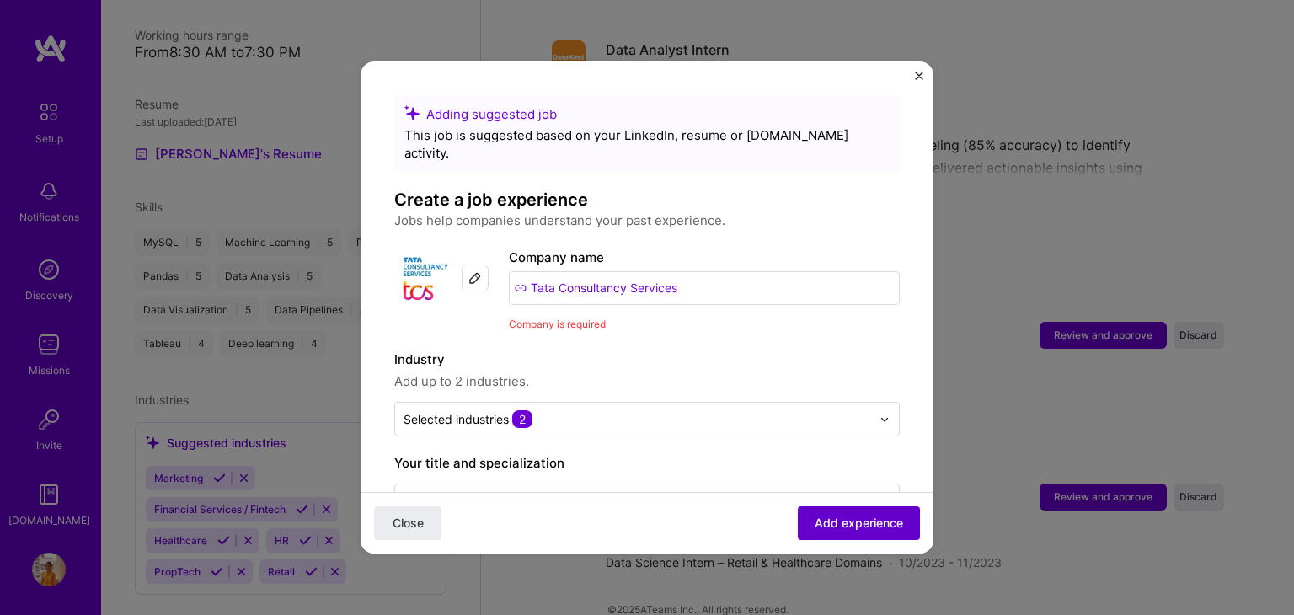
click at [849, 516] on span "Add experience" at bounding box center [859, 523] width 88 height 17
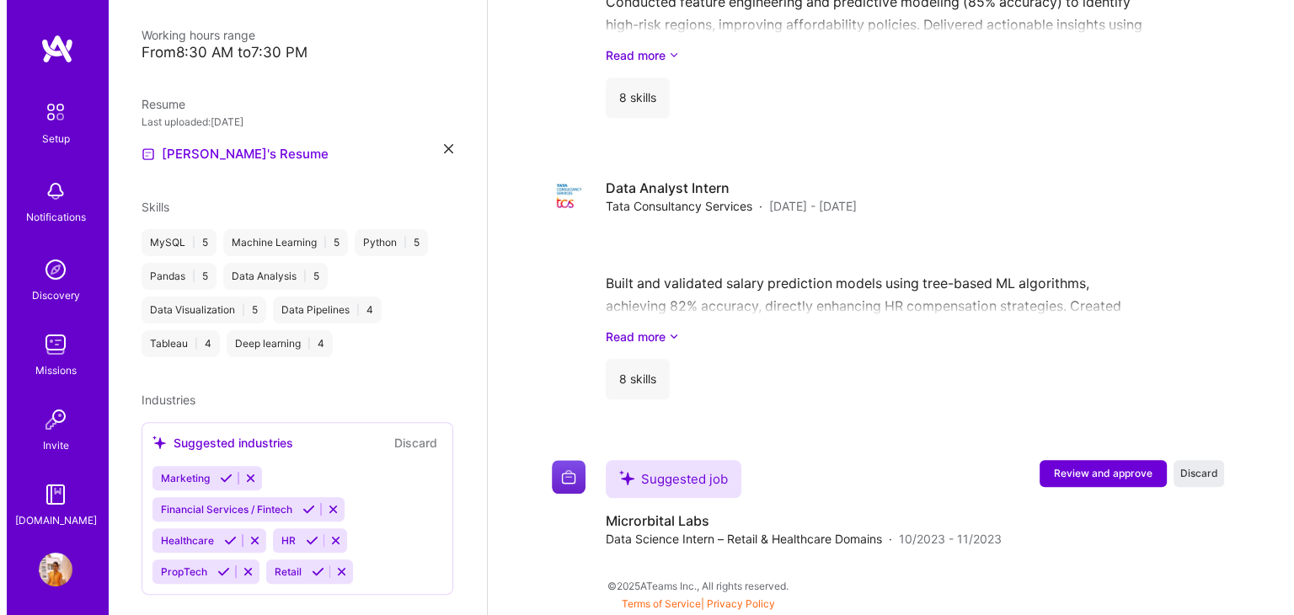
scroll to position [1004, 0]
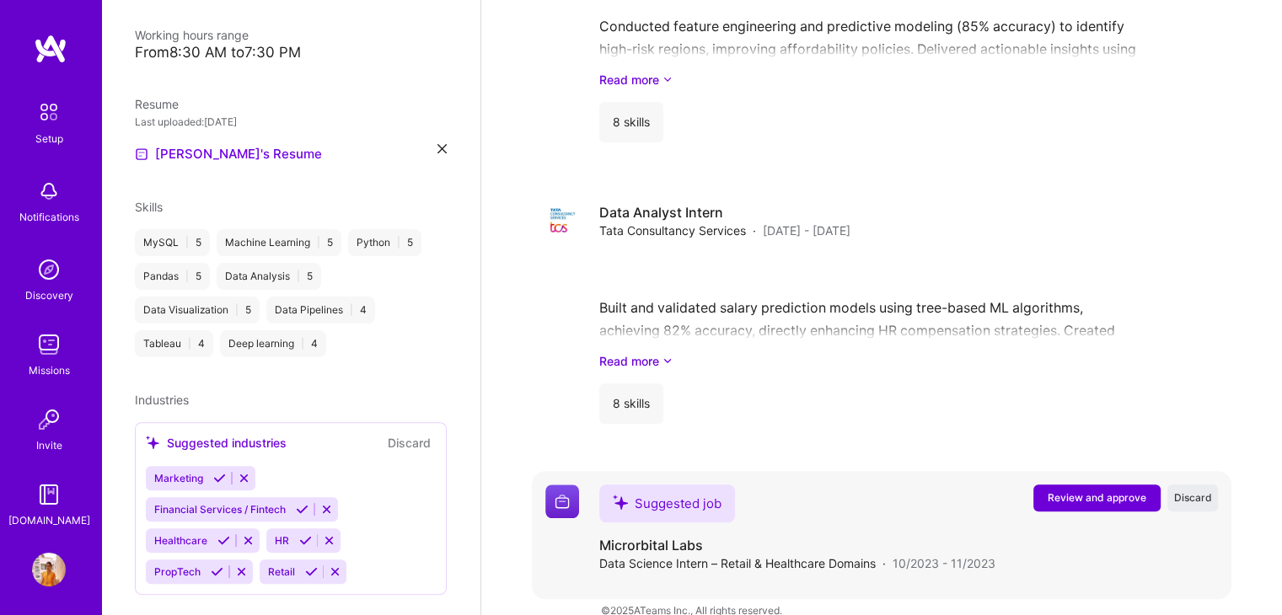
click at [1075, 490] on span "Review and approve" at bounding box center [1096, 497] width 99 height 14
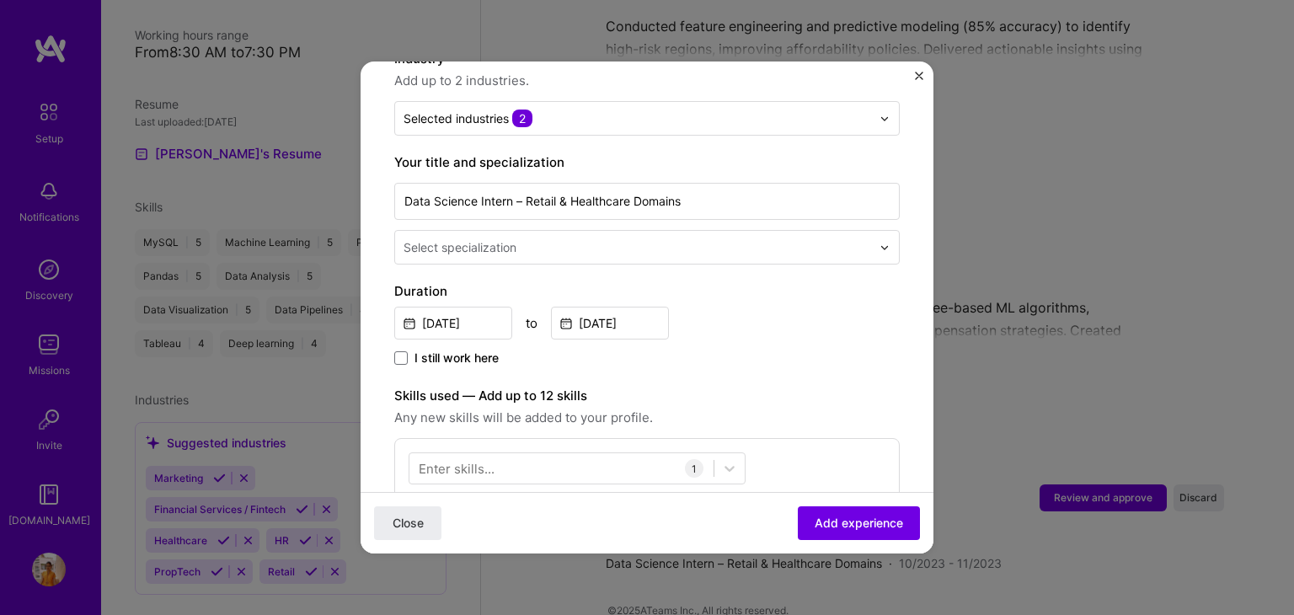
scroll to position [280, 0]
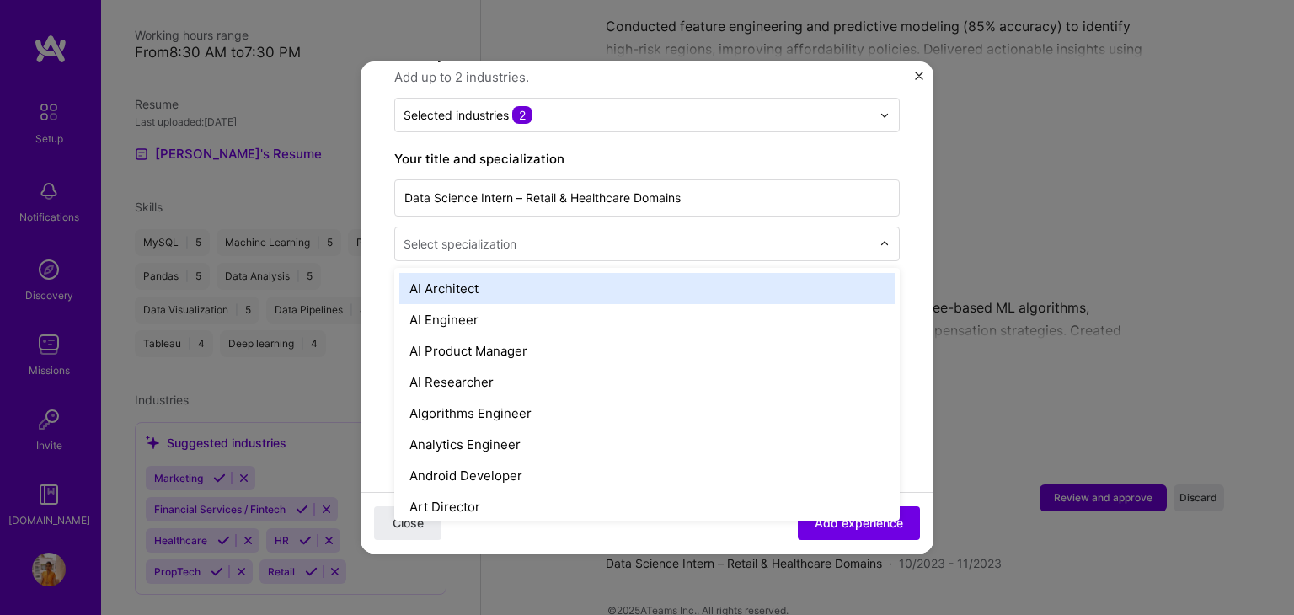
click at [489, 235] on div "Select specialization" at bounding box center [460, 244] width 113 height 18
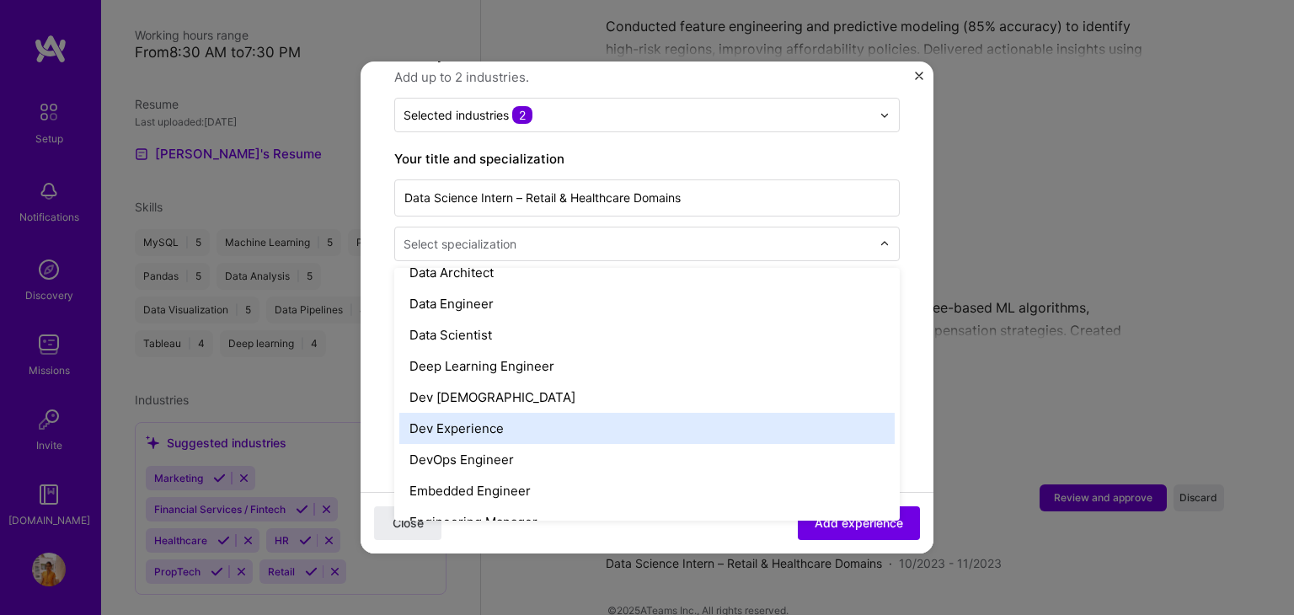
scroll to position [680, 0]
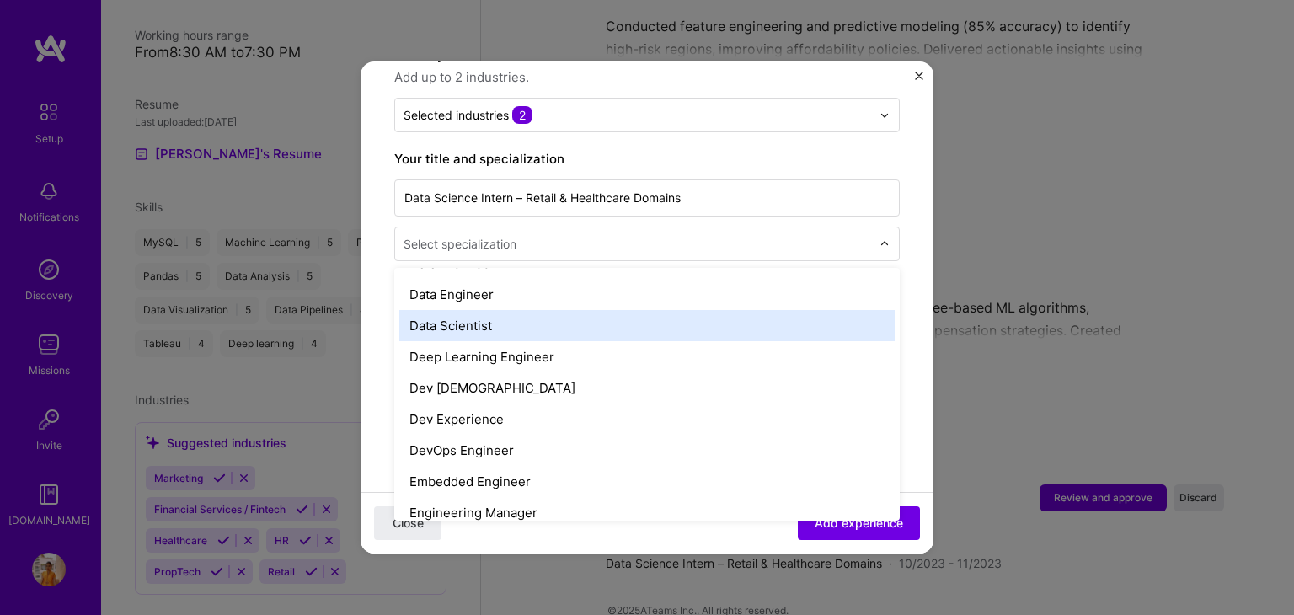
click at [467, 310] on div "Data Scientist" at bounding box center [646, 325] width 495 height 31
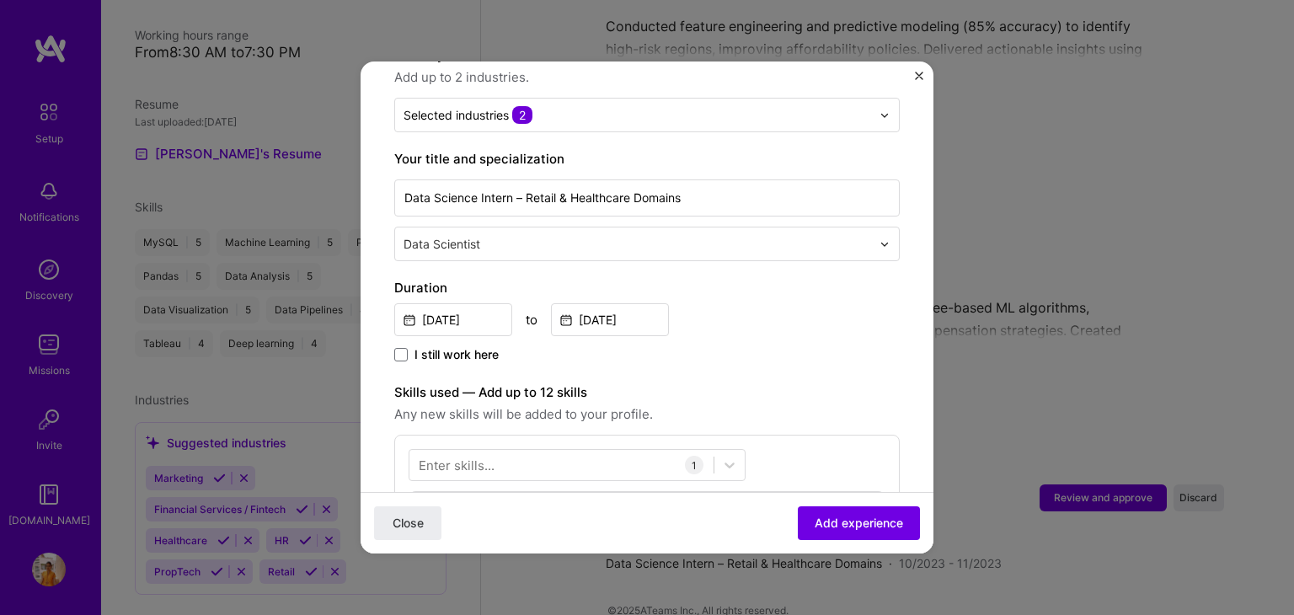
scroll to position [549, 0]
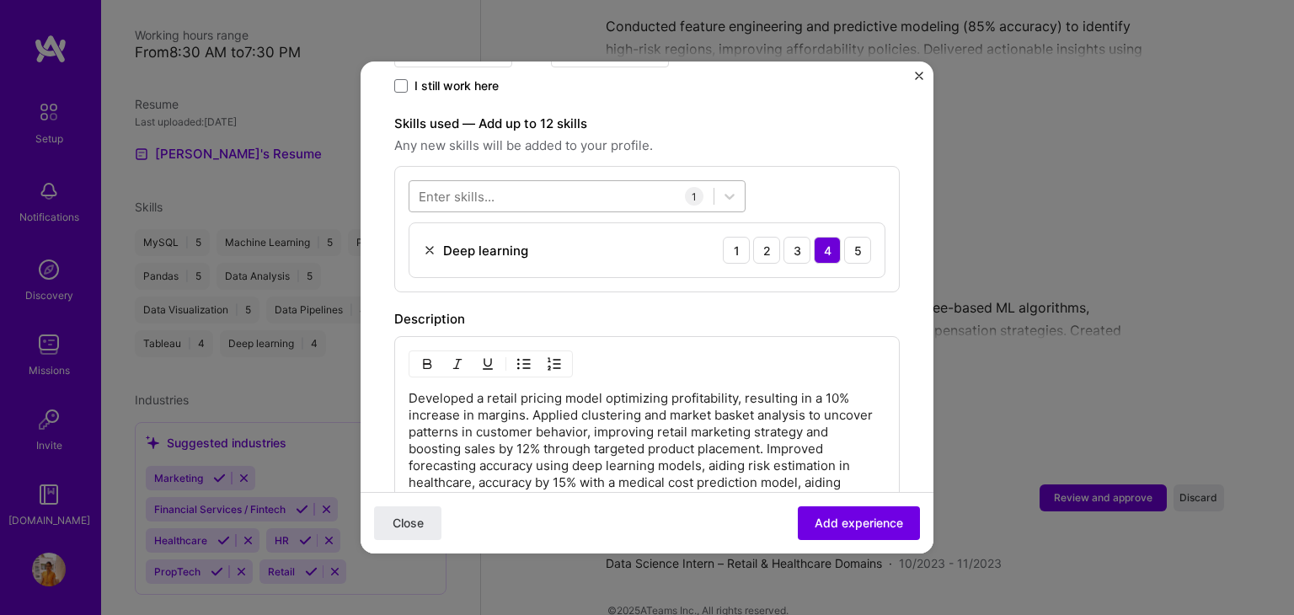
click at [533, 183] on div at bounding box center [562, 197] width 304 height 28
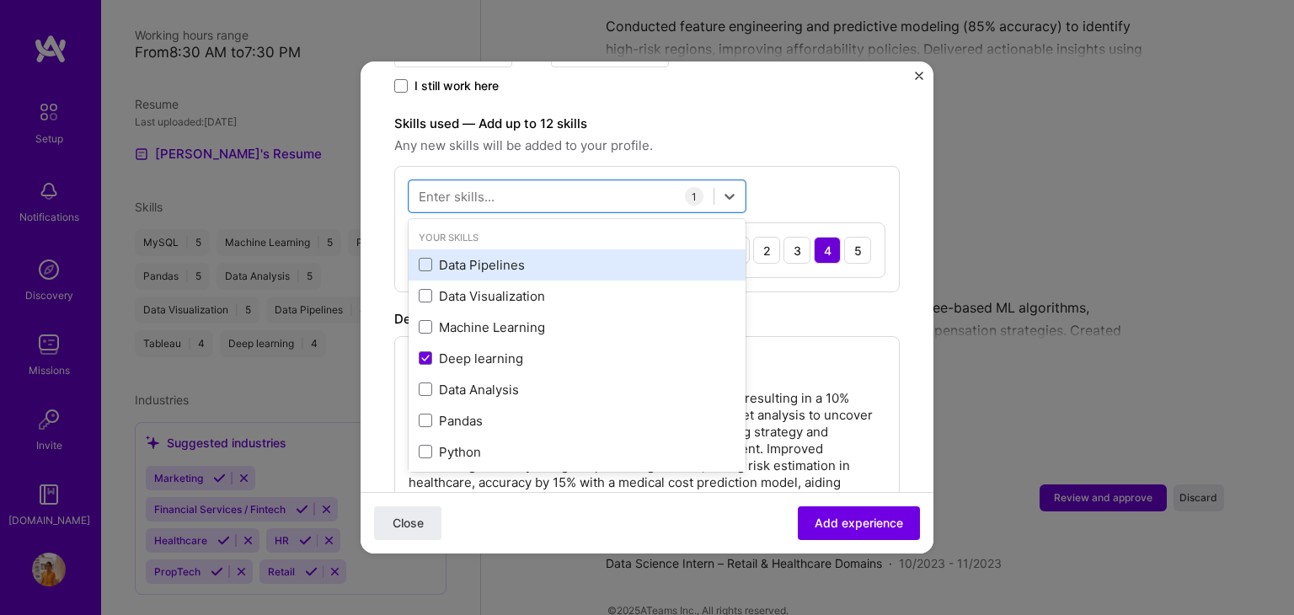
click at [485, 256] on div "Data Pipelines" at bounding box center [577, 265] width 317 height 18
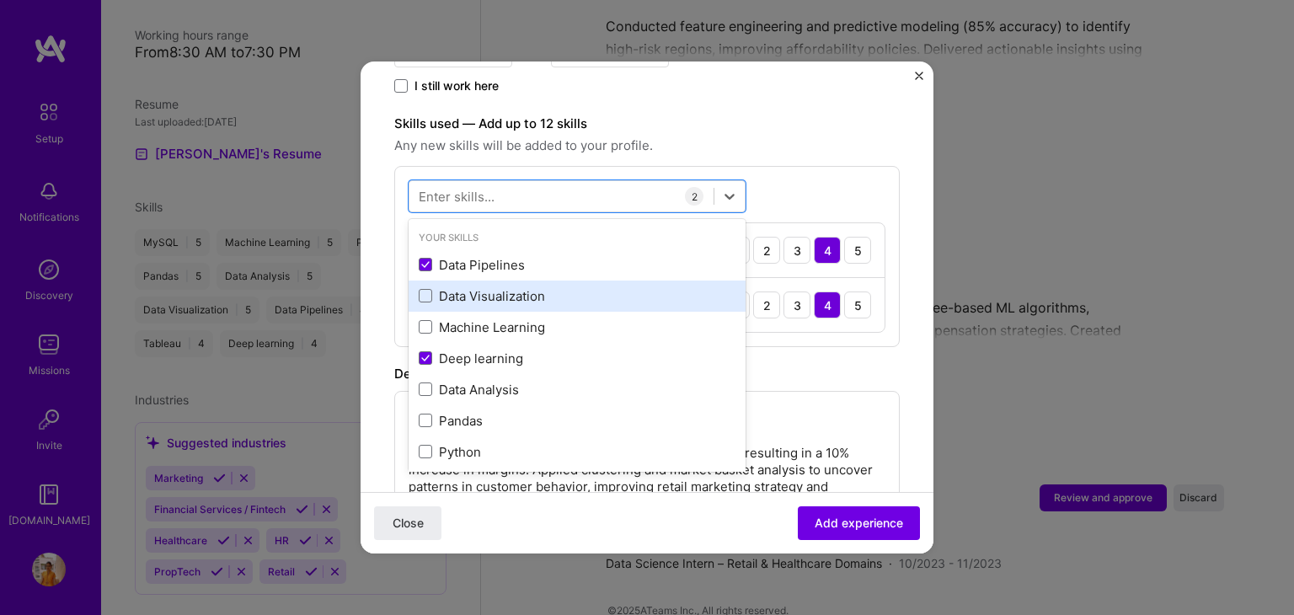
click at [486, 287] on div "Data Visualization" at bounding box center [577, 296] width 317 height 18
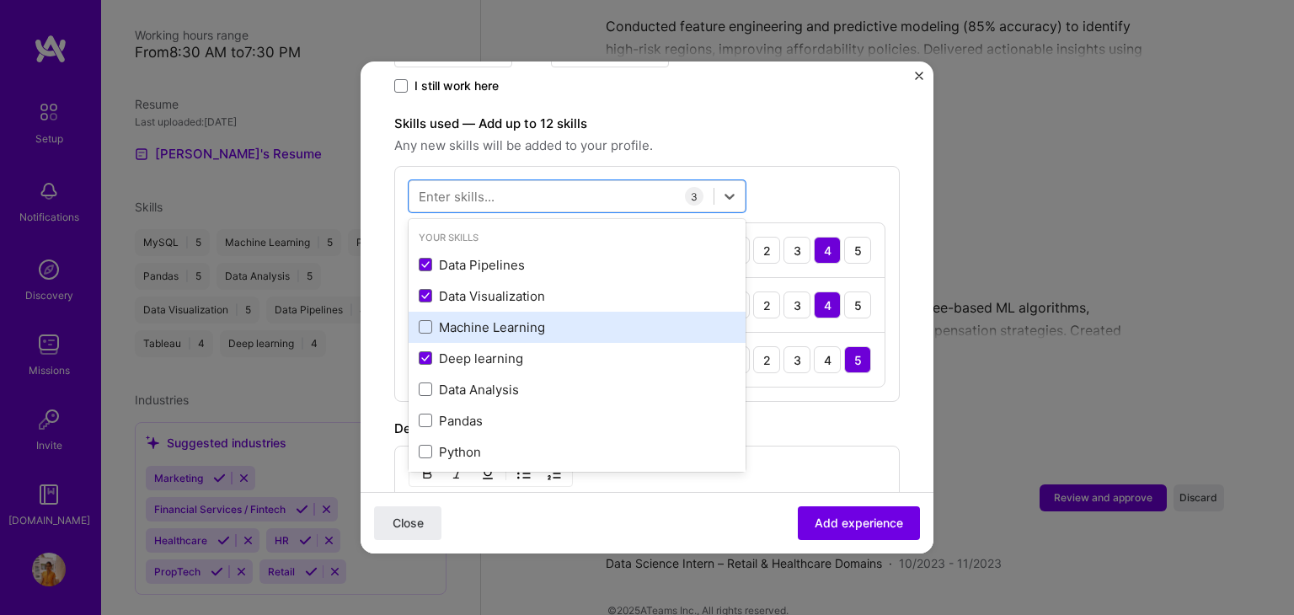
click at [484, 319] on div "Machine Learning" at bounding box center [577, 328] width 317 height 18
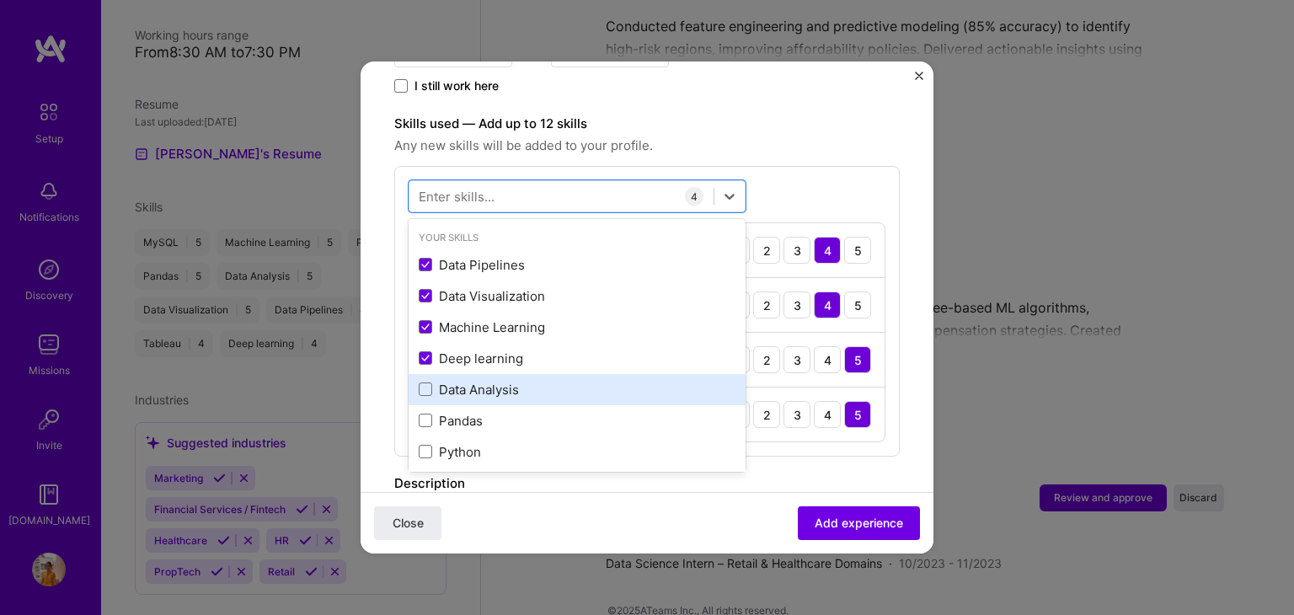
click at [480, 374] on div "Data Analysis" at bounding box center [577, 389] width 337 height 31
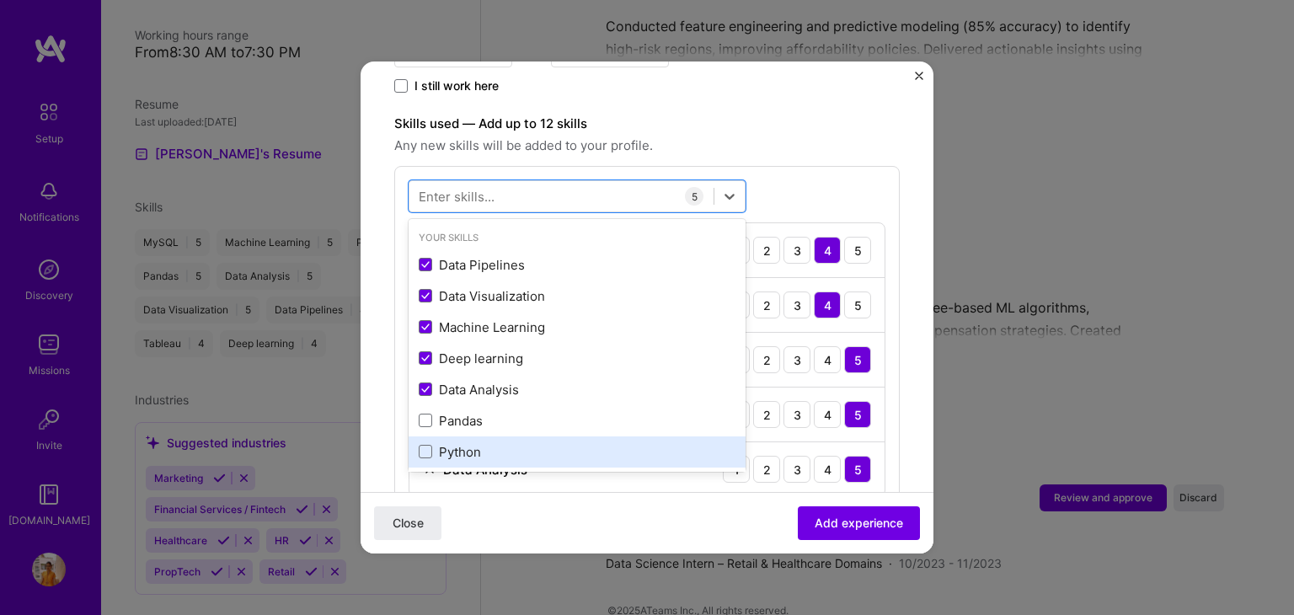
drag, startPoint x: 466, startPoint y: 392, endPoint x: 464, endPoint y: 433, distance: 41.3
click at [464, 433] on div "Data Pipelines Data Visualization Machine Learning Deep learning Data Analysis …" at bounding box center [577, 389] width 337 height 281
click at [464, 443] on div "Python" at bounding box center [577, 452] width 317 height 18
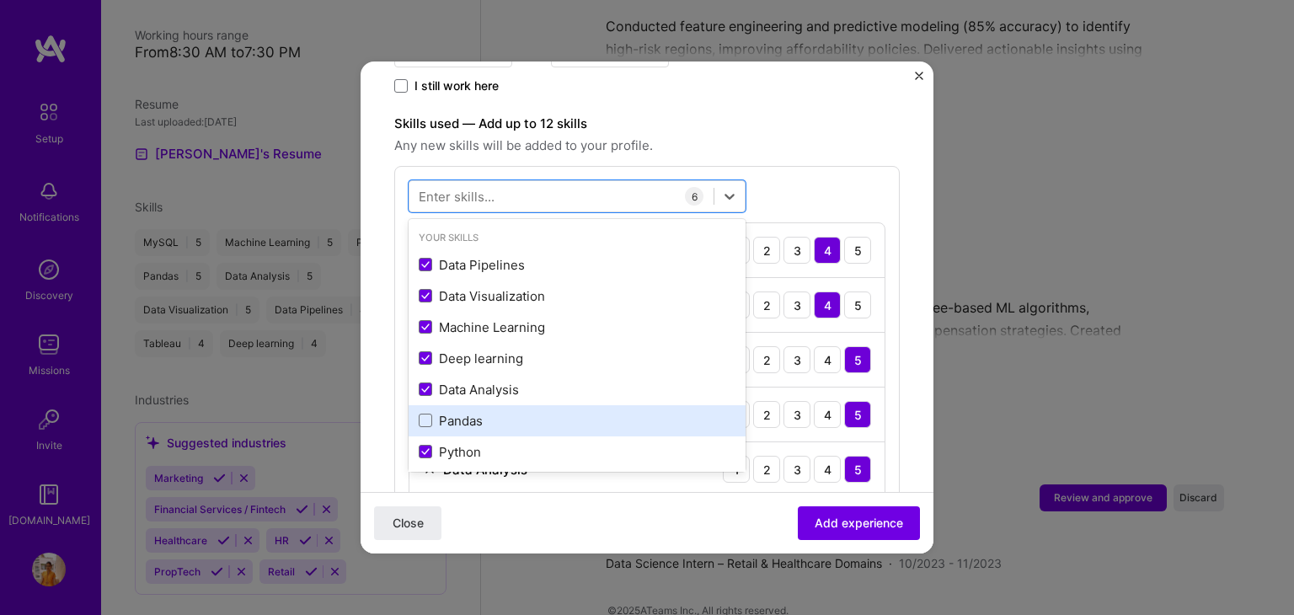
click at [463, 412] on div "Pandas" at bounding box center [577, 421] width 317 height 18
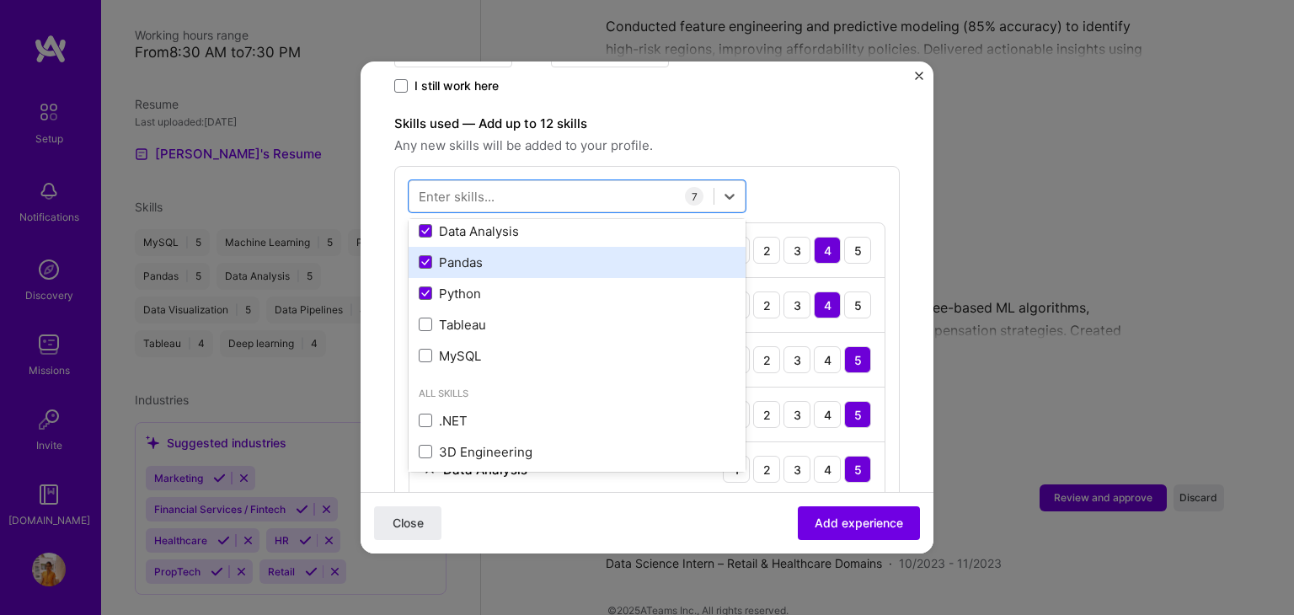
scroll to position [163, 0]
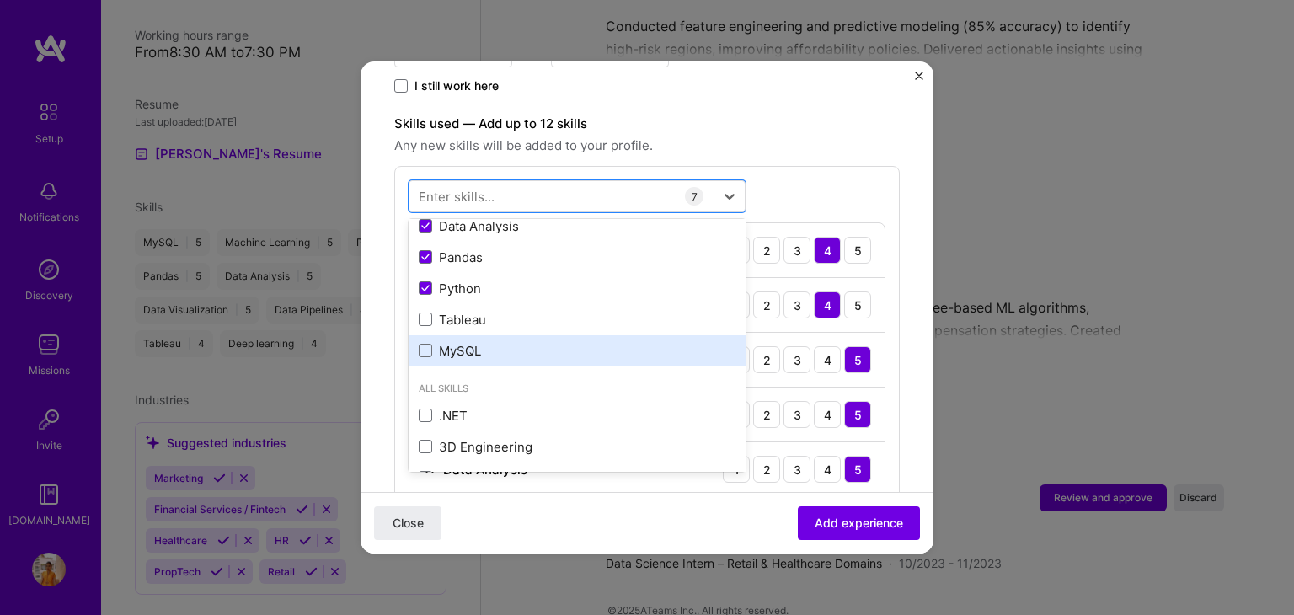
click at [464, 342] on div "MySQL" at bounding box center [577, 351] width 317 height 18
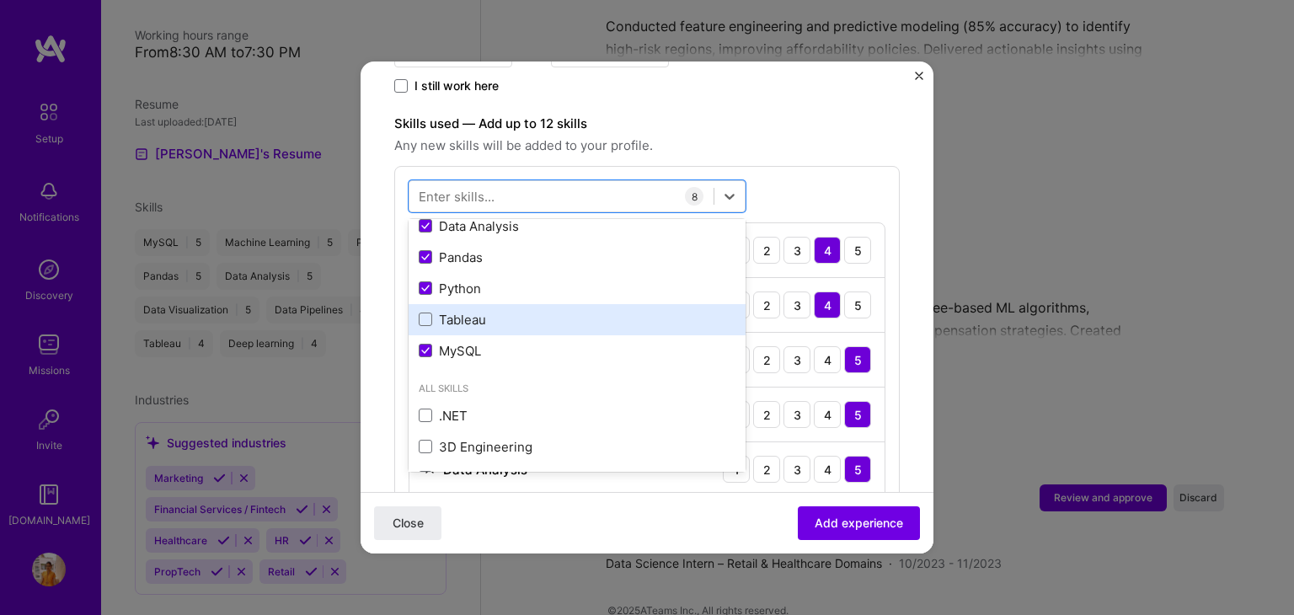
click at [457, 311] on div "Tableau" at bounding box center [577, 320] width 317 height 18
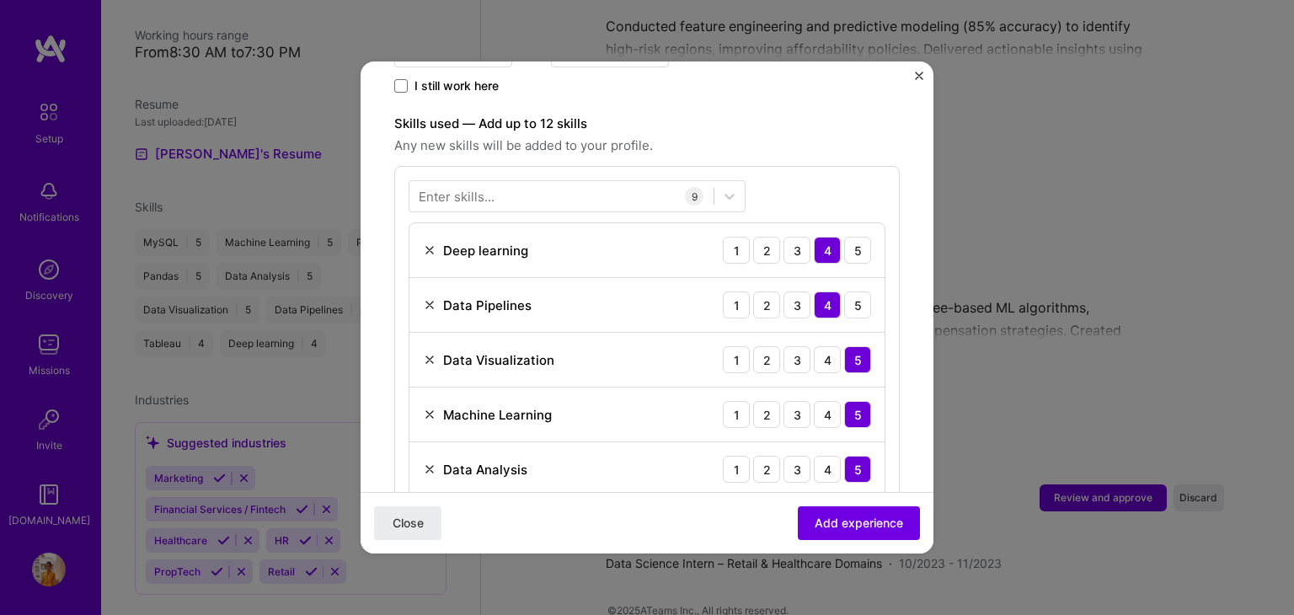
click at [784, 166] on div "Enter skills... 9 Deep learning 1 2 3 4 5 Data Pipelines 1 2 3 4 5 Data Visuali…" at bounding box center [647, 448] width 506 height 565
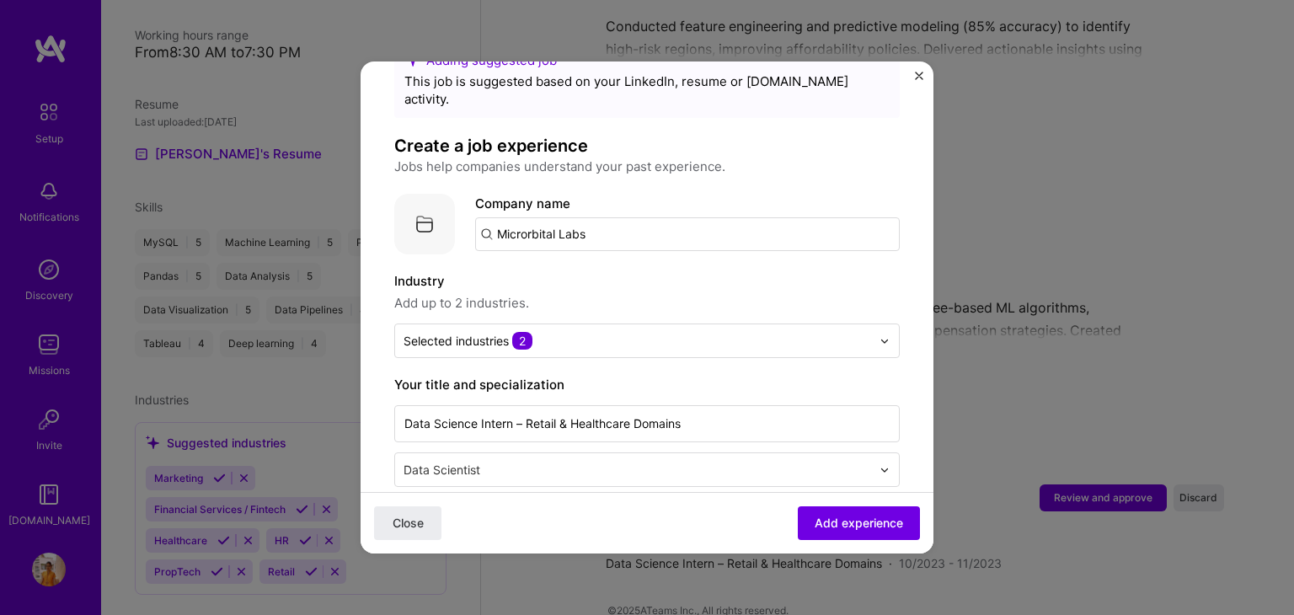
scroll to position [50, 0]
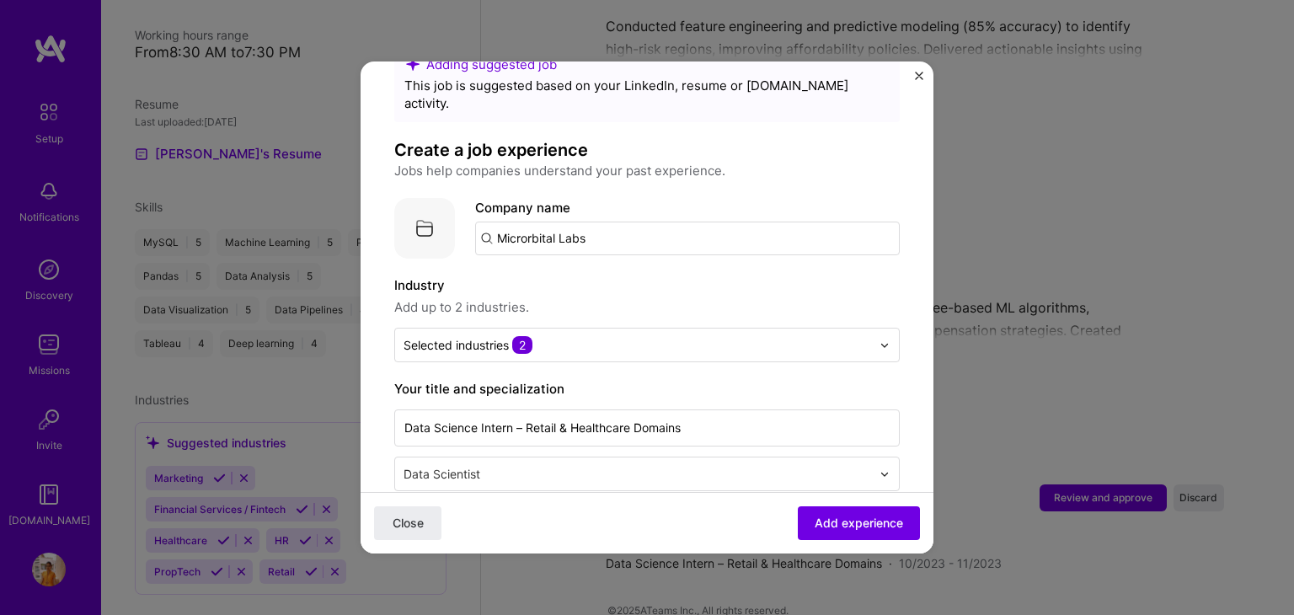
click at [617, 222] on input "Microrbital Labs" at bounding box center [687, 239] width 425 height 34
type input "Microrbital"
click at [611, 270] on div "Microrbital" at bounding box center [610, 284] width 80 height 29
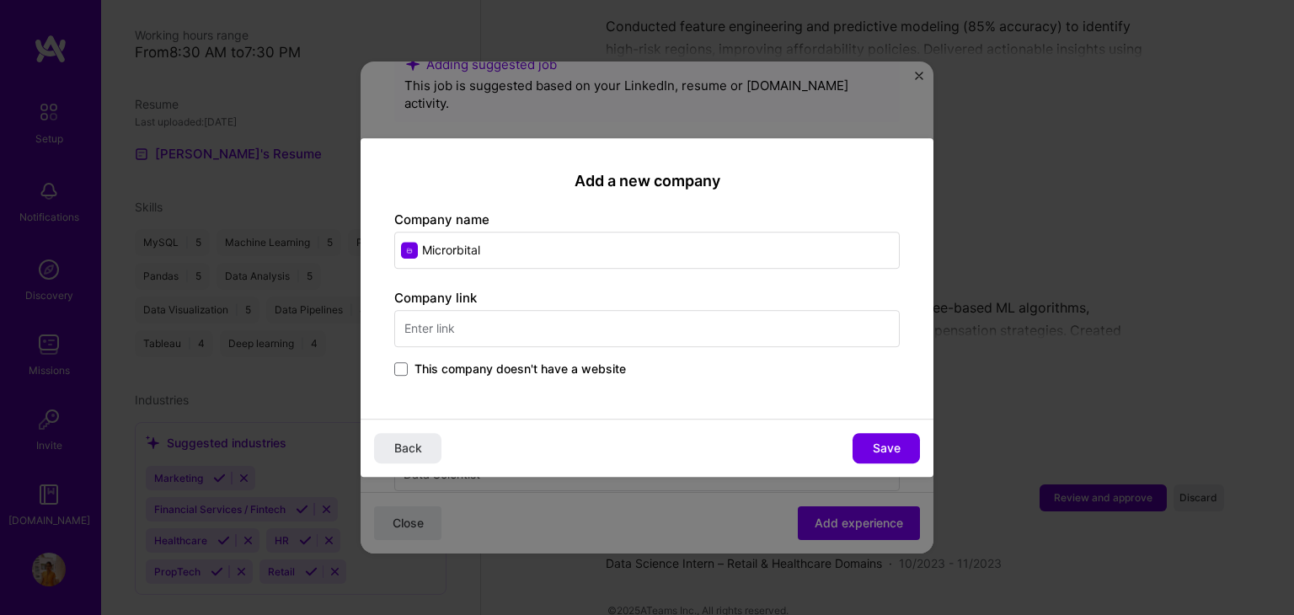
click at [445, 332] on input "text" at bounding box center [647, 328] width 506 height 37
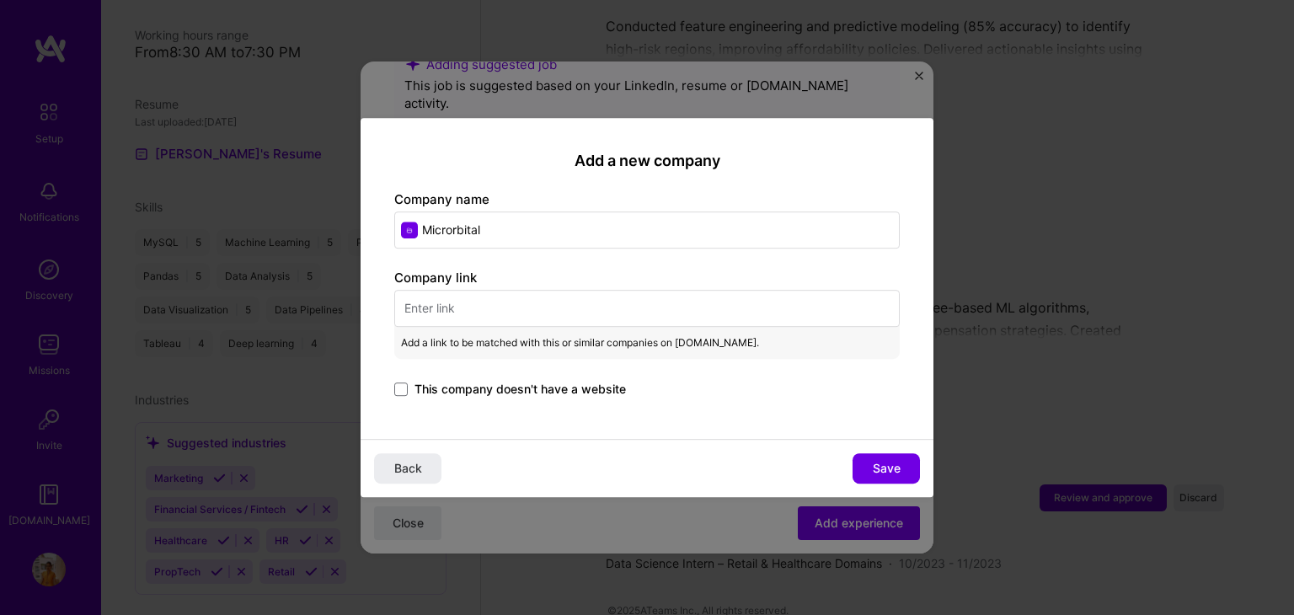
paste input "[URL][DOMAIN_NAME]"
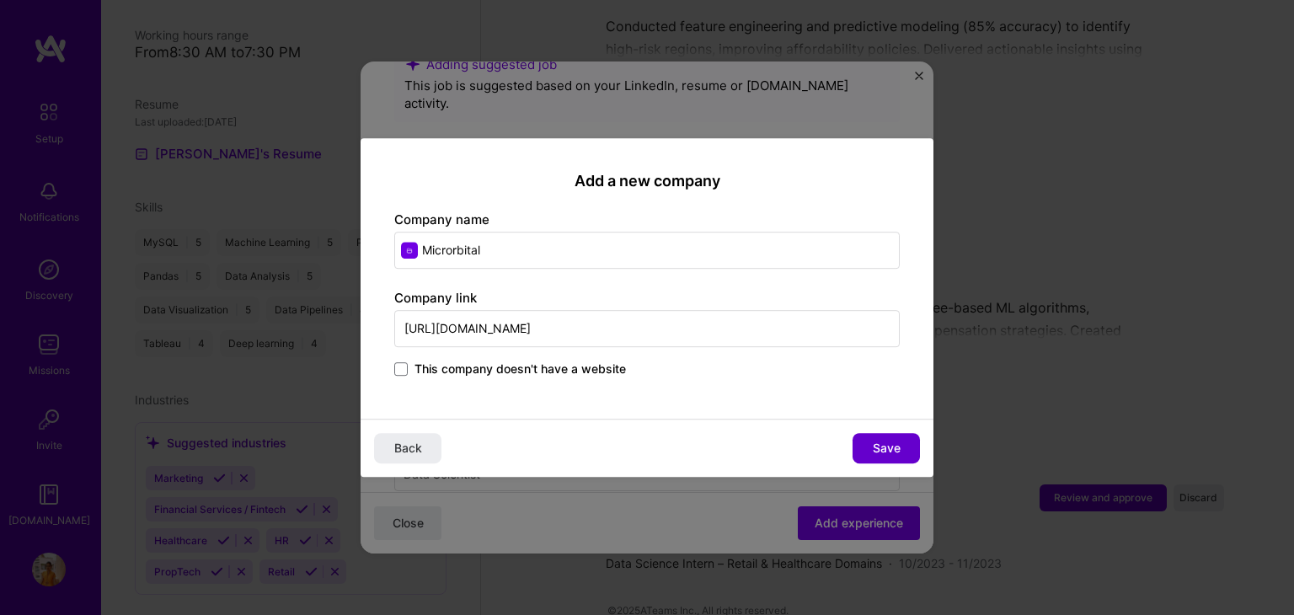
type input "[URL][DOMAIN_NAME]"
click at [897, 442] on span "Save" at bounding box center [887, 448] width 28 height 17
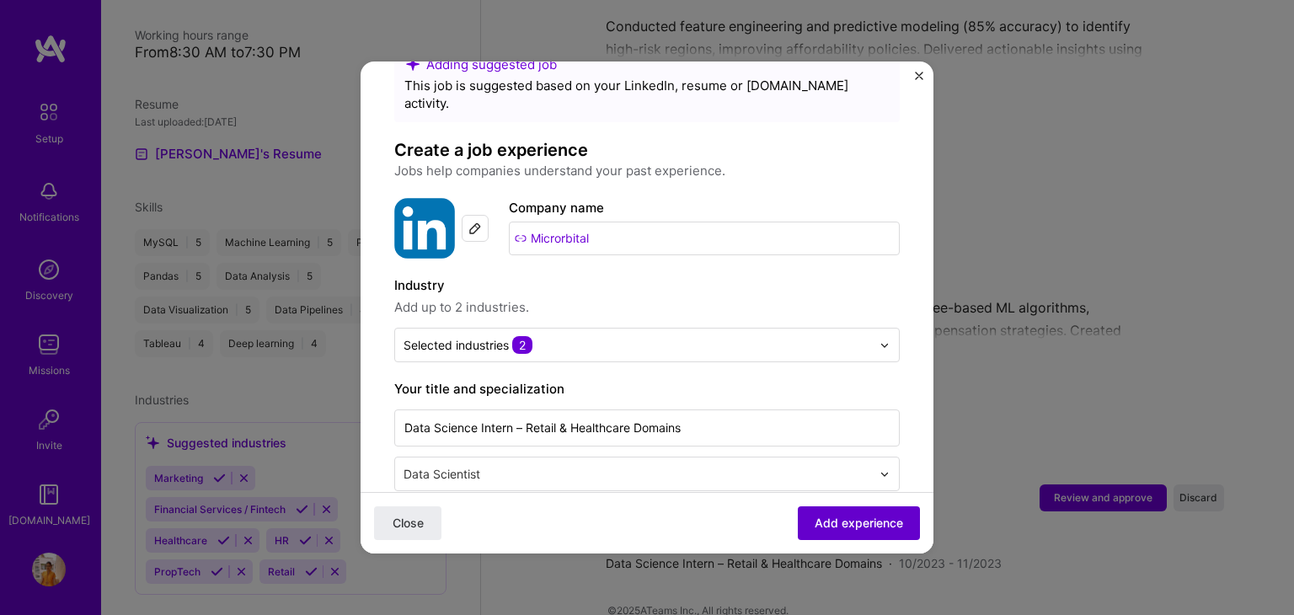
click at [841, 522] on span "Add experience" at bounding box center [859, 523] width 88 height 17
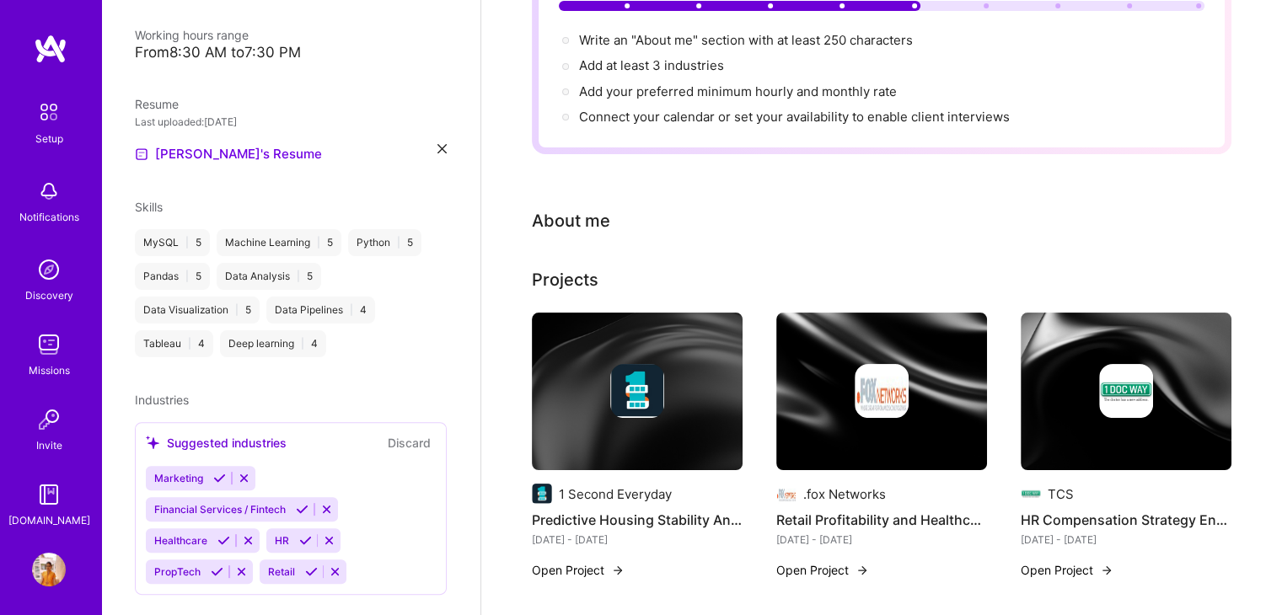
scroll to position [0, 0]
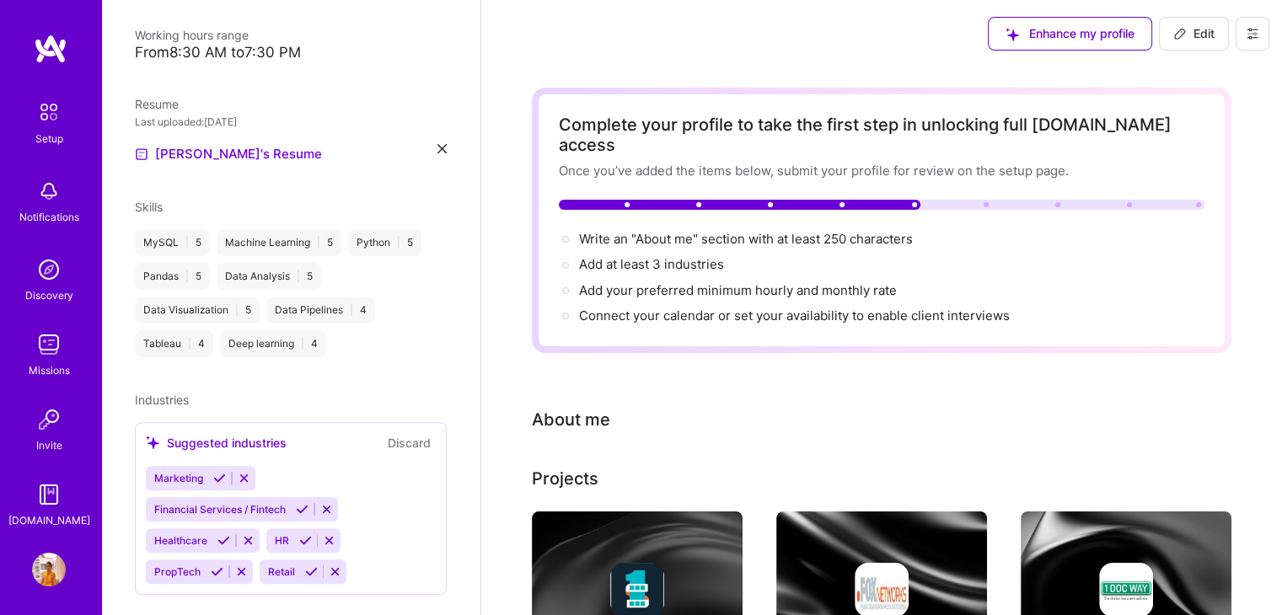
click at [580, 407] on div "About me" at bounding box center [571, 419] width 78 height 25
click at [651, 231] on span "Write an "About me" section with at least 250 characters →" at bounding box center [755, 239] width 352 height 16
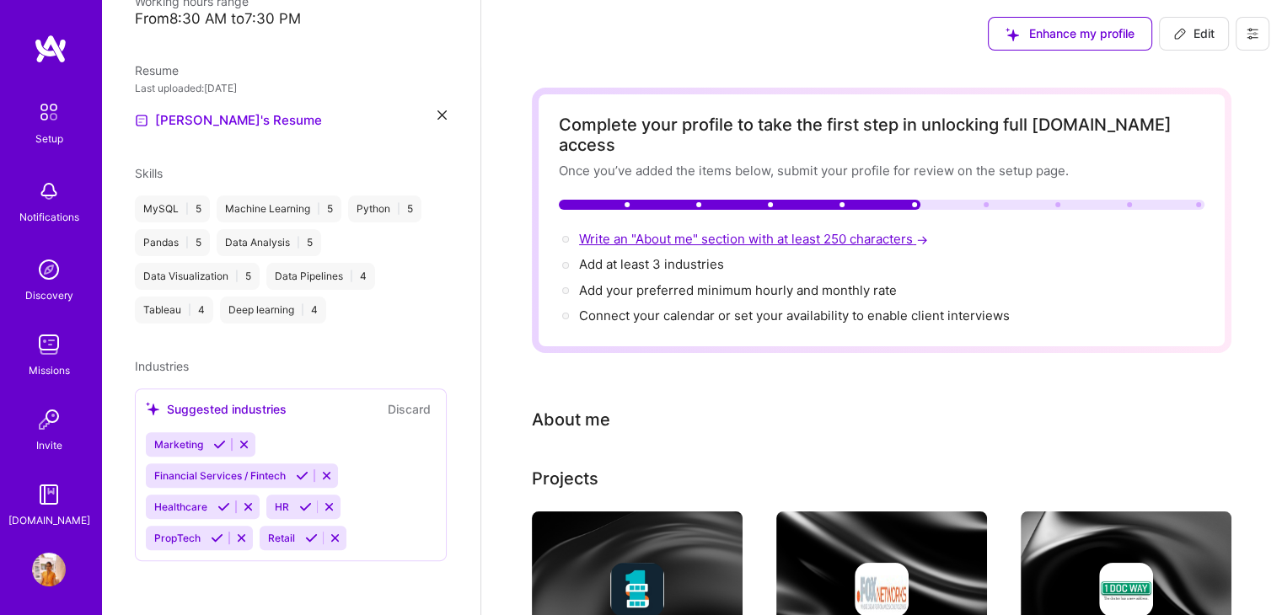
select select "US"
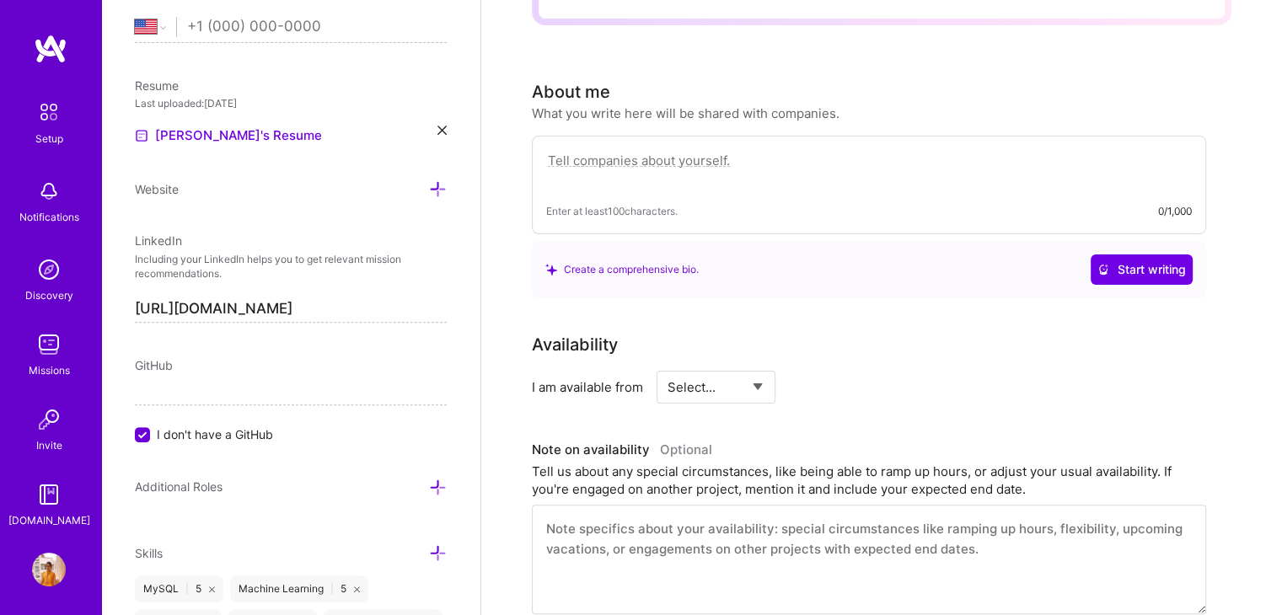
scroll to position [312, 0]
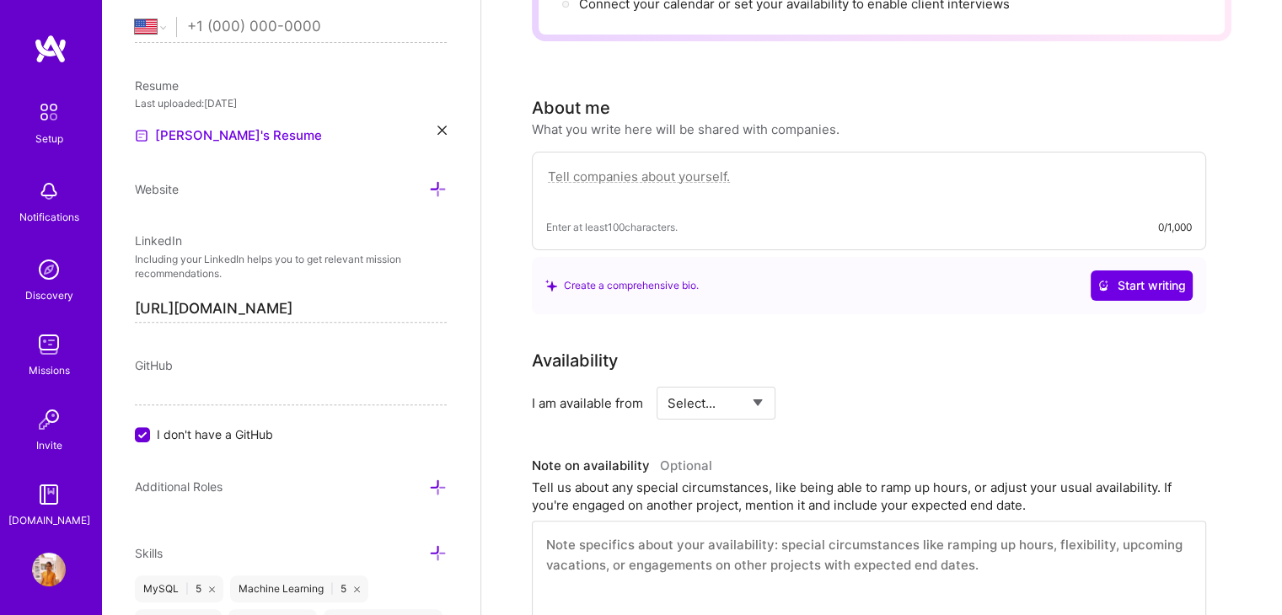
click at [626, 166] on textarea at bounding box center [868, 185] width 645 height 39
paste textarea "As a passionate data enthusiast, I embarked on a journey to unlock the power of…"
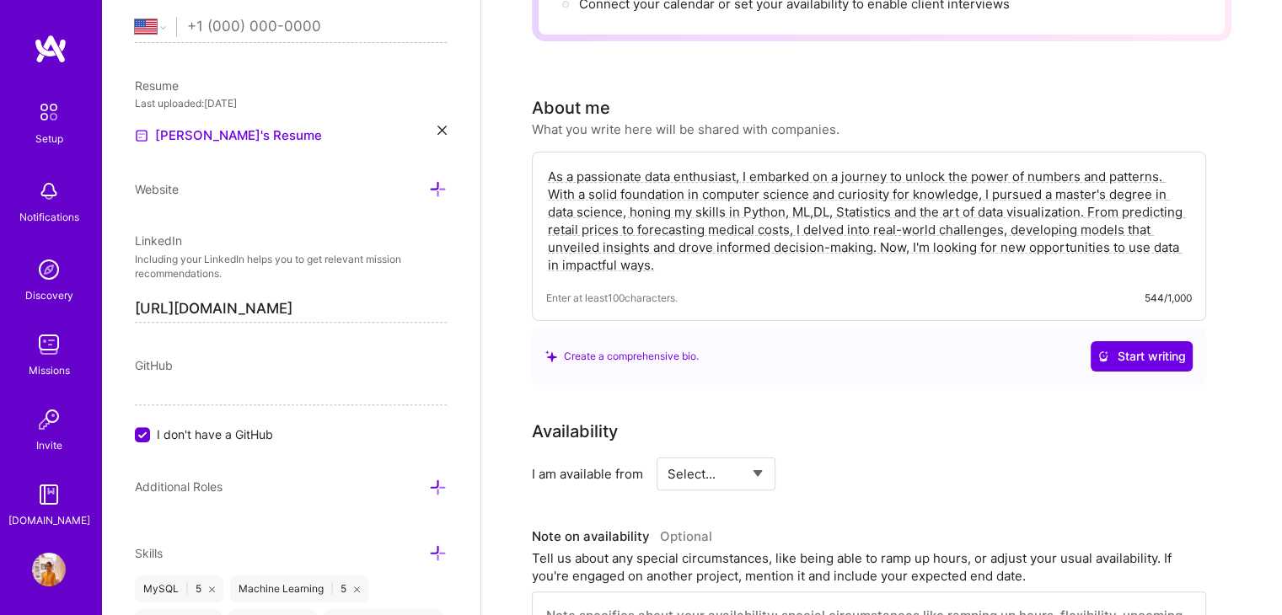
click at [915, 349] on div "Create a comprehensive bio. Start writing" at bounding box center [869, 356] width 674 height 57
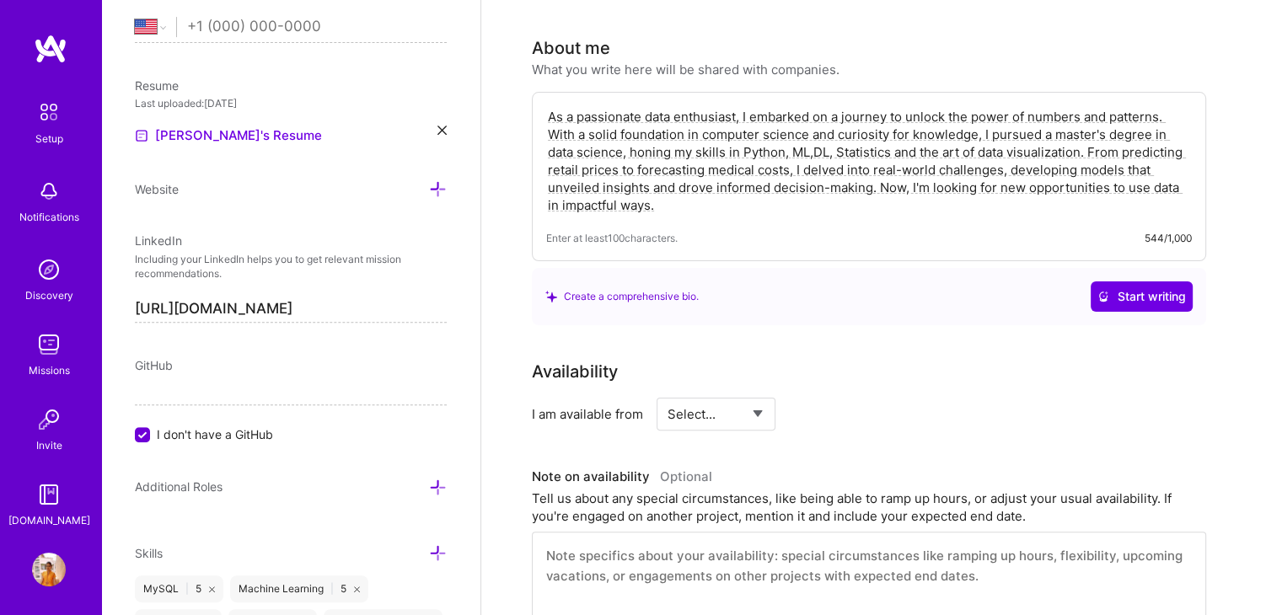
scroll to position [377, 0]
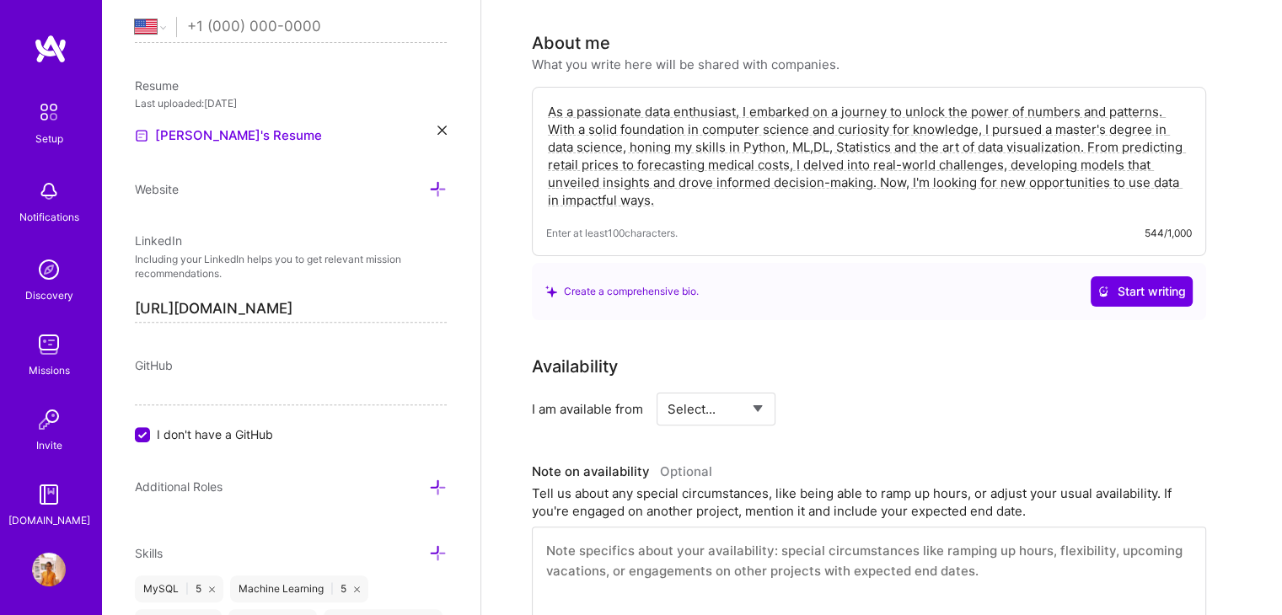
click at [703, 171] on textarea "As a passionate data enthusiast, I embarked on a journey to unlock the power of…" at bounding box center [868, 156] width 645 height 110
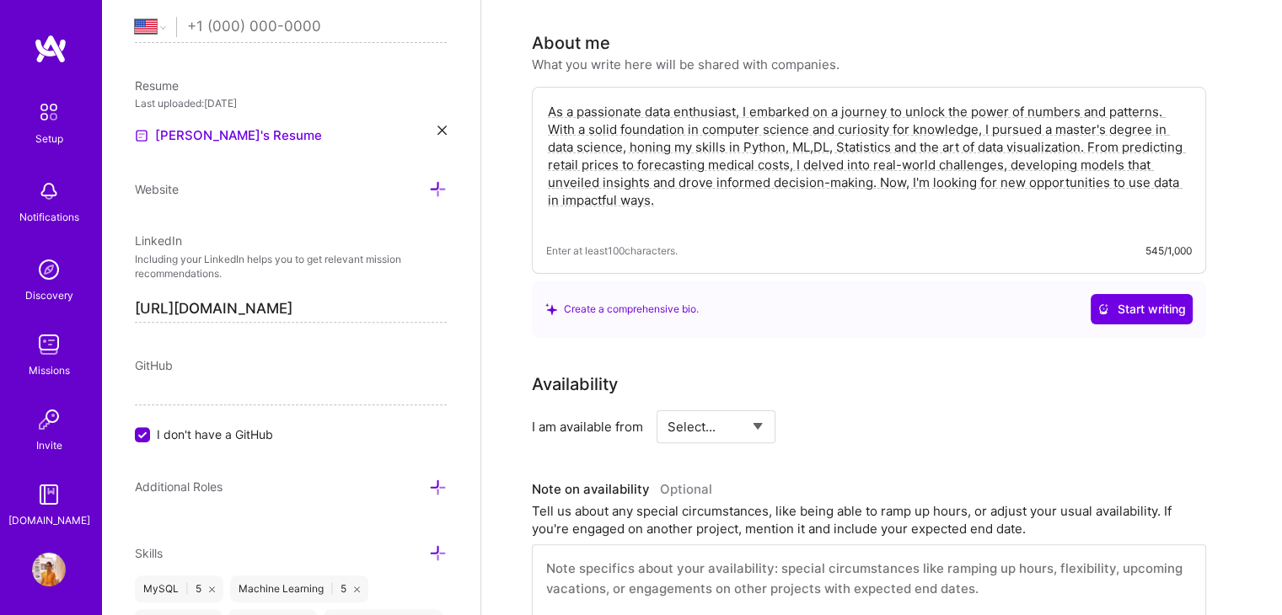
type textarea "As a passionate data enthusiast, I embarked on a journey to unlock the power of…"
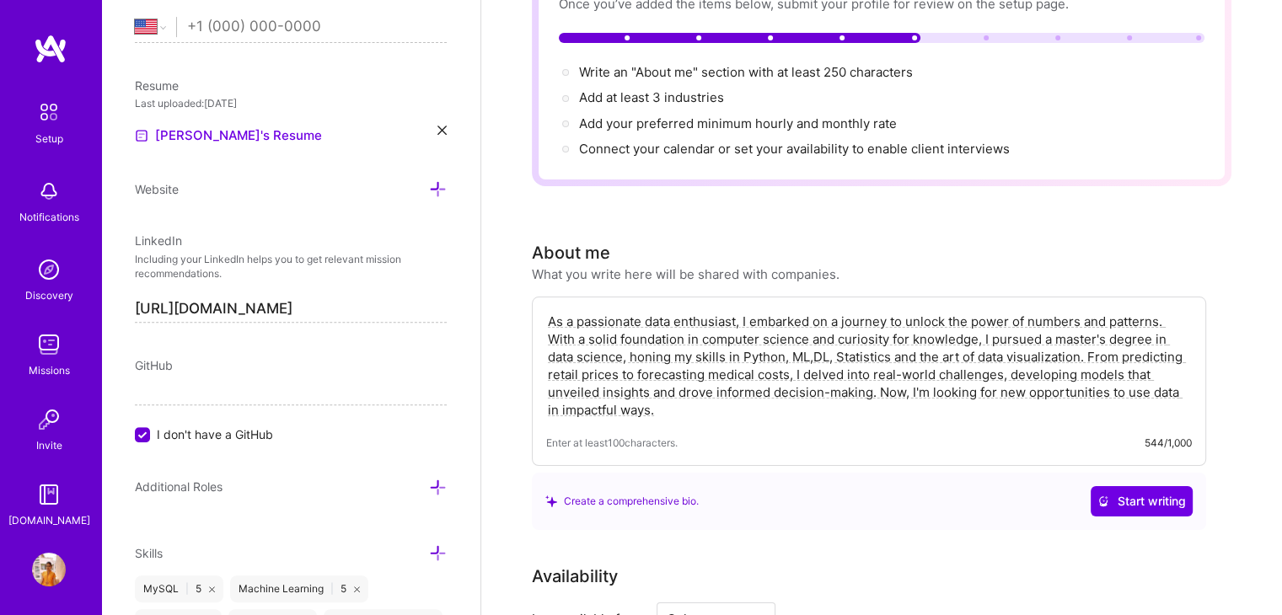
scroll to position [172, 0]
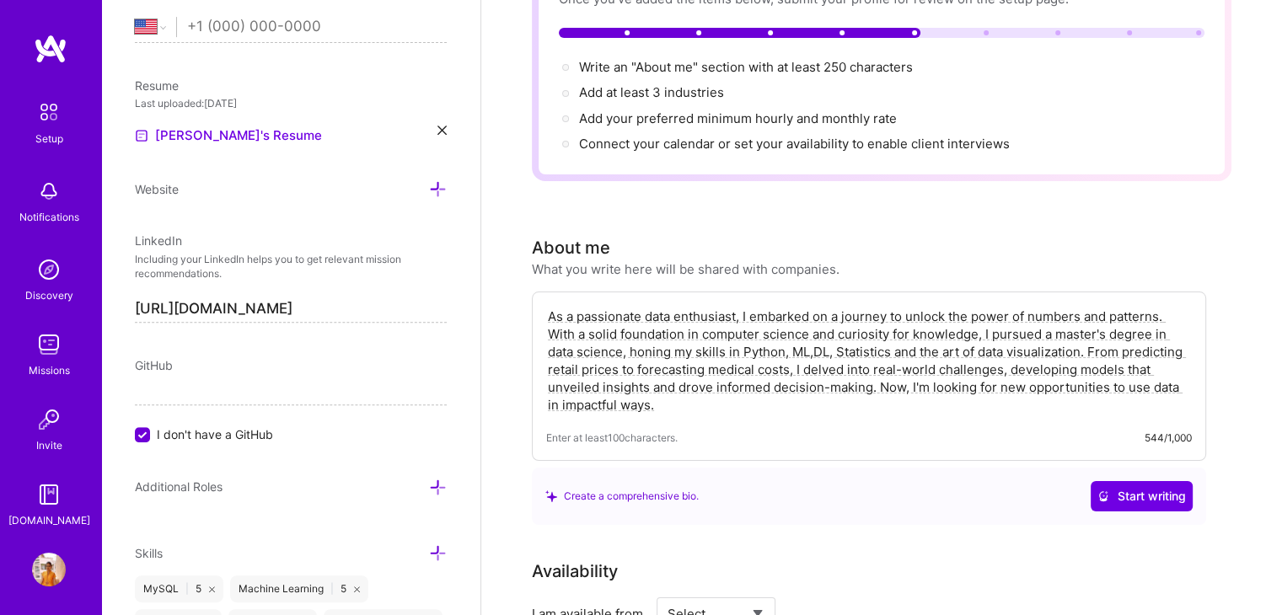
drag, startPoint x: 812, startPoint y: 340, endPoint x: 752, endPoint y: 132, distance: 216.0
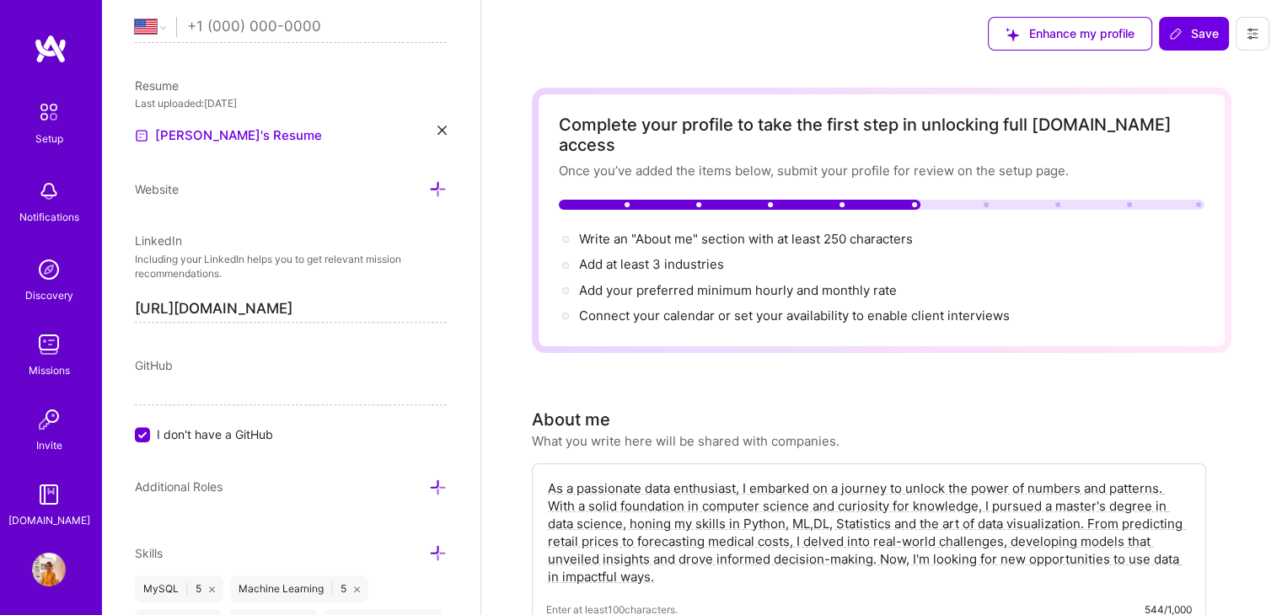
scroll to position [2, 0]
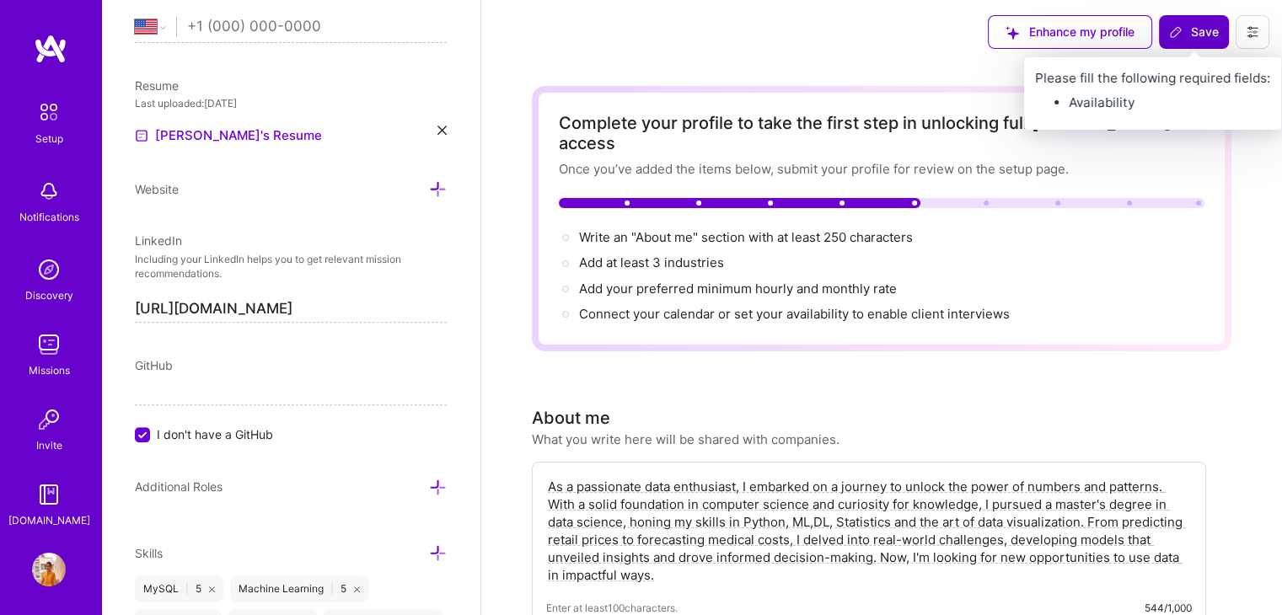
click at [1198, 31] on span "Save" at bounding box center [1194, 32] width 50 height 17
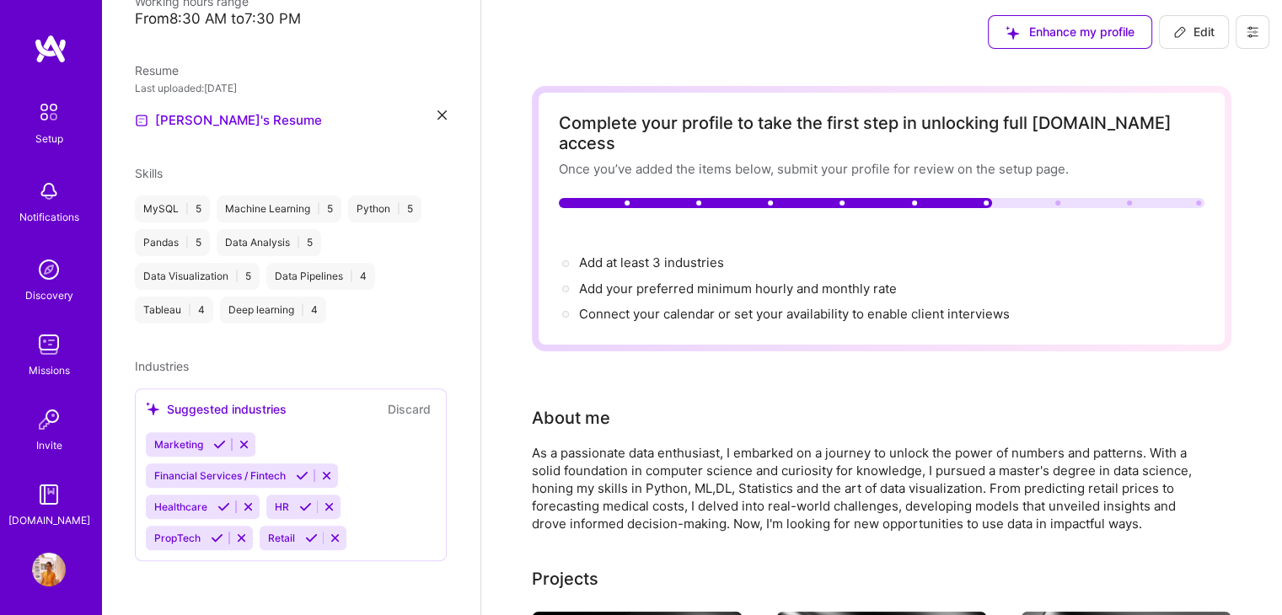
scroll to position [388, 0]
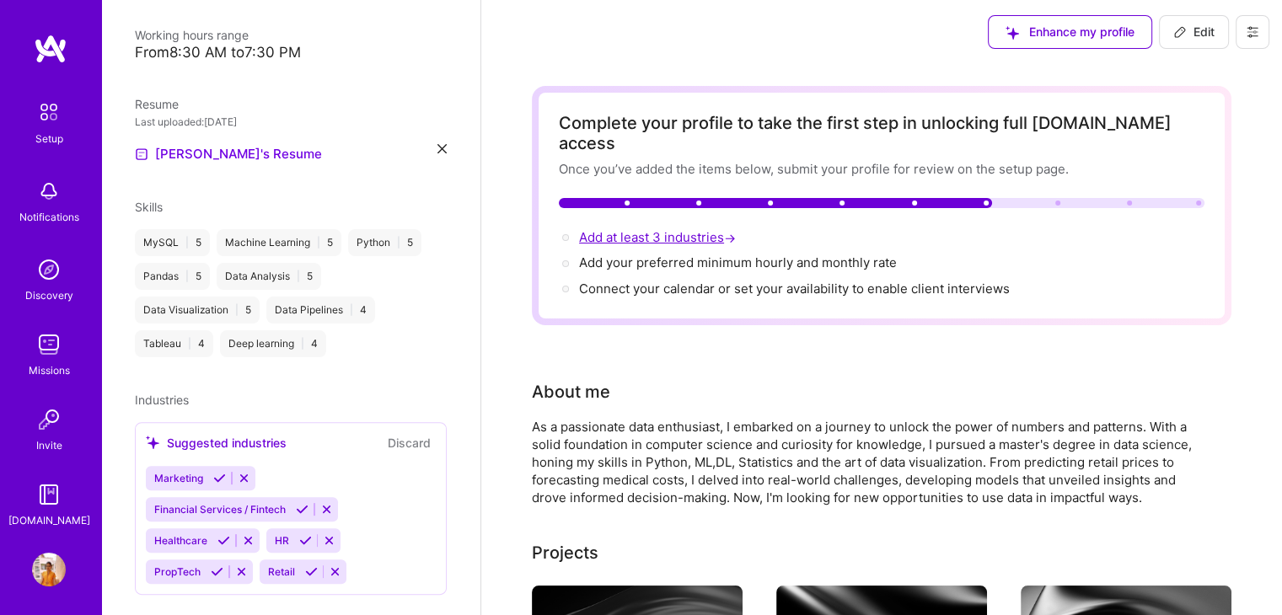
click at [660, 229] on span "Add at least 3 industries →" at bounding box center [659, 237] width 160 height 16
select select "US"
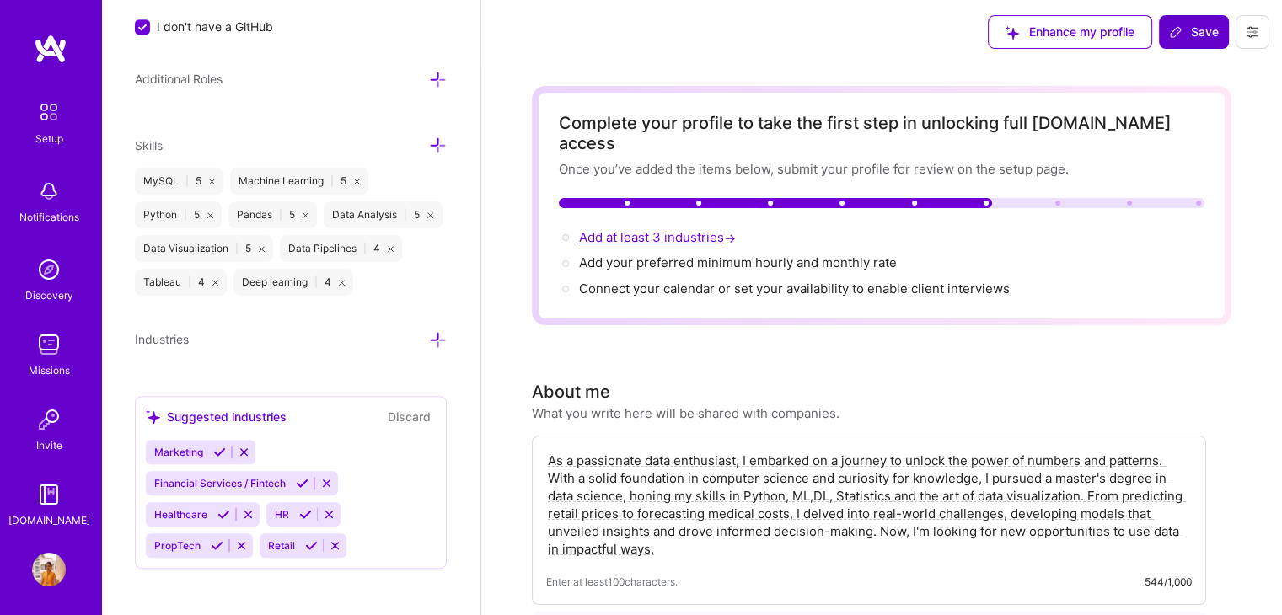
scroll to position [1122, 0]
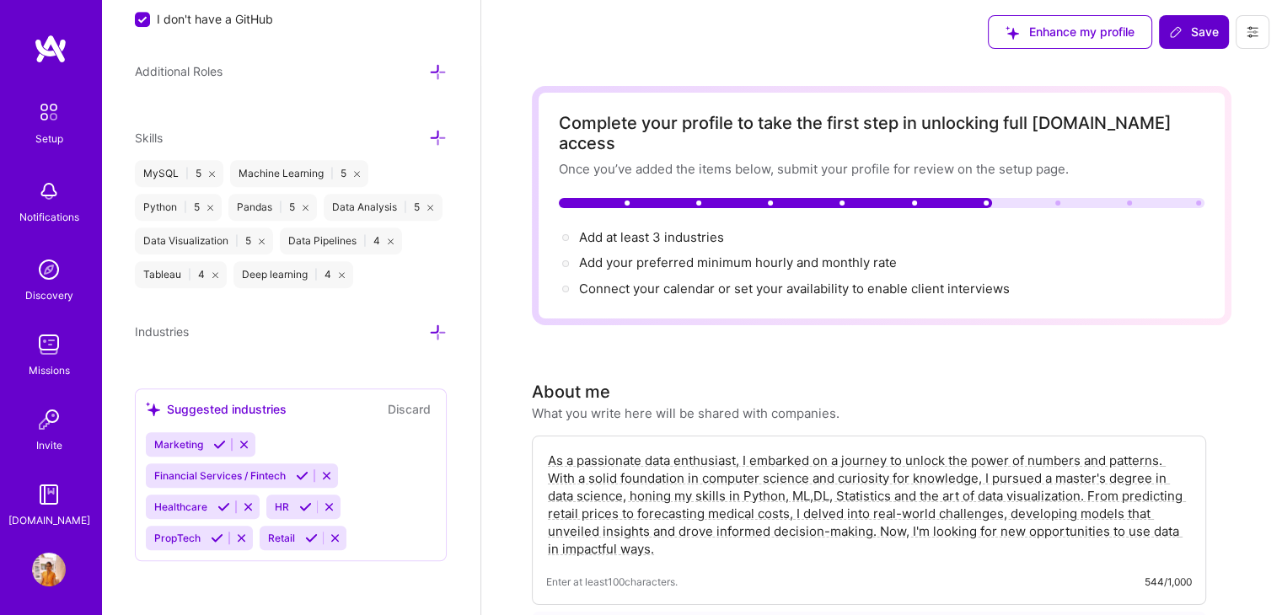
click at [325, 506] on icon at bounding box center [329, 507] width 13 height 13
click at [357, 510] on icon at bounding box center [361, 507] width 13 height 13
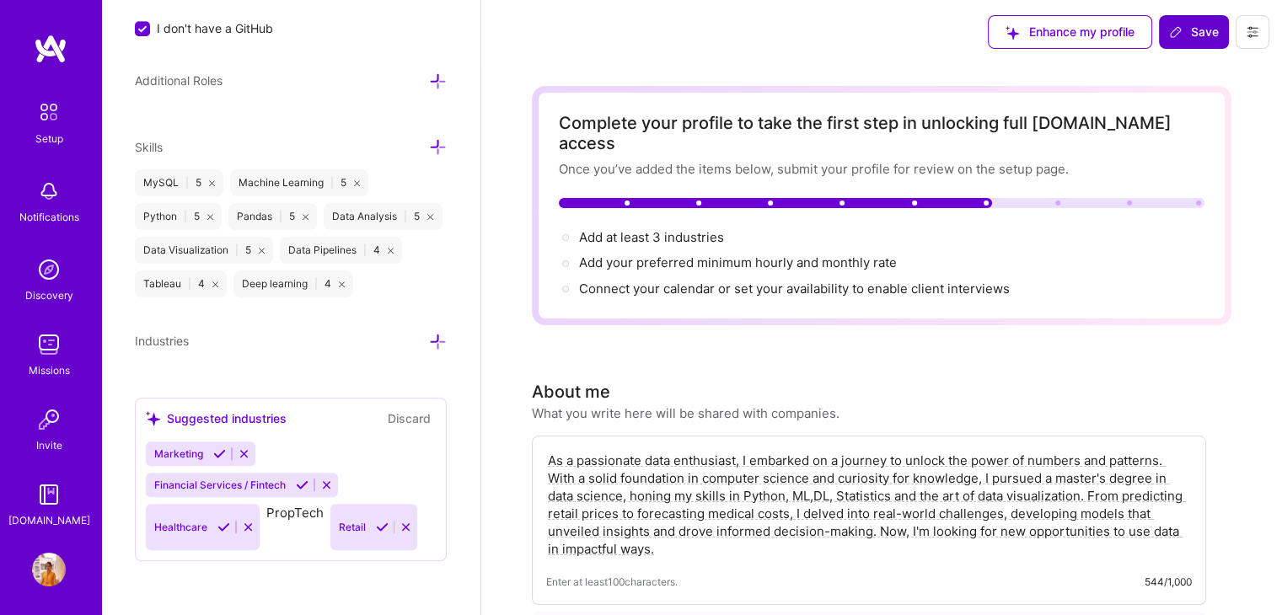
scroll to position [1092, 0]
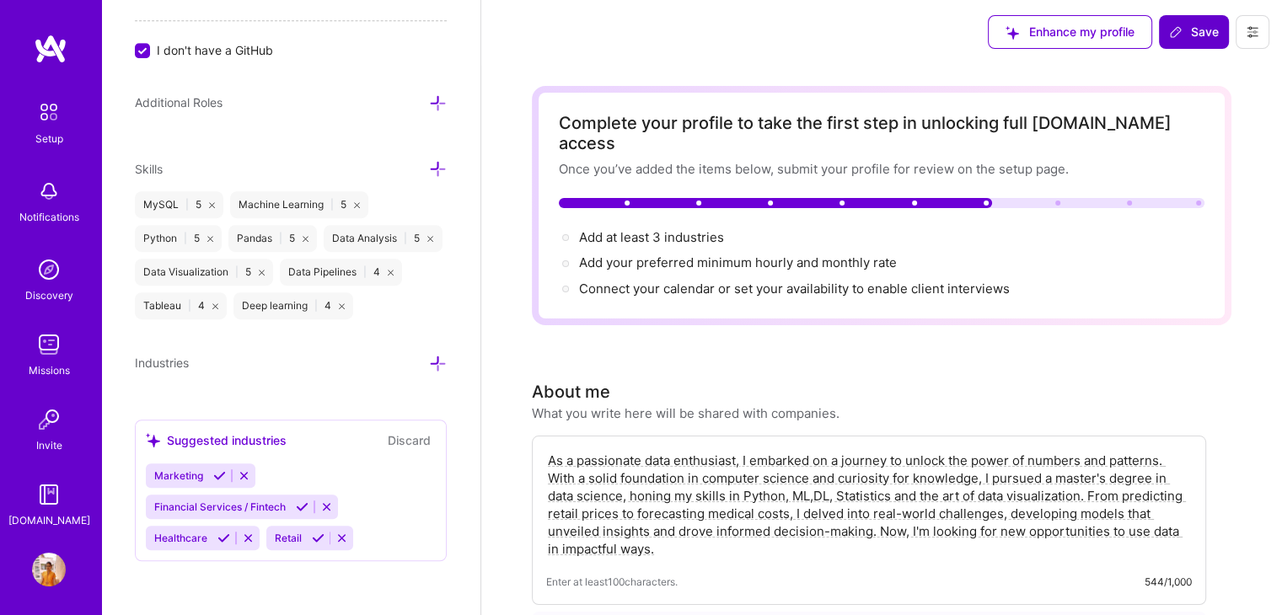
click at [340, 534] on icon at bounding box center [341, 538] width 13 height 13
click at [274, 532] on div "Marketing Financial Services / Fintech Healthcare" at bounding box center [291, 506] width 290 height 87
click at [271, 542] on div "Marketing Financial Services / Fintech Healthcare" at bounding box center [291, 506] width 290 height 87
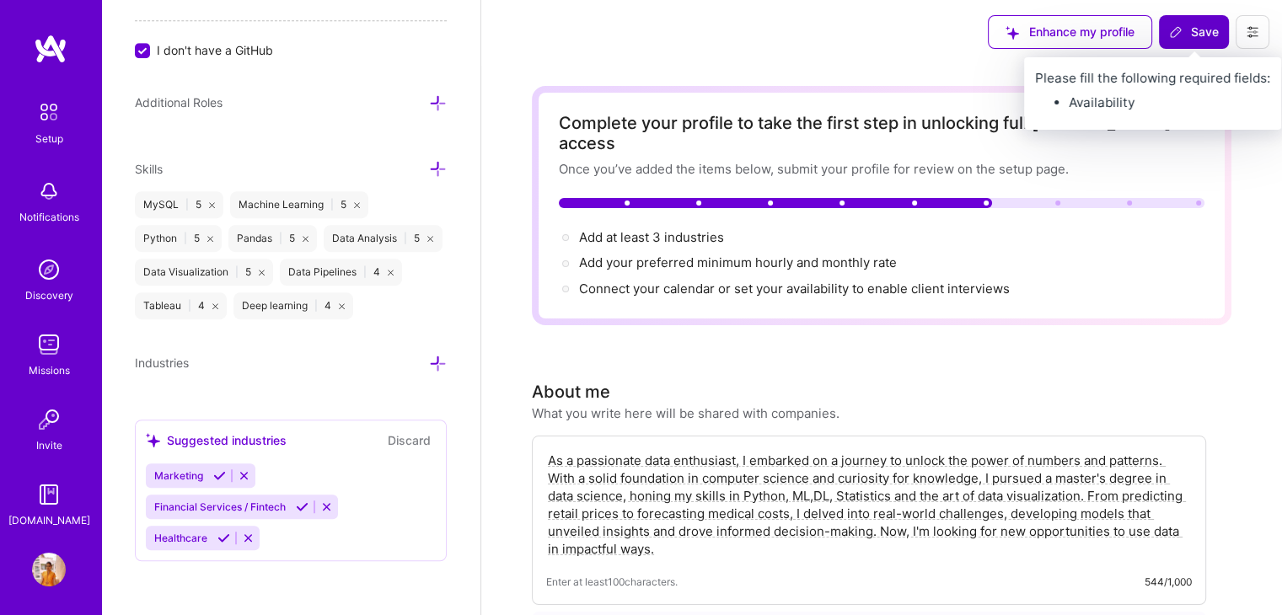
click at [1188, 36] on span "Save" at bounding box center [1194, 32] width 50 height 17
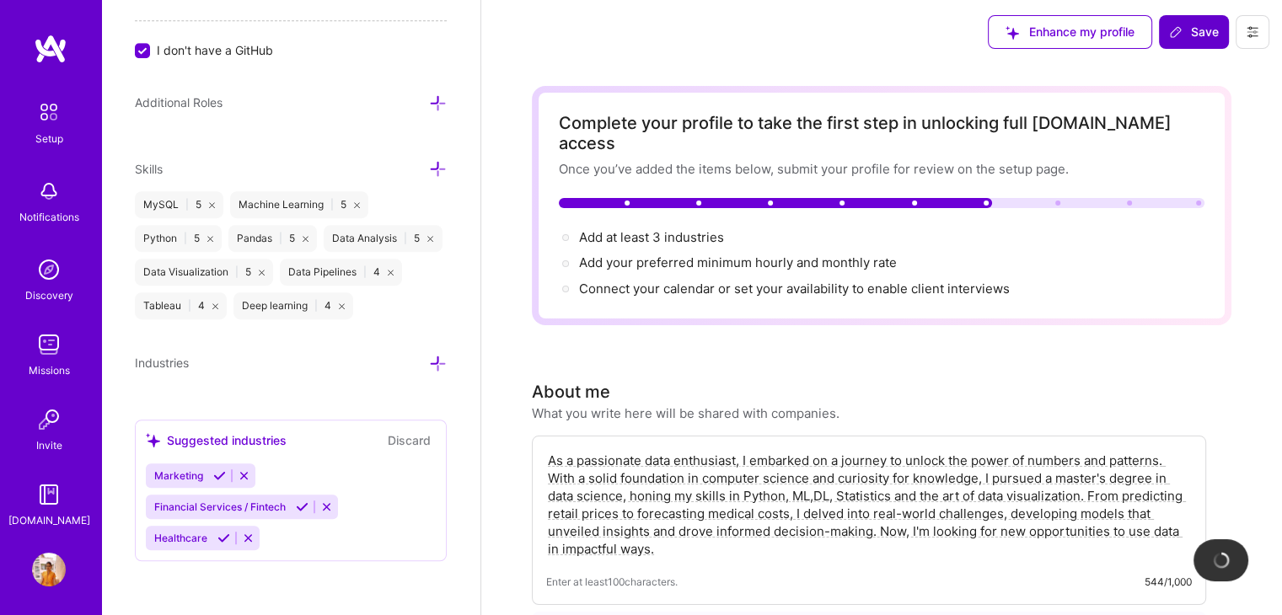
click at [1176, 21] on button "Save" at bounding box center [1194, 32] width 70 height 34
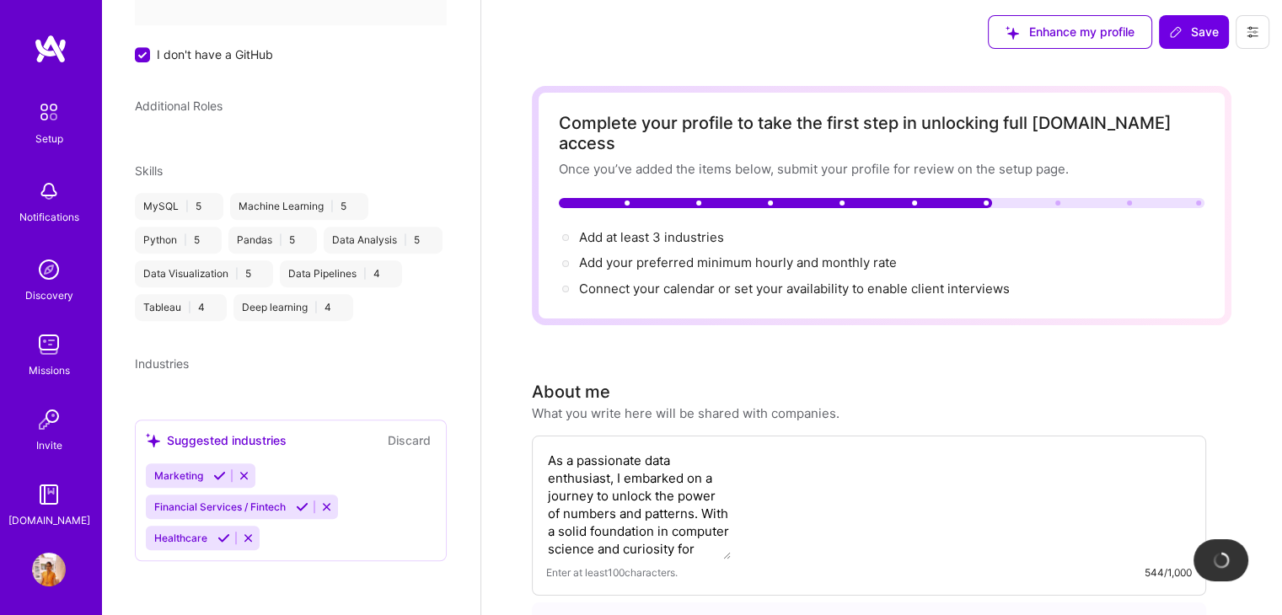
scroll to position [371, 0]
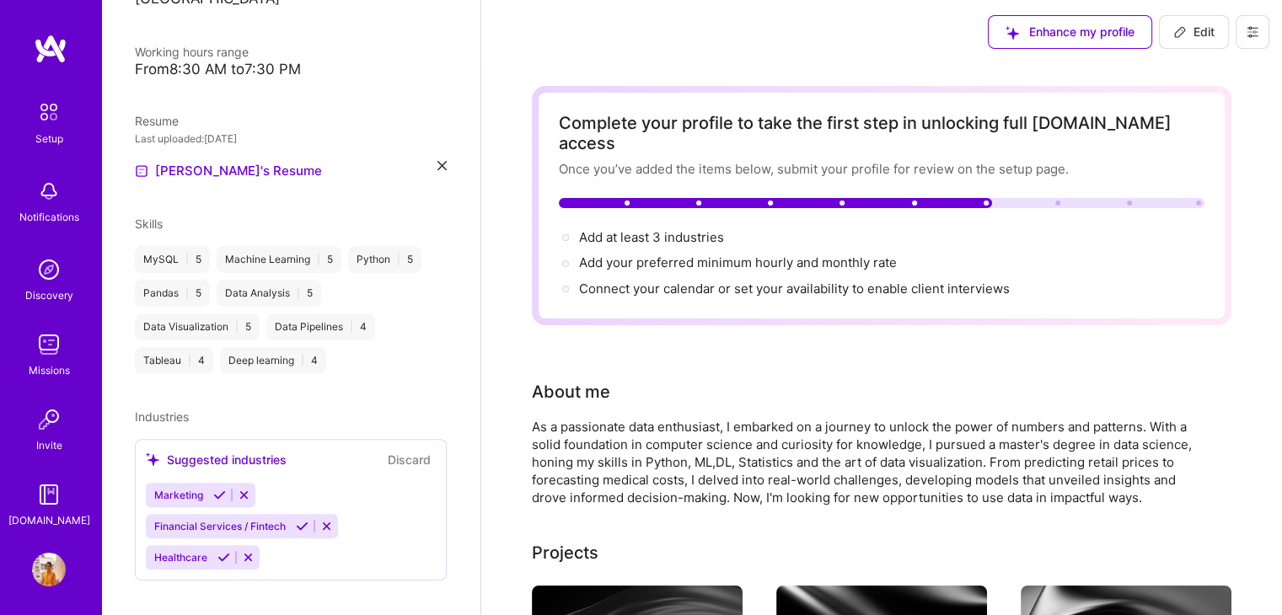
click at [192, 489] on span "Marketing" at bounding box center [178, 495] width 49 height 13
click at [193, 520] on span "Financial Services / Fintech" at bounding box center [219, 526] width 131 height 13
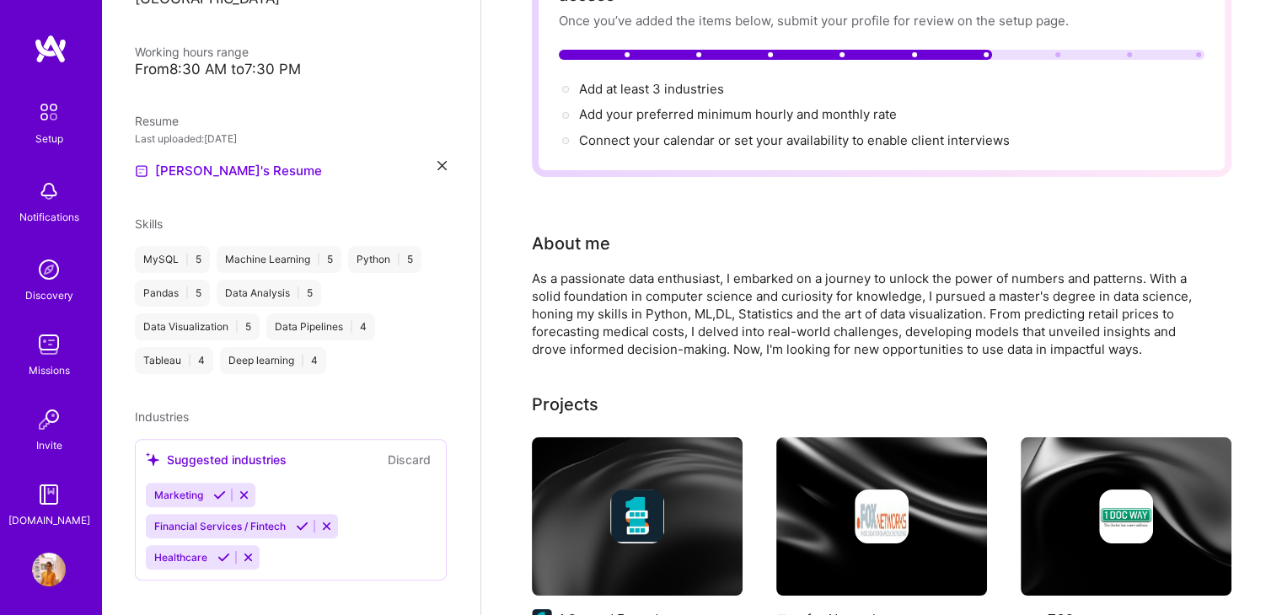
scroll to position [153, 0]
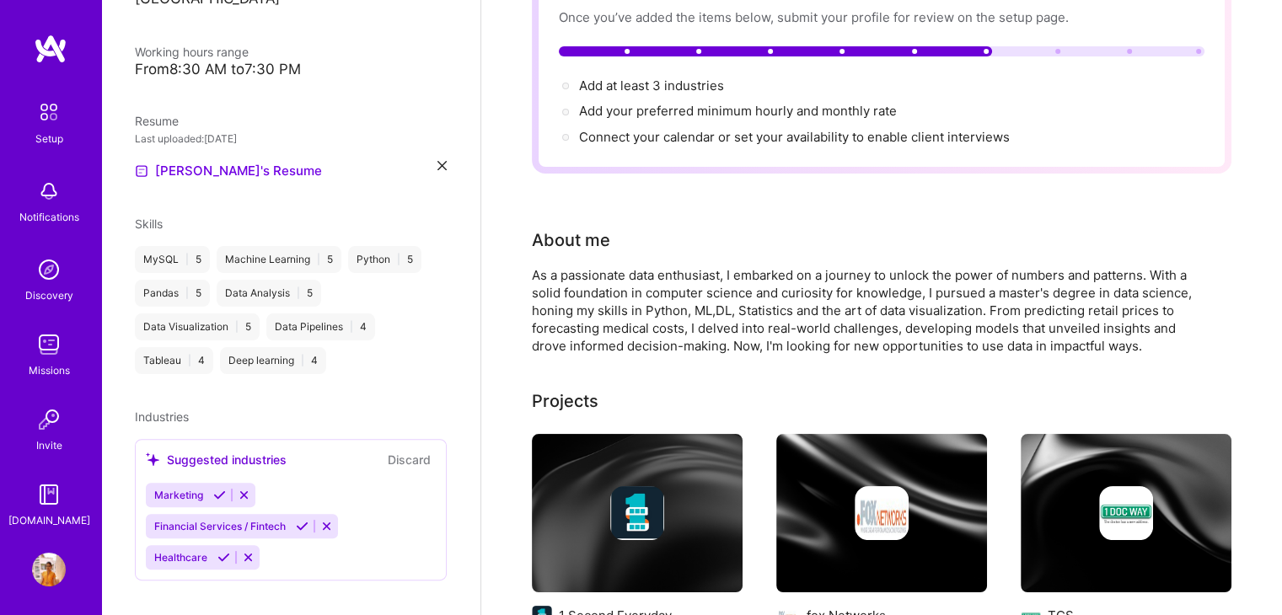
click at [240, 489] on icon at bounding box center [244, 495] width 13 height 13
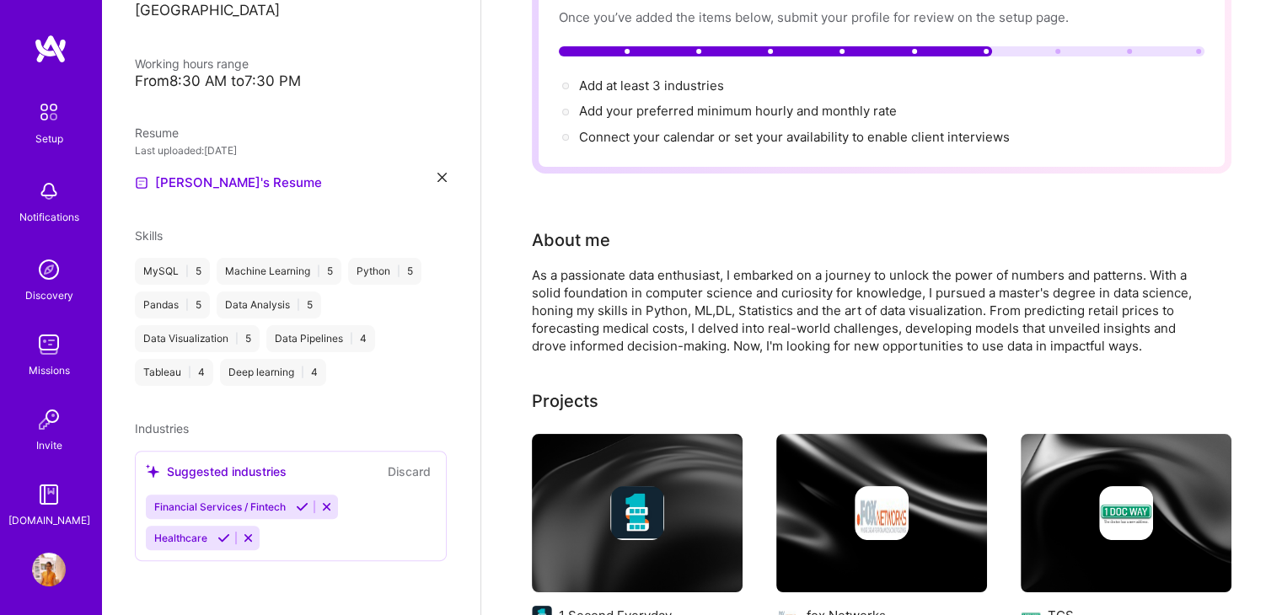
scroll to position [339, 0]
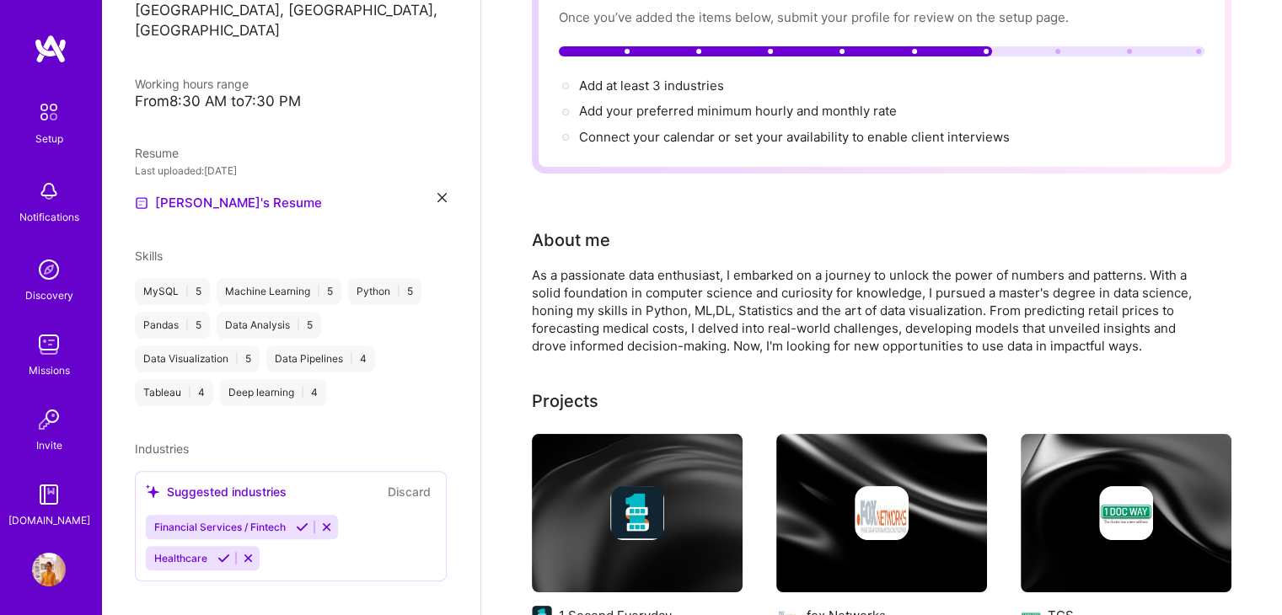
click at [319, 520] on button at bounding box center [326, 527] width 23 height 14
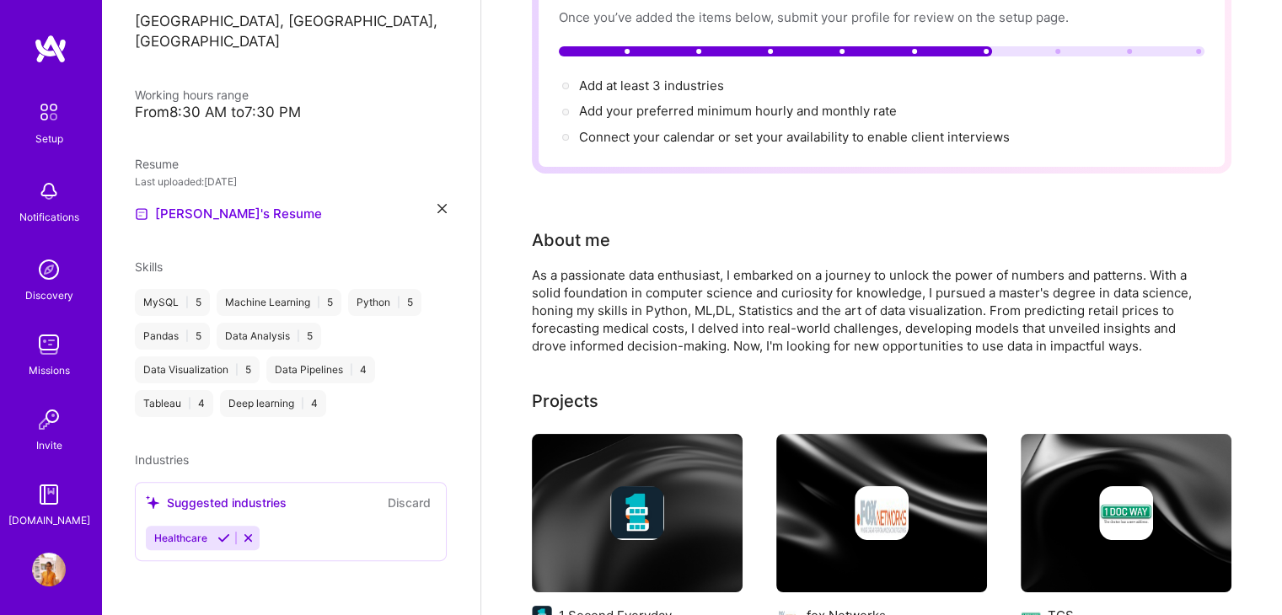
scroll to position [308, 0]
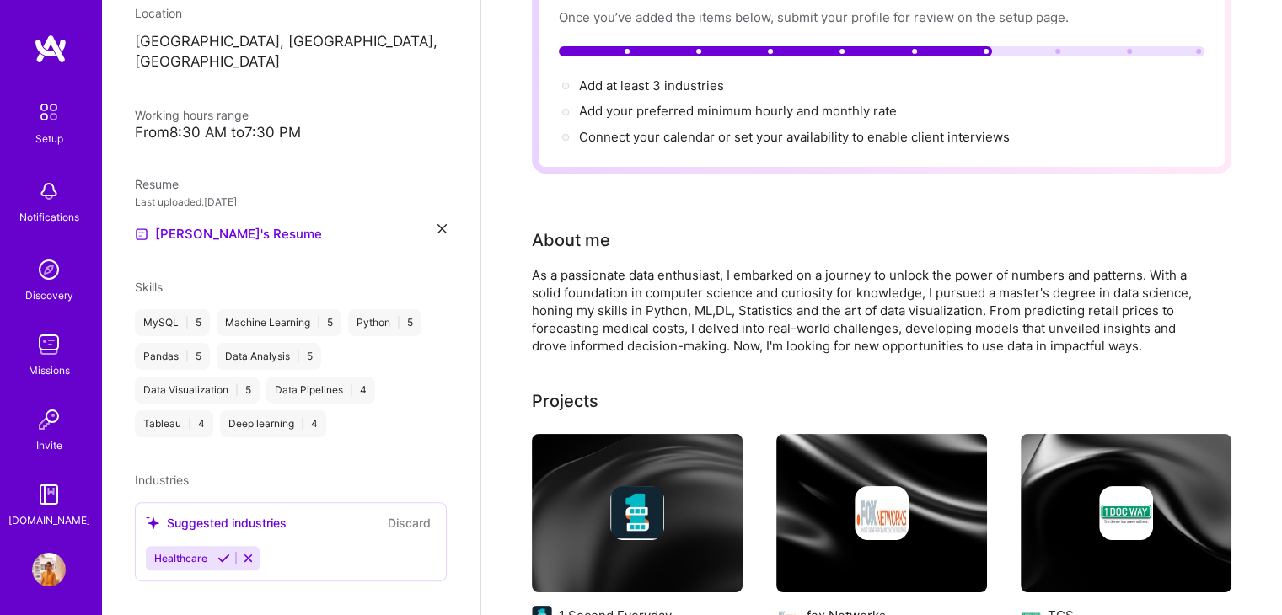
click at [242, 552] on icon at bounding box center [248, 558] width 13 height 13
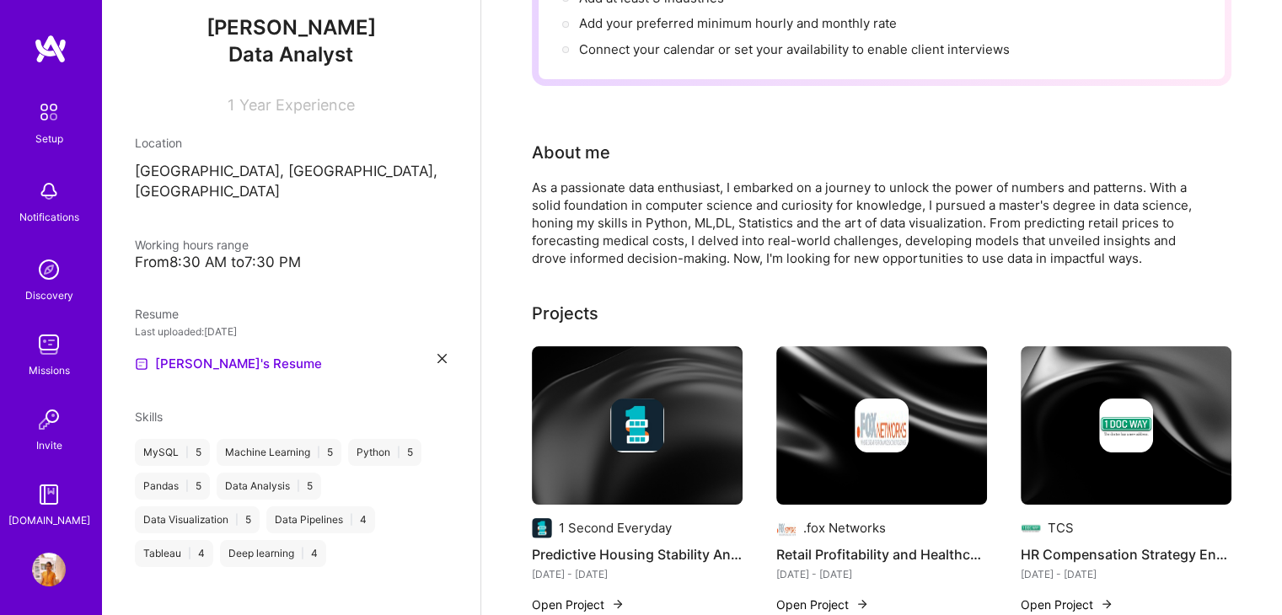
scroll to position [239, 0]
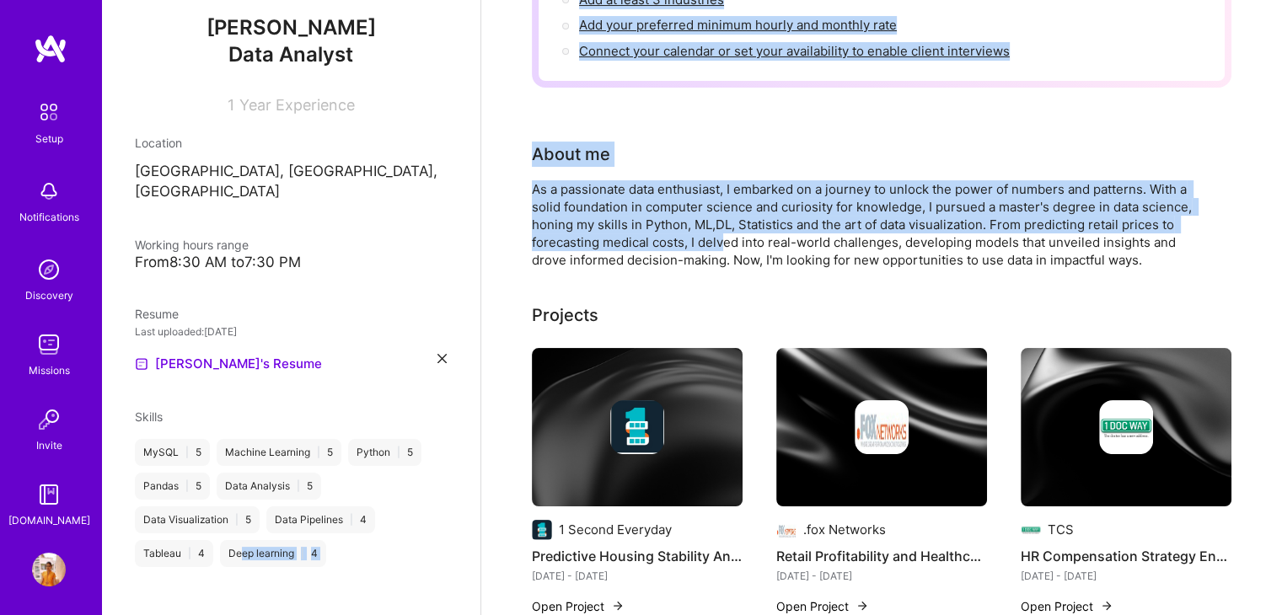
drag, startPoint x: 242, startPoint y: 538, endPoint x: 724, endPoint y: 222, distance: 576.8
click at [724, 222] on div "As a passionate data enthusiast, I embarked on a journey to unlock the power of…" at bounding box center [869, 224] width 674 height 88
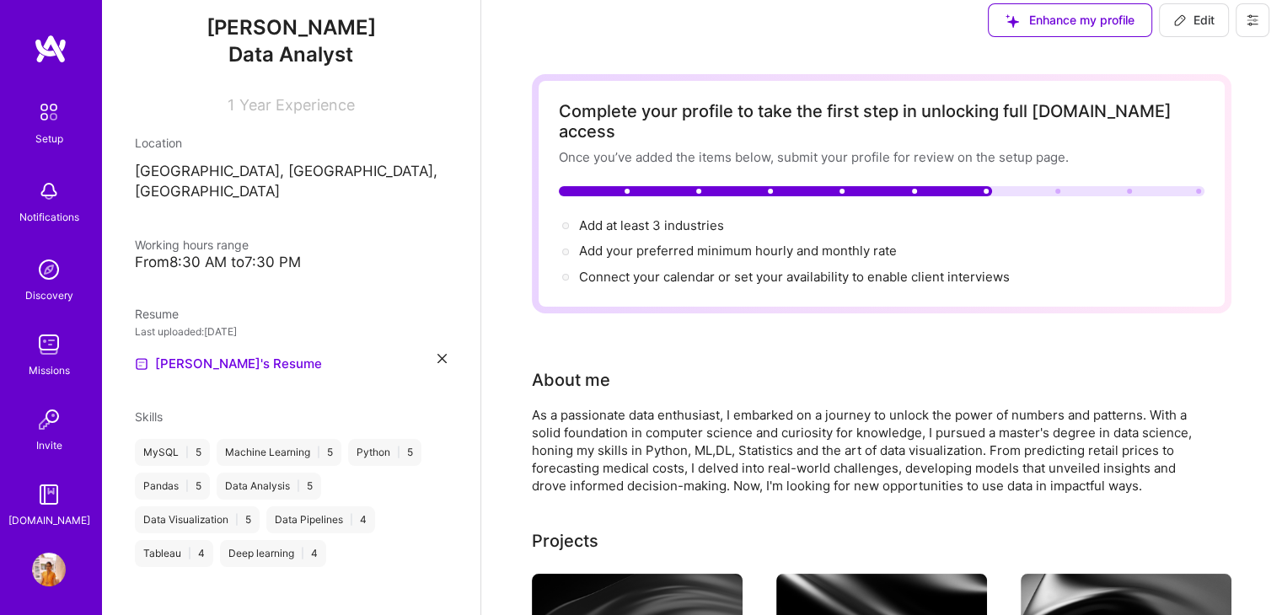
scroll to position [10, 0]
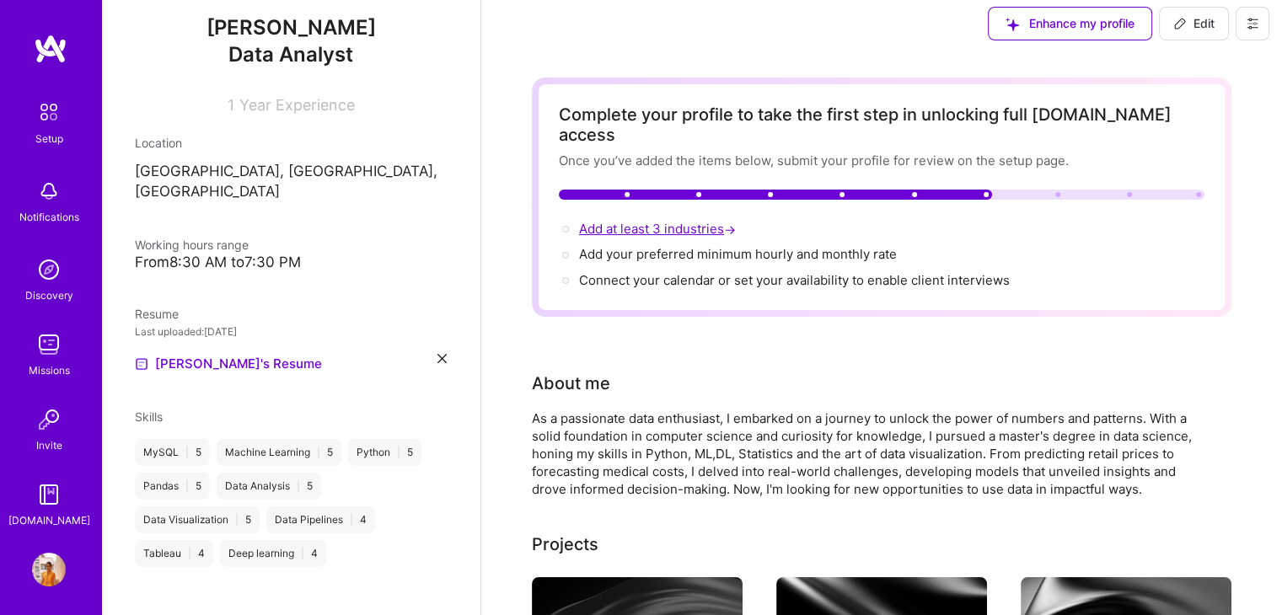
click at [668, 221] on span "Add at least 3 industries →" at bounding box center [659, 229] width 160 height 16
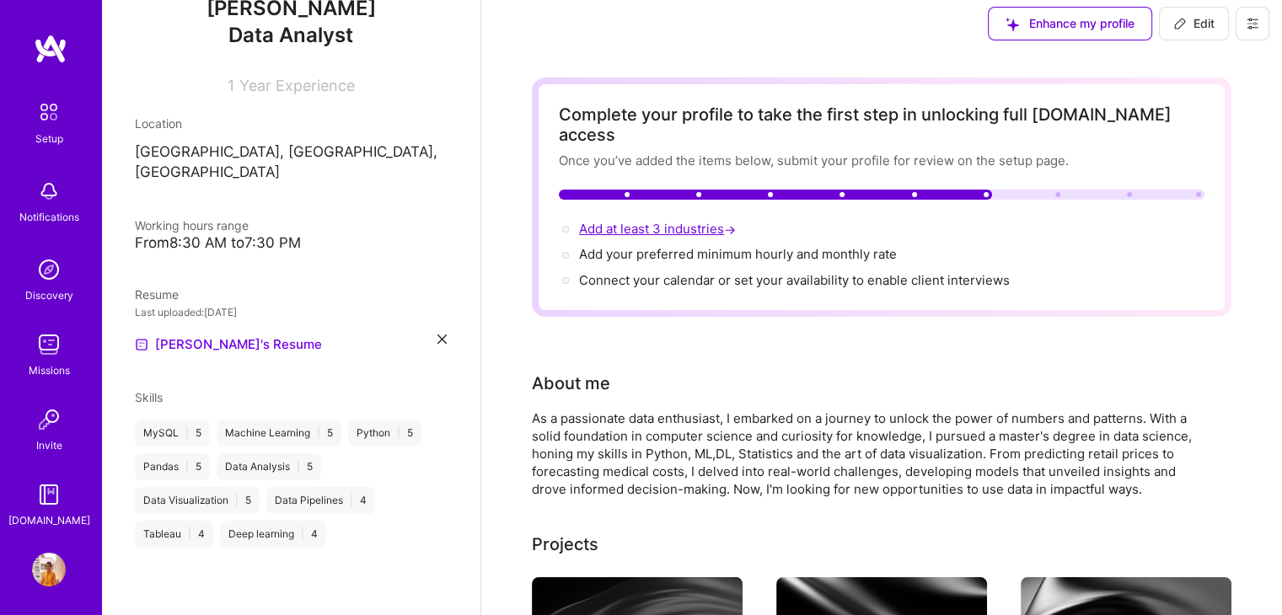
select select "US"
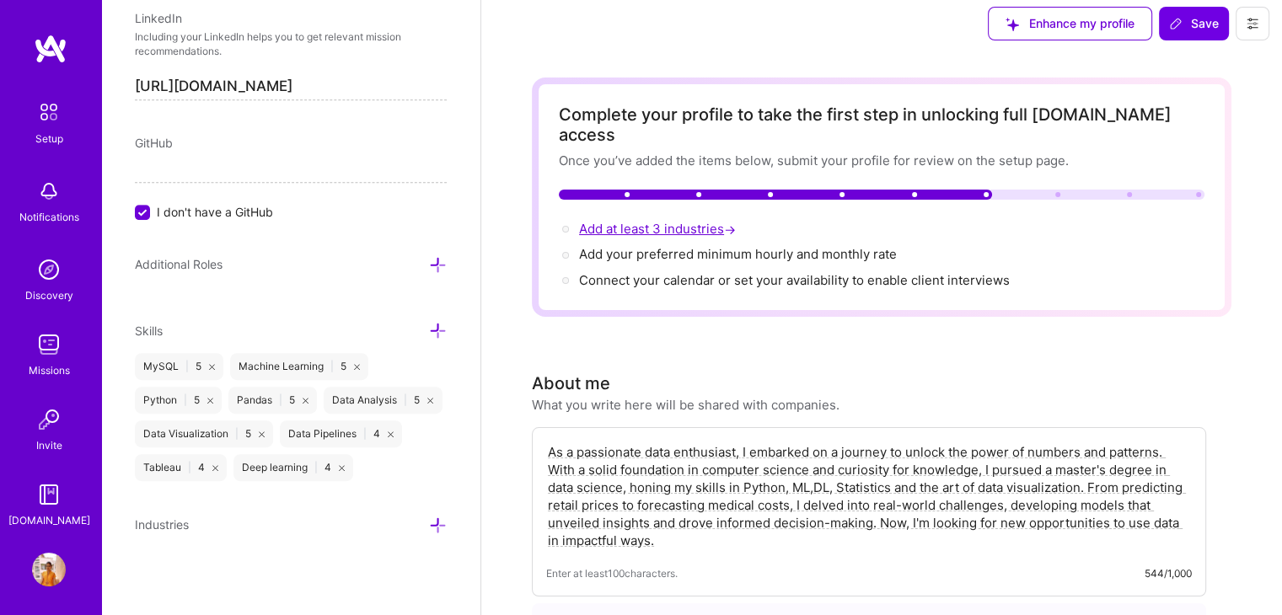
scroll to position [930, 0]
click at [429, 520] on icon at bounding box center [438, 526] width 18 height 18
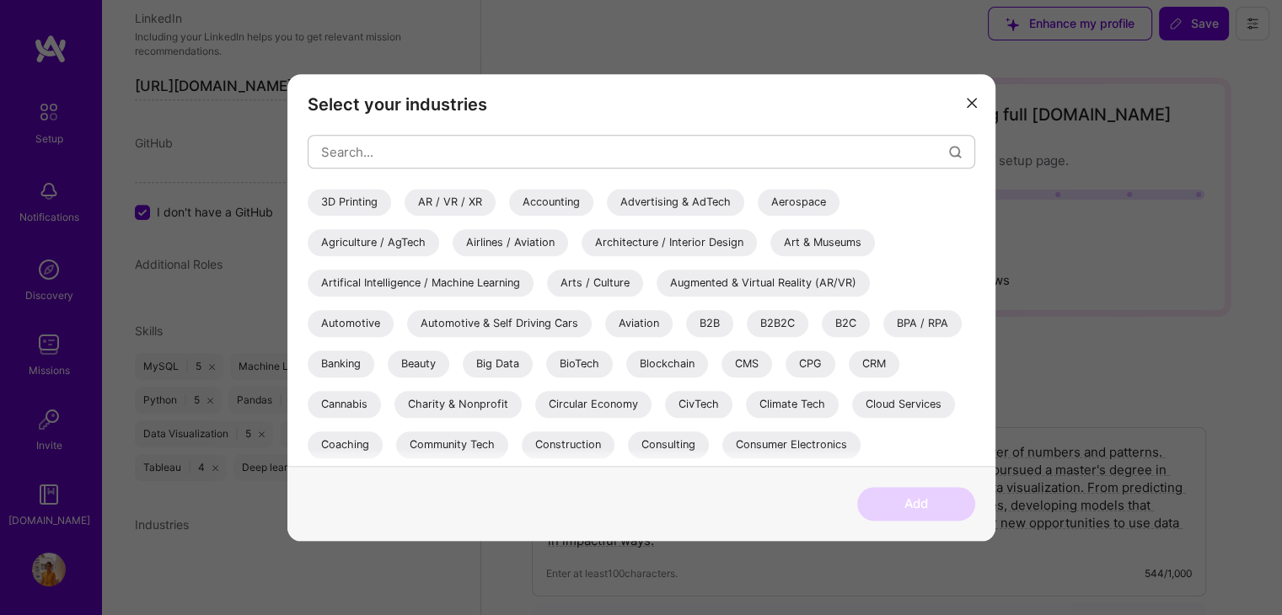
click at [487, 292] on div "Artifical Intelligence / Machine Learning" at bounding box center [421, 283] width 226 height 27
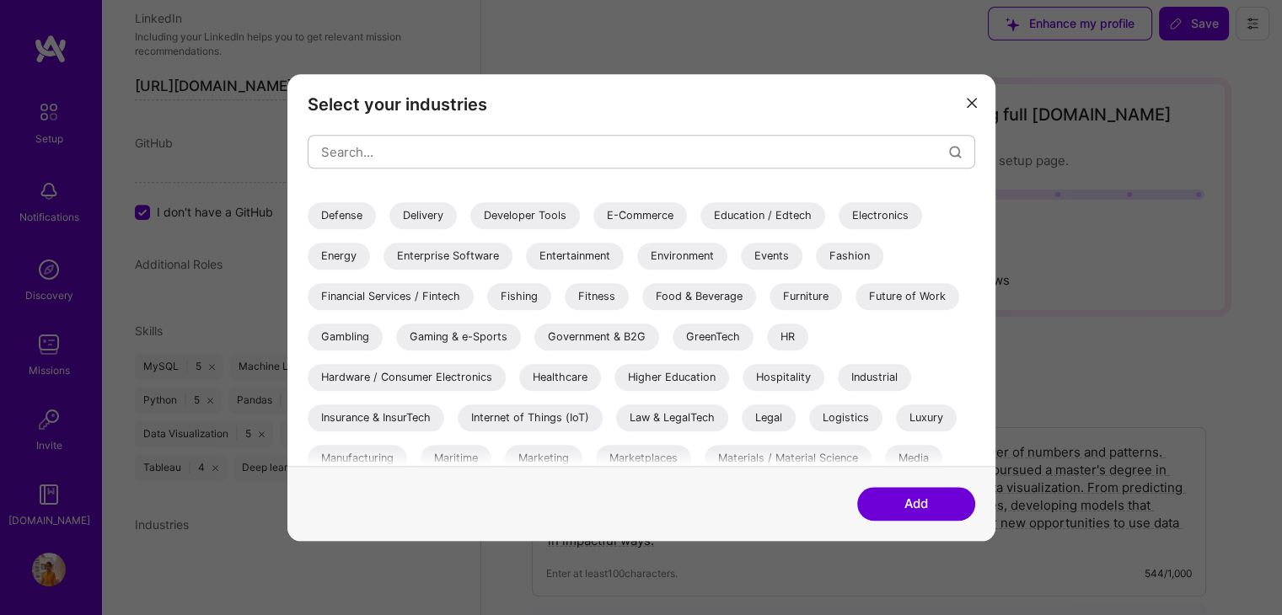
scroll to position [310, 0]
click at [559, 369] on div "Healthcare" at bounding box center [560, 377] width 82 height 27
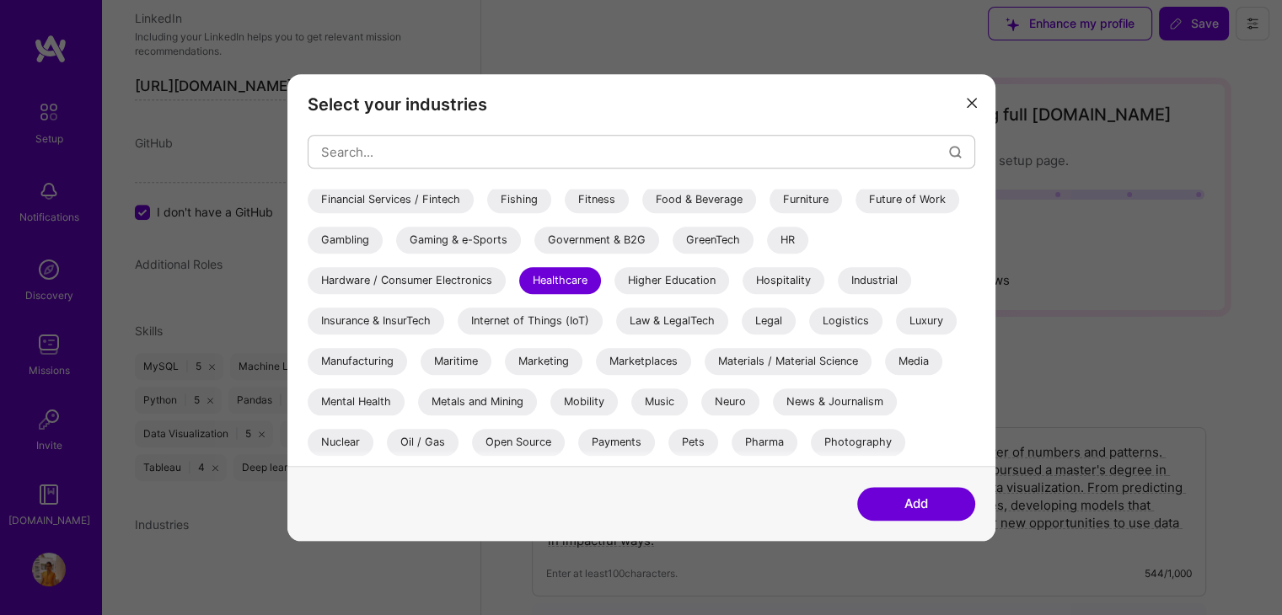
scroll to position [406, 0]
click at [544, 356] on div "Marketing" at bounding box center [544, 362] width 78 height 27
click at [924, 507] on button "Add" at bounding box center [916, 504] width 118 height 34
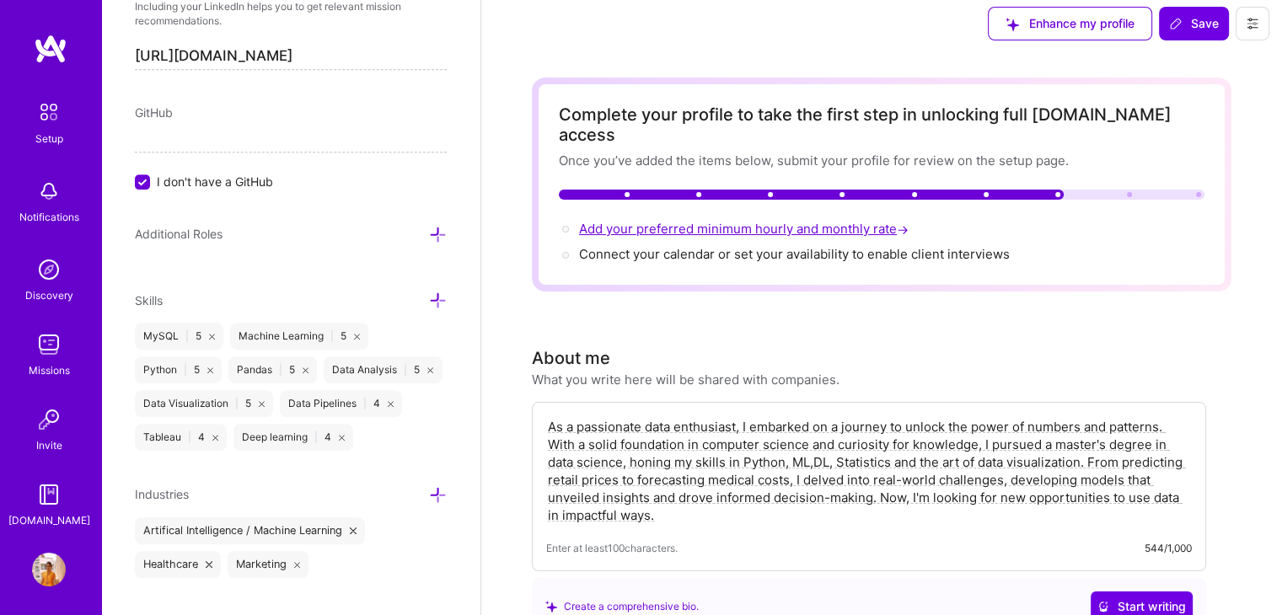
click at [716, 221] on span "Add your preferred minimum hourly and monthly rate →" at bounding box center [745, 229] width 333 height 16
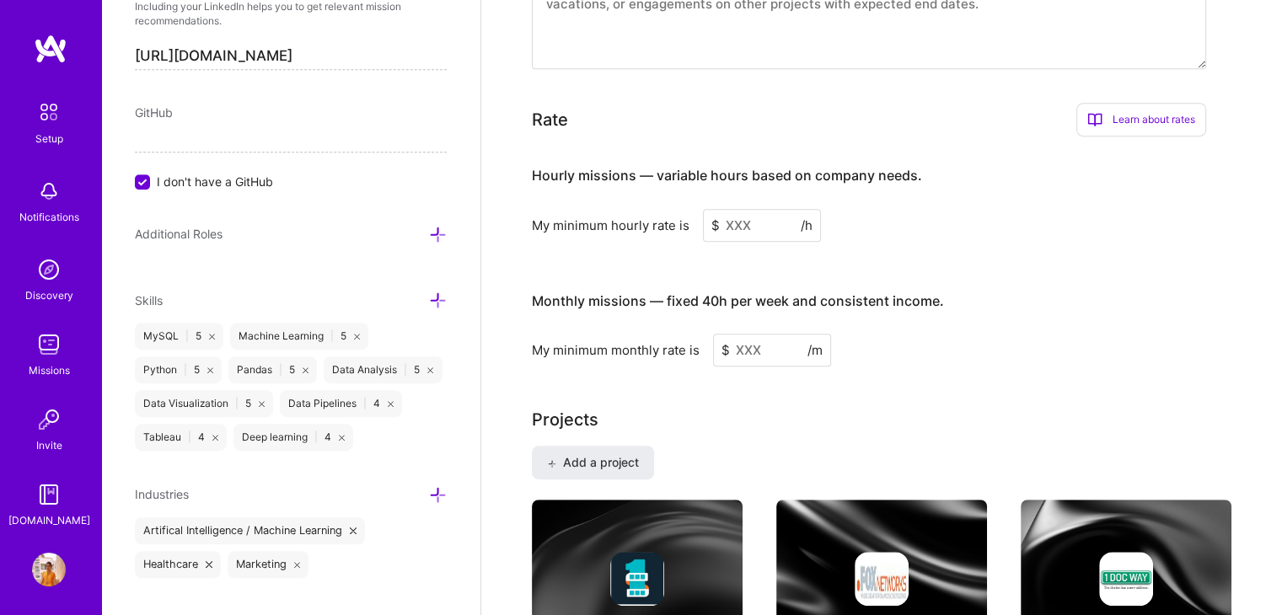
scroll to position [892, 0]
click at [729, 210] on input at bounding box center [762, 226] width 118 height 33
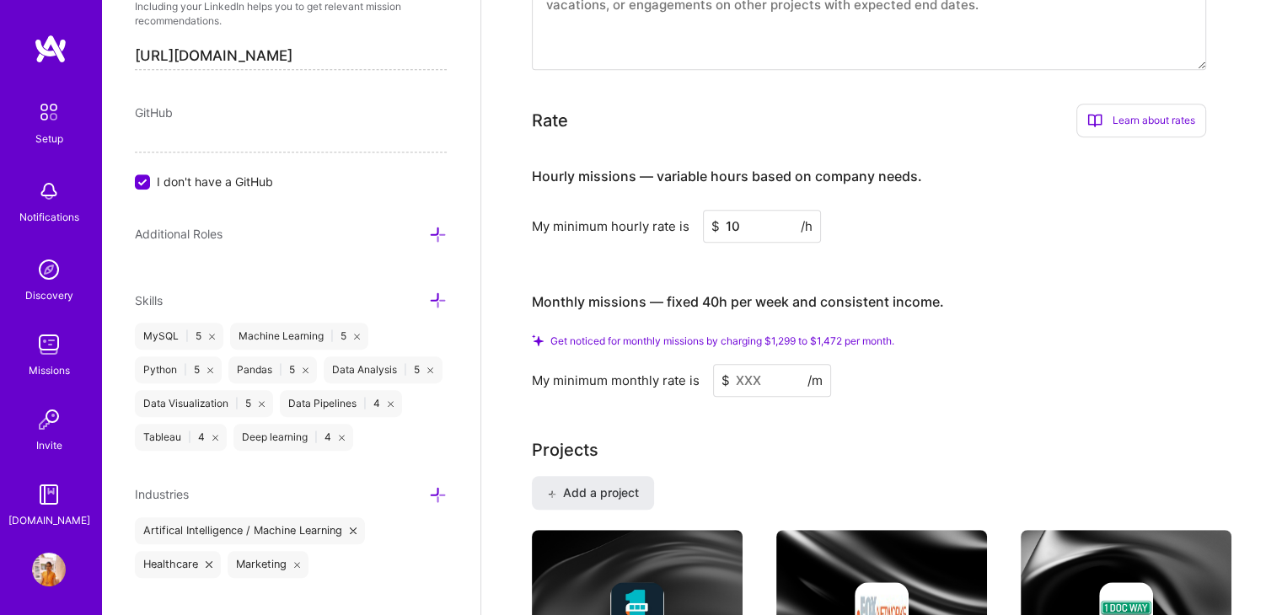
type input "10"
click at [732, 364] on input at bounding box center [772, 380] width 118 height 33
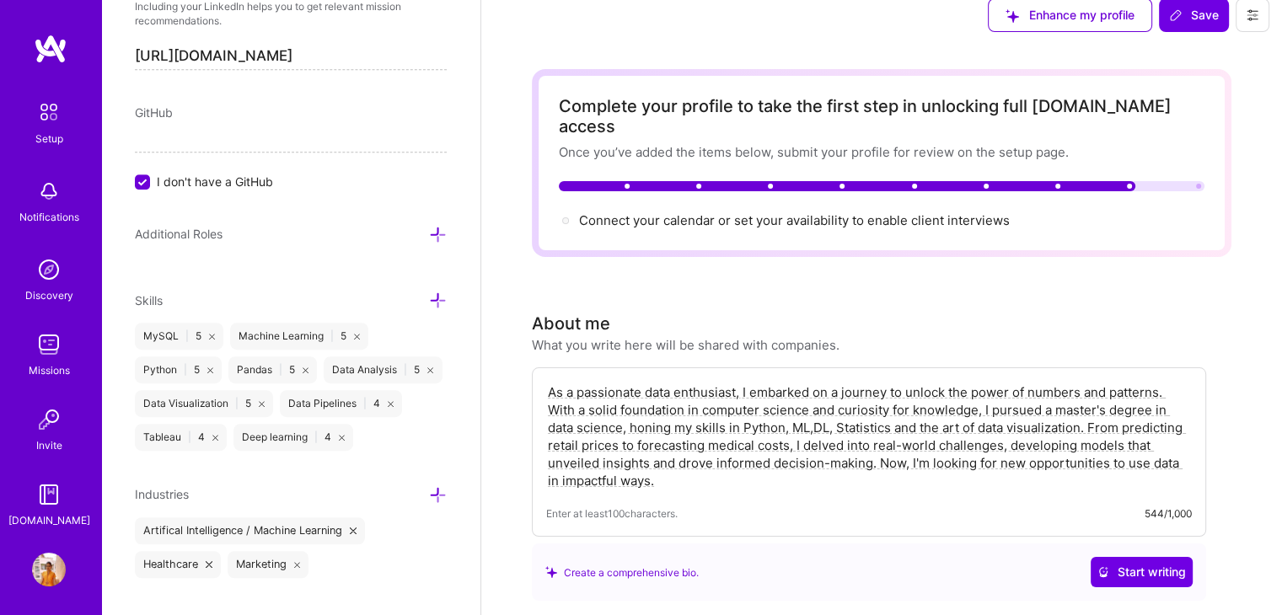
scroll to position [0, 0]
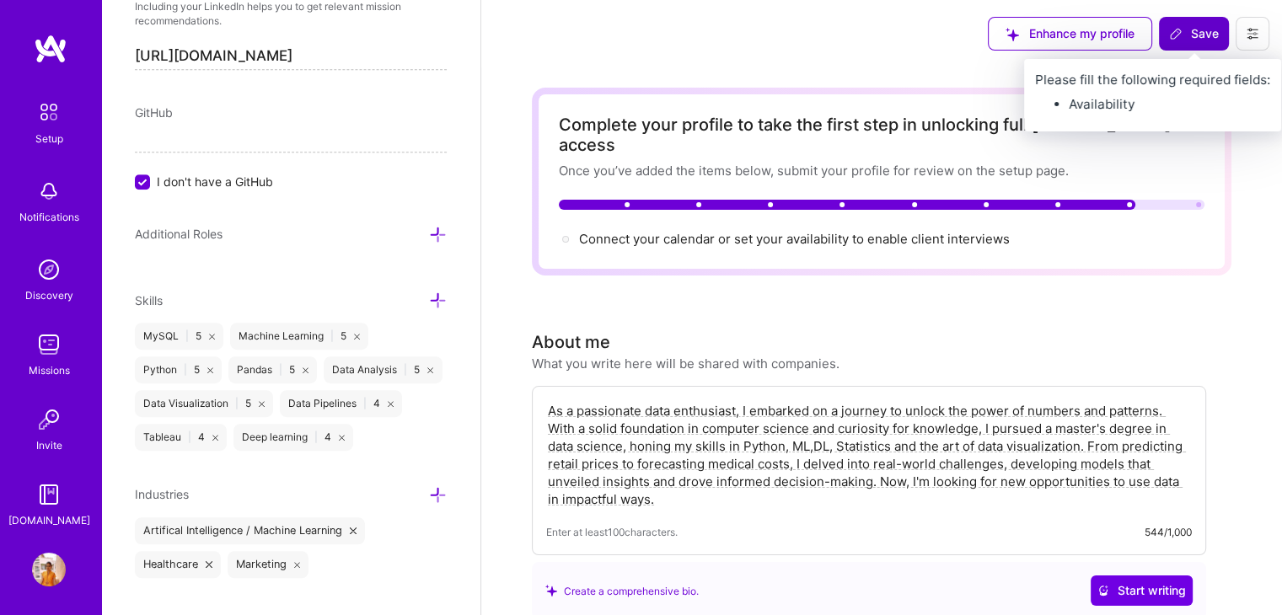
type input "10"
click at [1194, 28] on span "Save" at bounding box center [1194, 33] width 50 height 17
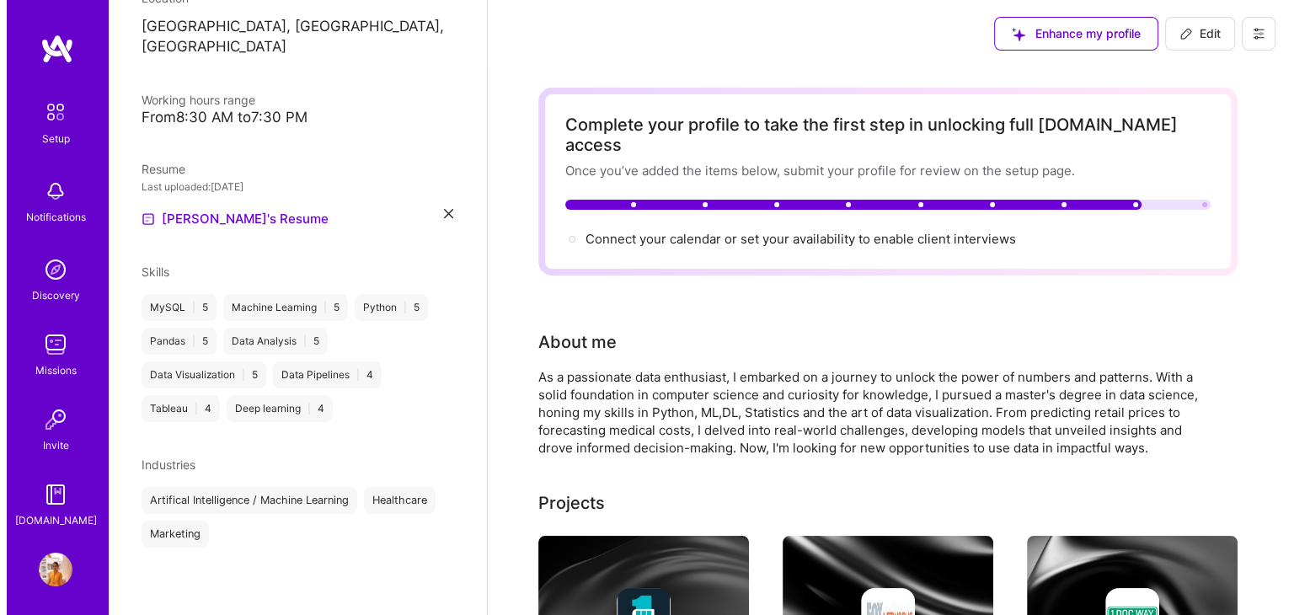
scroll to position [278, 0]
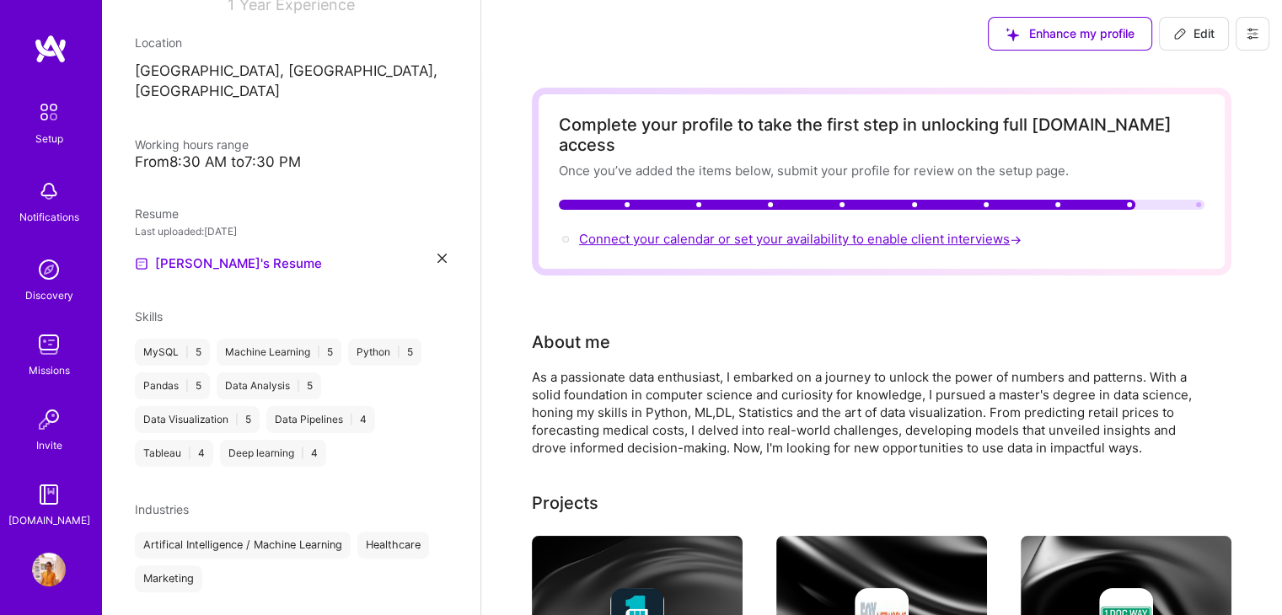
click at [844, 231] on span "Connect your calendar or set your availability to enable client interviews →" at bounding box center [802, 239] width 446 height 16
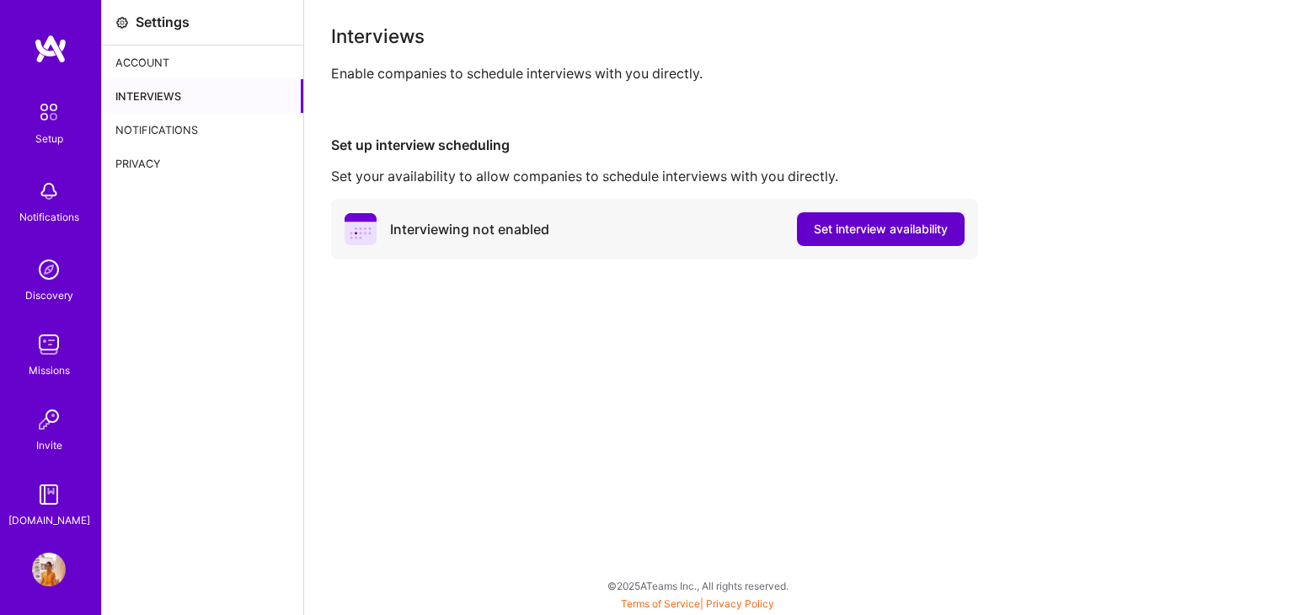
click at [876, 218] on button "Set interview availability" at bounding box center [881, 229] width 168 height 34
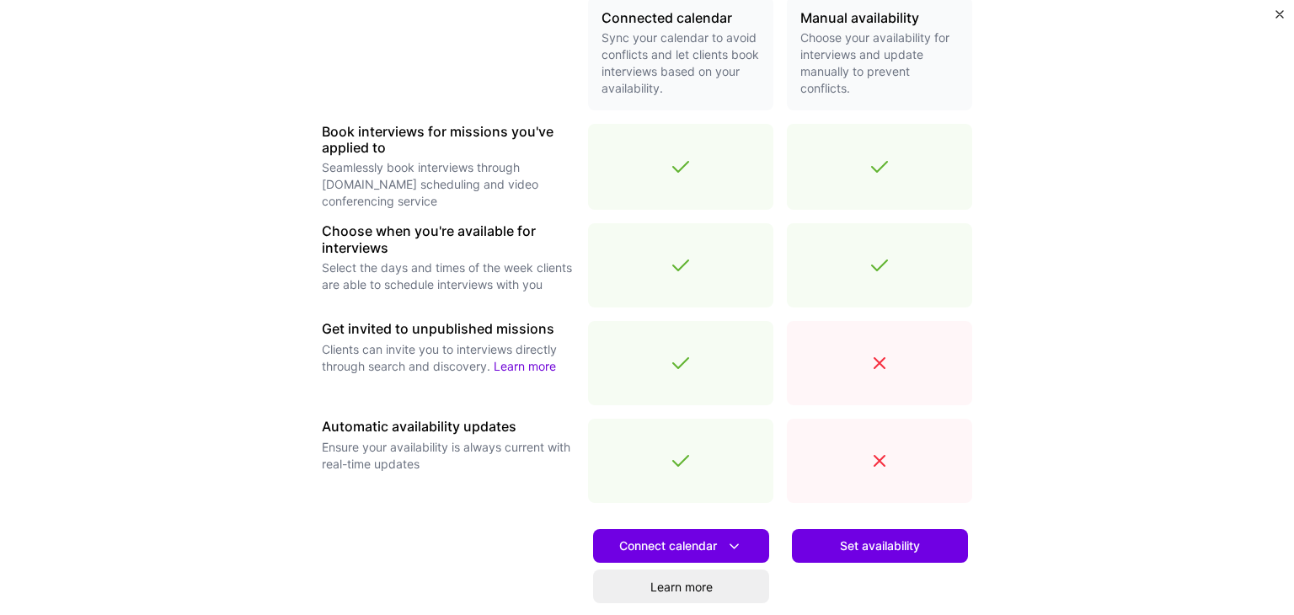
scroll to position [566, 0]
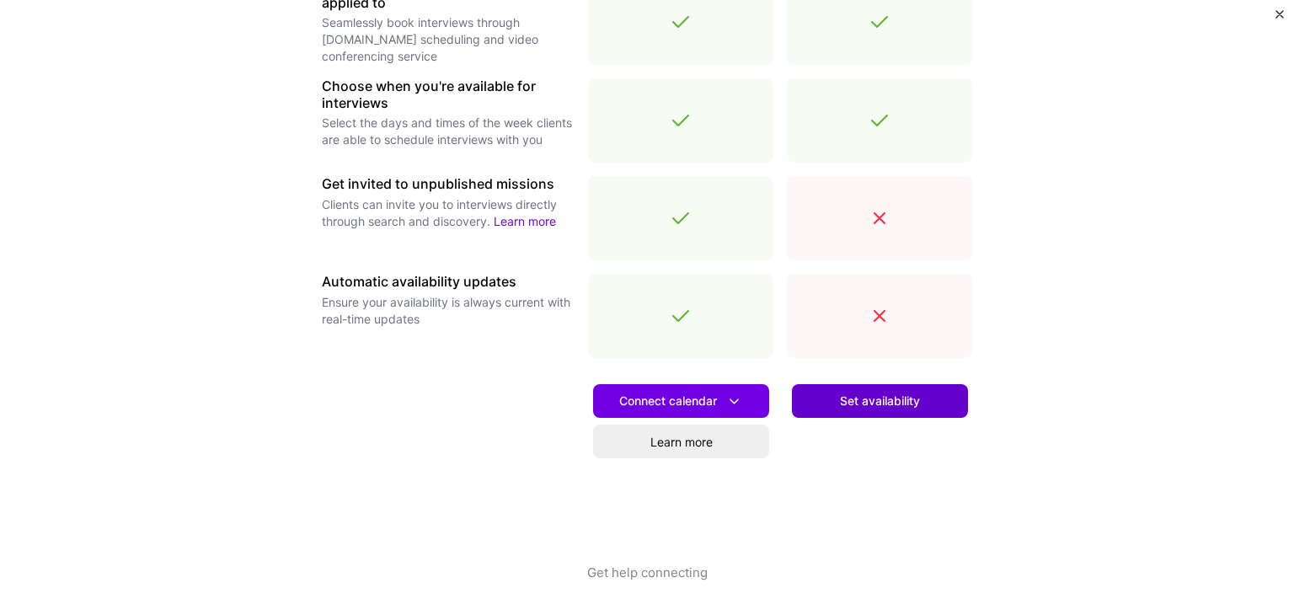
click at [866, 396] on span "Set availability" at bounding box center [880, 401] width 80 height 17
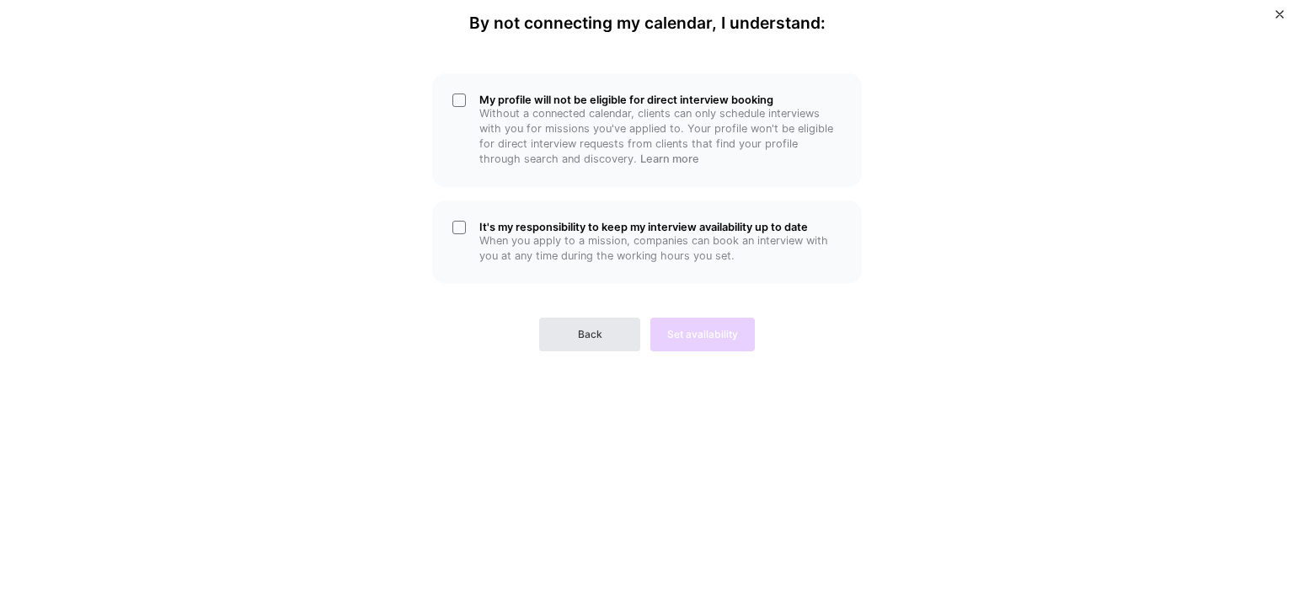
click at [591, 333] on span "Back" at bounding box center [590, 334] width 24 height 15
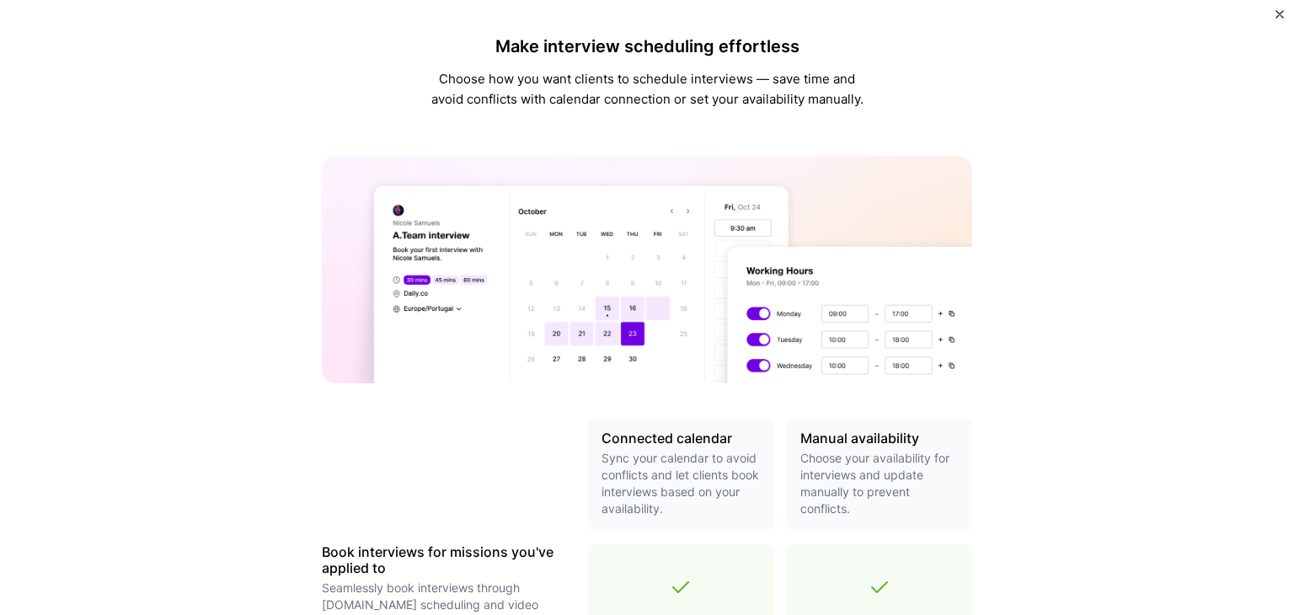
scroll to position [566, 0]
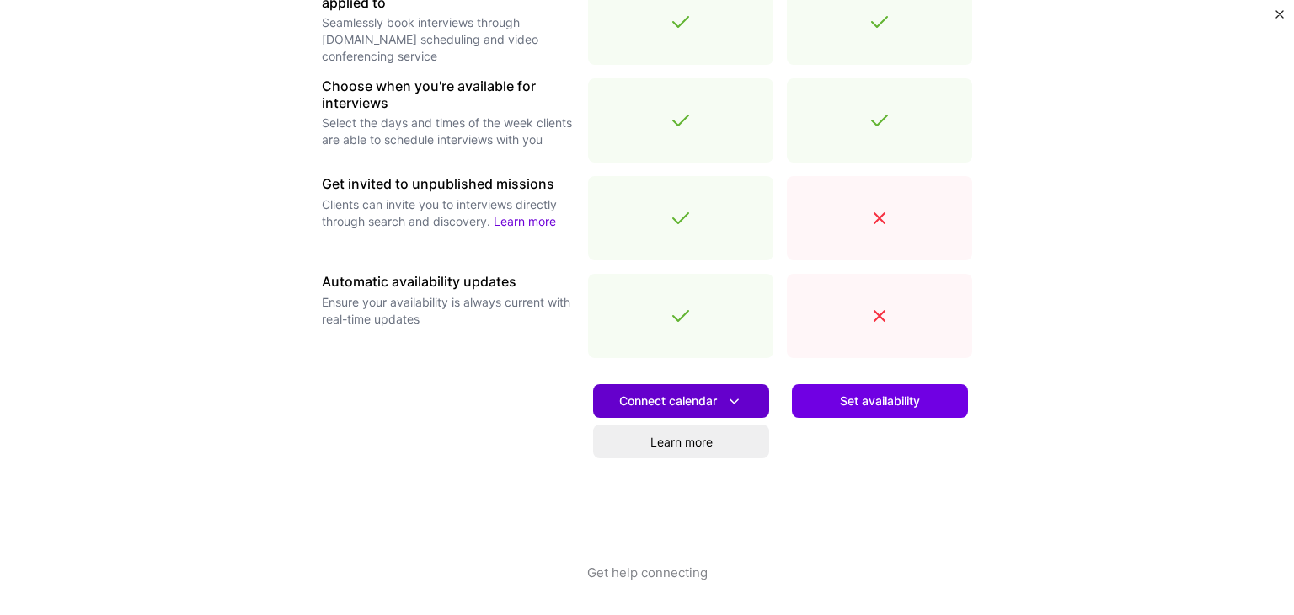
click at [700, 402] on span "Connect calendar" at bounding box center [681, 402] width 124 height 18
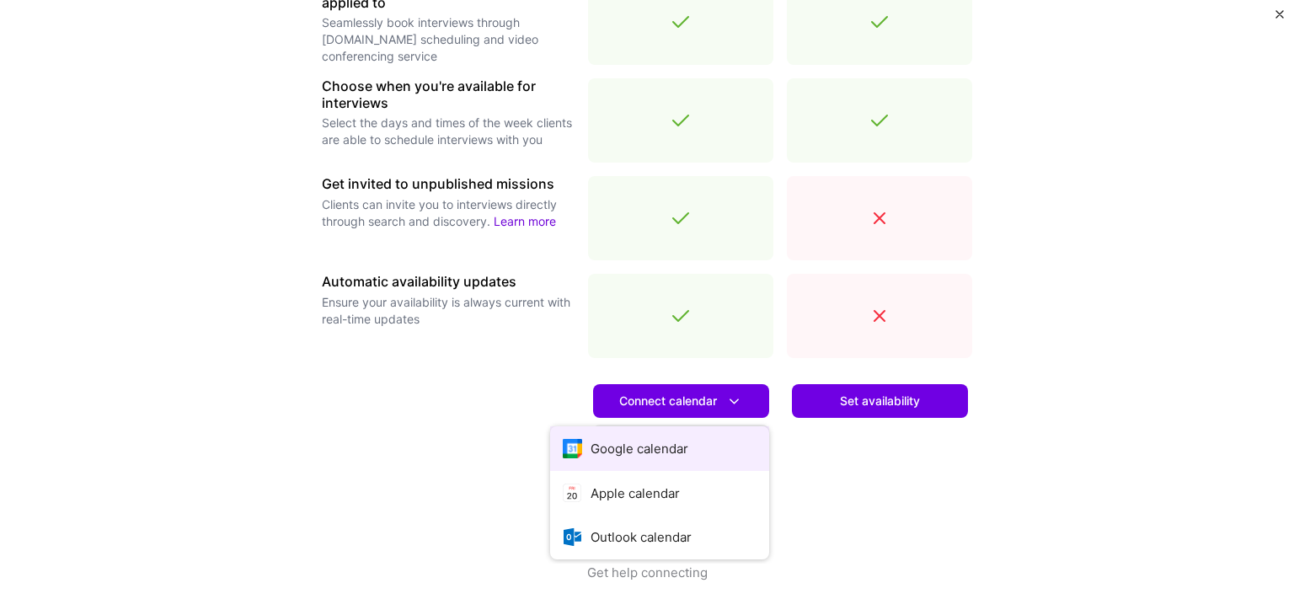
click at [622, 446] on button "Google calendar" at bounding box center [659, 448] width 219 height 45
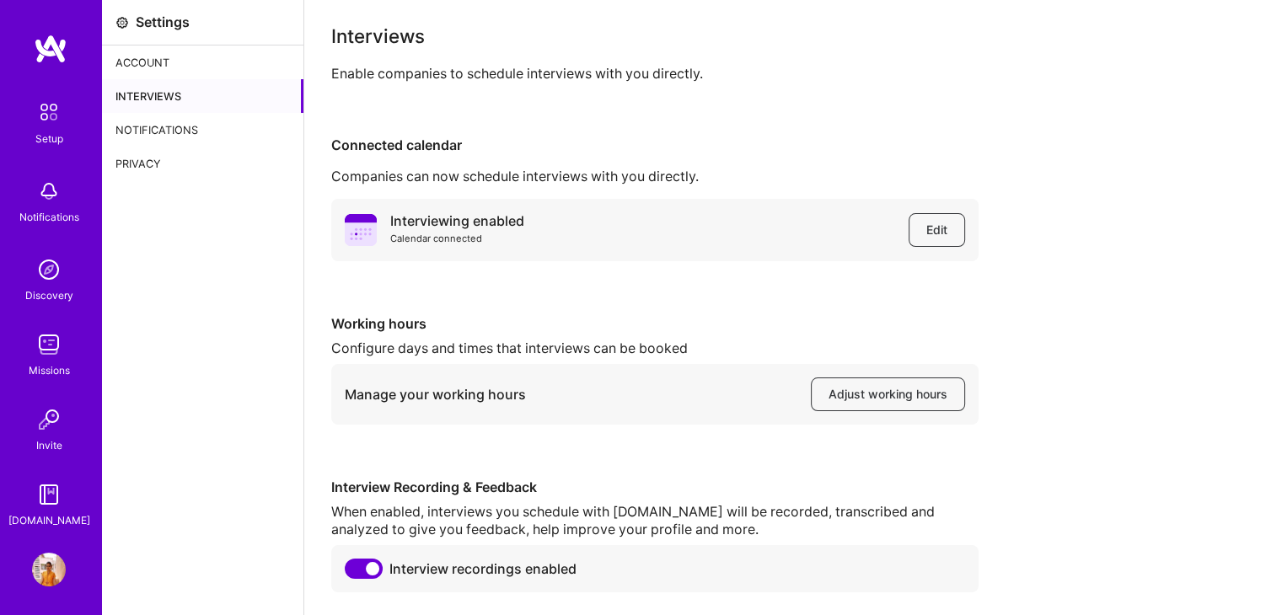
click at [146, 49] on div "Account" at bounding box center [202, 63] width 201 height 34
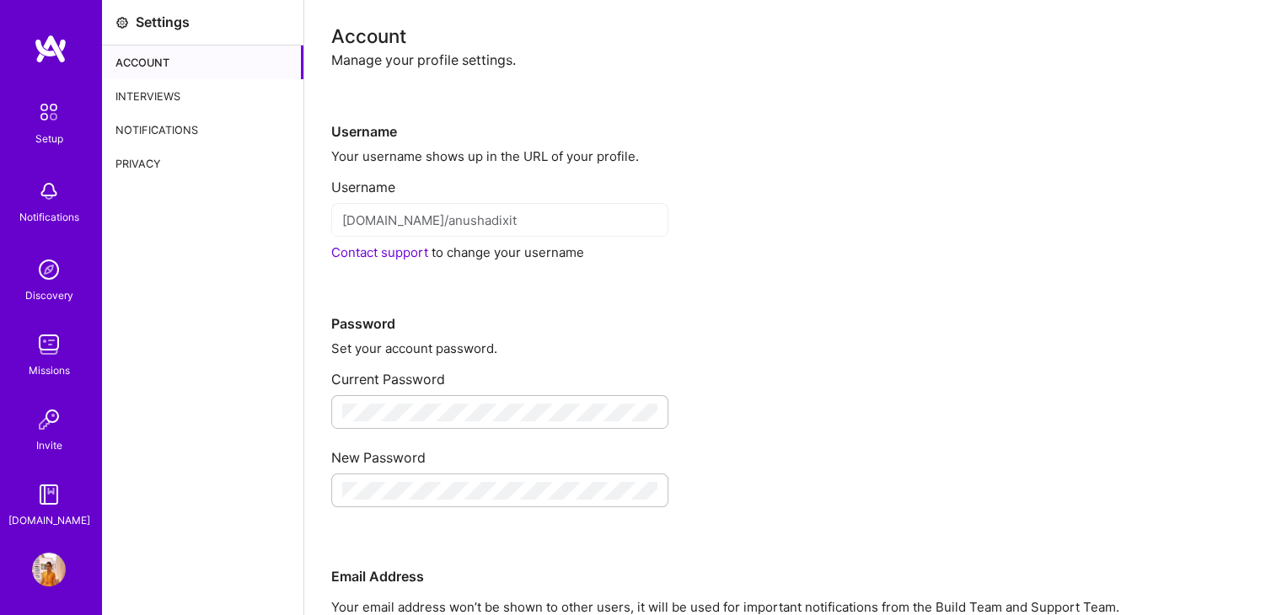
click at [37, 555] on img at bounding box center [49, 570] width 34 height 34
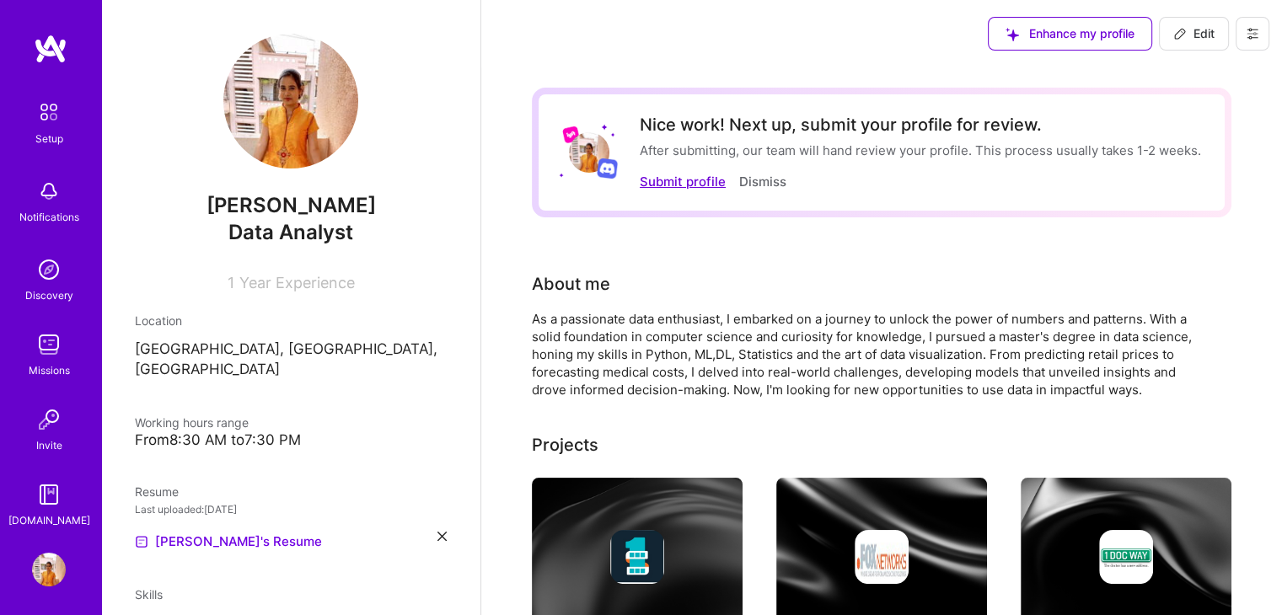
click at [691, 183] on button "Submit profile" at bounding box center [683, 182] width 86 height 18
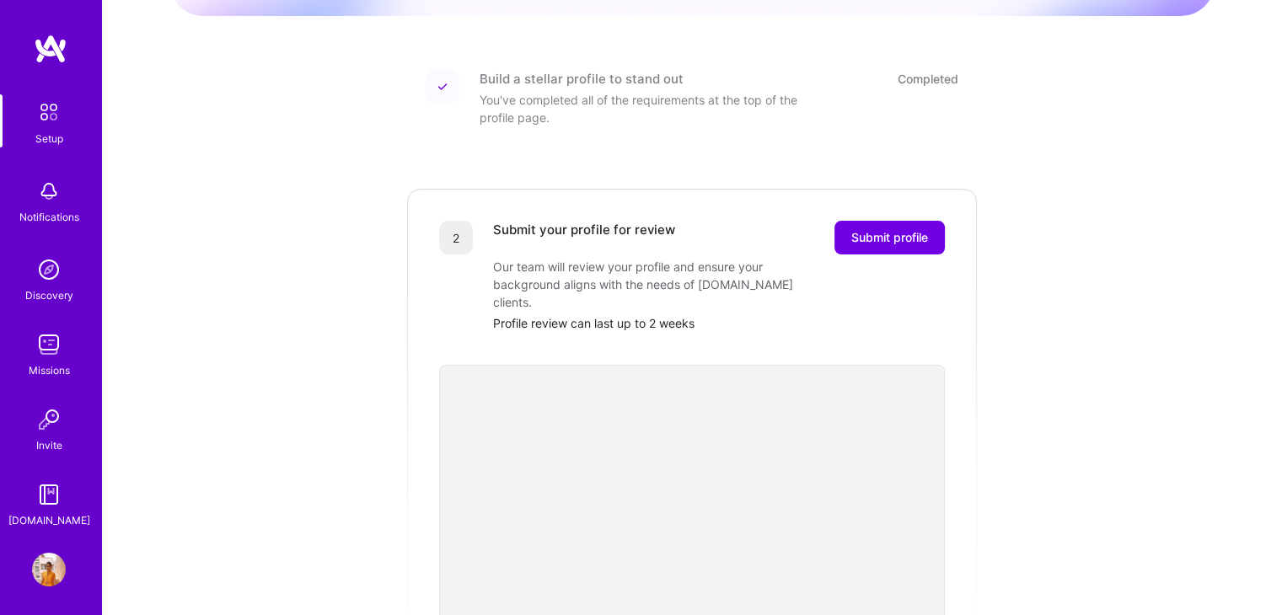
scroll to position [201, 0]
click at [873, 234] on button "Submit profile" at bounding box center [889, 239] width 110 height 34
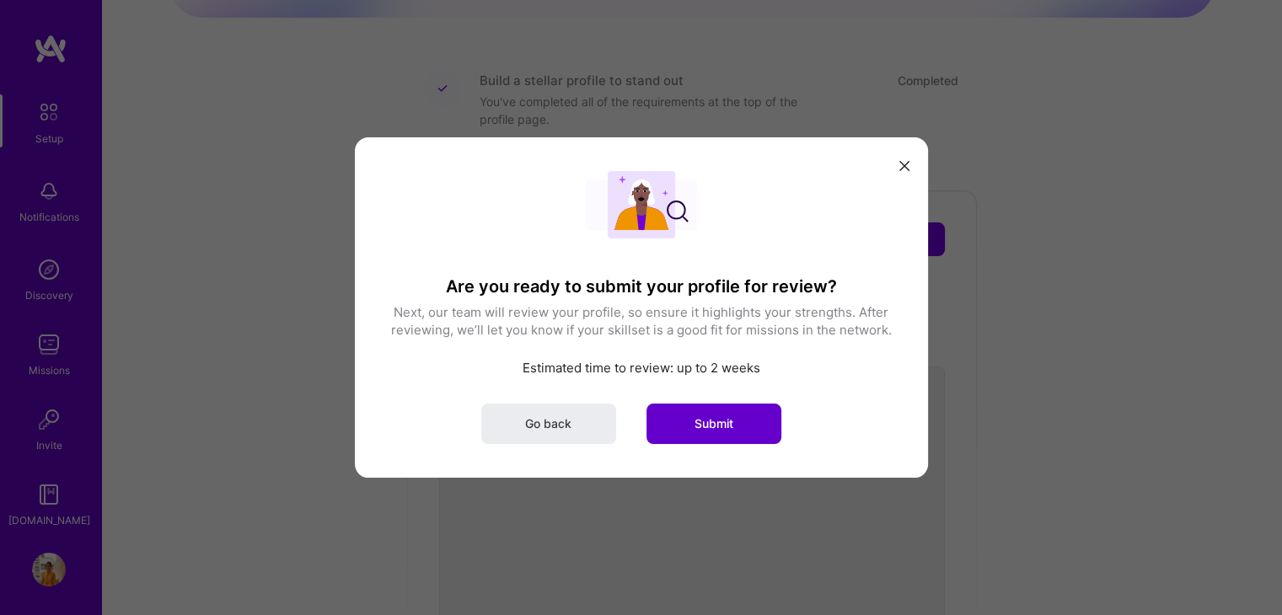
click at [698, 419] on span "Submit" at bounding box center [713, 423] width 39 height 17
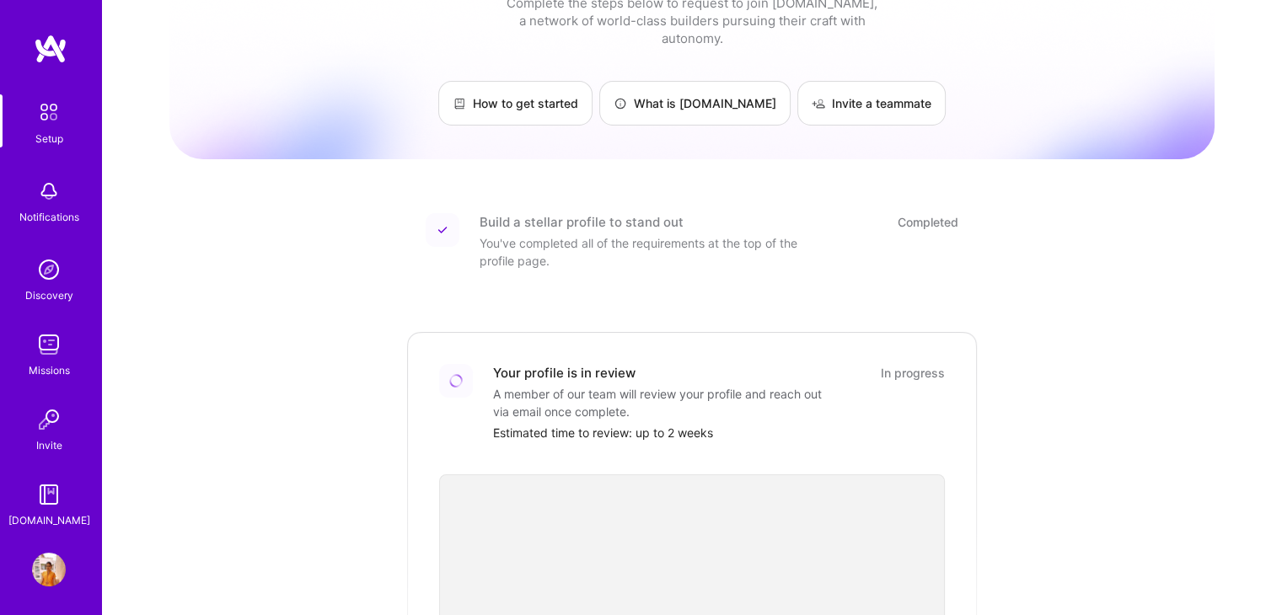
scroll to position [0, 0]
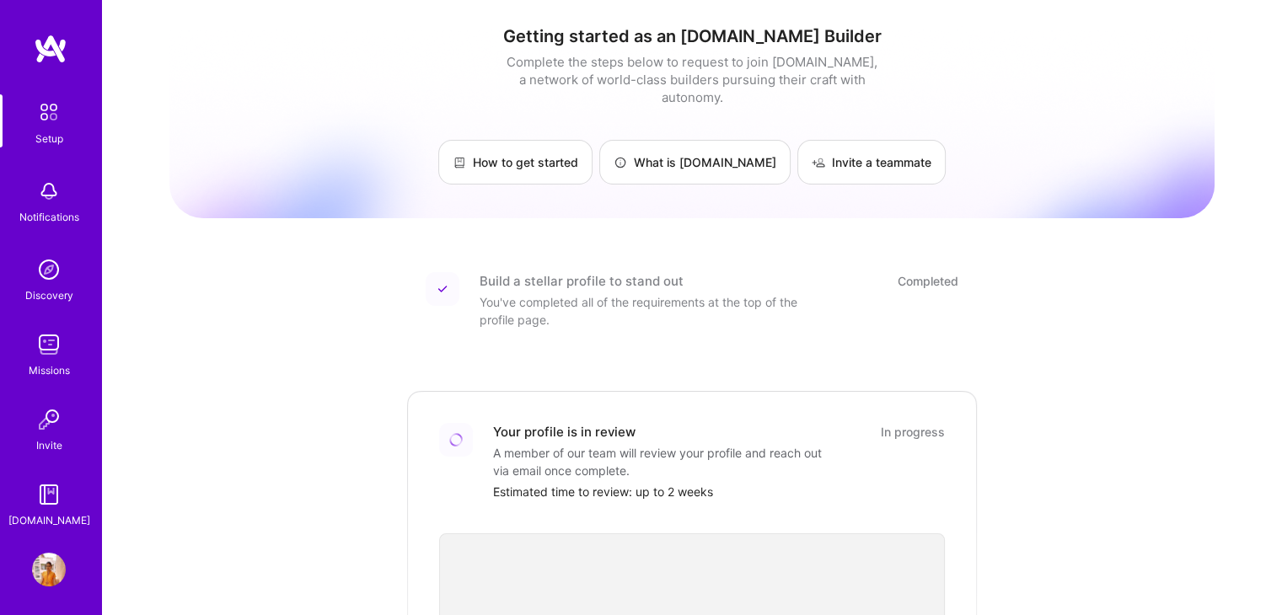
click at [37, 126] on img at bounding box center [48, 111] width 35 height 35
click at [43, 268] on img at bounding box center [49, 270] width 34 height 34
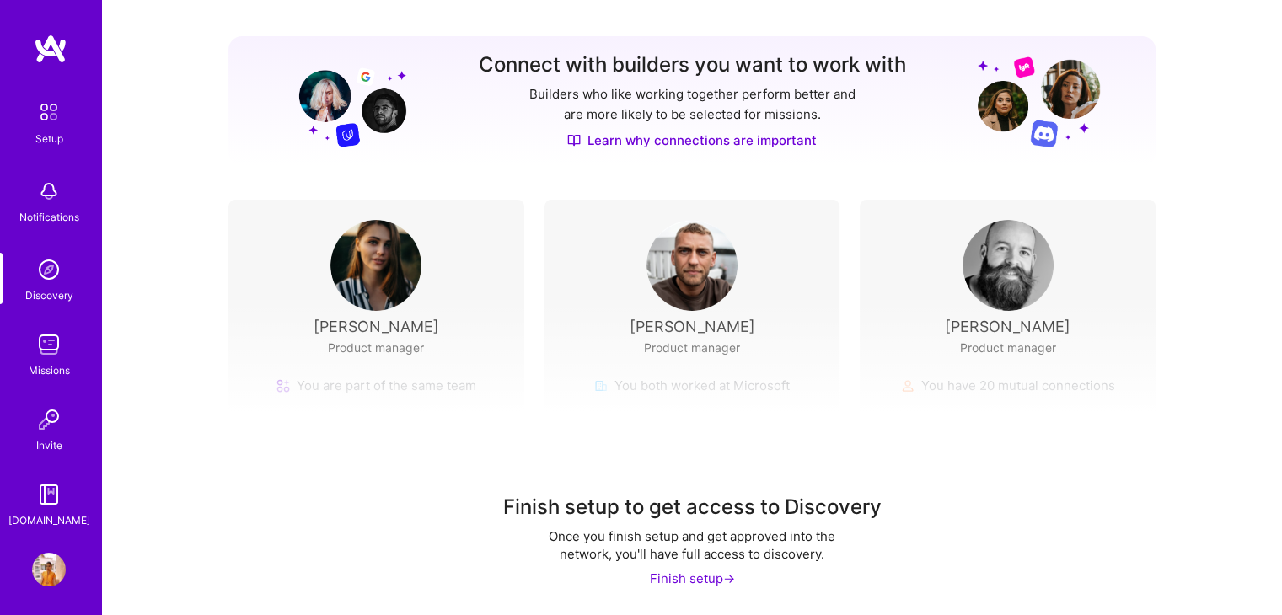
scroll to position [190, 0]
click at [28, 575] on link "Profile" at bounding box center [49, 570] width 42 height 34
